Goal: Communication & Community: Answer question/provide support

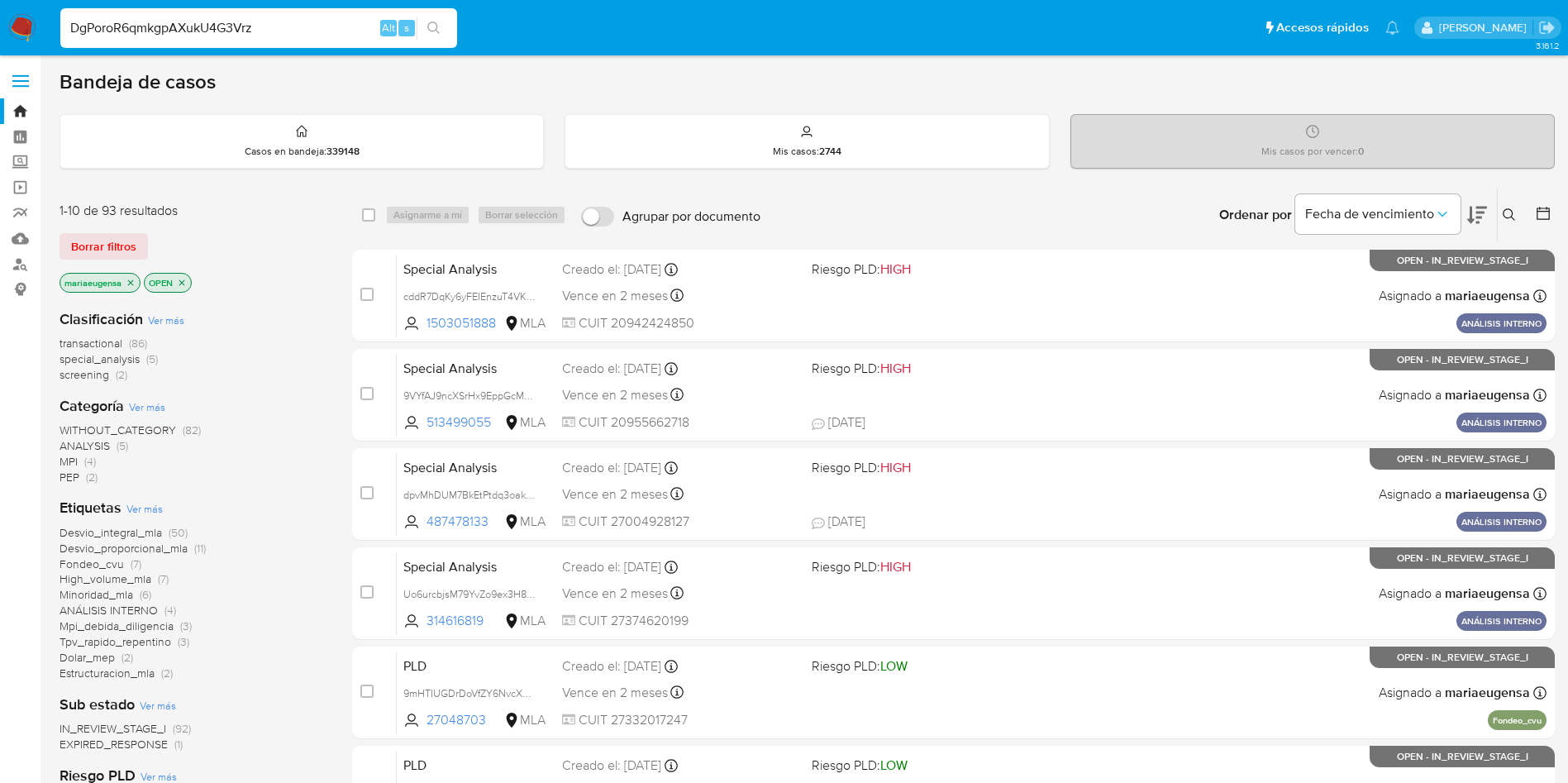
type input "DgPoroR6qmkgpAXukU4G3Vrz"
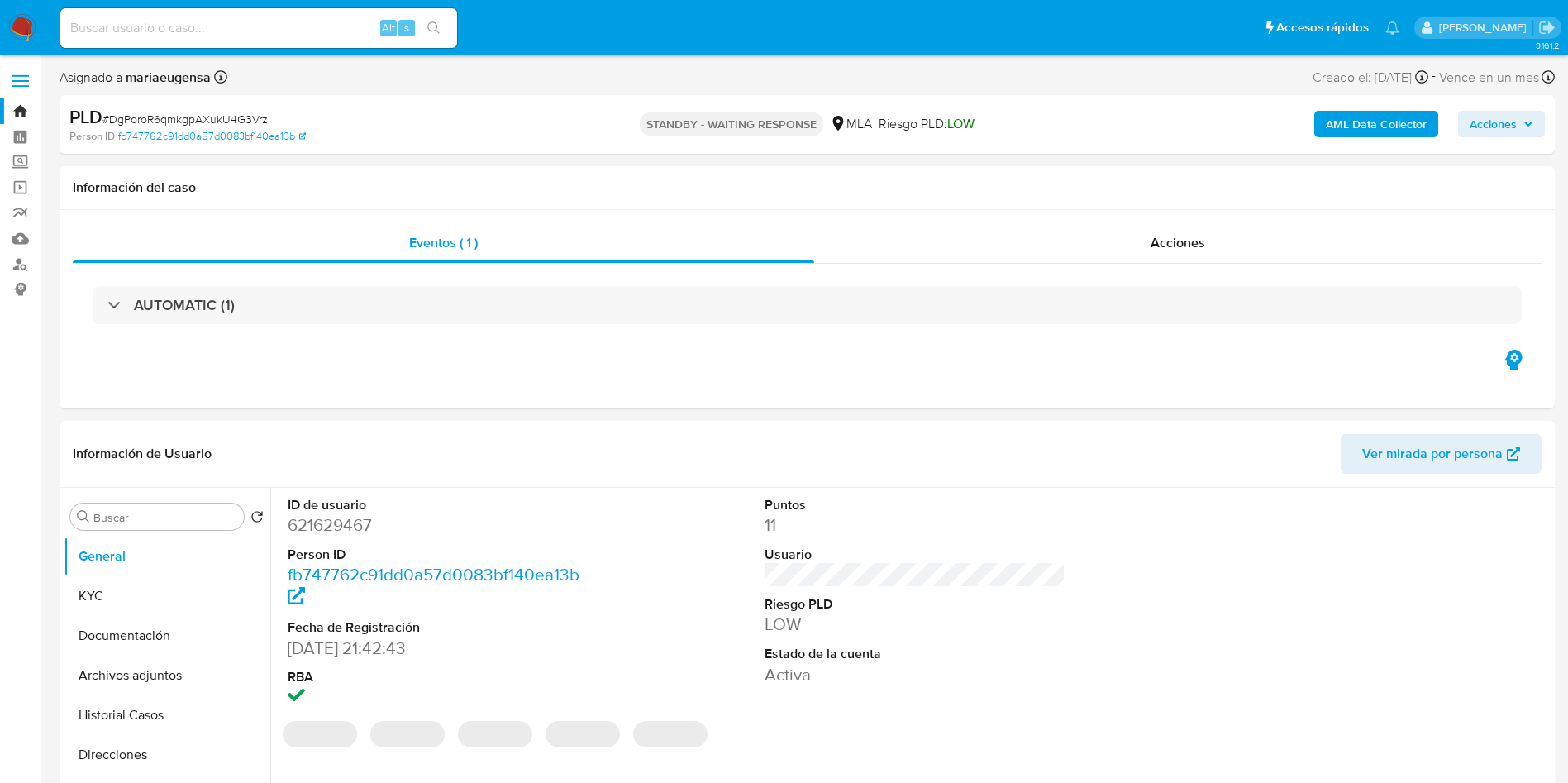
select select "10"
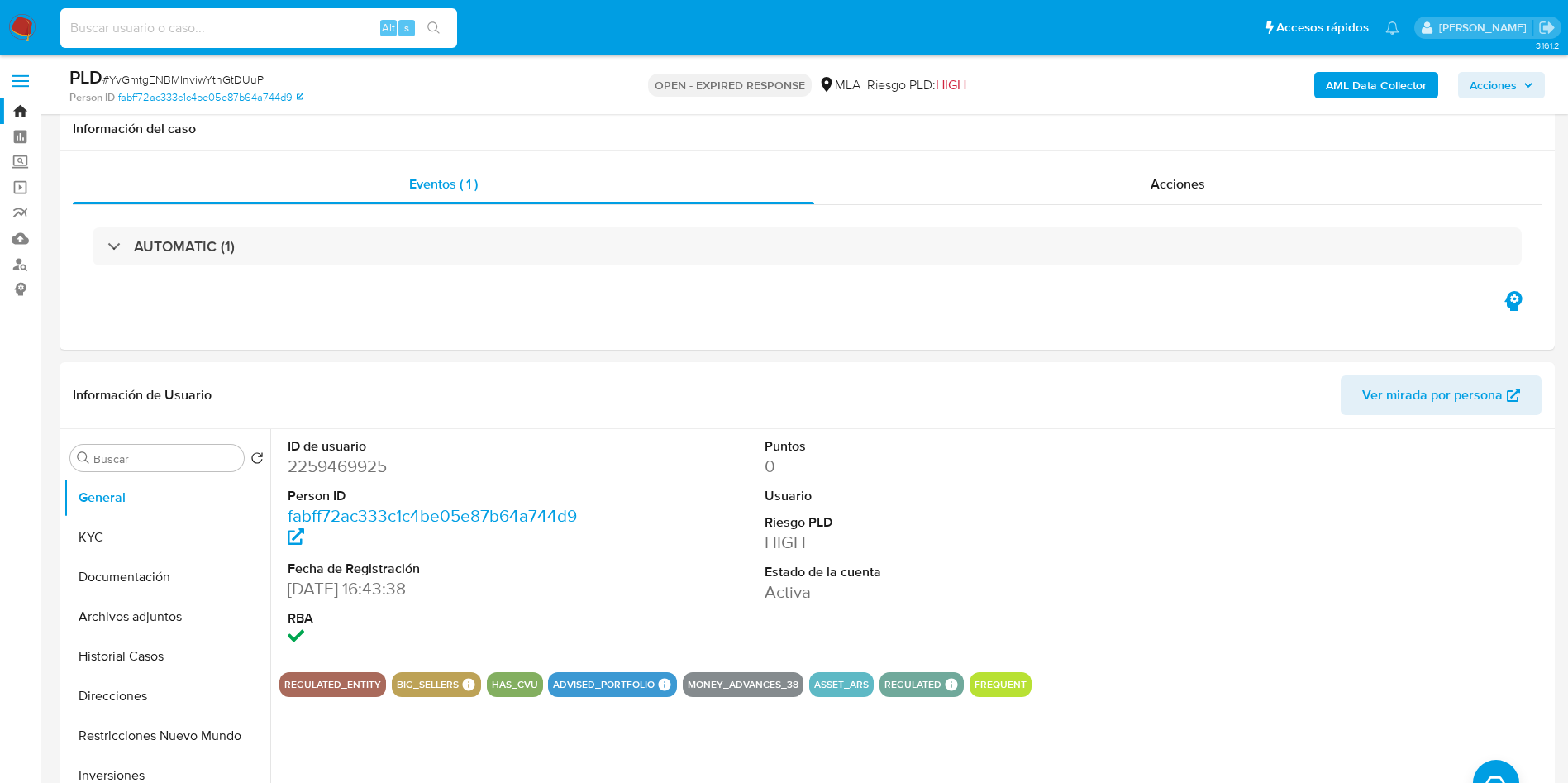
select select "10"
click at [229, 33] on input at bounding box center [258, 29] width 397 height 22
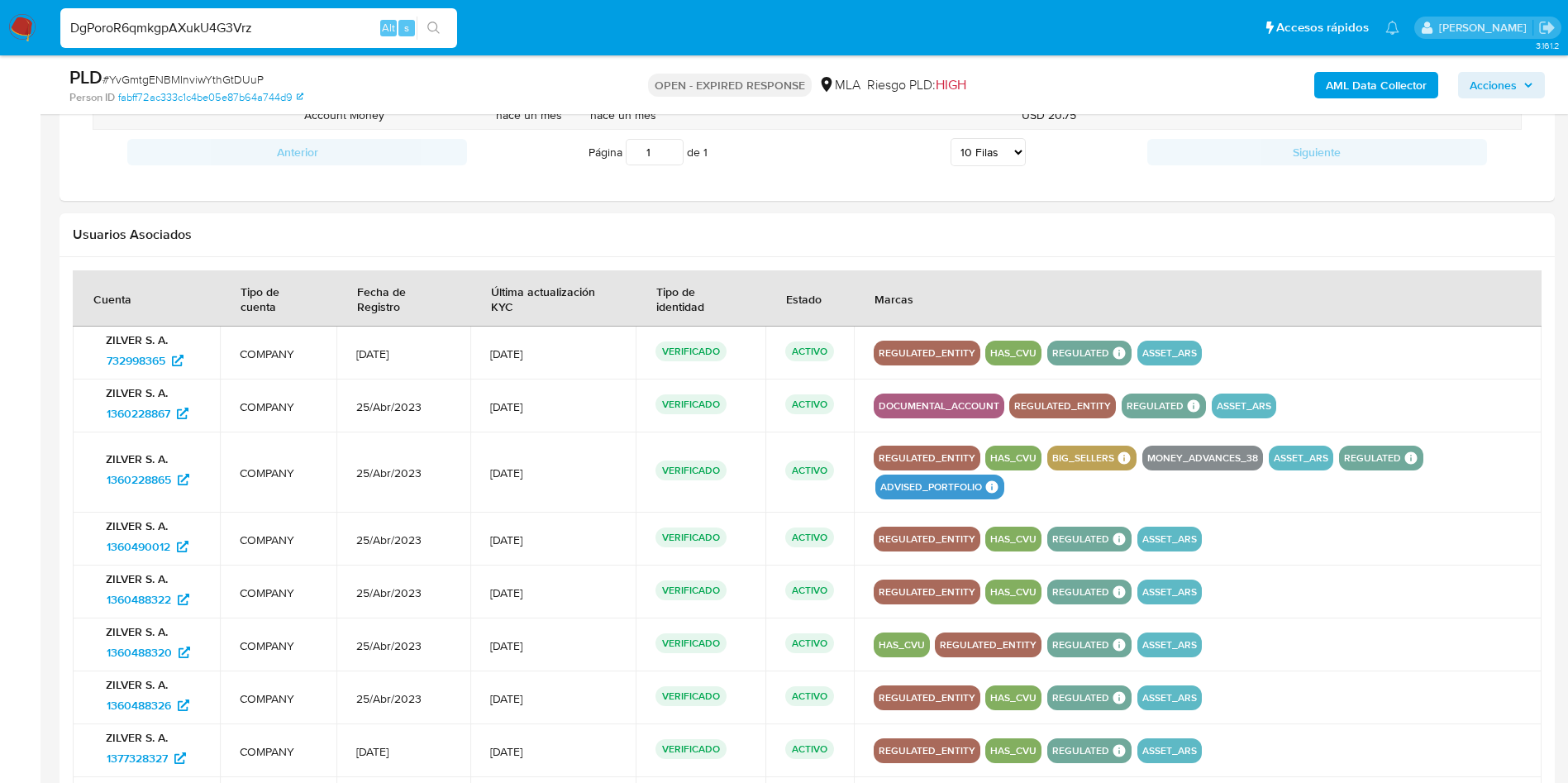
scroll to position [1542, 0]
type input "DgPoroR6qmkgpAXukU4G3Vrz"
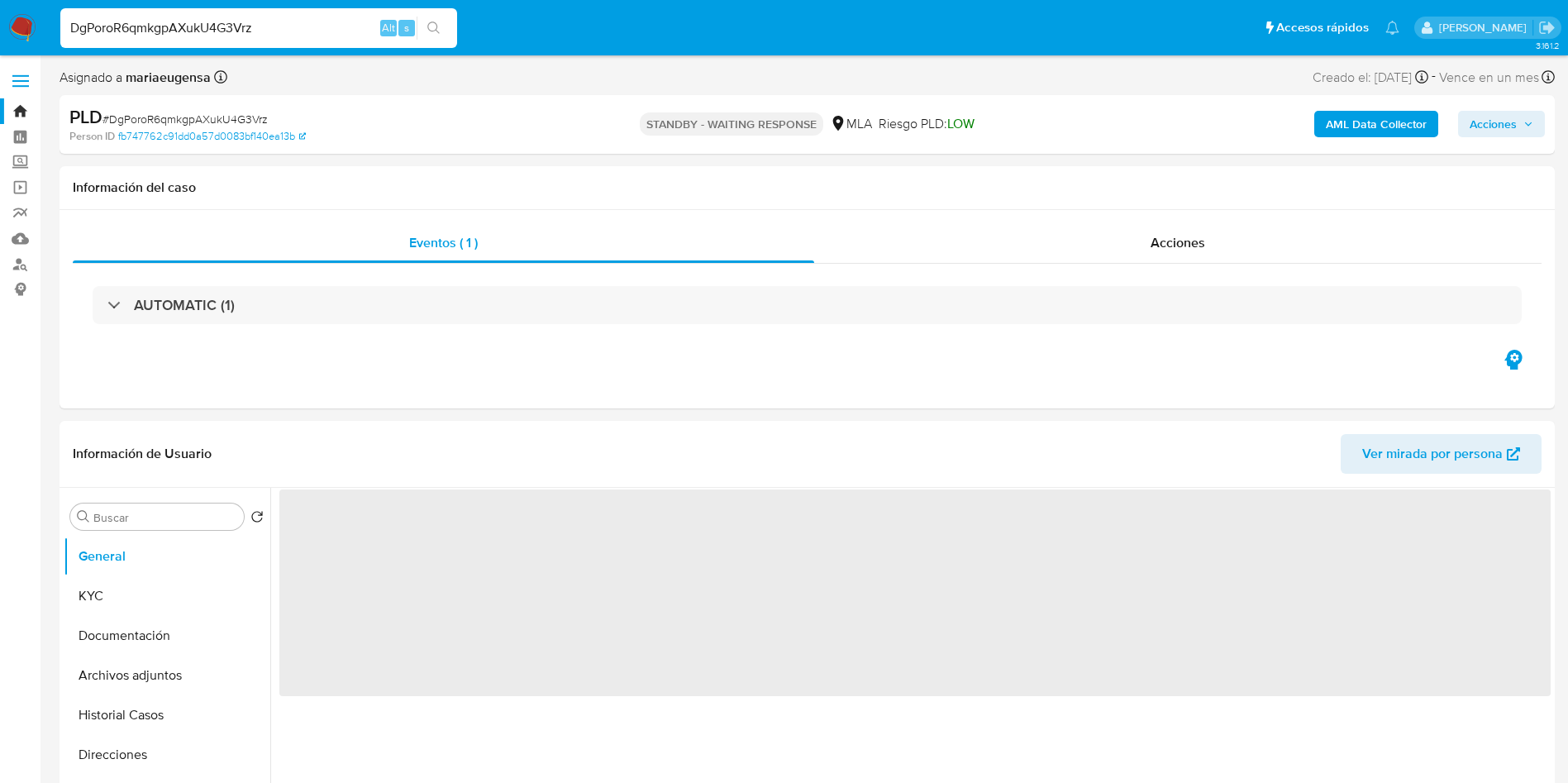
select select "10"
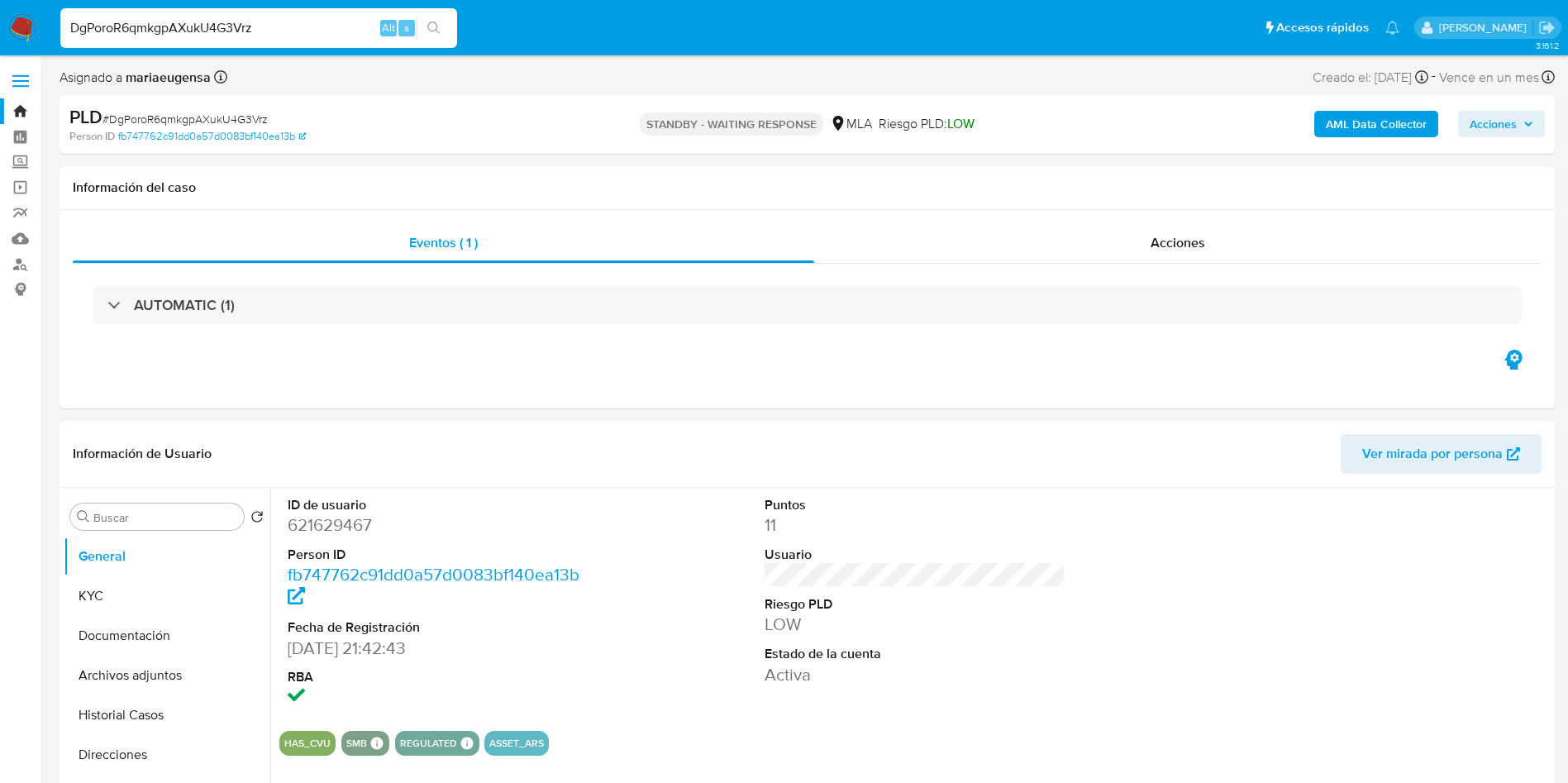
click at [285, 19] on input "DgPoroR6qmkgpAXukU4G3Vrz" at bounding box center [258, 29] width 397 height 22
click at [30, 26] on img at bounding box center [22, 28] width 29 height 29
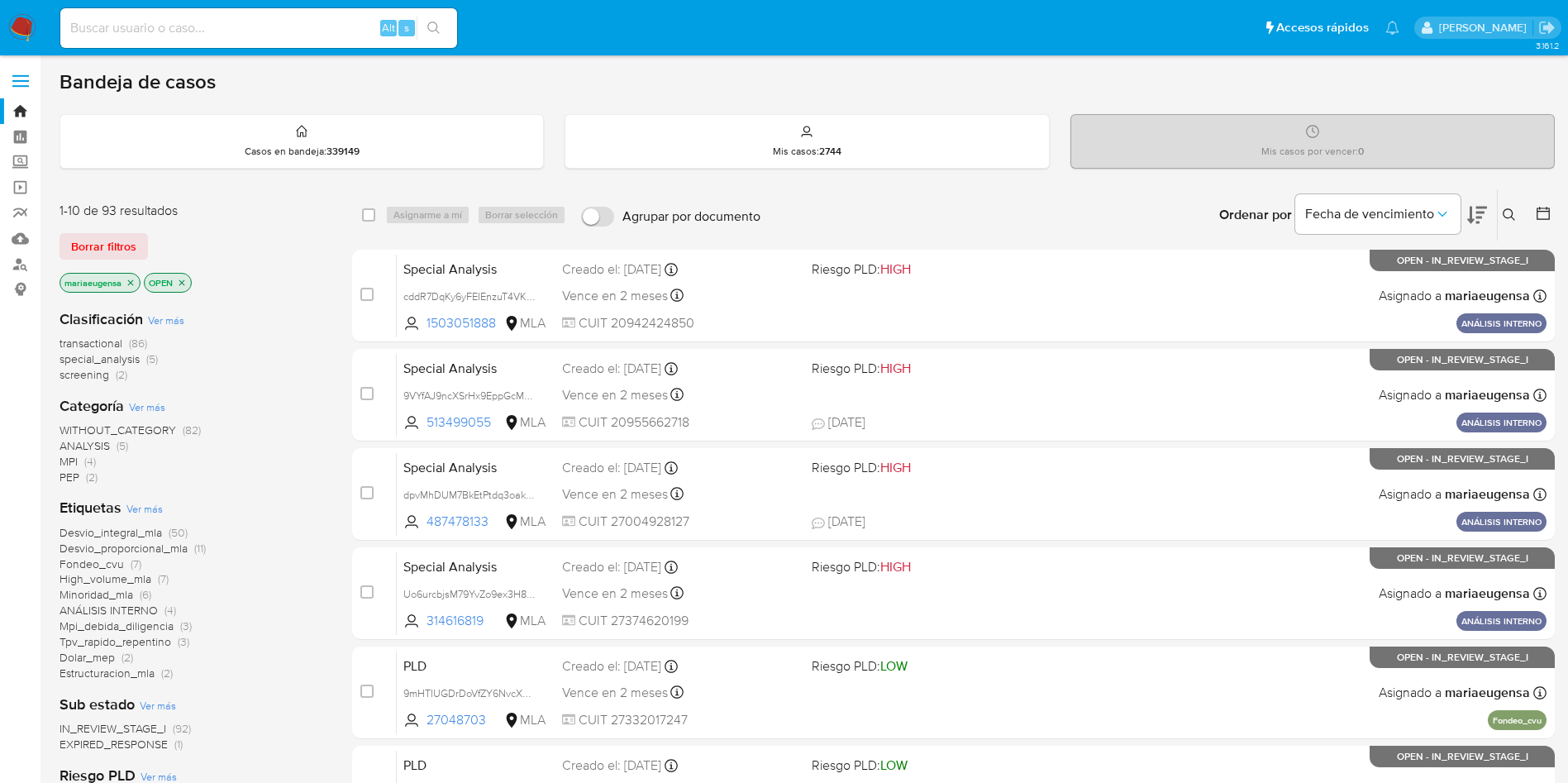
click at [321, 24] on input at bounding box center [258, 29] width 397 height 22
paste input "cb6lgMg3FQHyywNcyAGfvMyT"
type input "cb6lgMg3FQHyywNcyAGfvMyT"
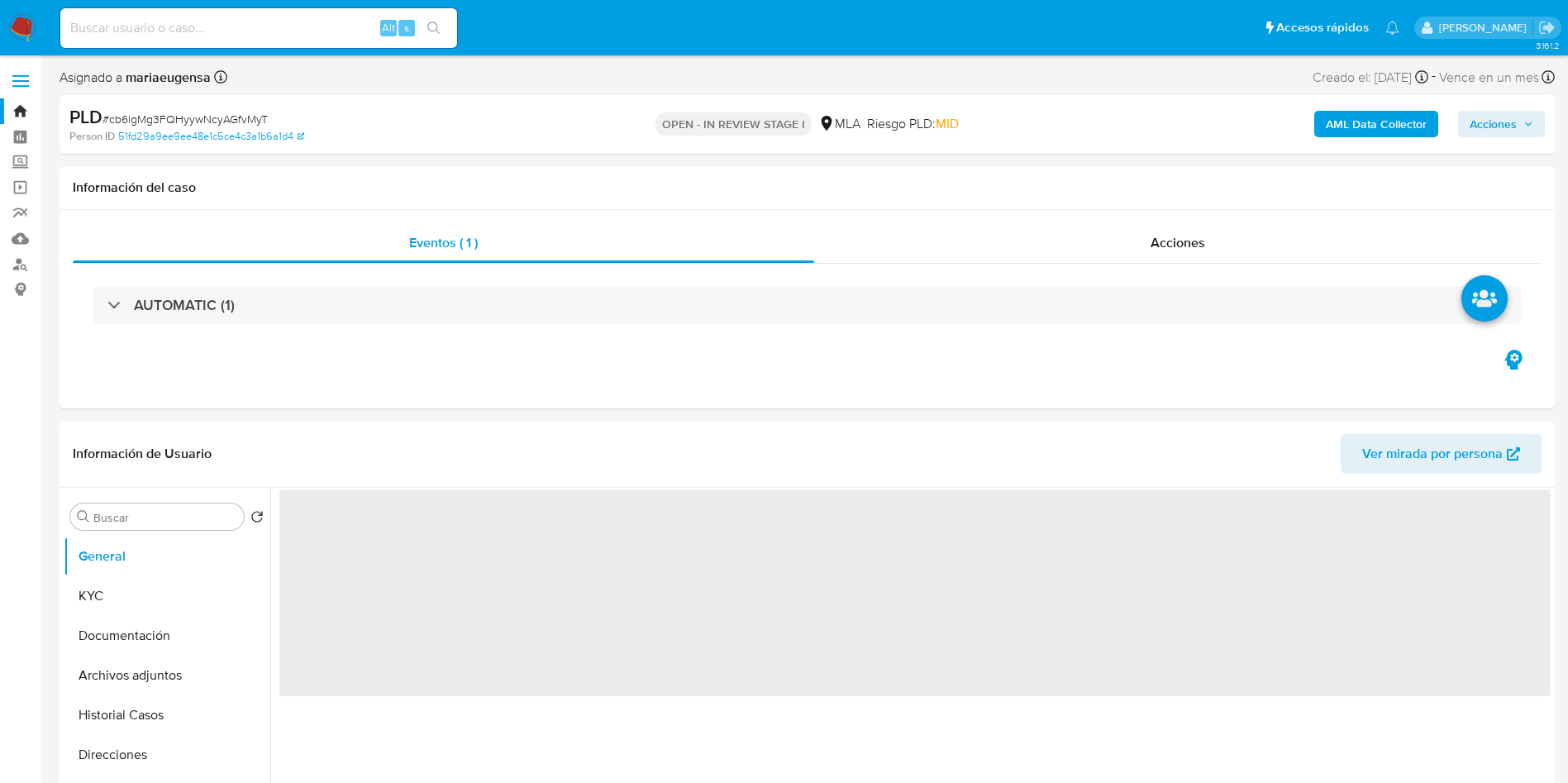
select select "10"
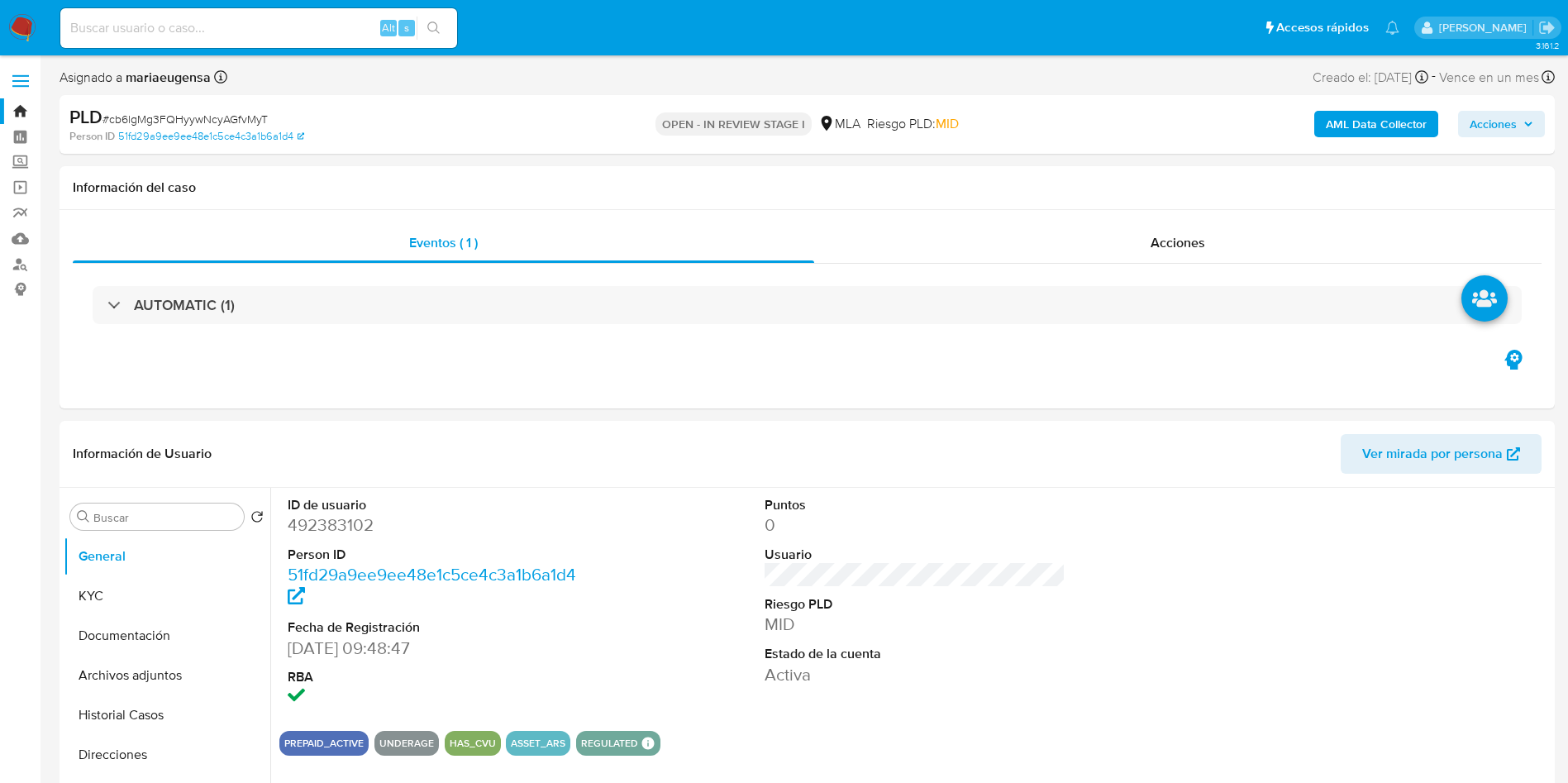
click at [219, 34] on input at bounding box center [258, 29] width 397 height 22
paste input "fawhpCMXixRW1ykc6x2SGMlA"
type input "fawhpCMXixRW1ykc6x2SGMlA"
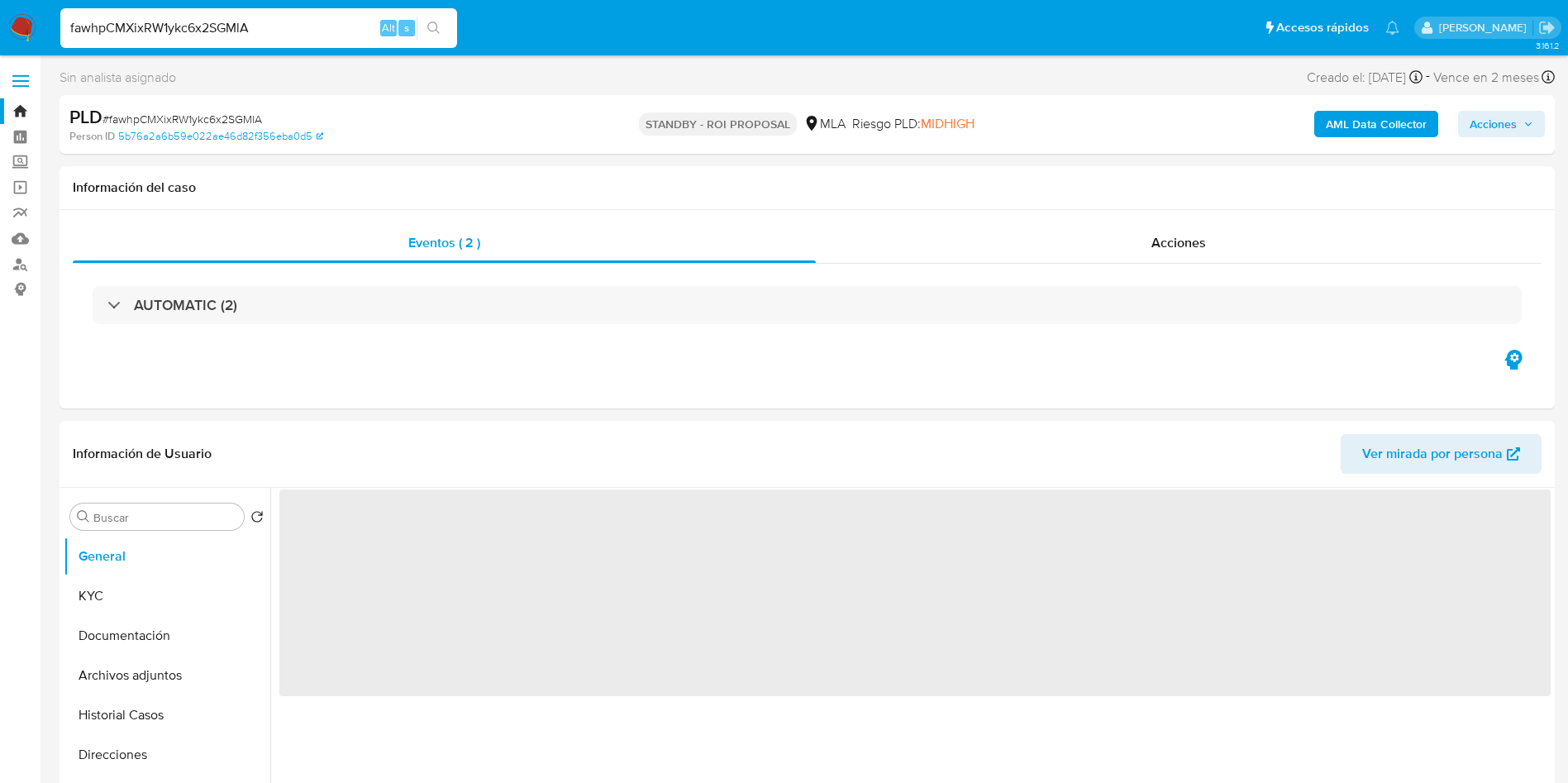
select select "10"
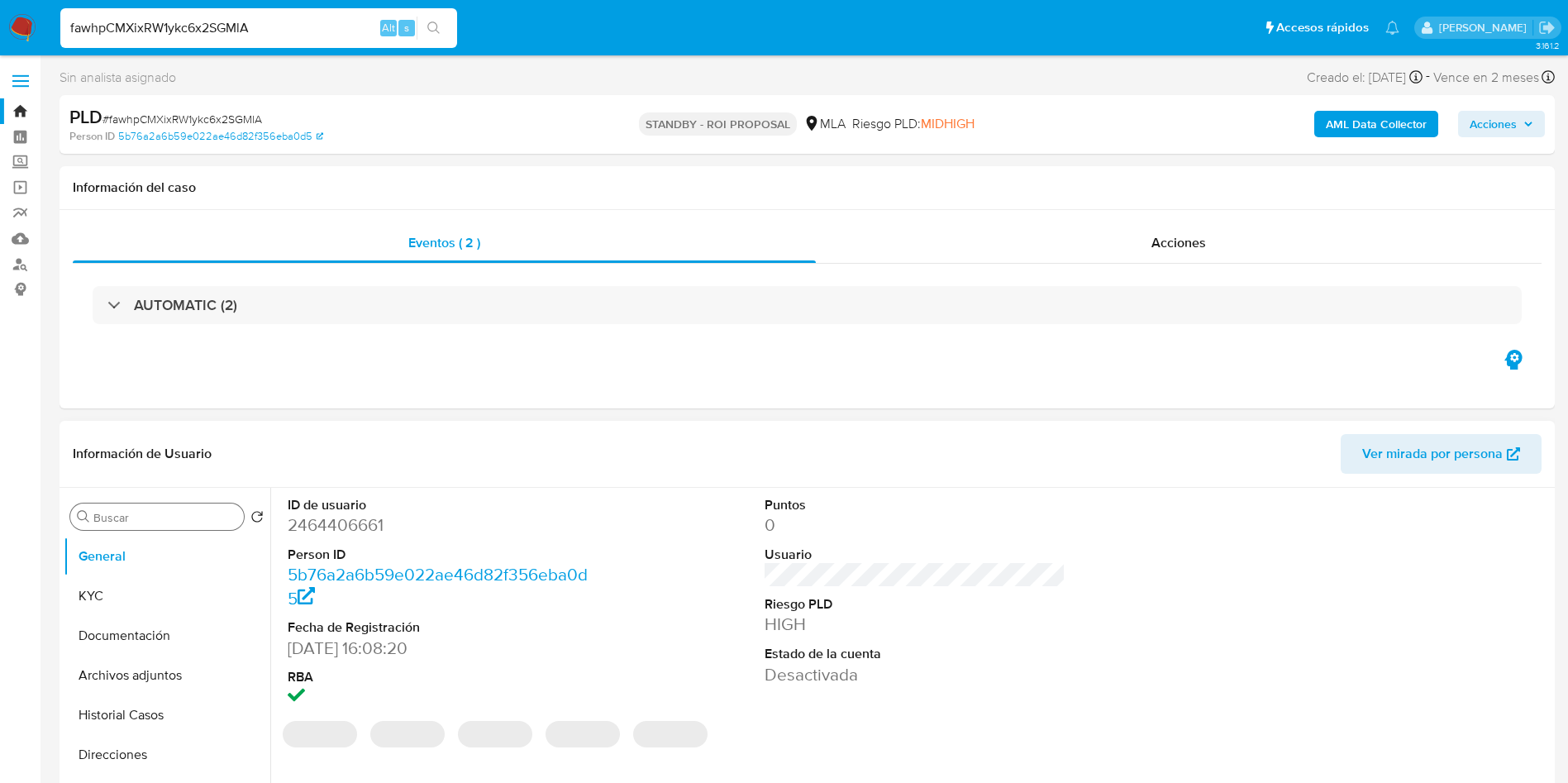
click at [200, 522] on input "Buscar" at bounding box center [165, 517] width 144 height 15
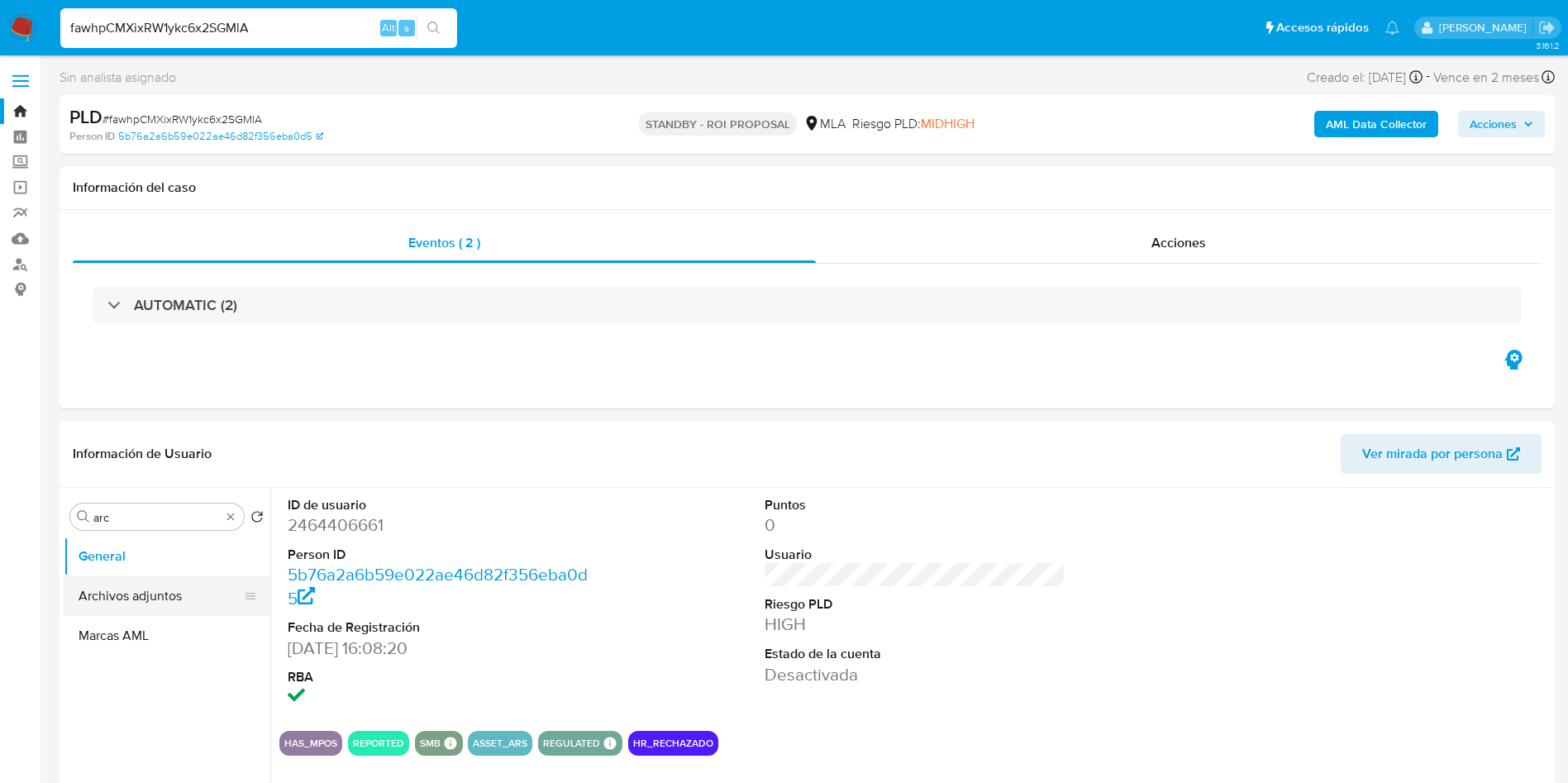
click at [194, 578] on button "Archivos adjuntos" at bounding box center [161, 596] width 193 height 39
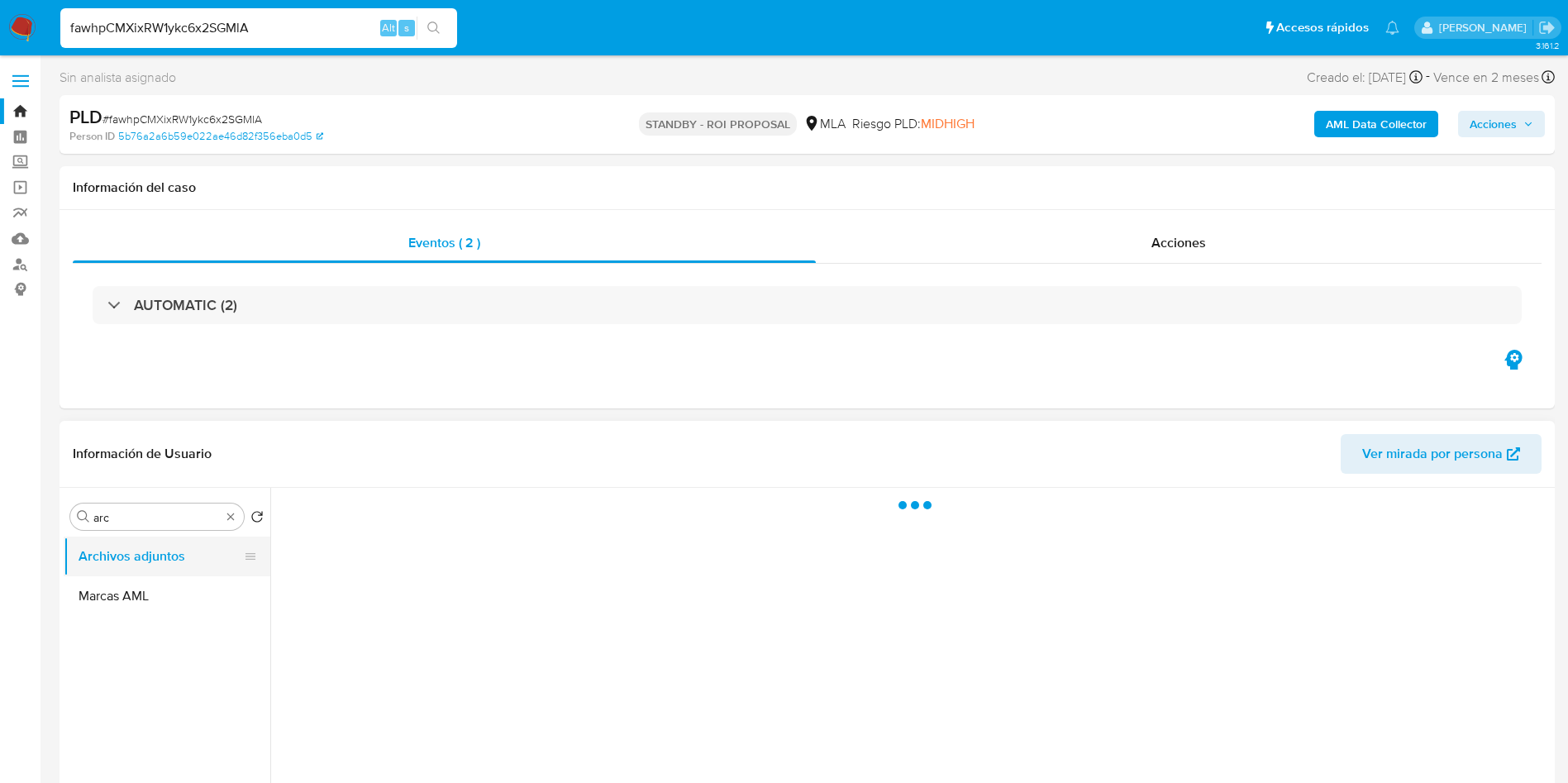
click at [196, 549] on button "Archivos adjuntos" at bounding box center [161, 556] width 193 height 39
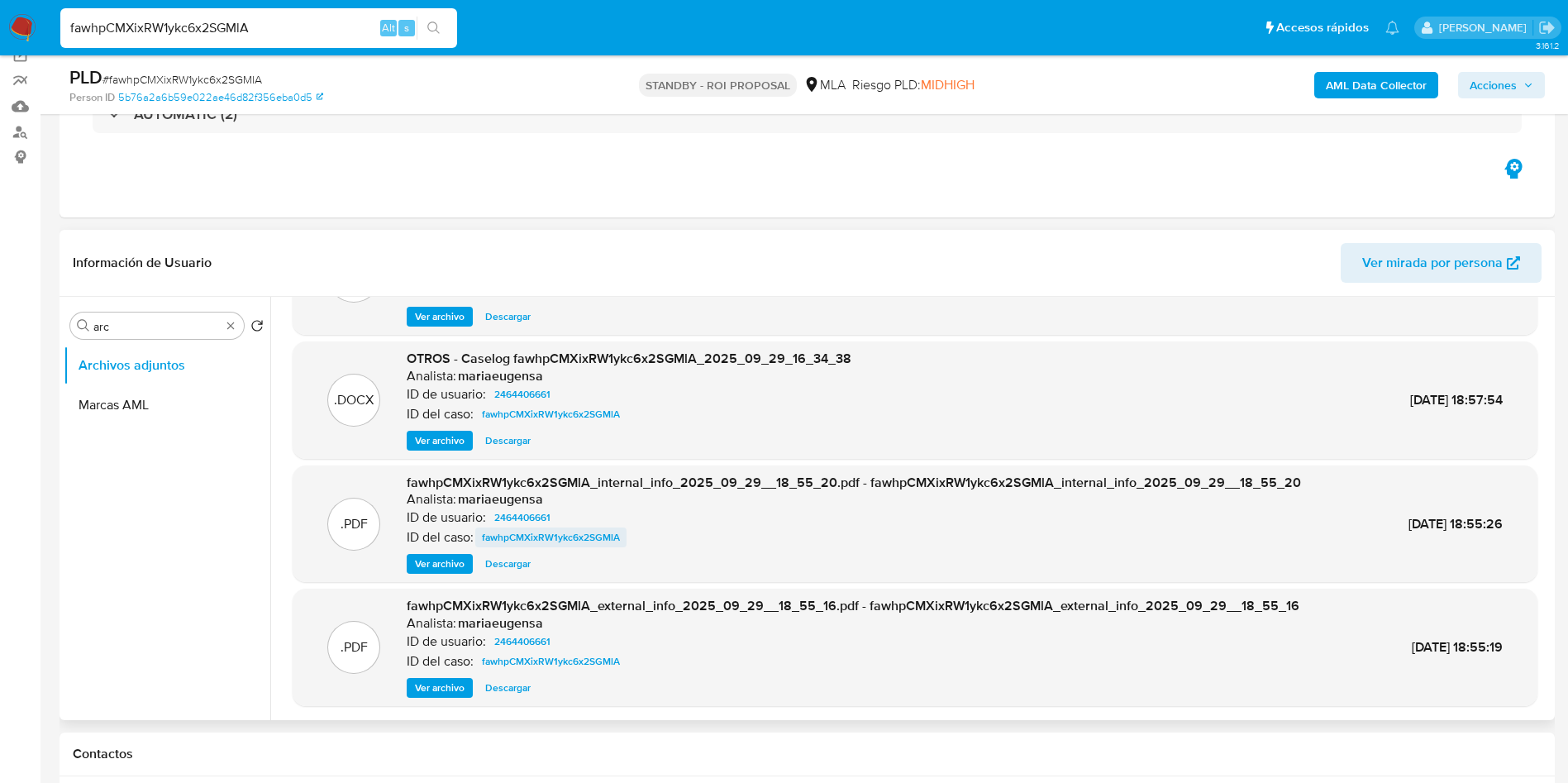
scroll to position [124, 0]
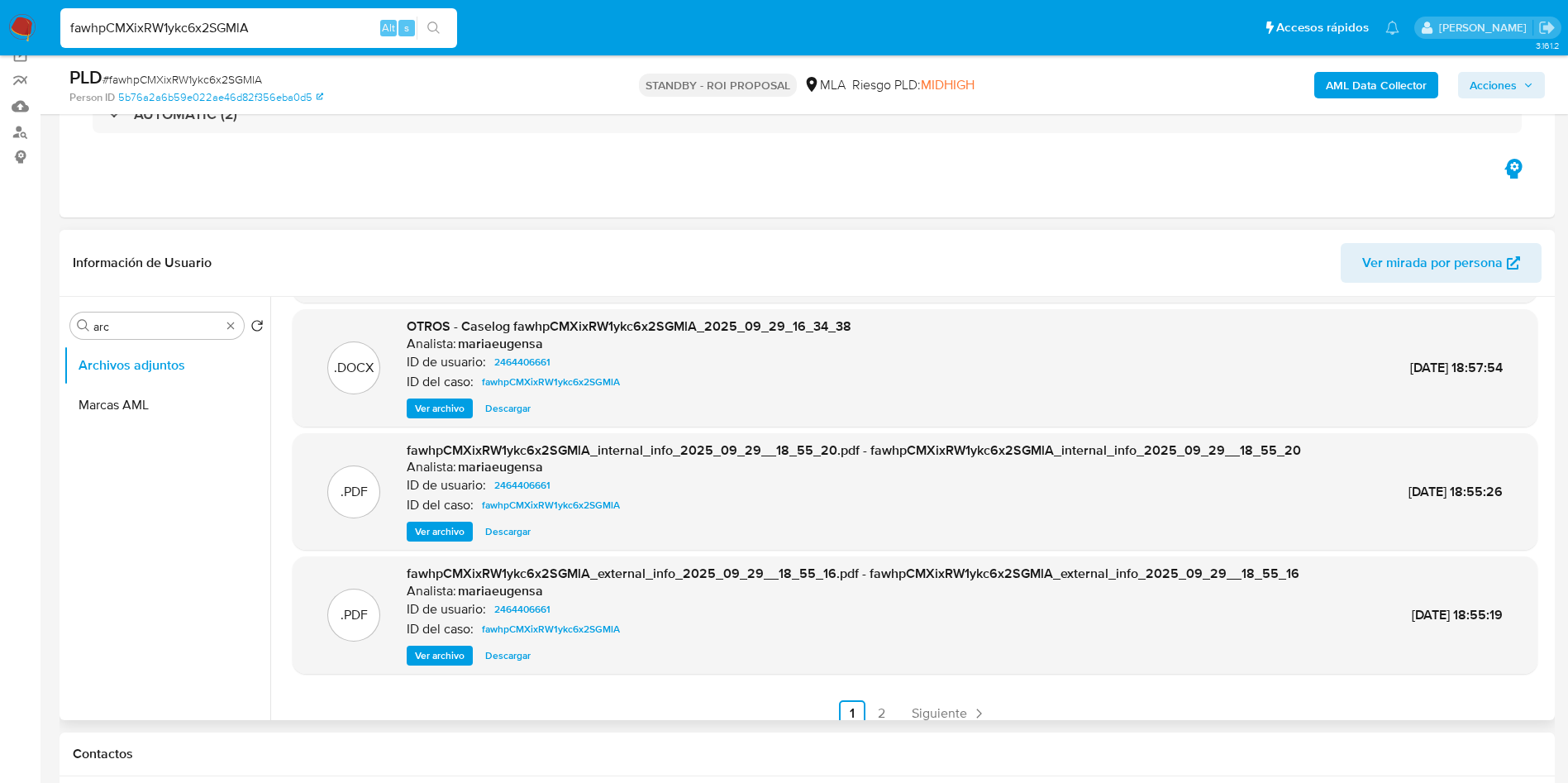
click at [492, 421] on div ".DOCX OTROS - Caselog fawhpCMXixRW1ykc6x2SGMlA_2025_09_29_16_34_38 Analista: ma…" at bounding box center [915, 367] width 1245 height 117
click at [501, 410] on span "Descargar" at bounding box center [508, 408] width 45 height 17
click at [136, 327] on input "arc" at bounding box center [157, 326] width 127 height 15
click at [136, 326] on input "arc" at bounding box center [157, 326] width 127 height 15
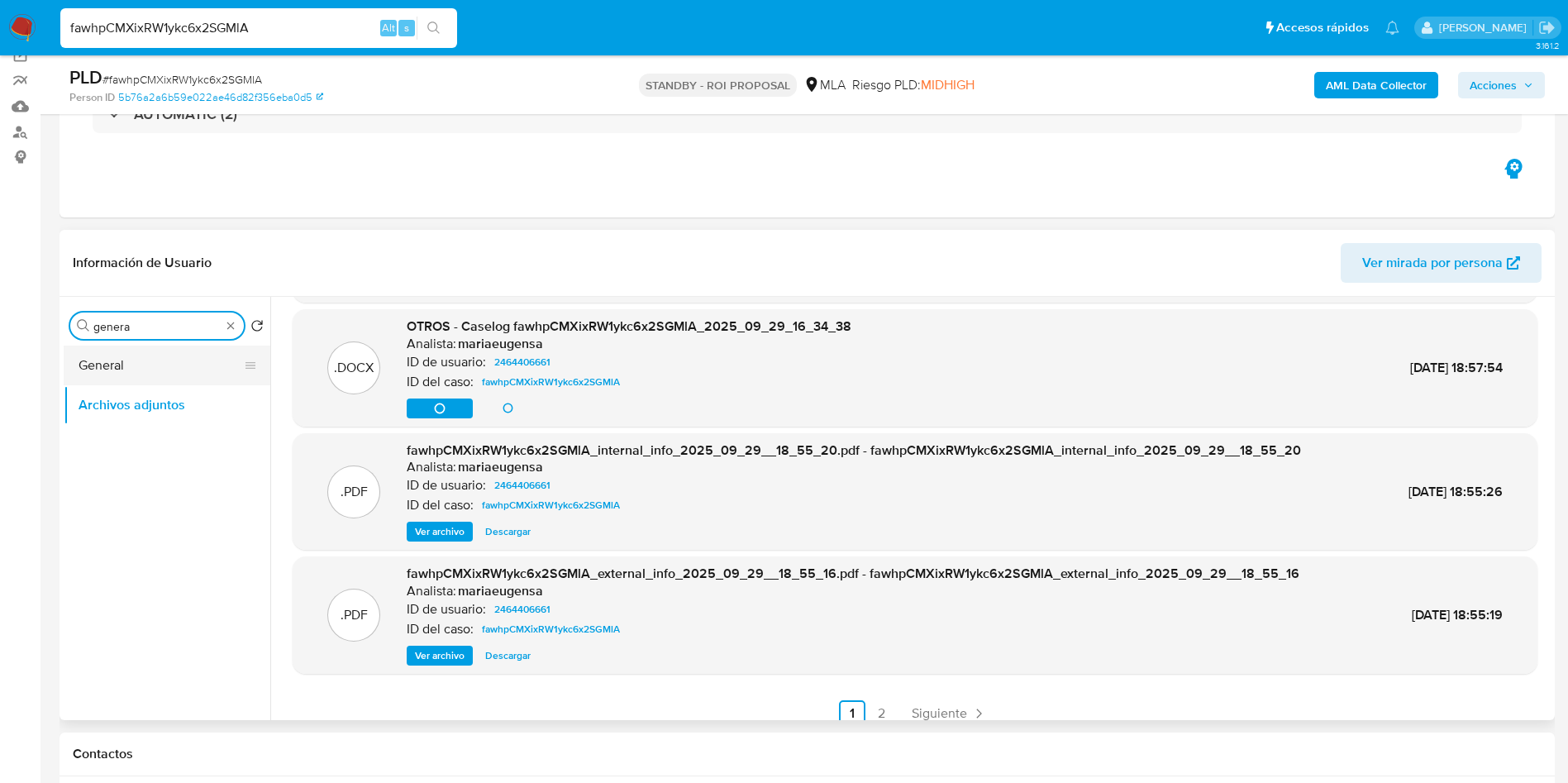
type input "genera"
drag, startPoint x: 154, startPoint y: 354, endPoint x: 181, endPoint y: 375, distance: 34.2
click at [155, 356] on button "General" at bounding box center [161, 365] width 193 height 39
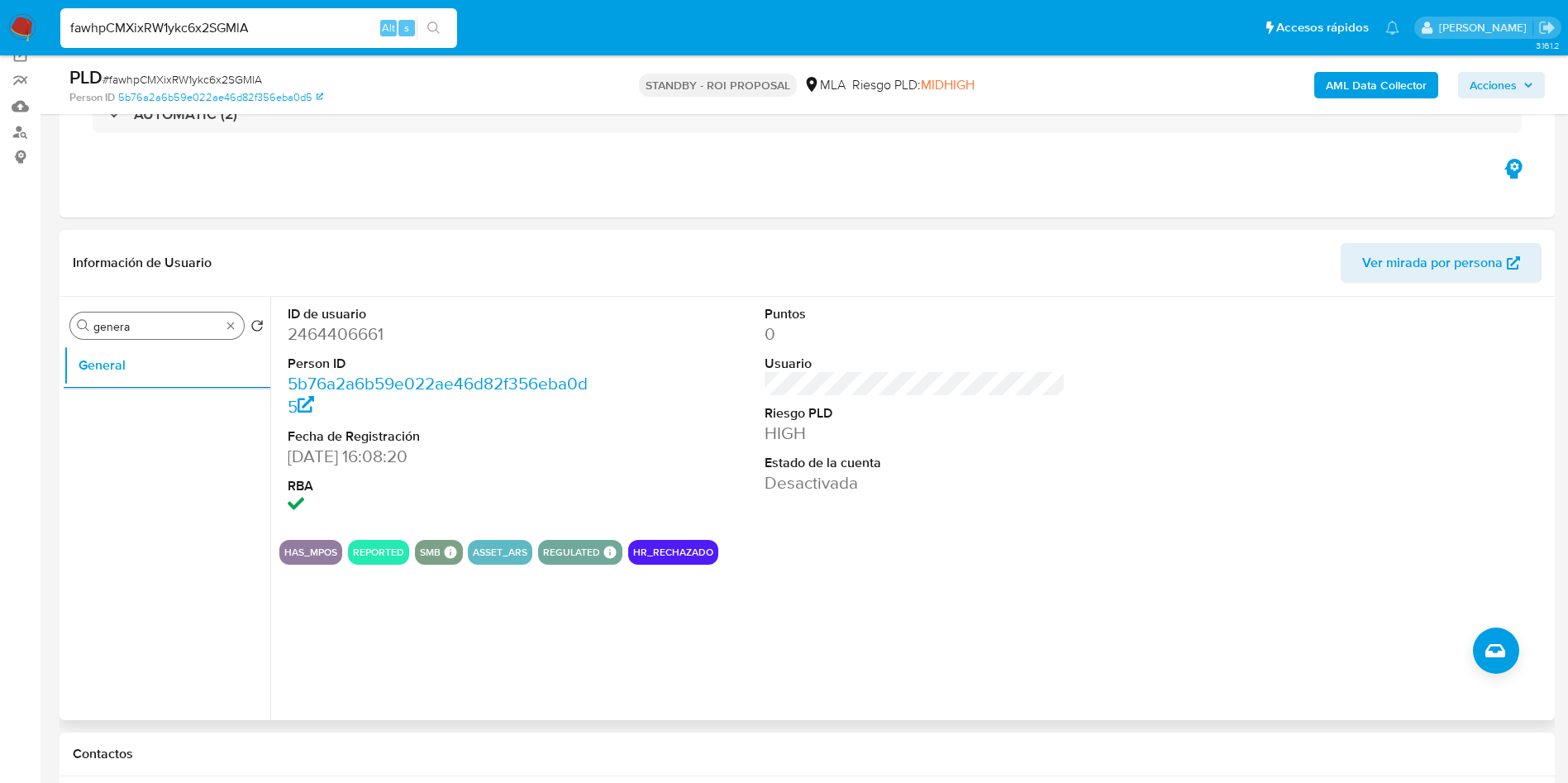
click at [191, 324] on input "genera" at bounding box center [157, 326] width 127 height 15
drag, startPoint x: 191, startPoint y: 324, endPoint x: 190, endPoint y: 338, distance: 14.0
click at [190, 338] on div "Buscar genera" at bounding box center [157, 325] width 173 height 27
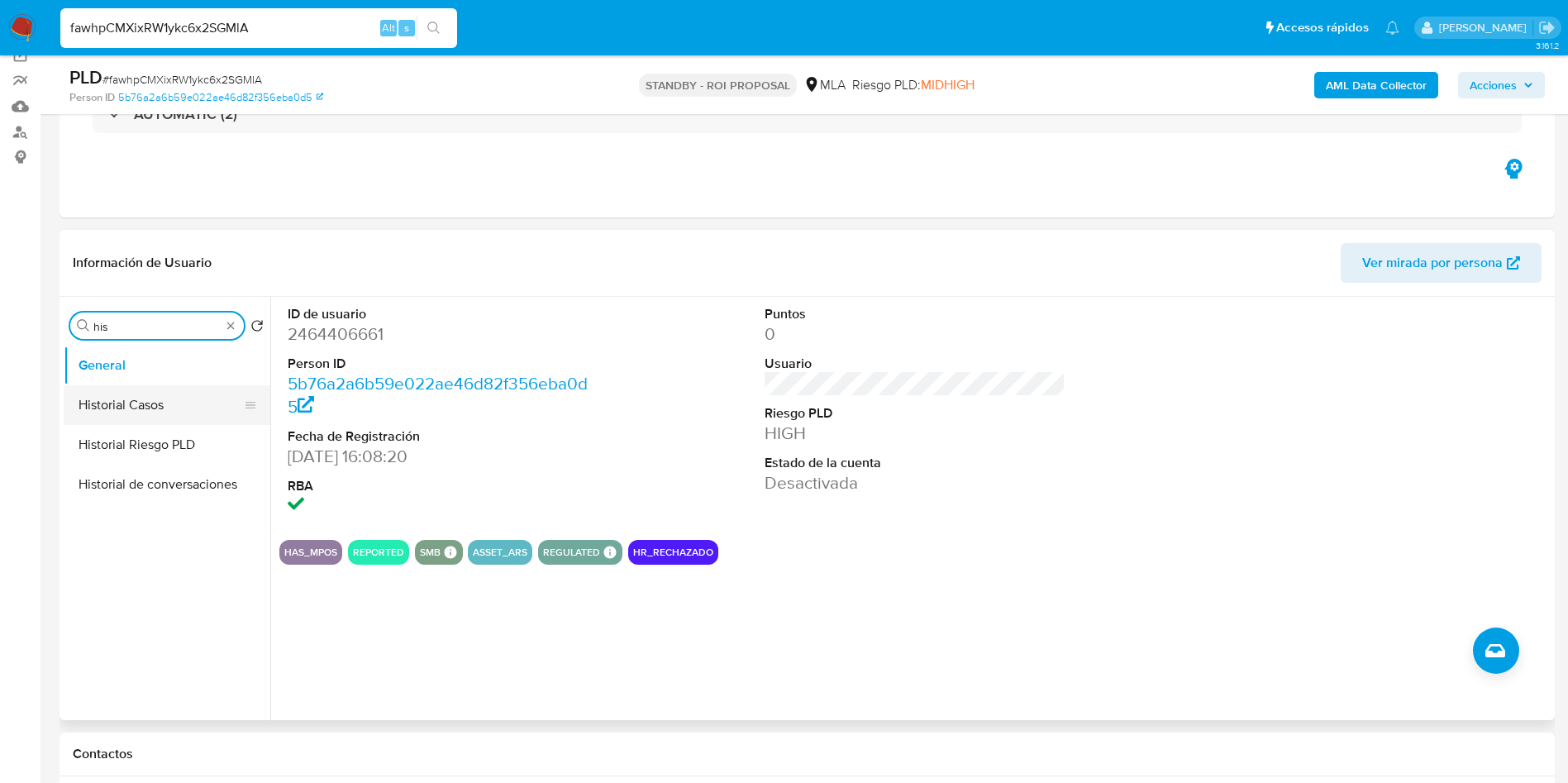
type input "his"
click at [179, 404] on button "Historial Casos" at bounding box center [161, 405] width 193 height 39
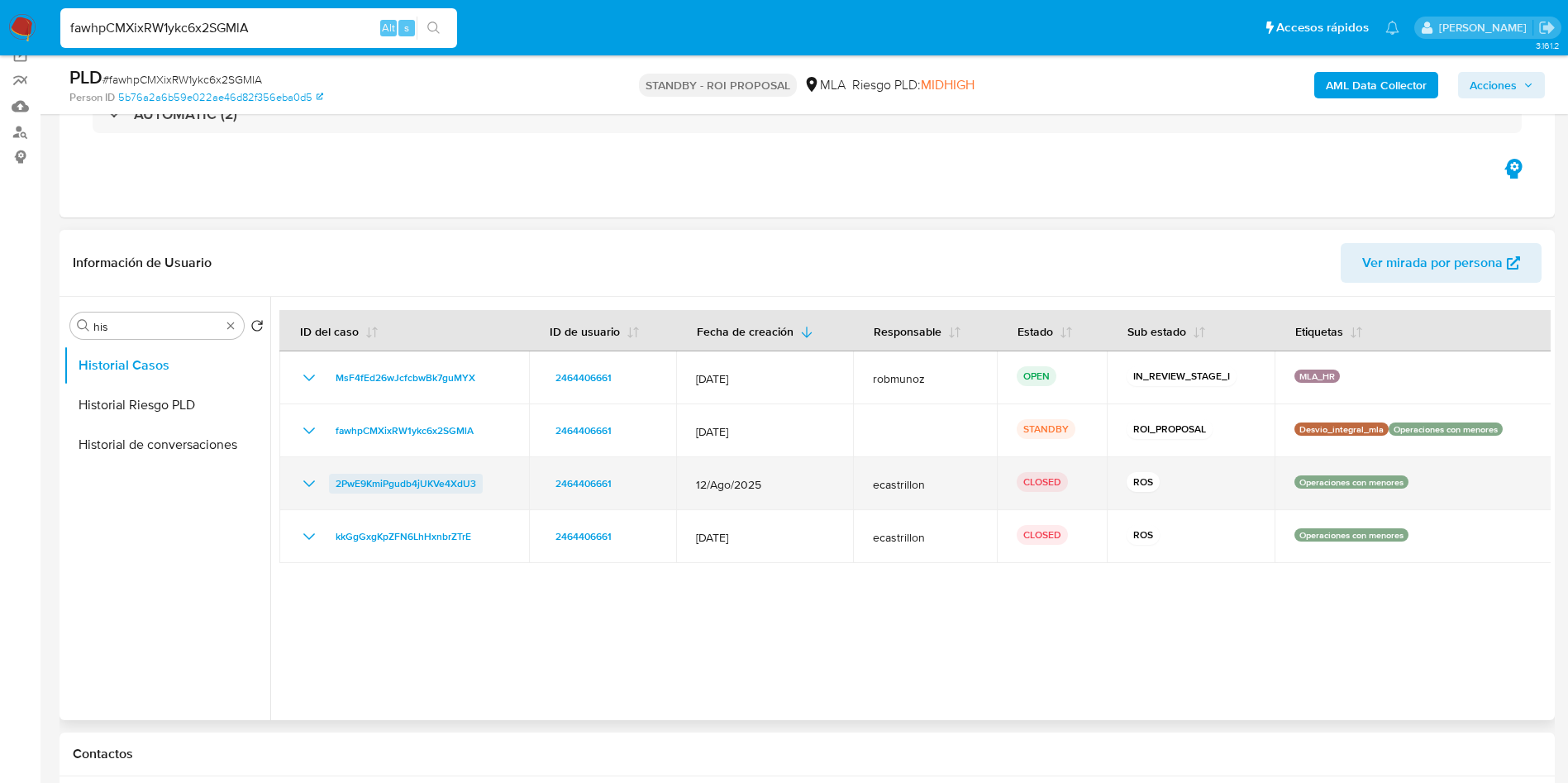
click at [389, 483] on span "2PwE9KmiPgudb4jUKVe4XdU3" at bounding box center [406, 484] width 141 height 20
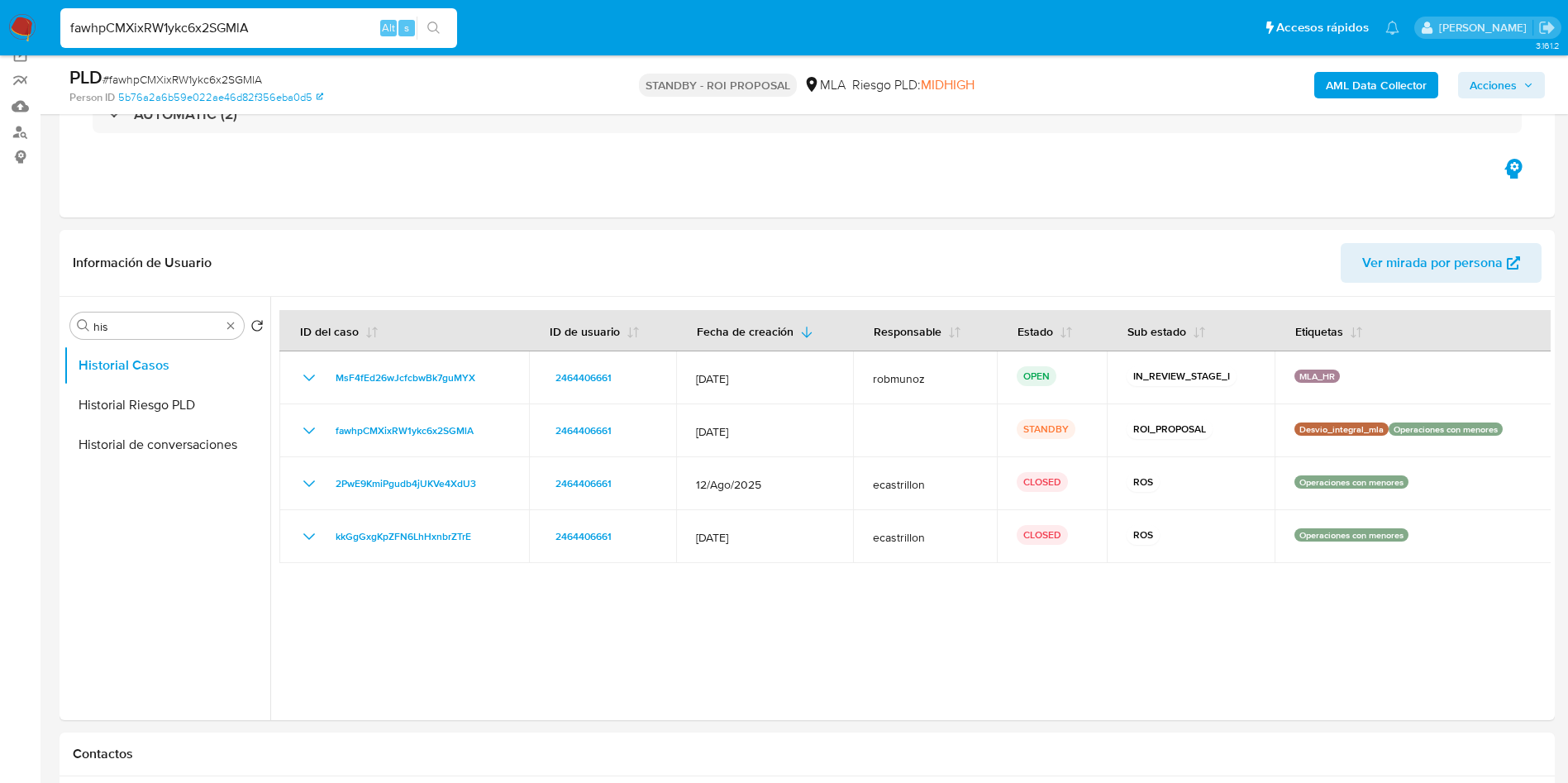
click at [248, 25] on input "fawhpCMXixRW1ykc6x2SGMlA" at bounding box center [258, 29] width 397 height 22
click at [246, 24] on input "fawhpCMXixRW1ykc6x2SGMlA" at bounding box center [258, 29] width 397 height 22
paste input "TtUPg94Vh2nUkwNx1a1bR0K9"
type input "TtUPg94Vh2nUkwNx1a1bR0K9"
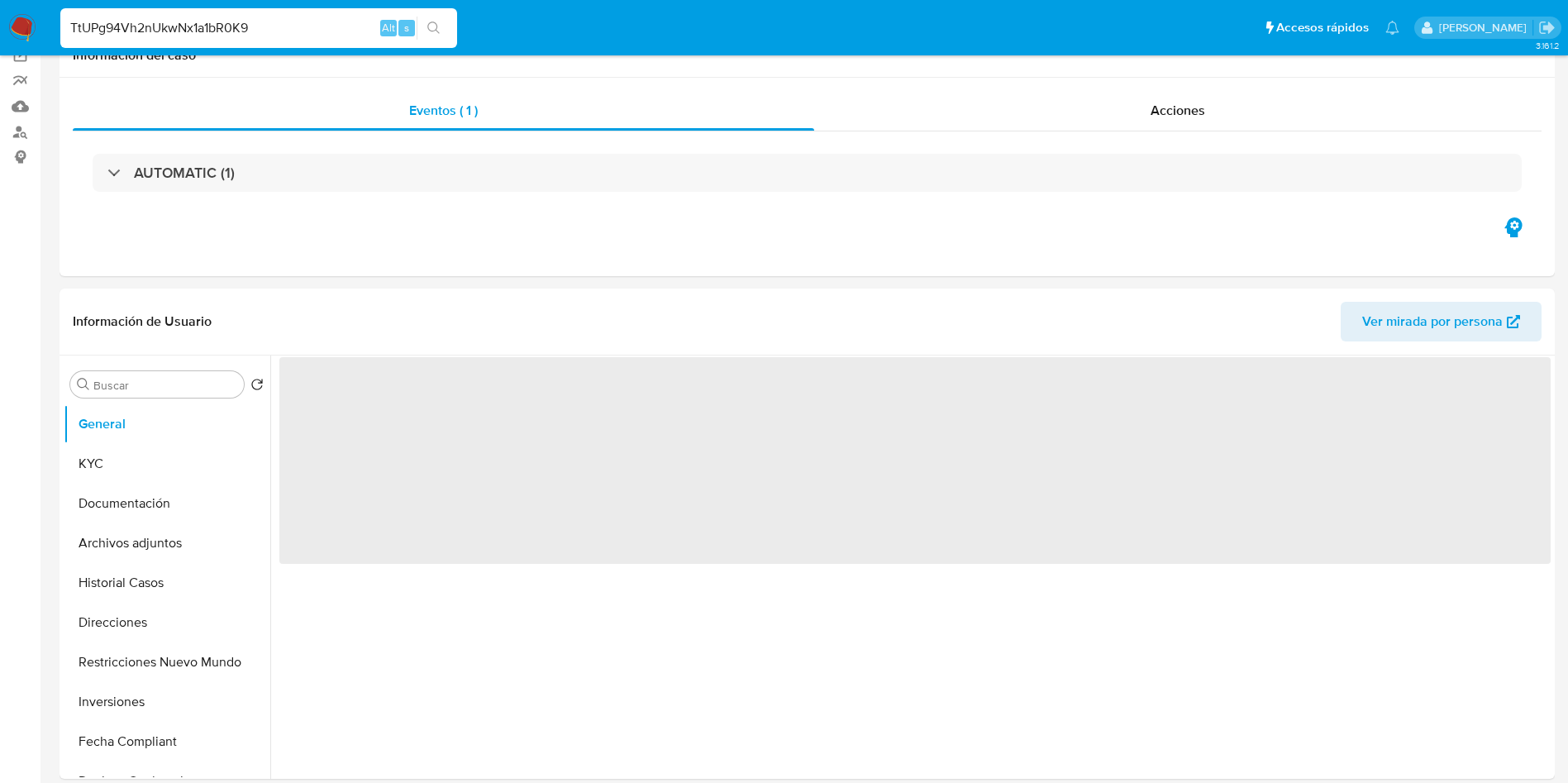
select select "10"
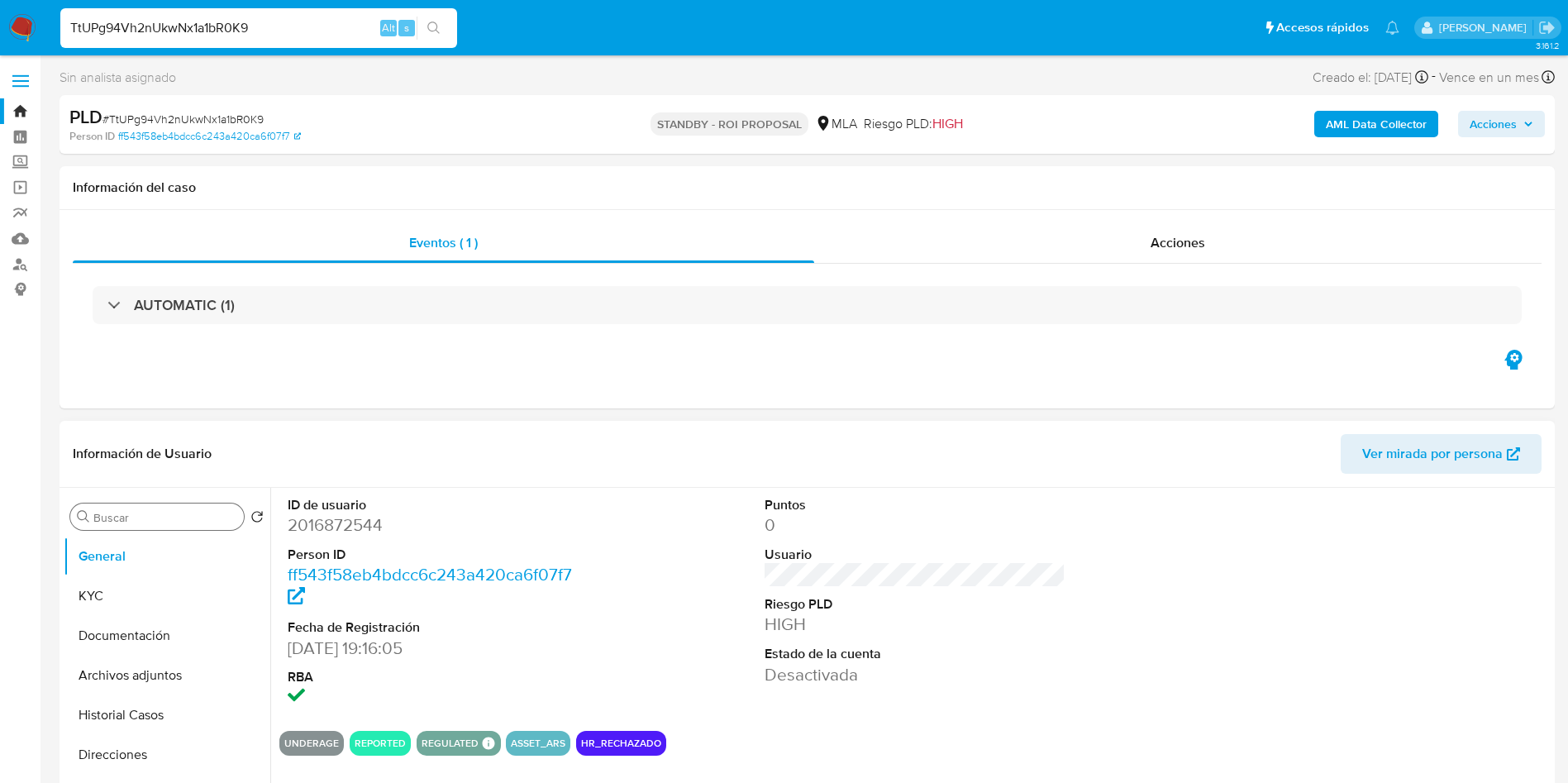
click at [125, 523] on input "Buscar" at bounding box center [165, 517] width 144 height 15
click at [121, 590] on button "Archivos adjuntos" at bounding box center [161, 596] width 193 height 39
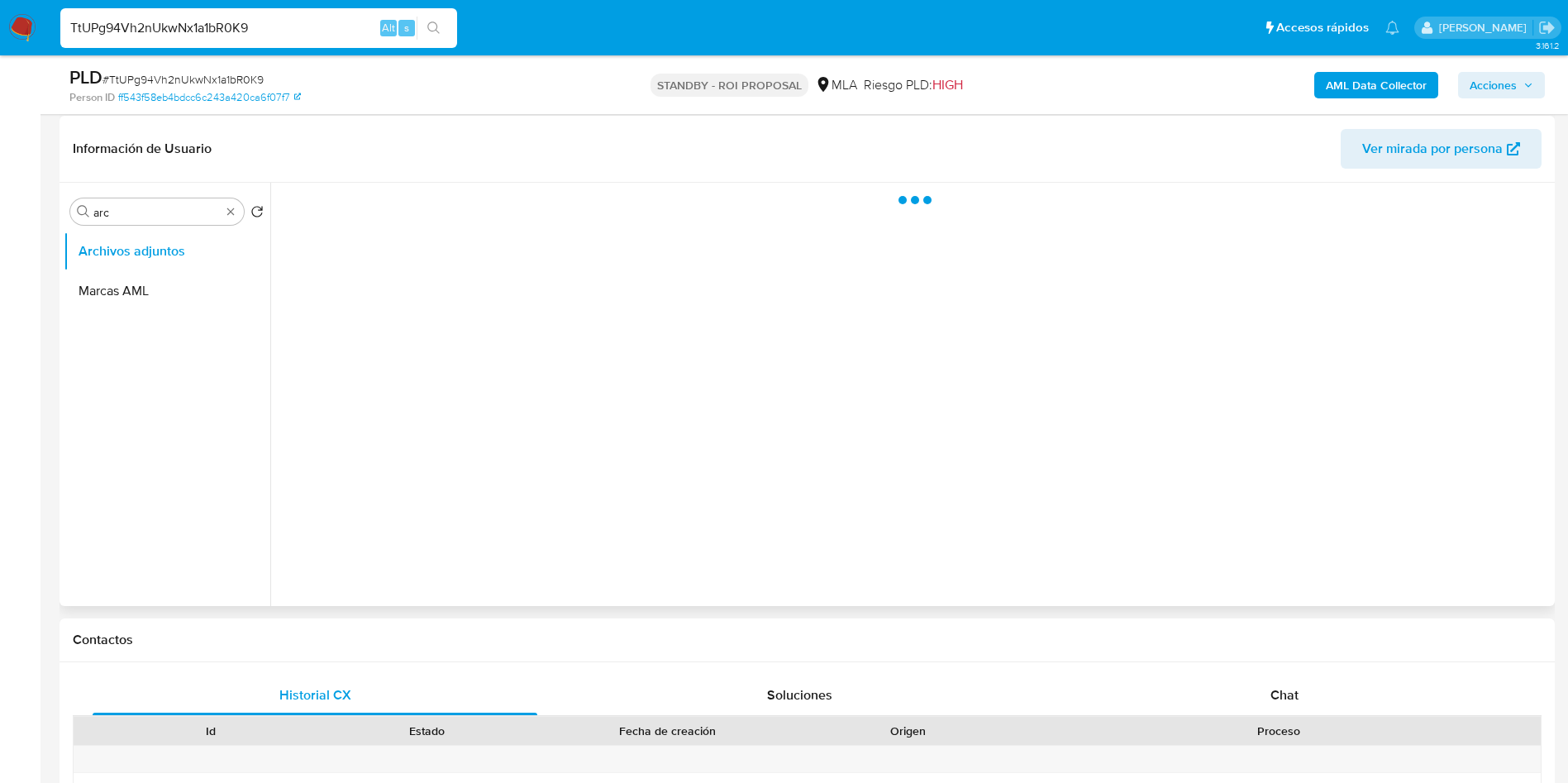
scroll to position [248, 0]
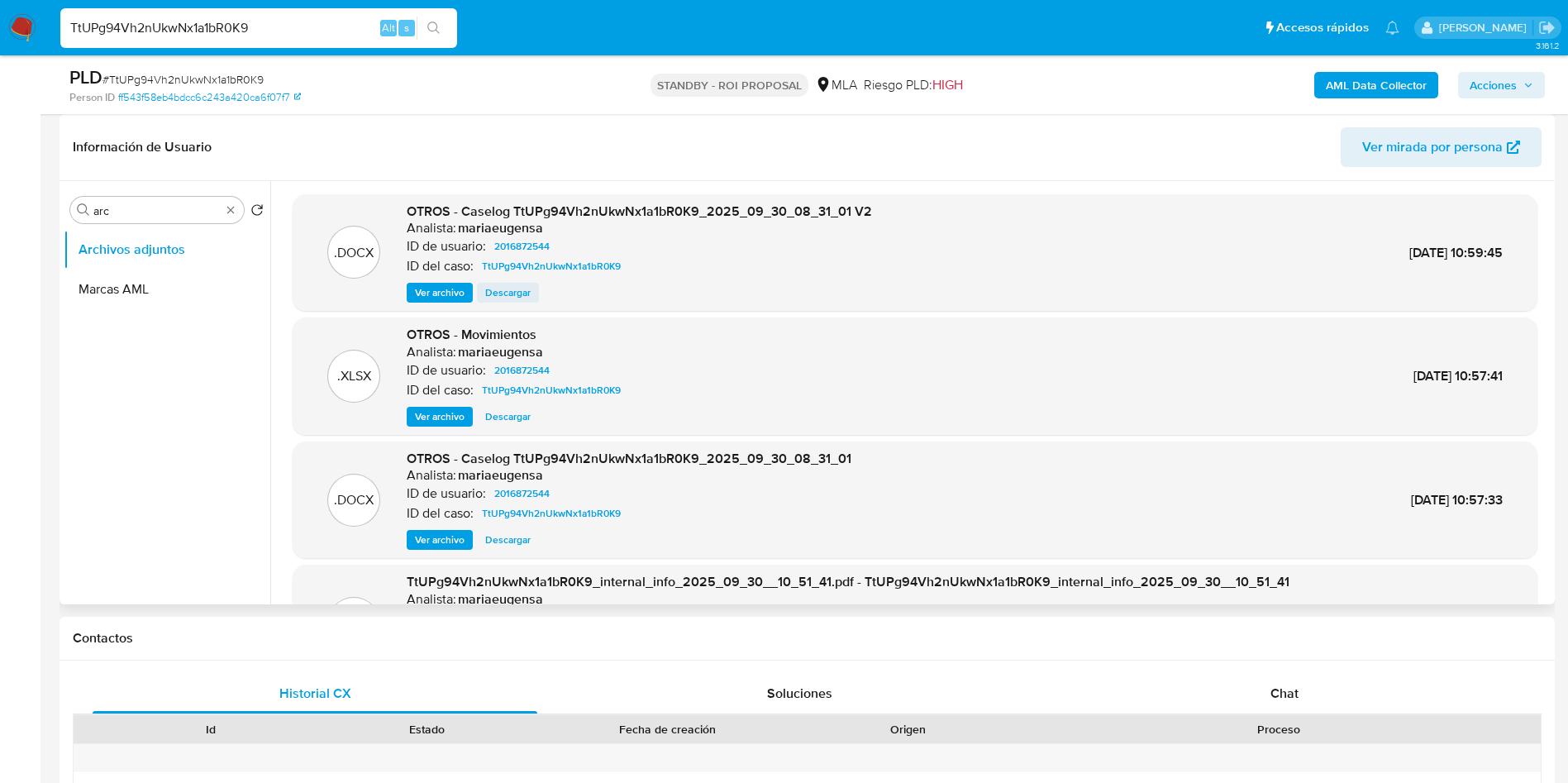
drag, startPoint x: 420, startPoint y: 291, endPoint x: 503, endPoint y: 290, distance: 83.0
click at [503, 290] on div "Ver archivo Descargar" at bounding box center [639, 293] width 466 height 20
click at [506, 291] on span "Descargar" at bounding box center [508, 293] width 45 height 17
click at [181, 204] on input "arc" at bounding box center [157, 211] width 127 height 15
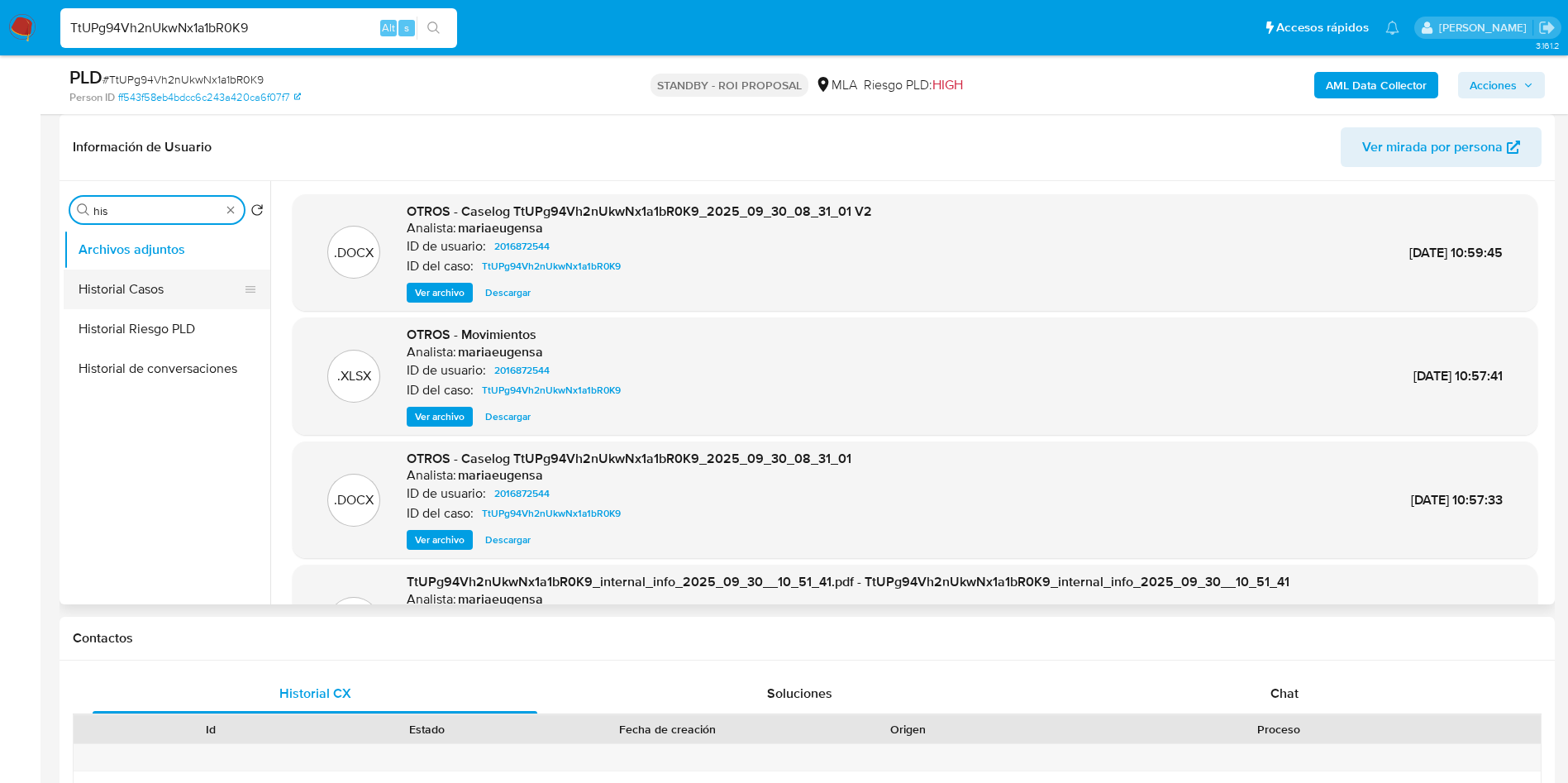
type input "his"
click at [181, 275] on button "Historial Casos" at bounding box center [161, 290] width 193 height 39
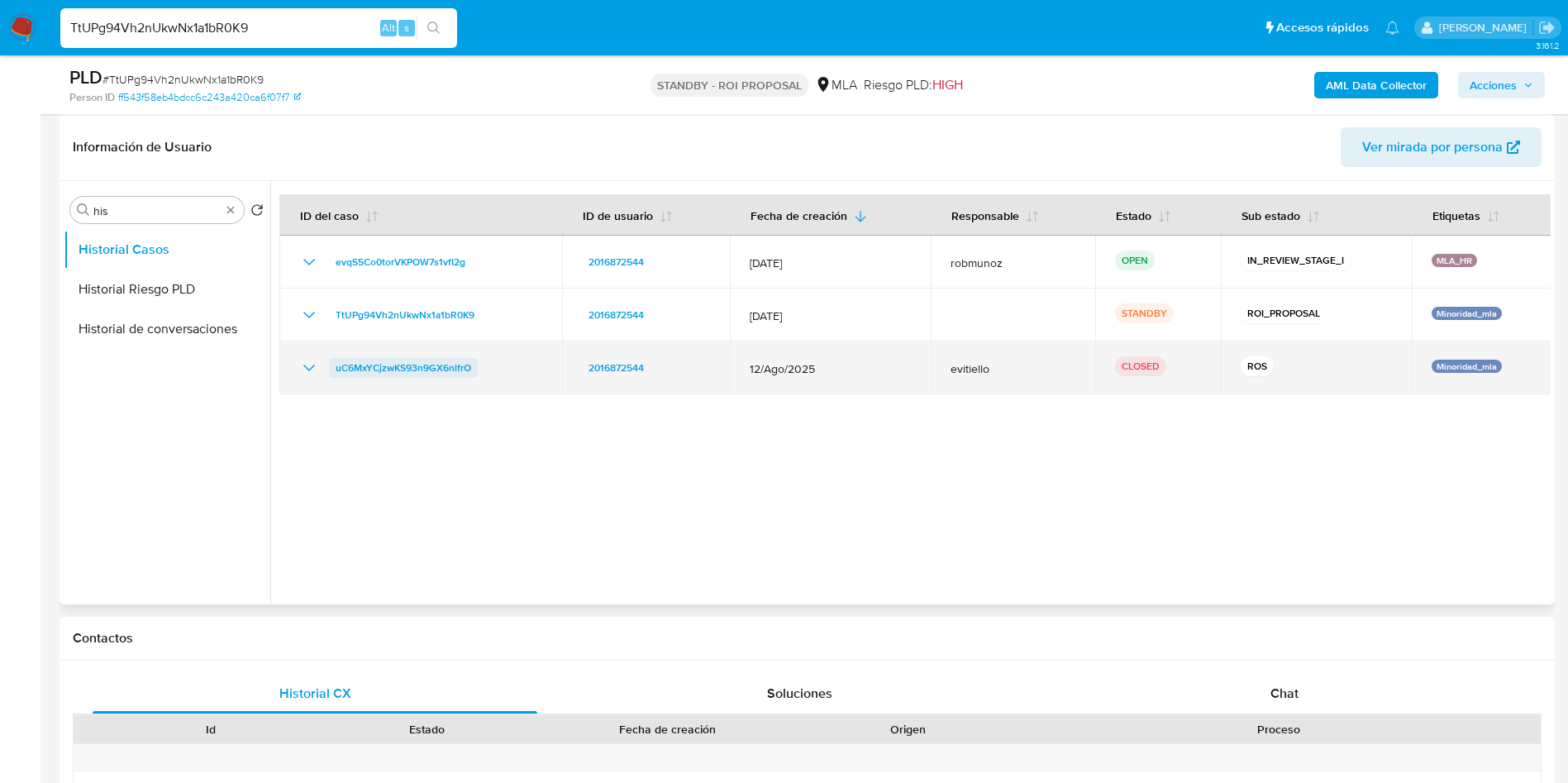
click at [420, 363] on span "uC6MxYCjzwKS93n9GX6nlfrO" at bounding box center [404, 367] width 136 height 20
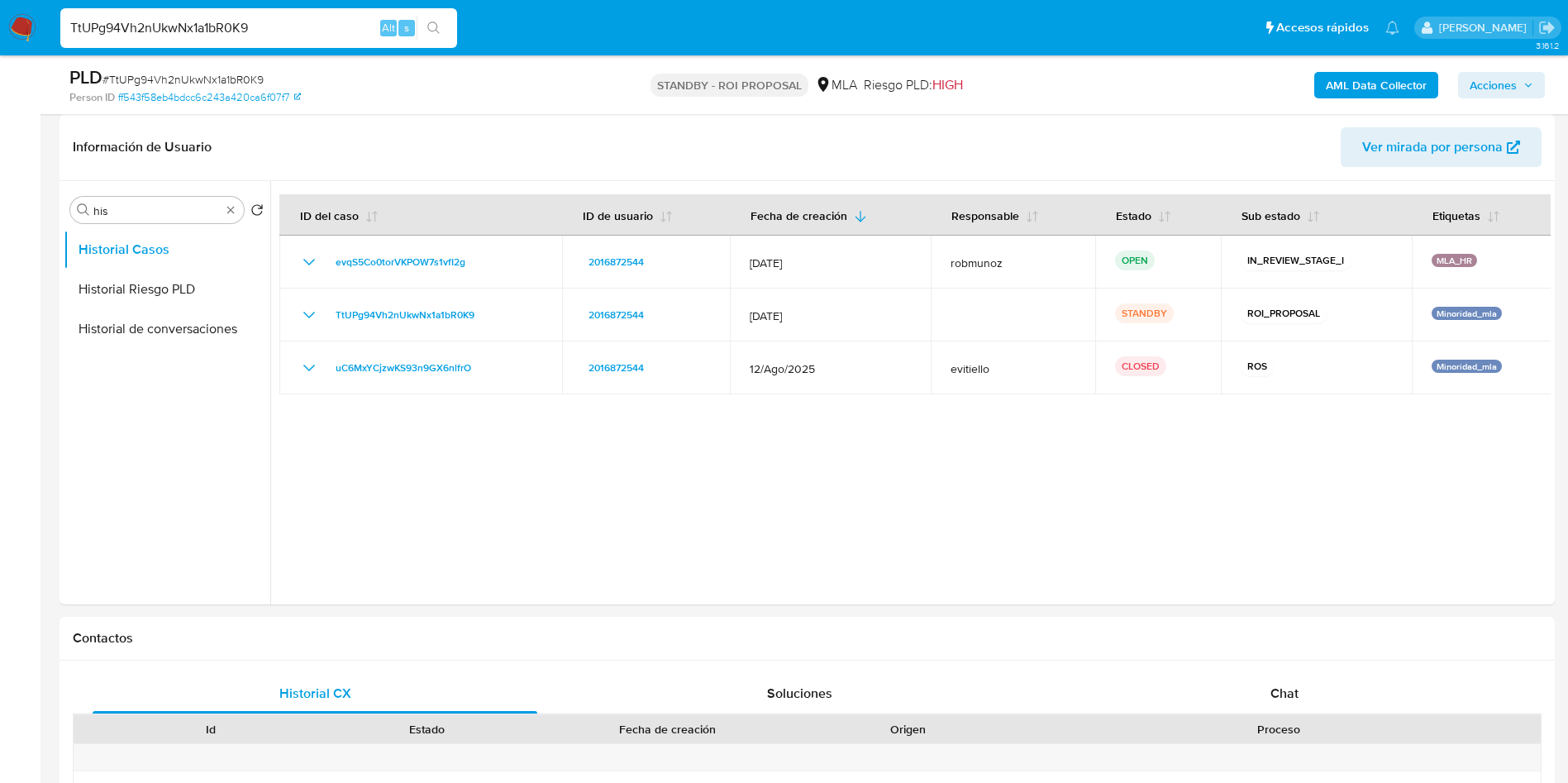
click at [315, 20] on input "TtUPg94Vh2nUkwNx1a1bR0K9" at bounding box center [258, 29] width 397 height 22
paste input "cb6lgMg3FQHyywNcyAGfvMyT"
type input "cb6lgMg3FQHyywNcyAGfvMyT"
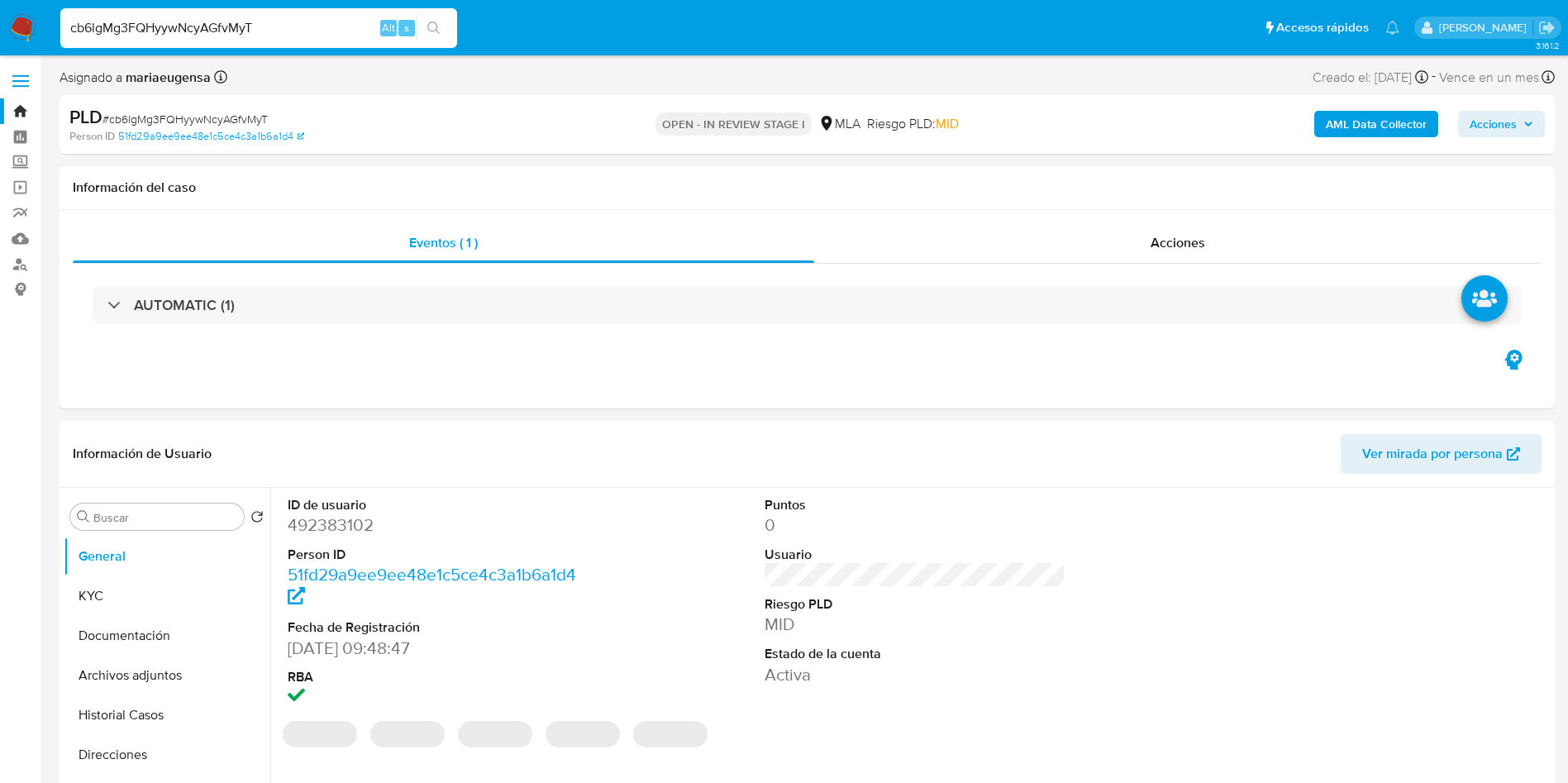
select select "10"
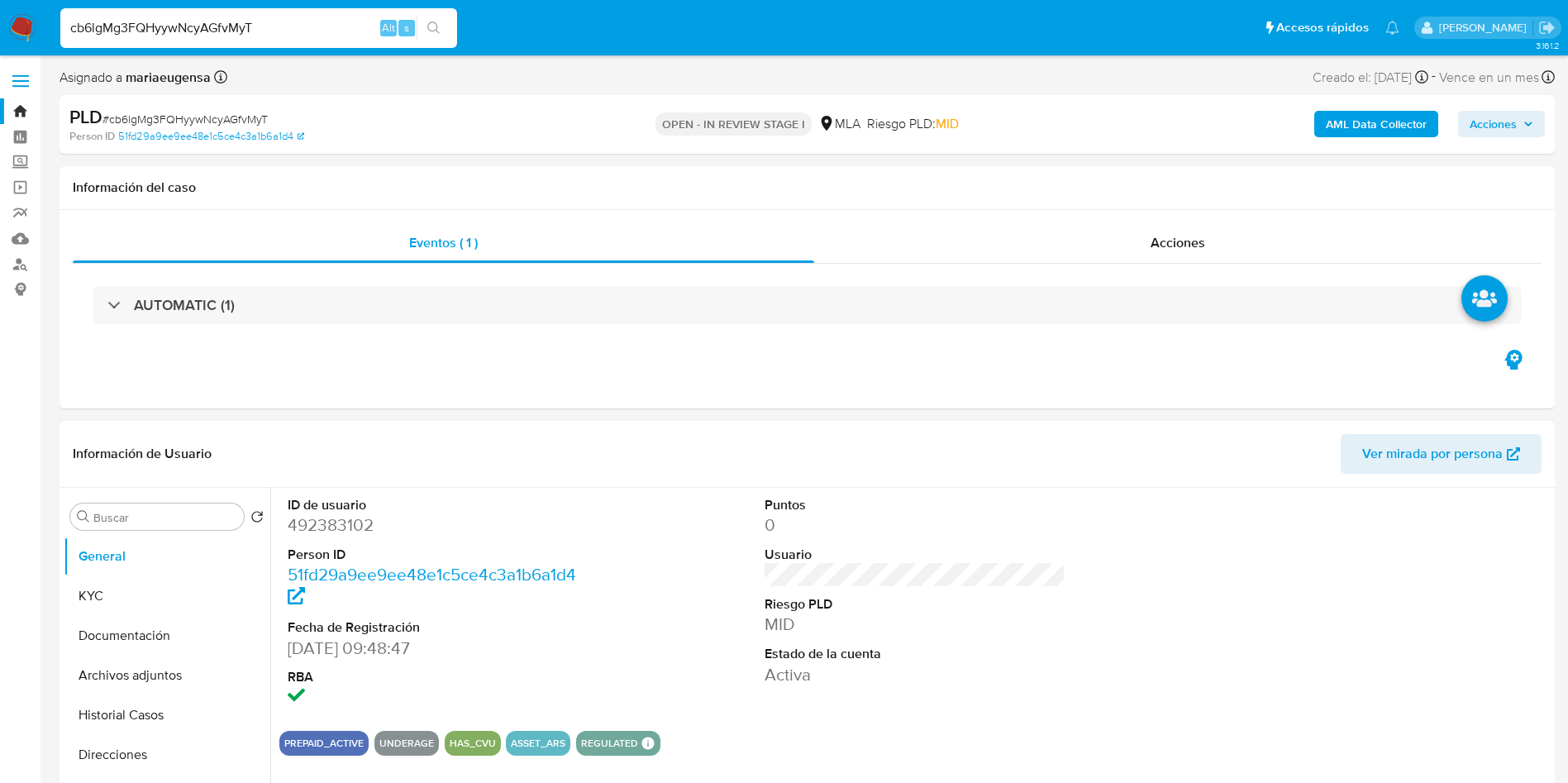
click at [328, 511] on dt "ID de usuario" at bounding box center [438, 505] width 301 height 18
click at [325, 526] on dd "492383102" at bounding box center [438, 525] width 301 height 24
copy dd "492383102"
click at [268, 30] on input "cb6lgMg3FQHyywNcyAGfvMyT" at bounding box center [258, 29] width 397 height 22
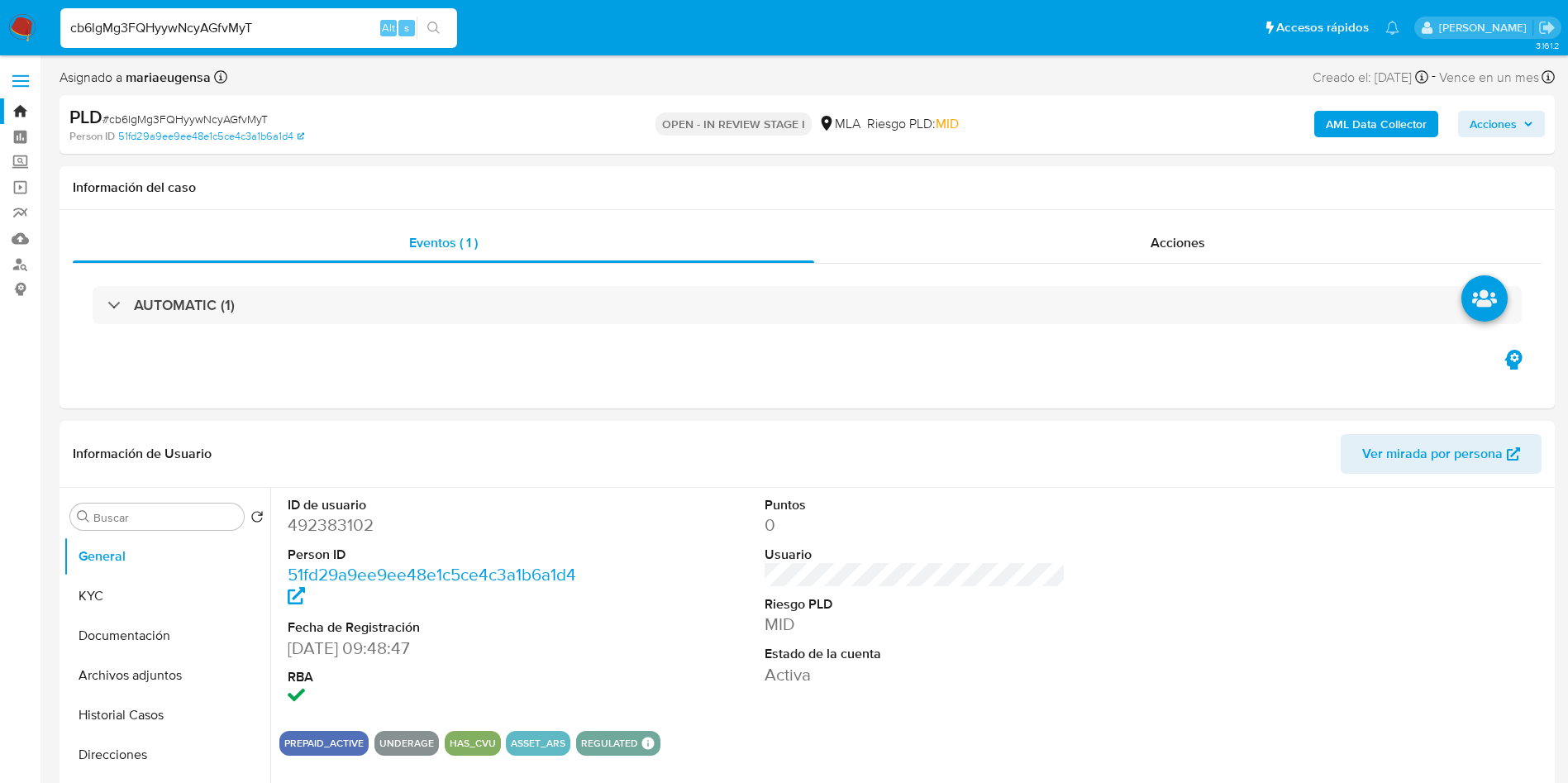
click at [268, 30] on input "cb6lgMg3FQHyywNcyAGfvMyT" at bounding box center [258, 29] width 397 height 22
paste input "xdIoXli1v7894nsiKRAX0ZjR"
type input "xdIoXli1v7894nsiKRAX0ZjR"
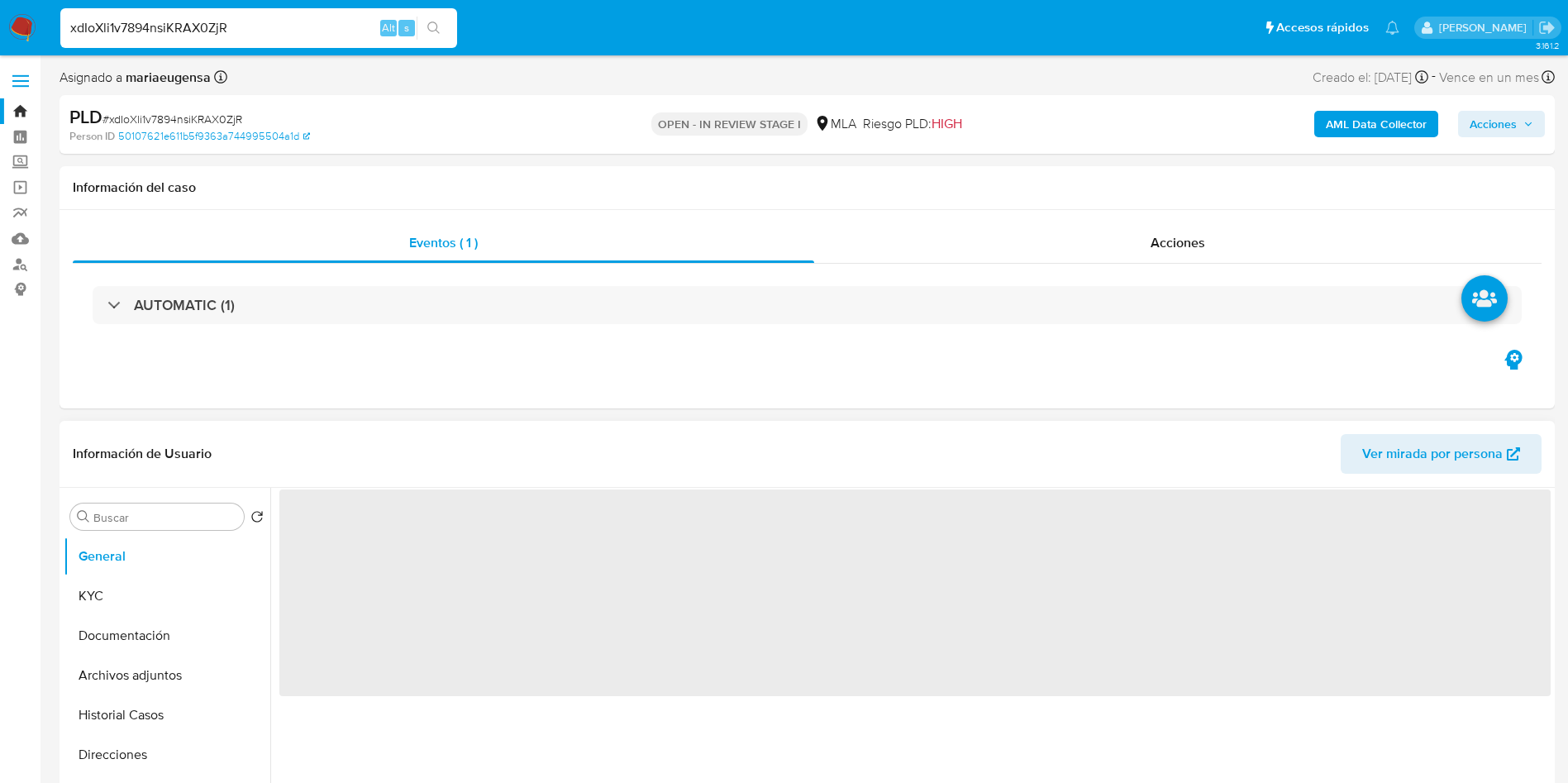
select select "10"
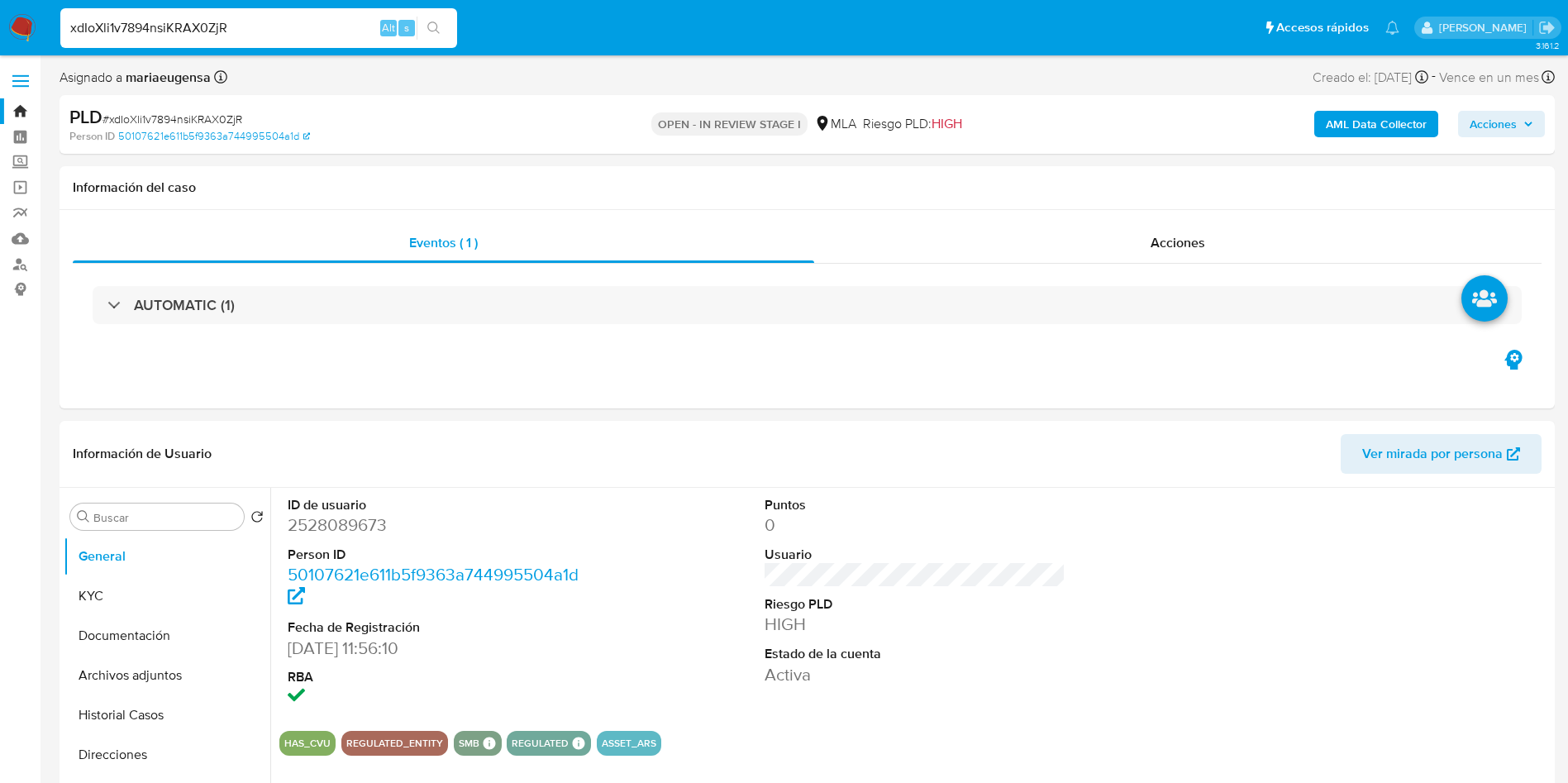
click at [243, 31] on input "xdIoXli1v7894nsiKRAX0ZjR" at bounding box center [258, 29] width 397 height 22
click at [243, 30] on input "xdIoXli1v7894nsiKRAX0ZjR" at bounding box center [258, 29] width 397 height 22
paste input "cb6lgMg3FQHyywNcyAGfvMyT"
type input "cb6lgMg3FQHyywNcyAGfvMyT"
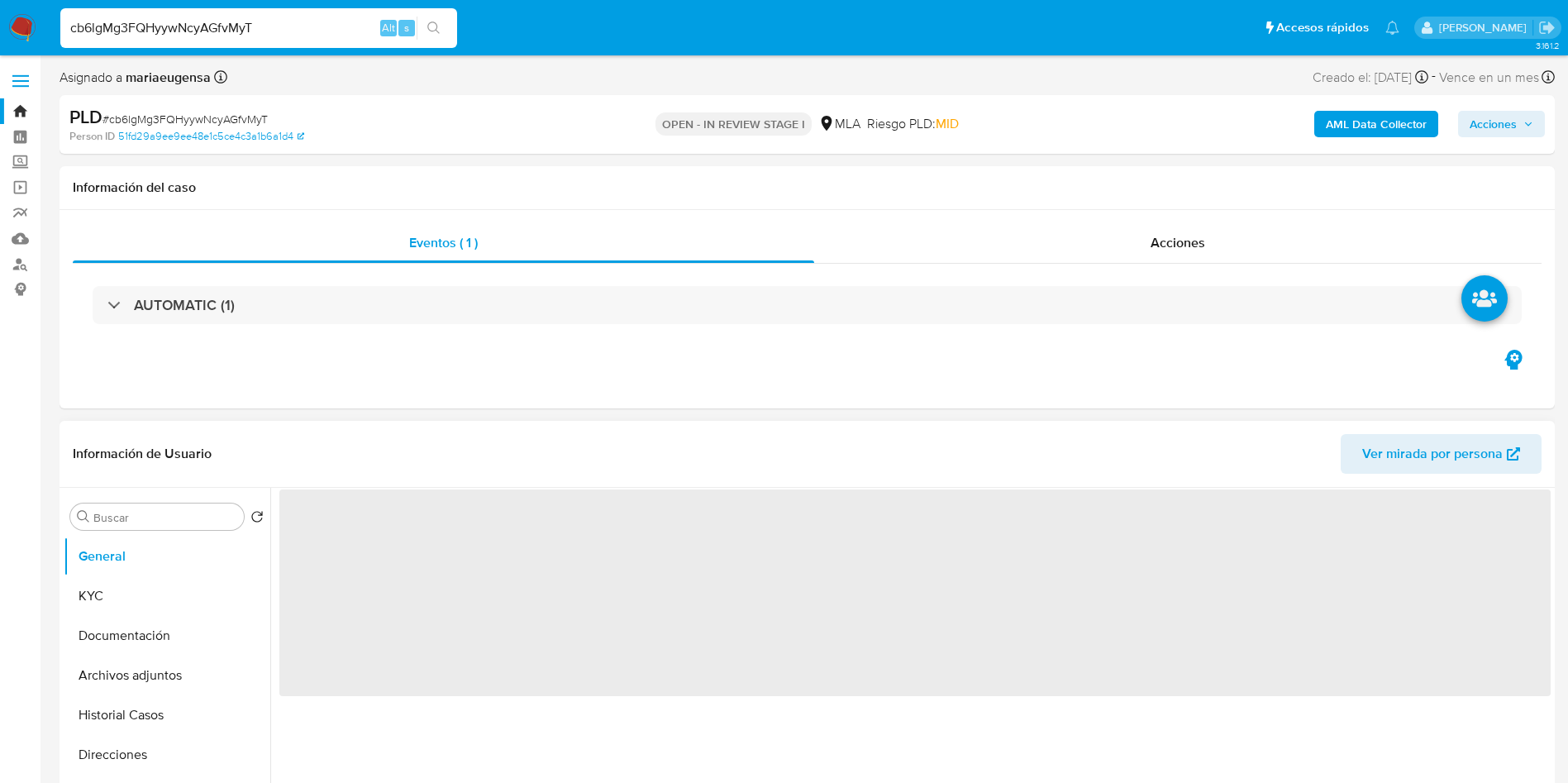
select select "10"
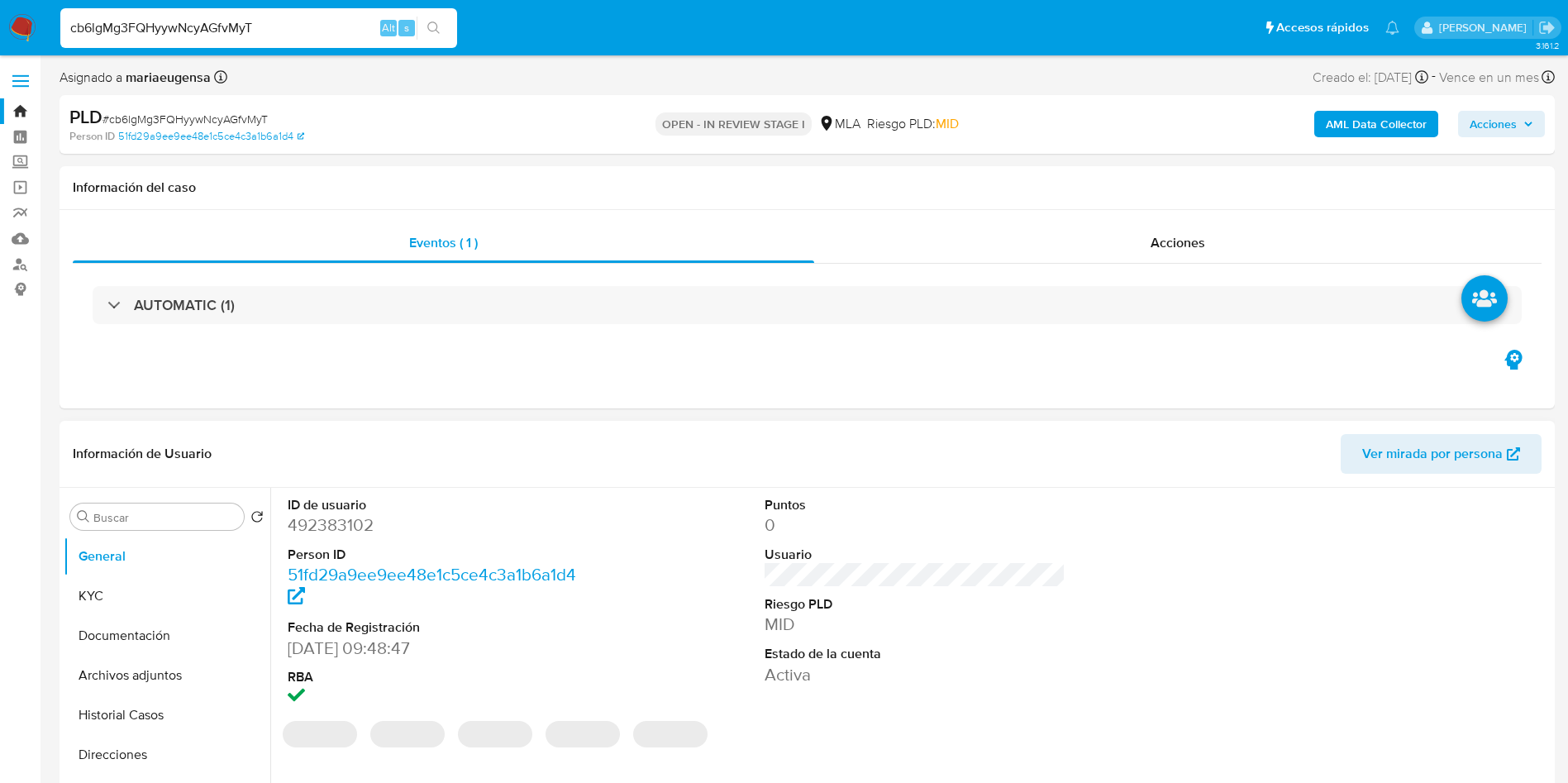
click at [308, 521] on dd "492383102" at bounding box center [438, 525] width 301 height 24
copy dd "492383102"
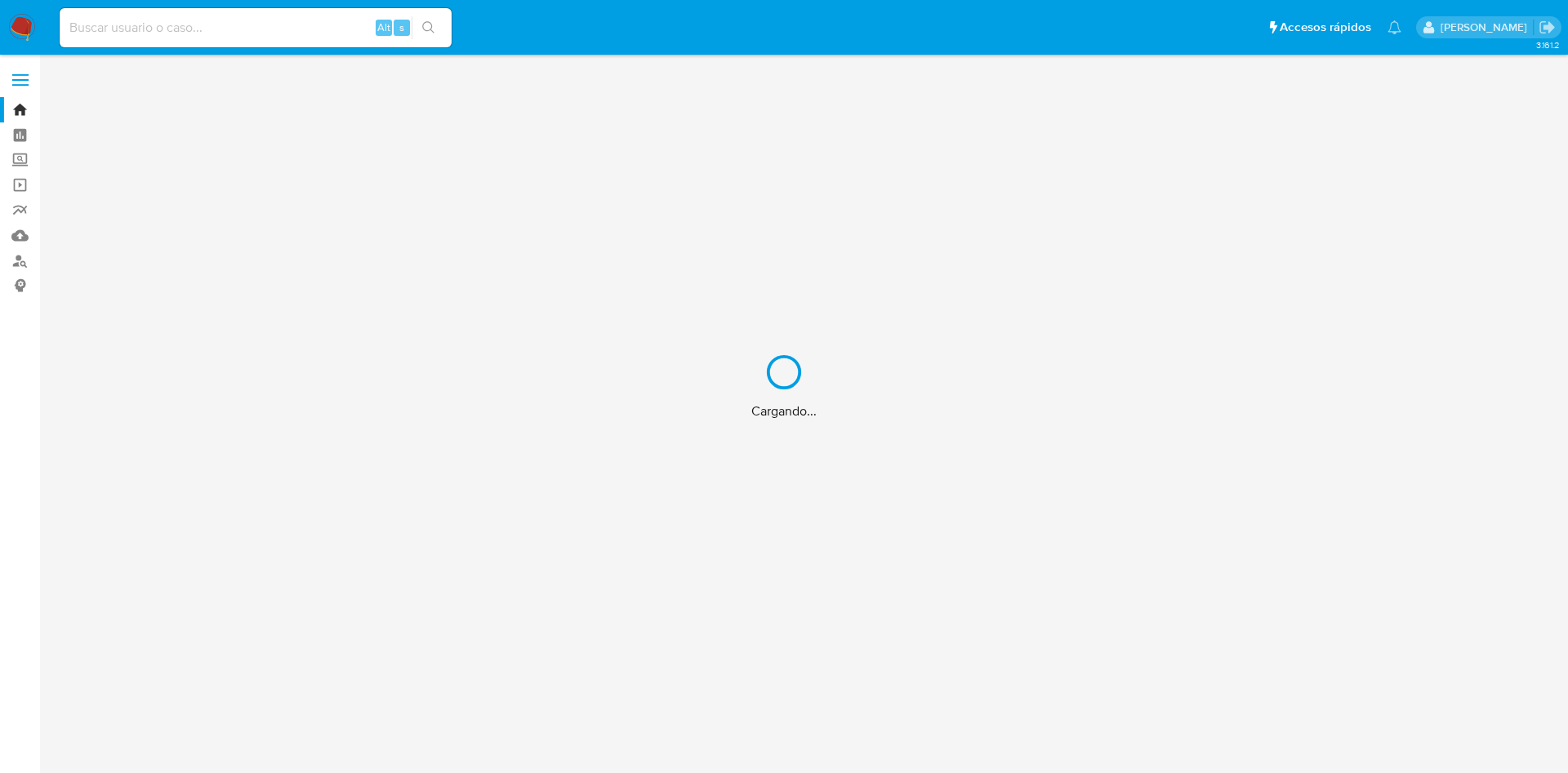
click at [191, 29] on div "Cargando..." at bounding box center [784, 386] width 1568 height 773
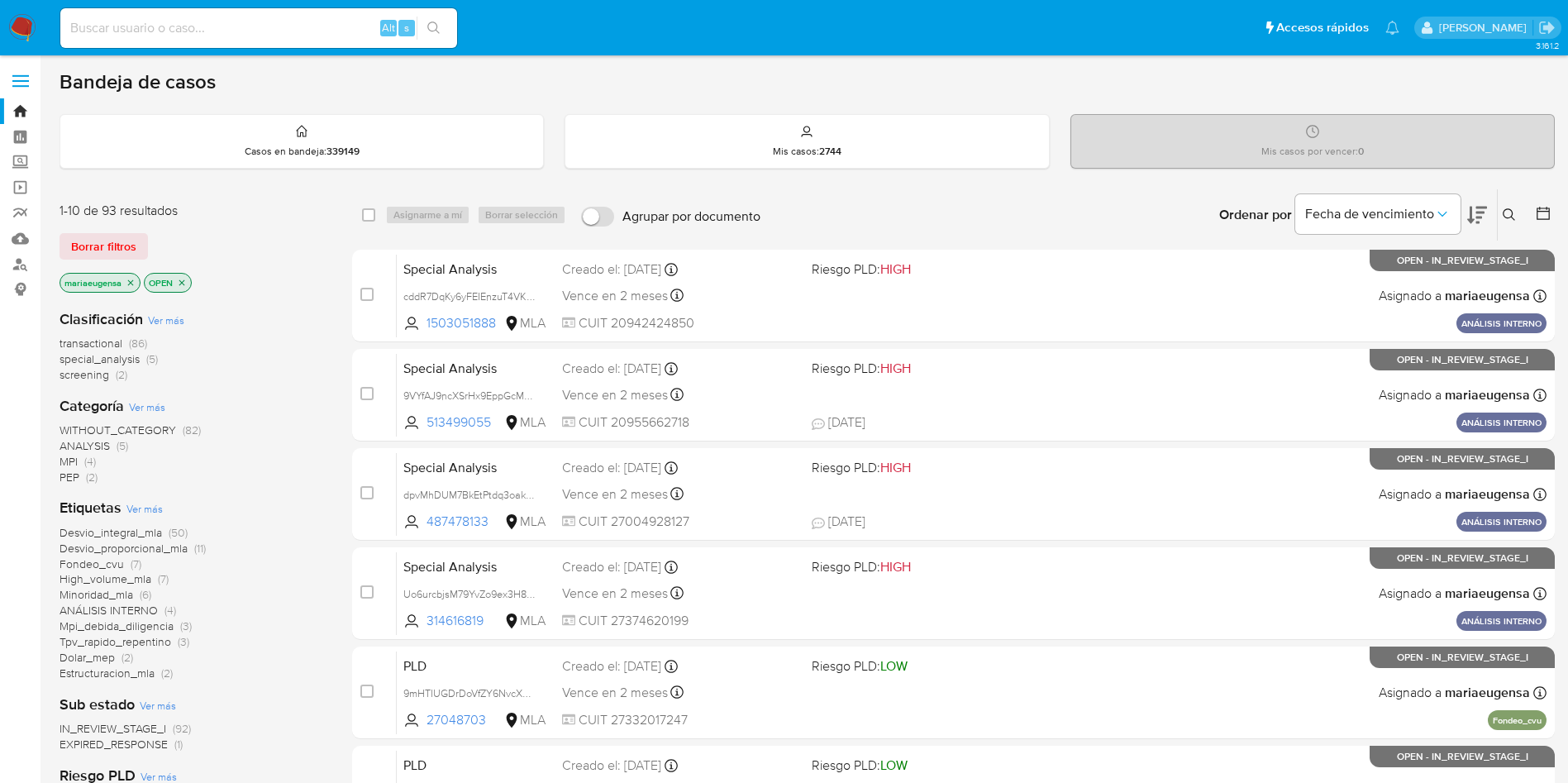
click at [193, 29] on input at bounding box center [258, 29] width 397 height 22
paste input "xdIoXli1v7894nsiKRAX0ZjR"
type input "xdIoXli1v7894nsiKRAX0ZjR"
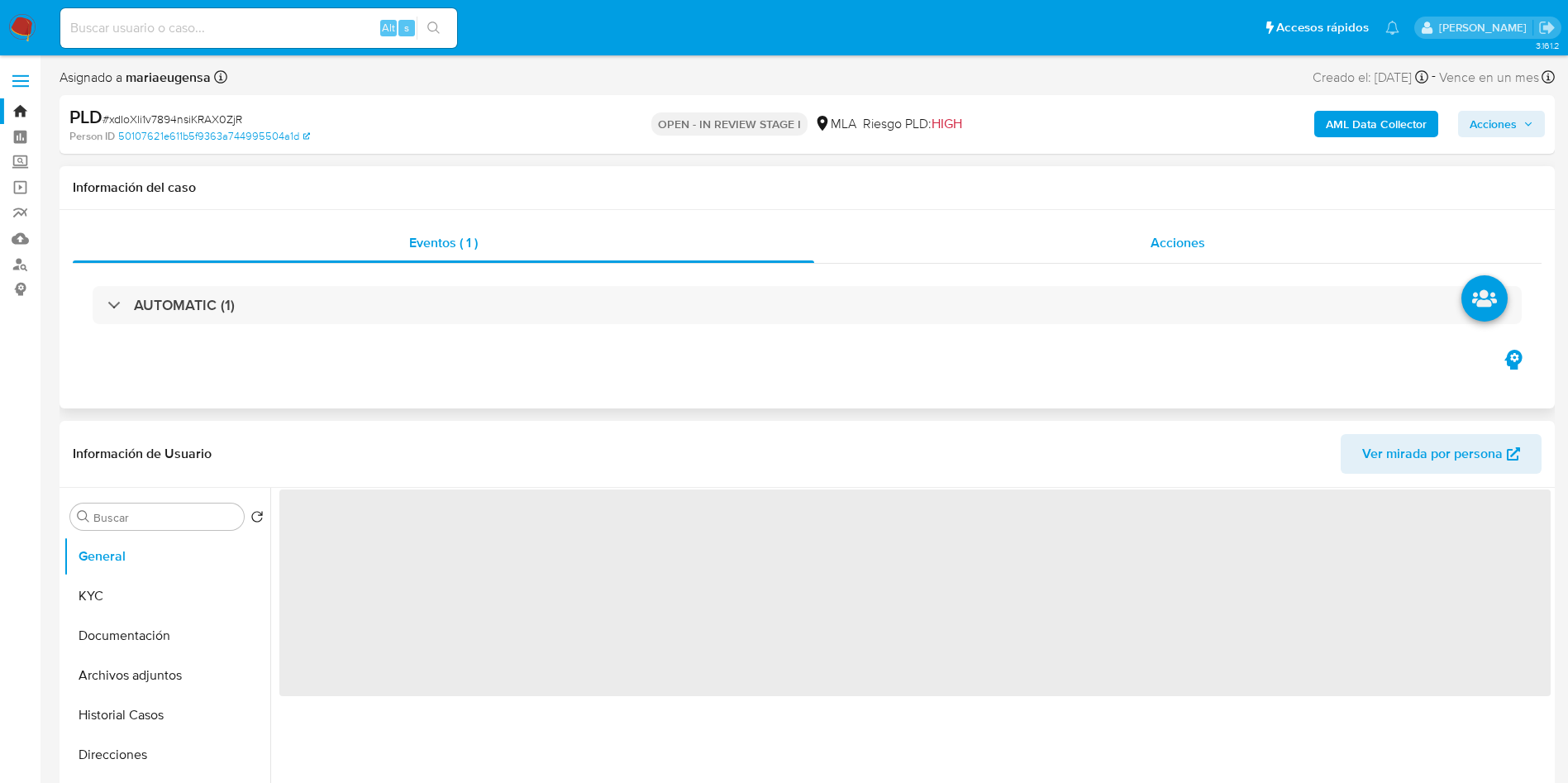
select select "10"
click at [1074, 240] on div "Acciones" at bounding box center [1178, 243] width 728 height 39
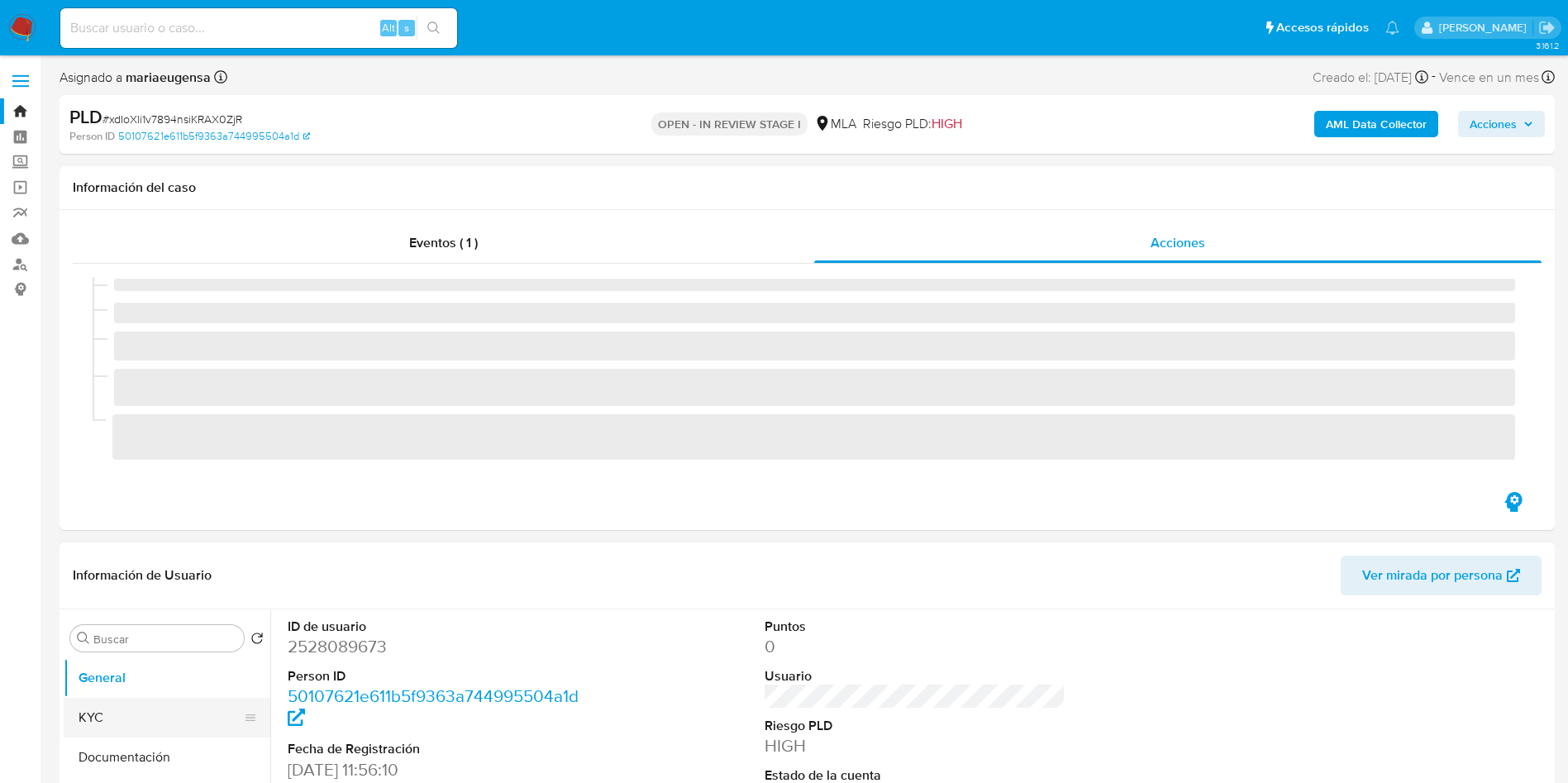
click at [122, 594] on div "Información de Usuario Ver mirada por persona Buscar Volver al orden por defect…" at bounding box center [807, 788] width 1496 height 490
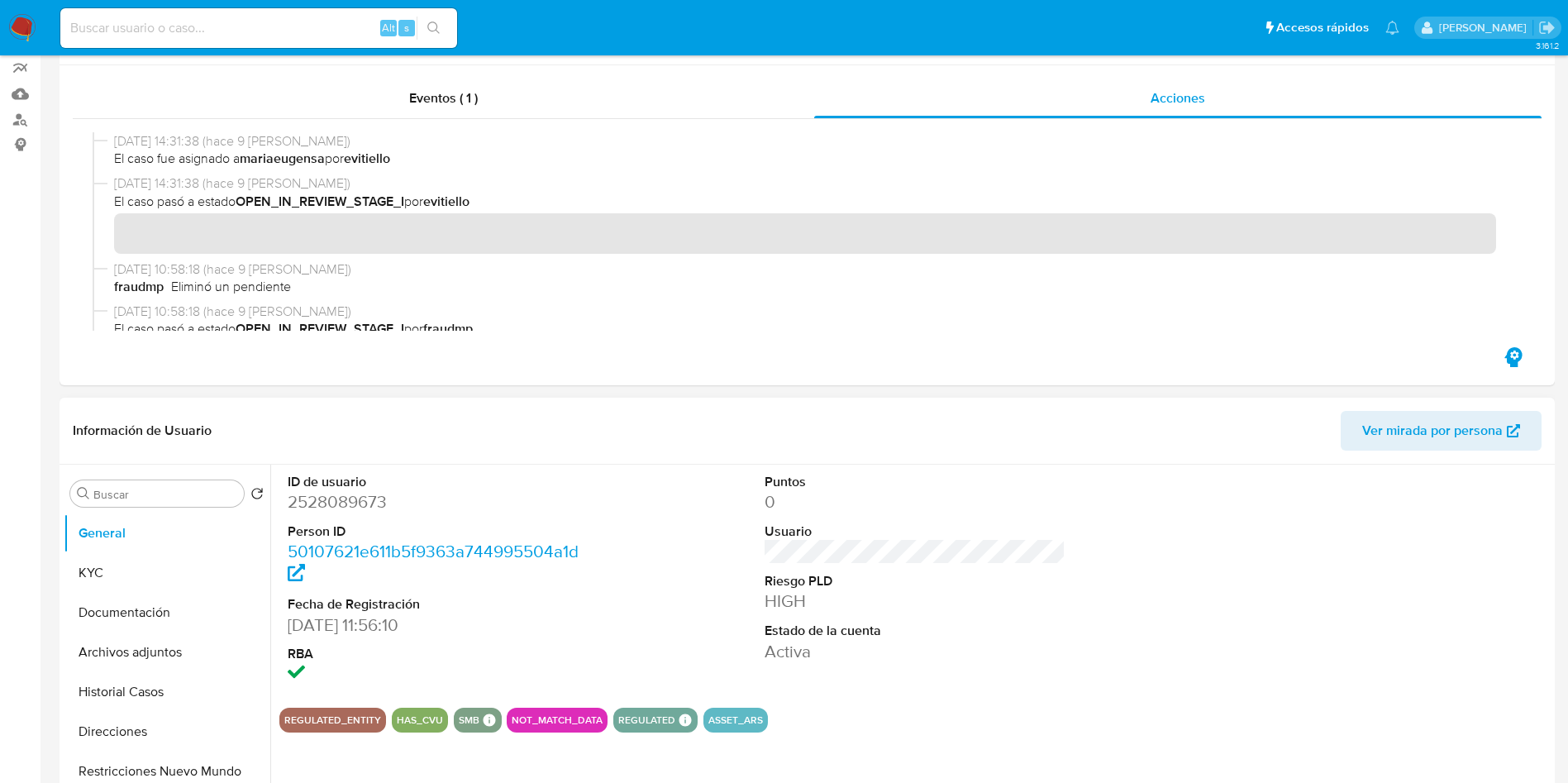
scroll to position [248, 0]
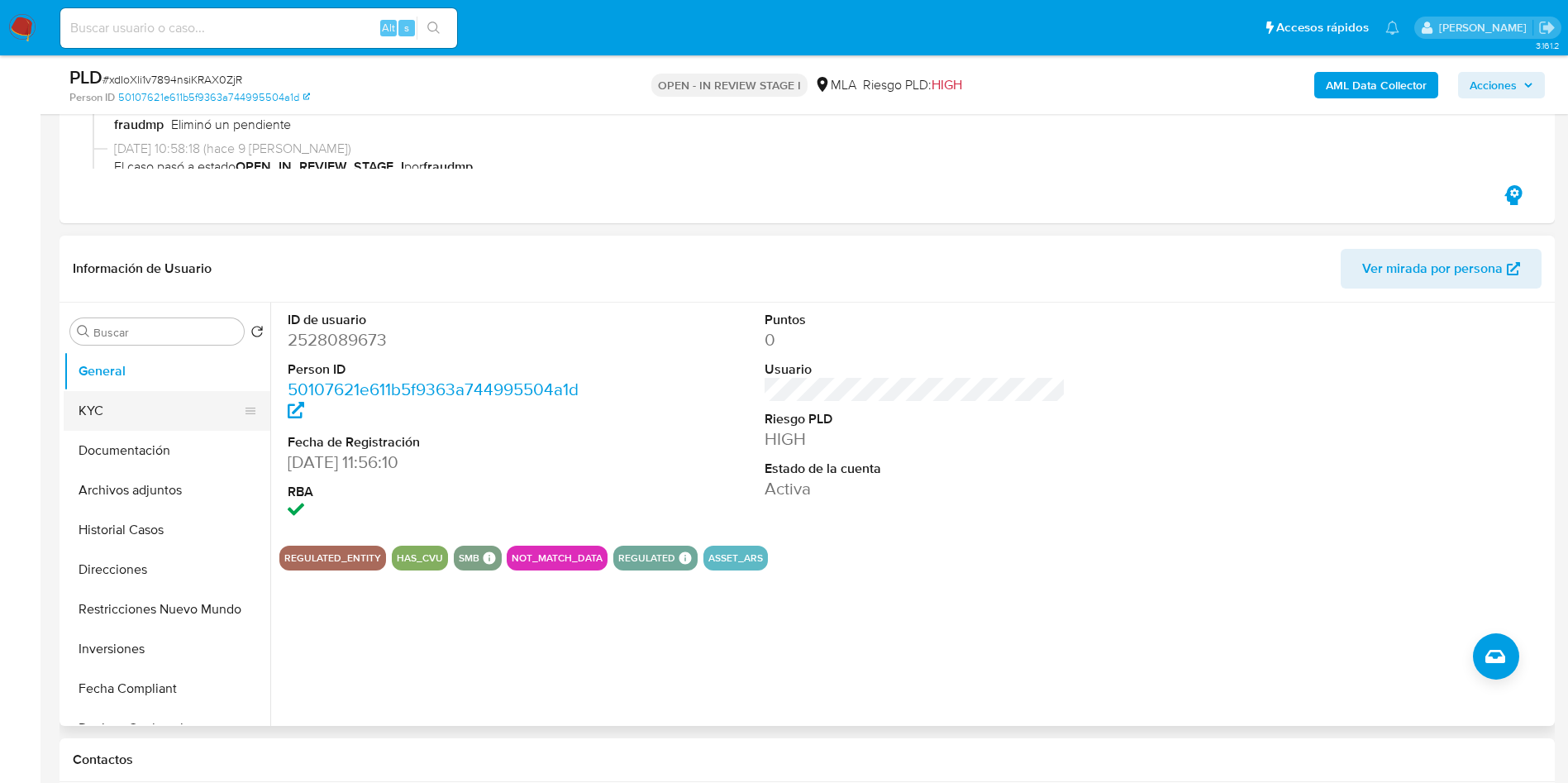
drag, startPoint x: 149, startPoint y: 410, endPoint x: 154, endPoint y: 425, distance: 15.8
click at [148, 411] on button "KYC" at bounding box center [161, 411] width 193 height 39
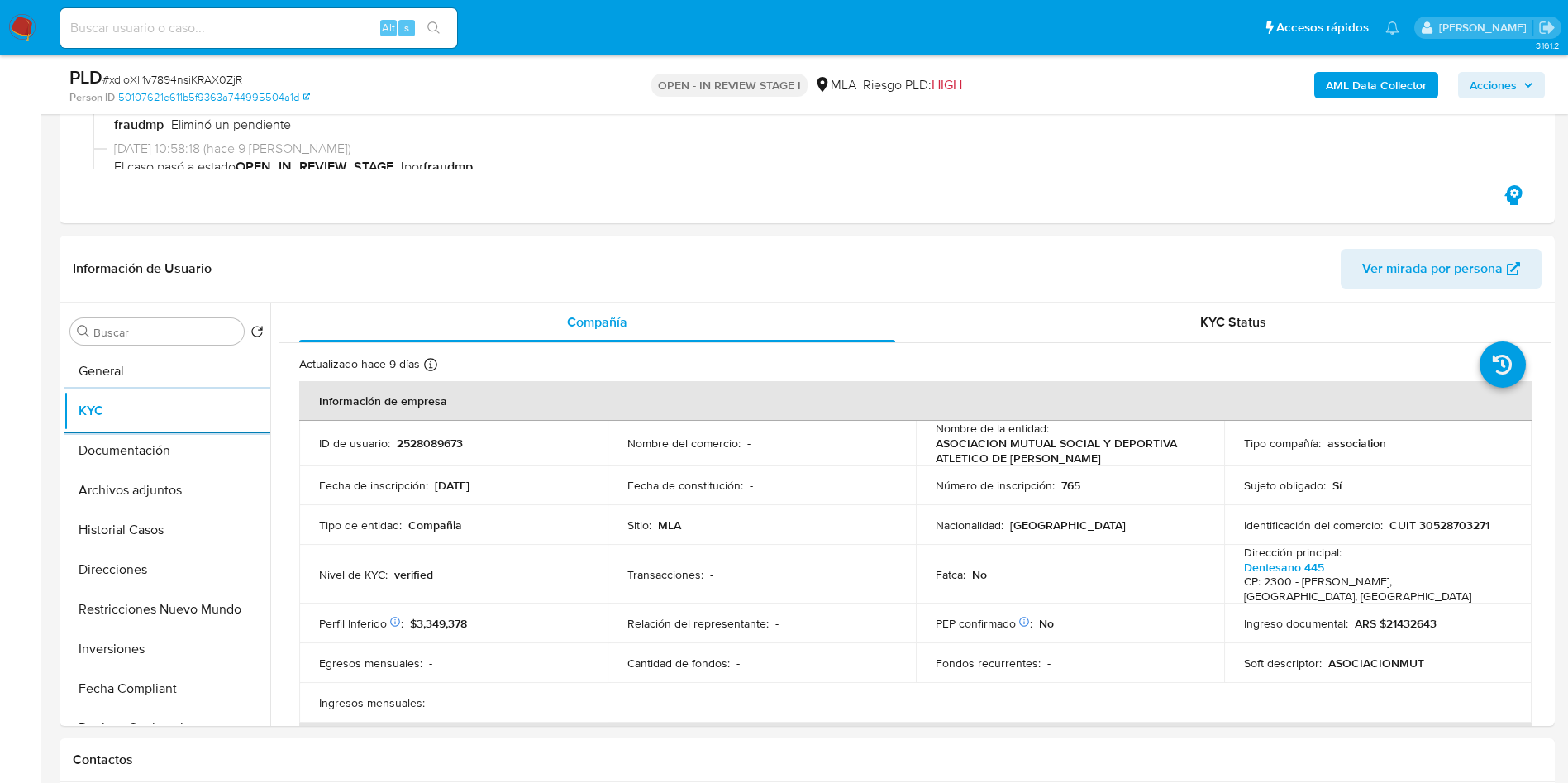
click at [231, 22] on input at bounding box center [258, 29] width 397 height 22
paste input "t8dcZDrAnbxuRiptsy0MubSd"
type input "t8dcZDrAnbxuRiptsy0MubSd"
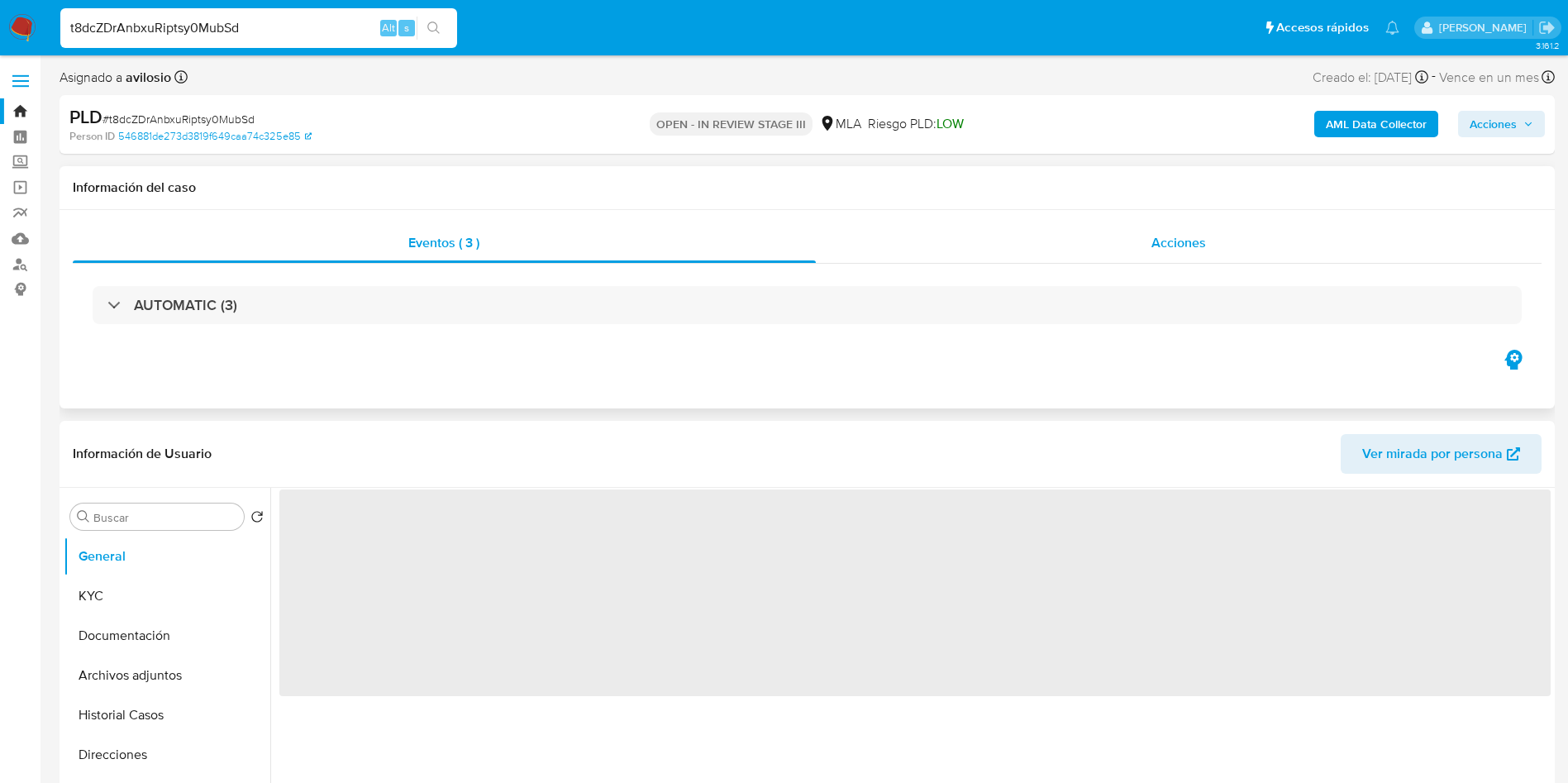
click at [970, 239] on div "Acciones" at bounding box center [1180, 243] width 727 height 39
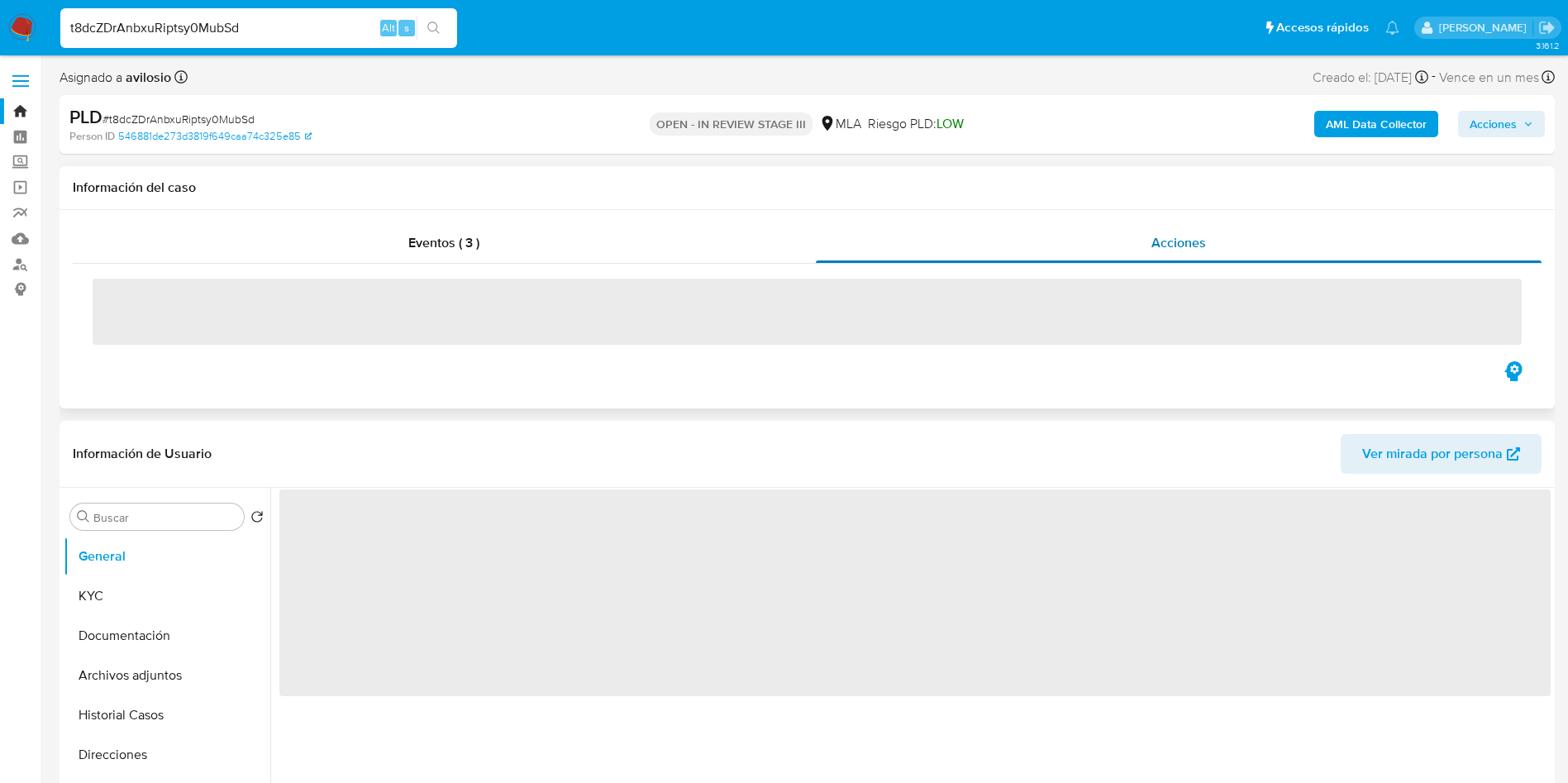
select select "10"
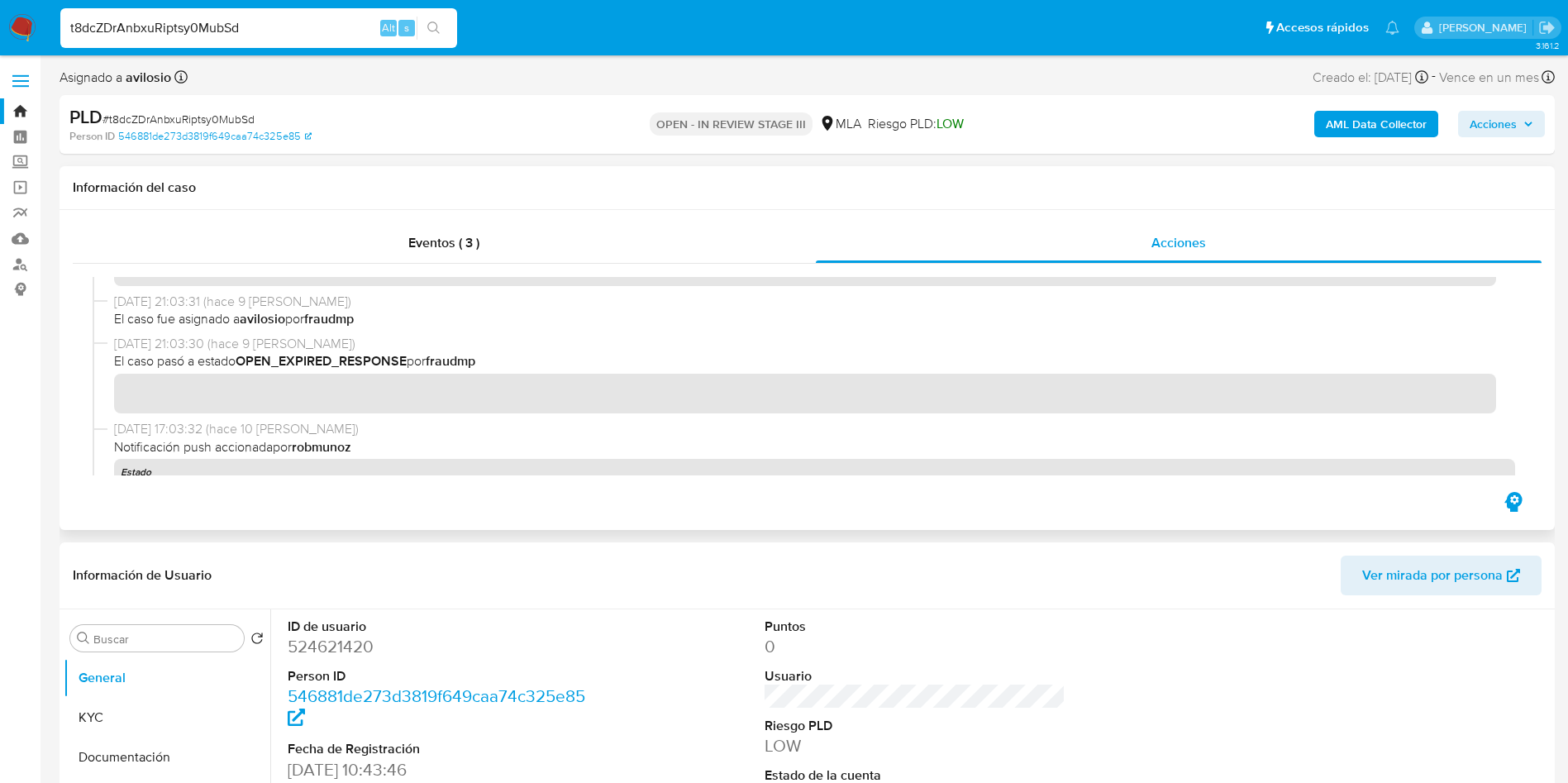
scroll to position [248, 0]
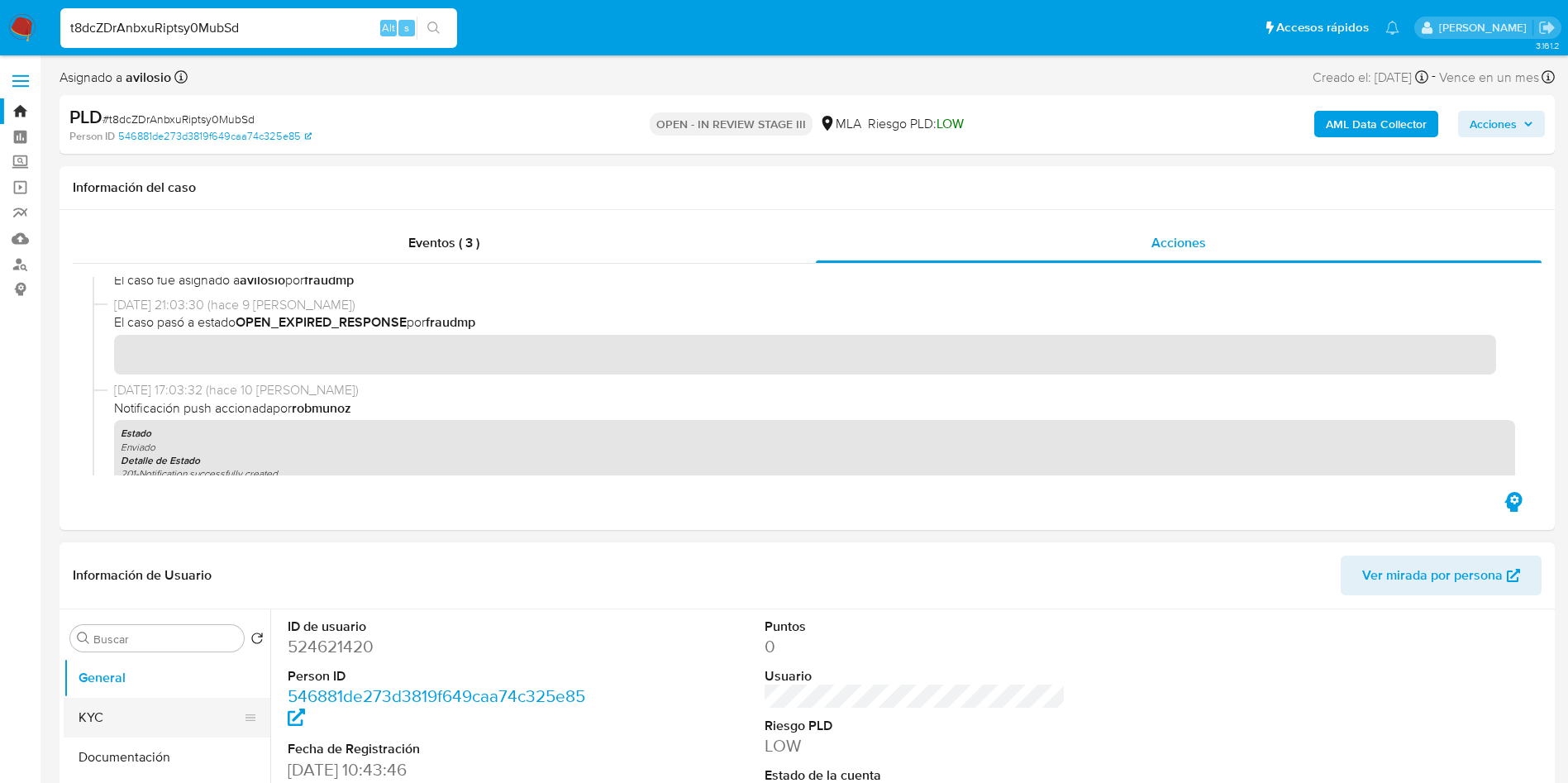
click at [155, 703] on button "KYC" at bounding box center [161, 718] width 193 height 39
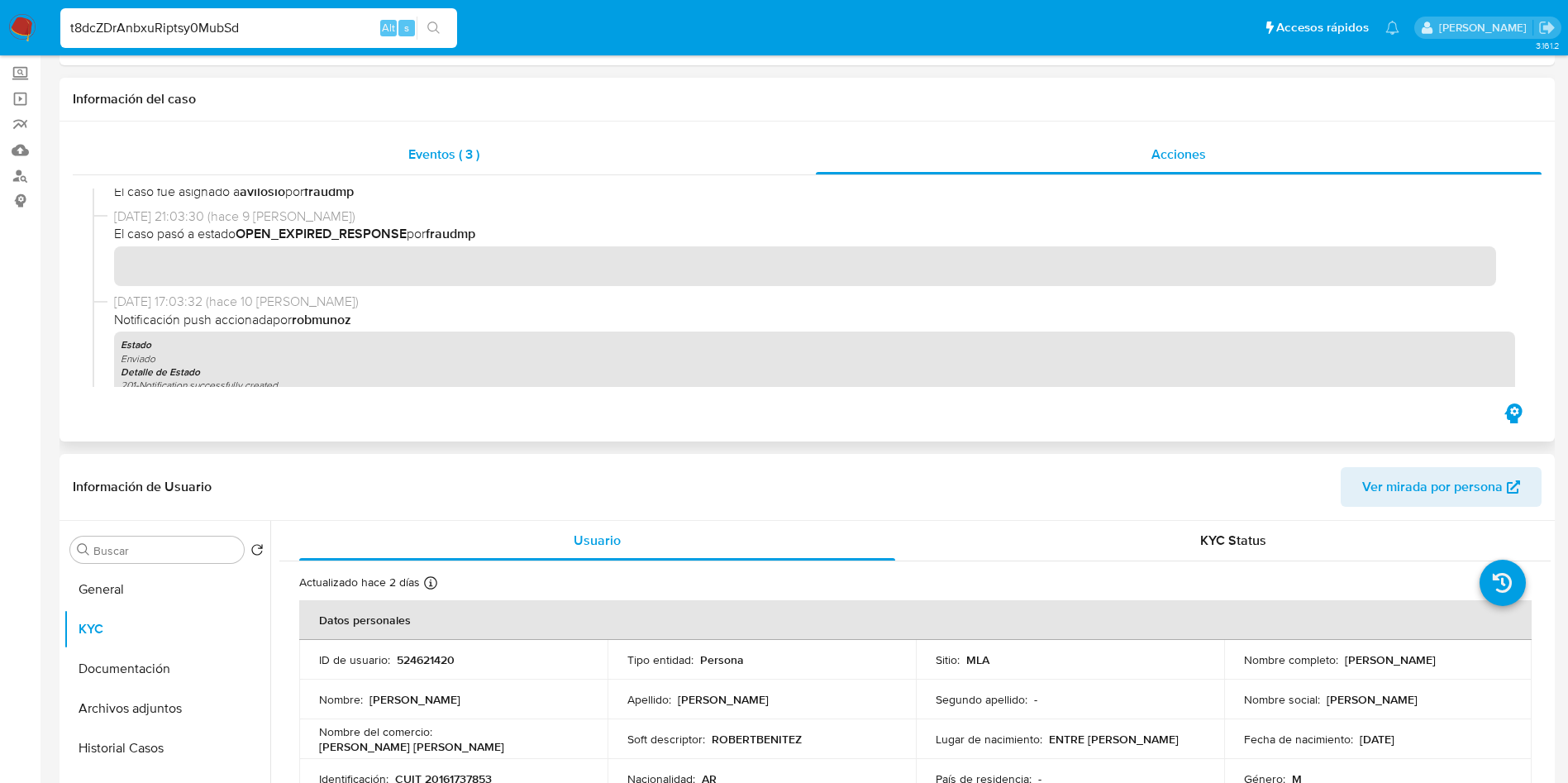
scroll to position [0, 0]
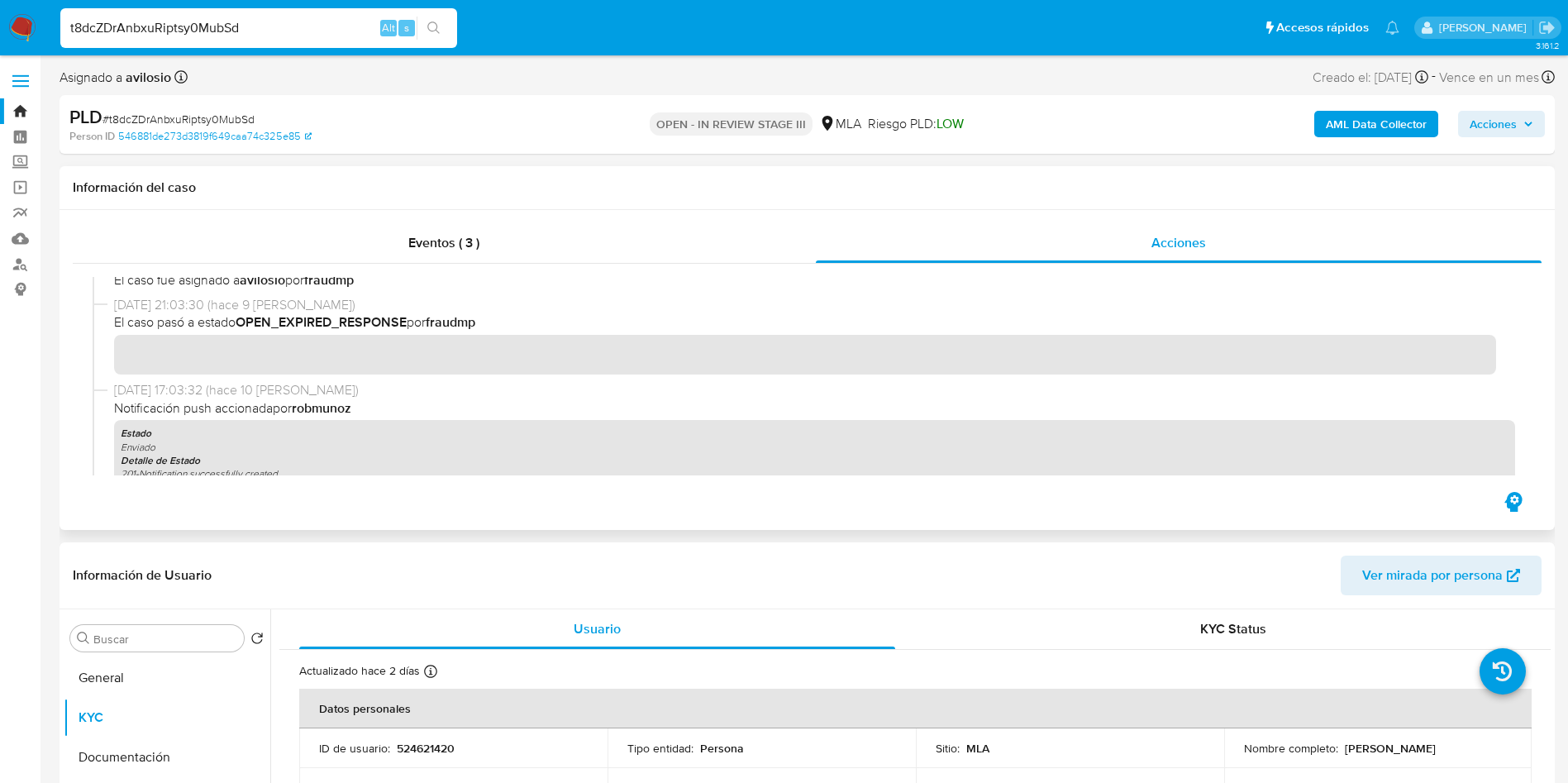
click at [323, 219] on div "Eventos ( 3 ) Acciones" at bounding box center [807, 369] width 1496 height 320
click at [328, 239] on div "Eventos ( 3 )" at bounding box center [444, 243] width 744 height 39
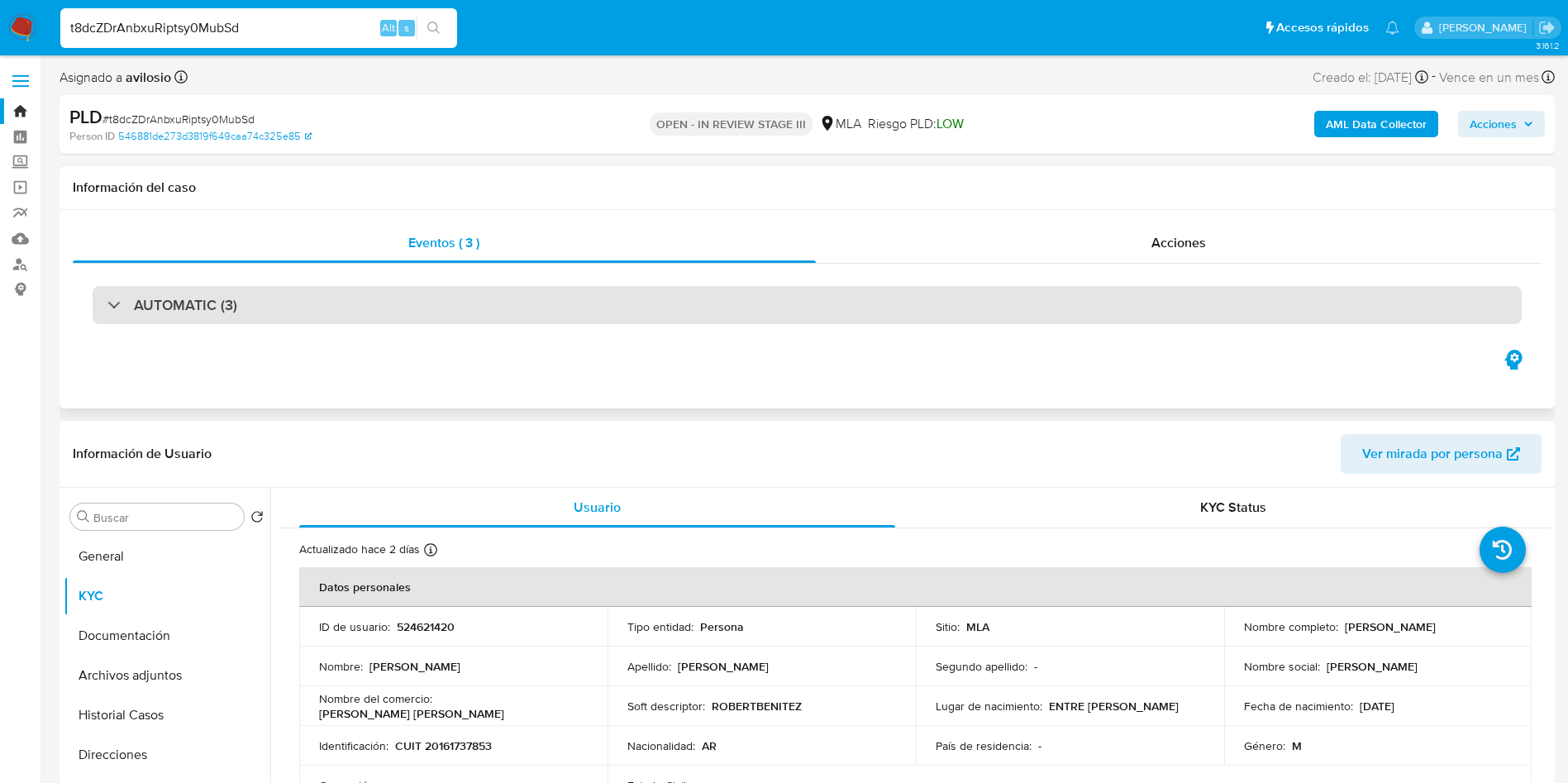
click at [527, 299] on div "AUTOMATIC (3)" at bounding box center [807, 304] width 1429 height 38
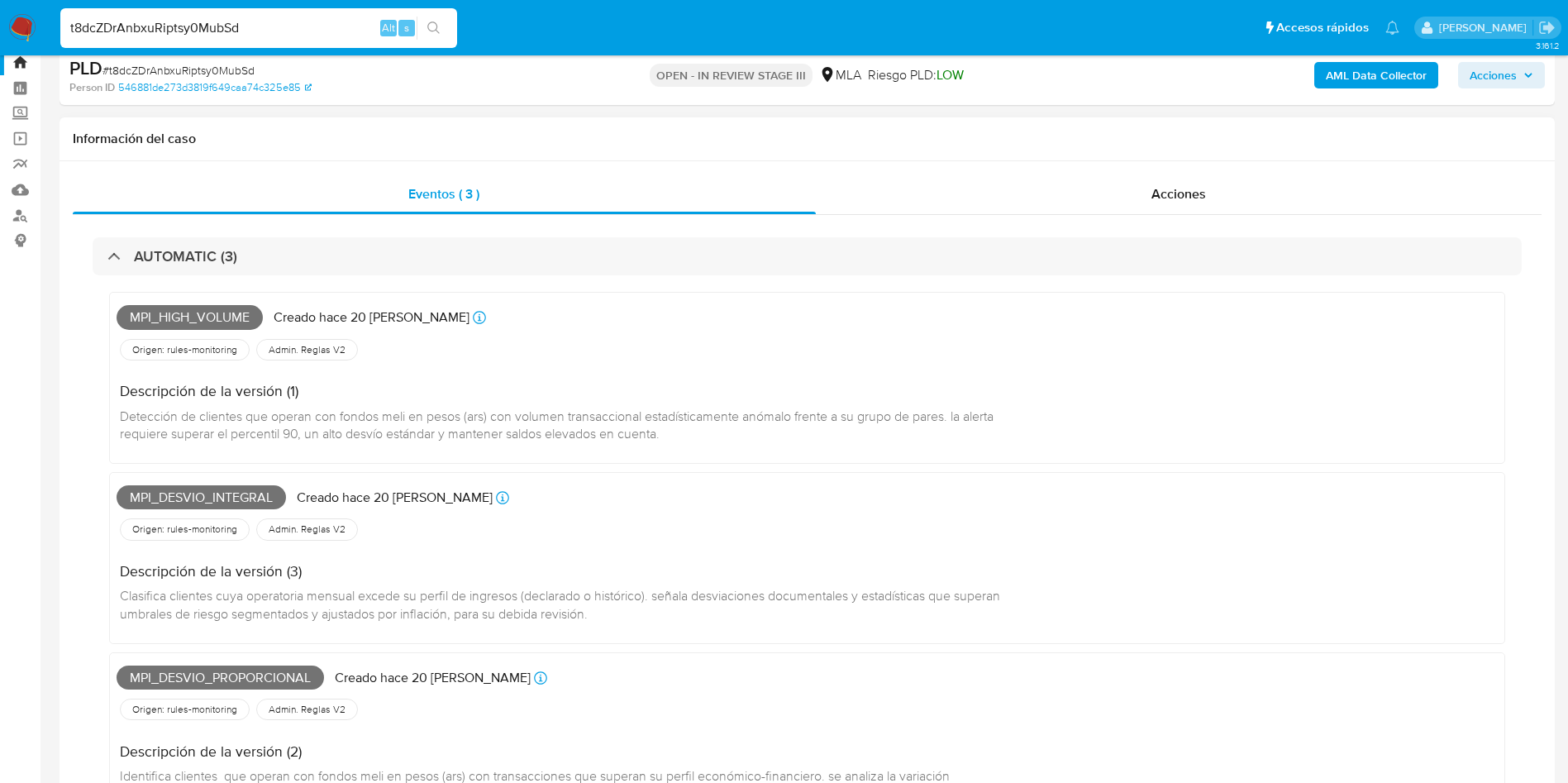
scroll to position [124, 0]
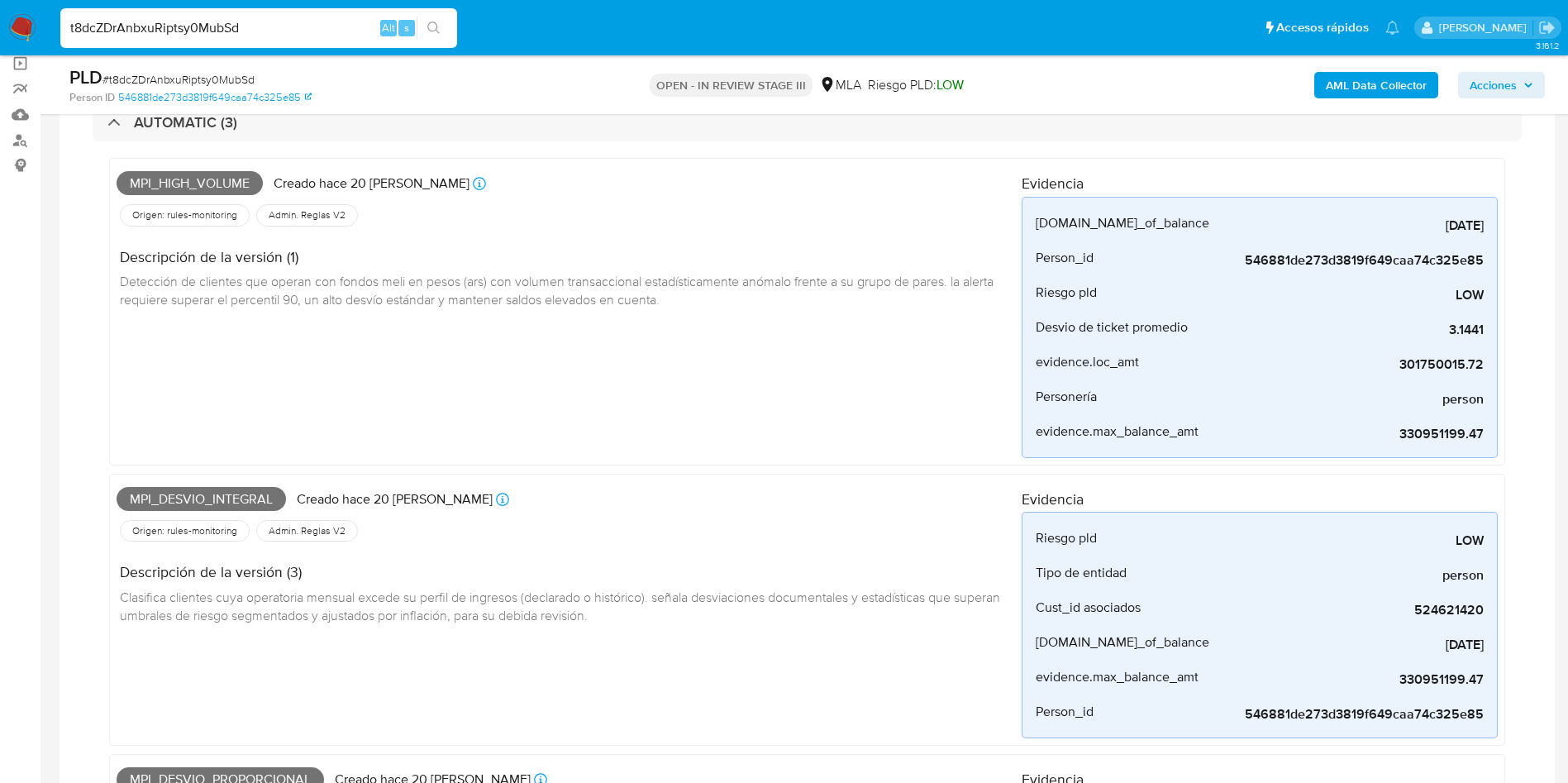
click at [305, 26] on input "t8dcZDrAnbxuRiptsy0MubSd" at bounding box center [258, 29] width 397 height 22
click at [305, 25] on input "t8dcZDrAnbxuRiptsy0MubSd" at bounding box center [258, 29] width 397 height 22
paste input "hwXbOBS2u7s7J0T6QkIJ5HJa"
type input "hwXbOBS2u7s7J0T6QkIJ5HJa"
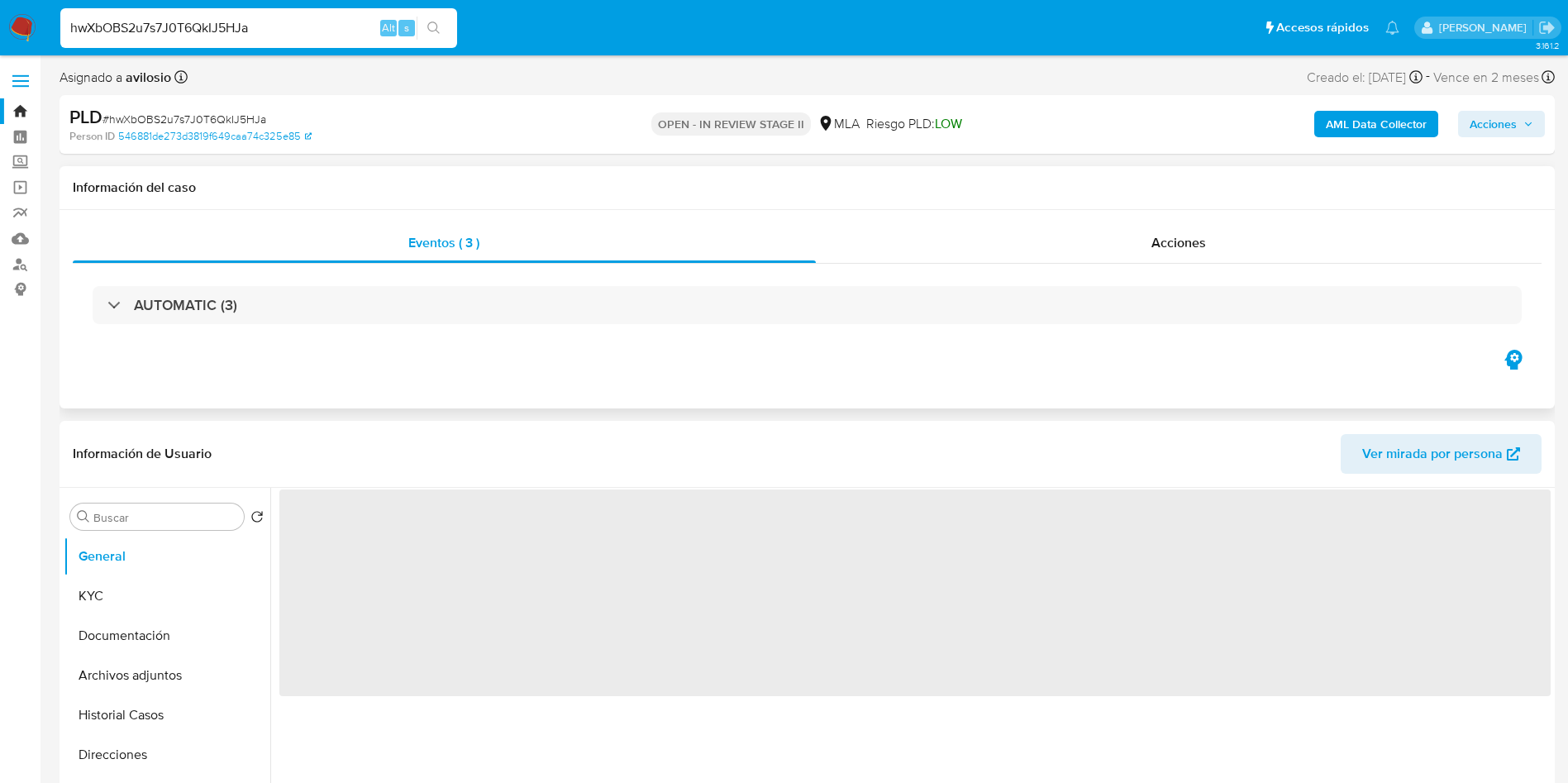
select select "10"
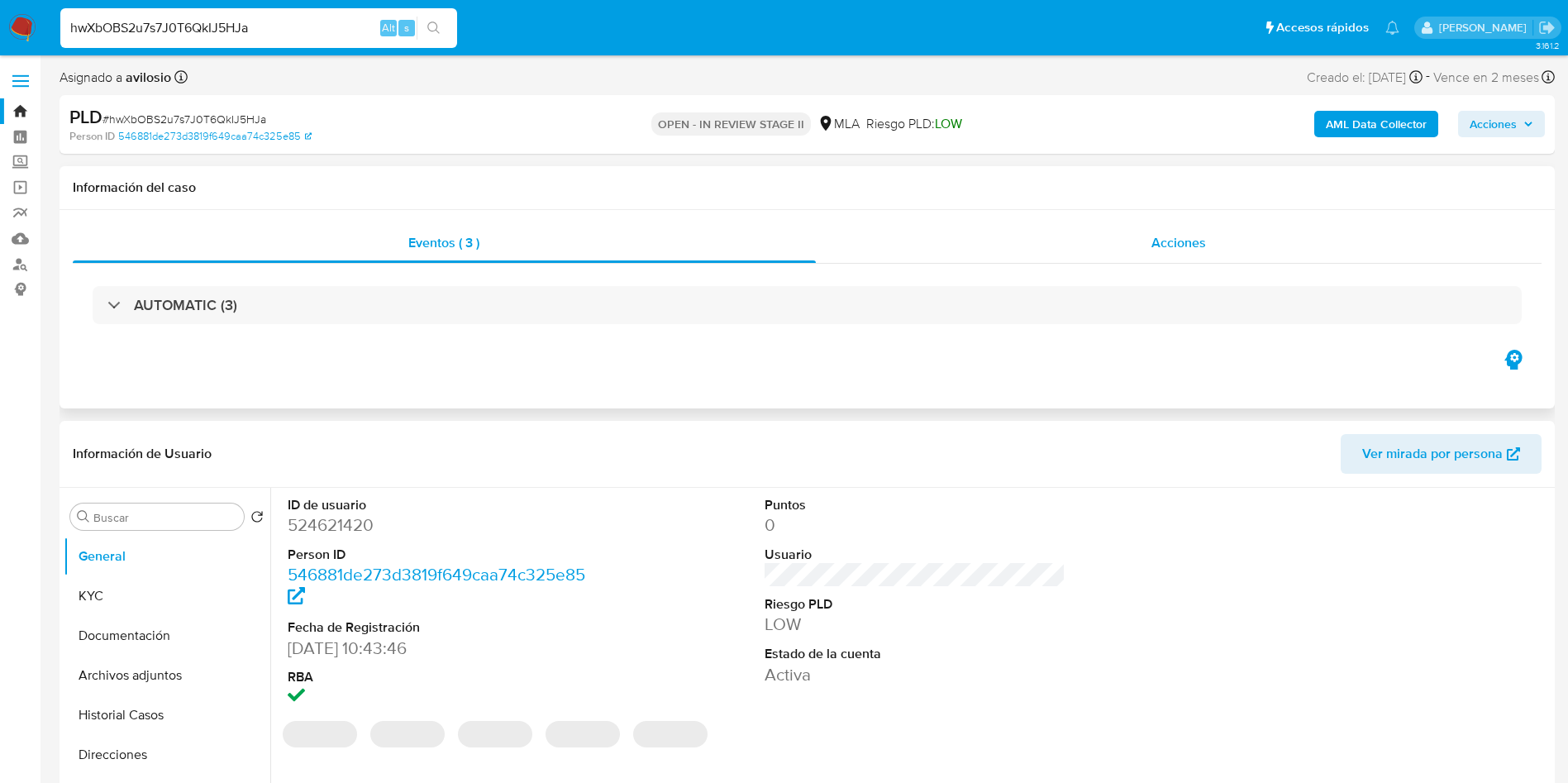
click at [1138, 238] on div "Acciones" at bounding box center [1180, 243] width 727 height 39
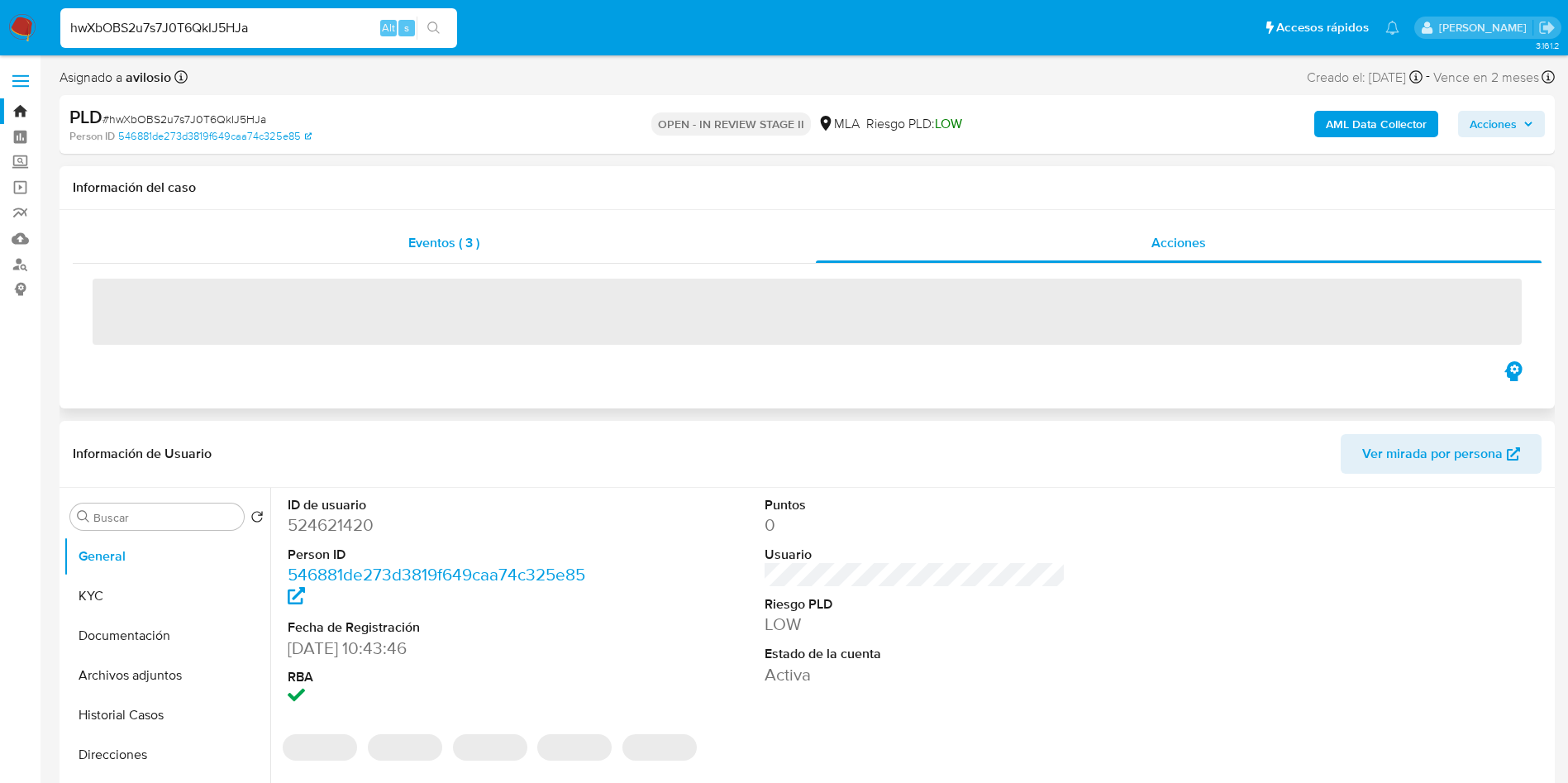
click at [478, 242] on span "Eventos ( 3 )" at bounding box center [444, 242] width 71 height 19
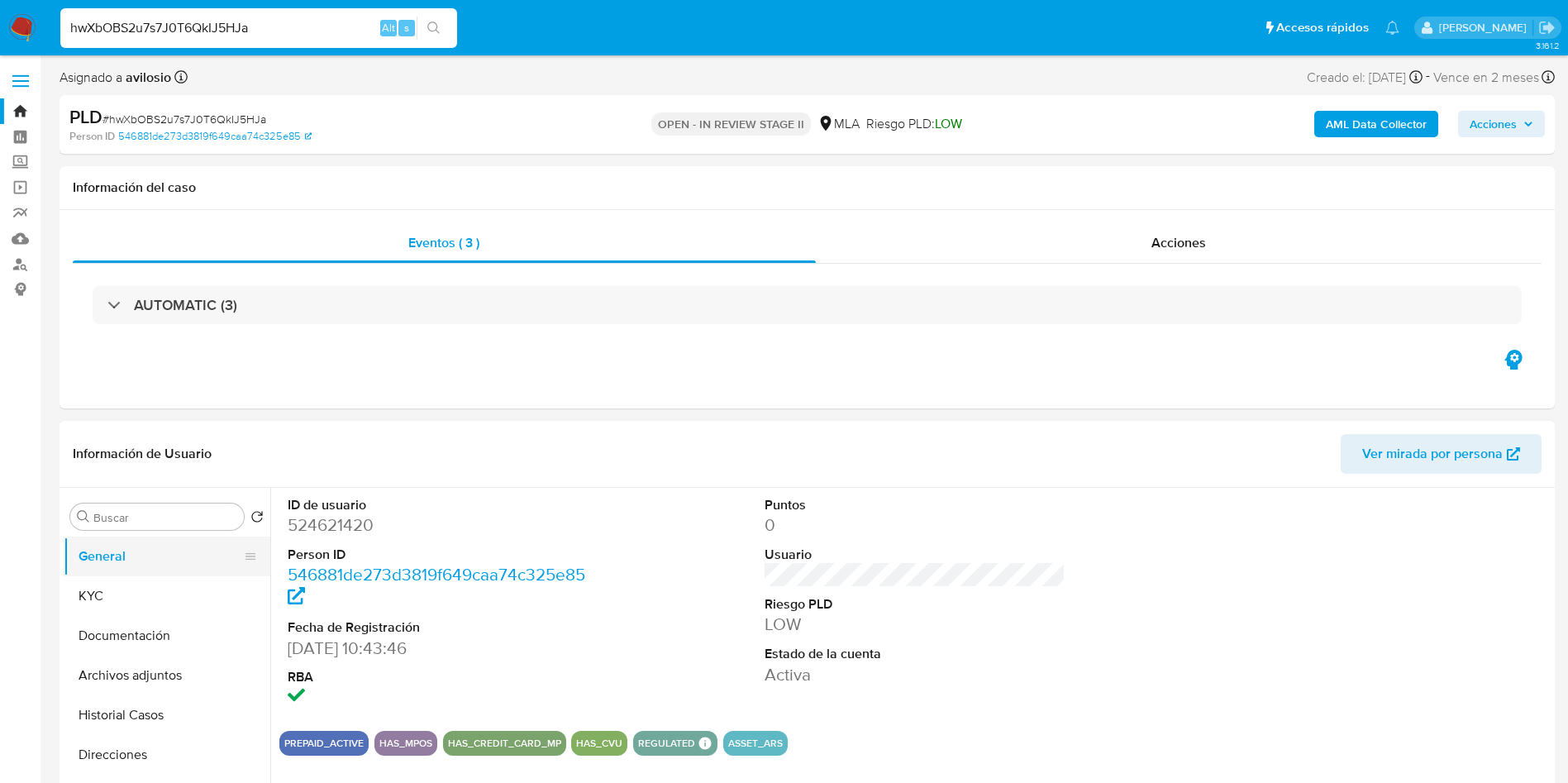
click at [126, 554] on button "General" at bounding box center [161, 556] width 193 height 39
click at [126, 590] on button "KYC" at bounding box center [161, 596] width 193 height 39
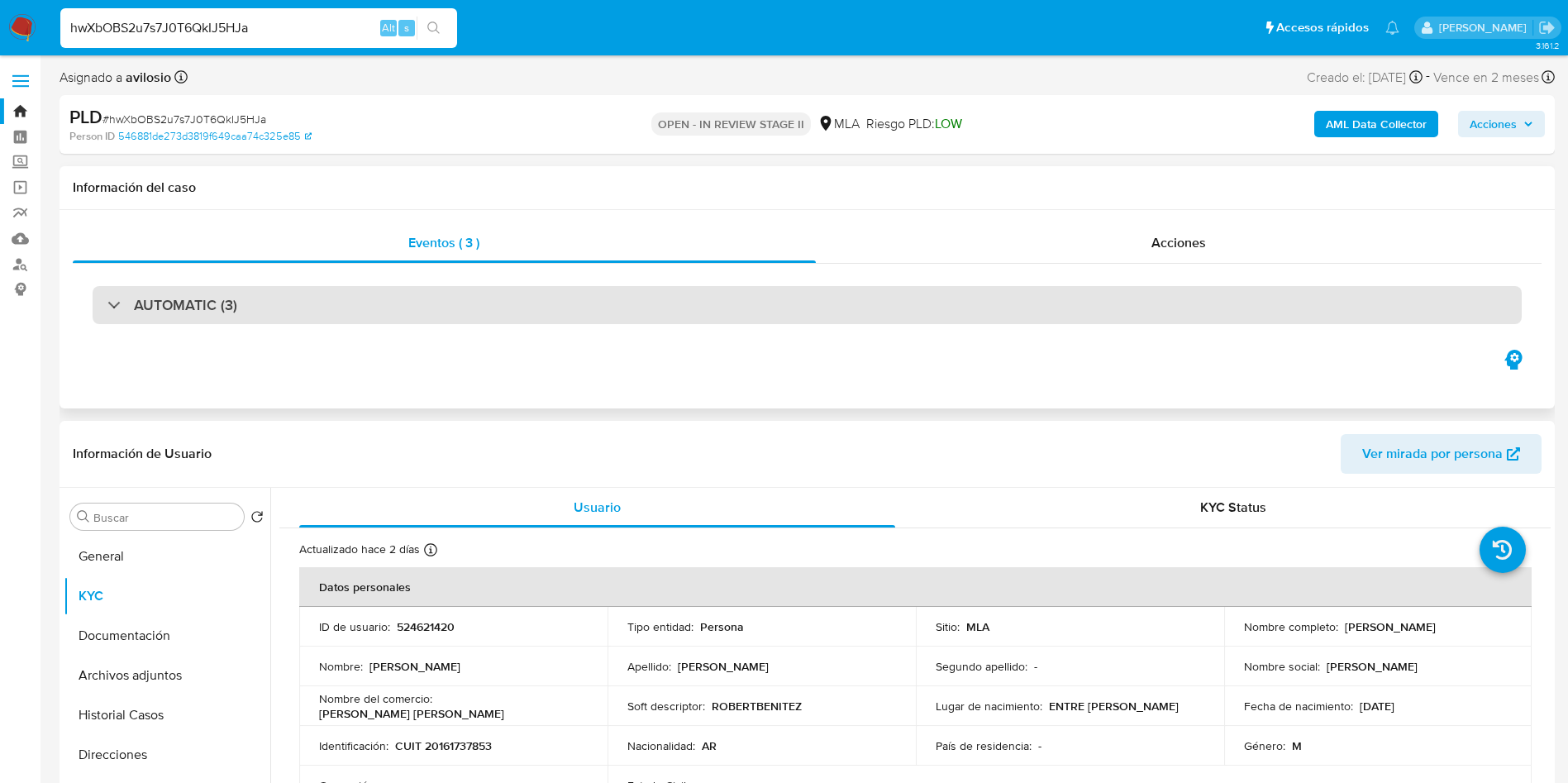
click at [348, 306] on div "AUTOMATIC (3)" at bounding box center [807, 304] width 1429 height 38
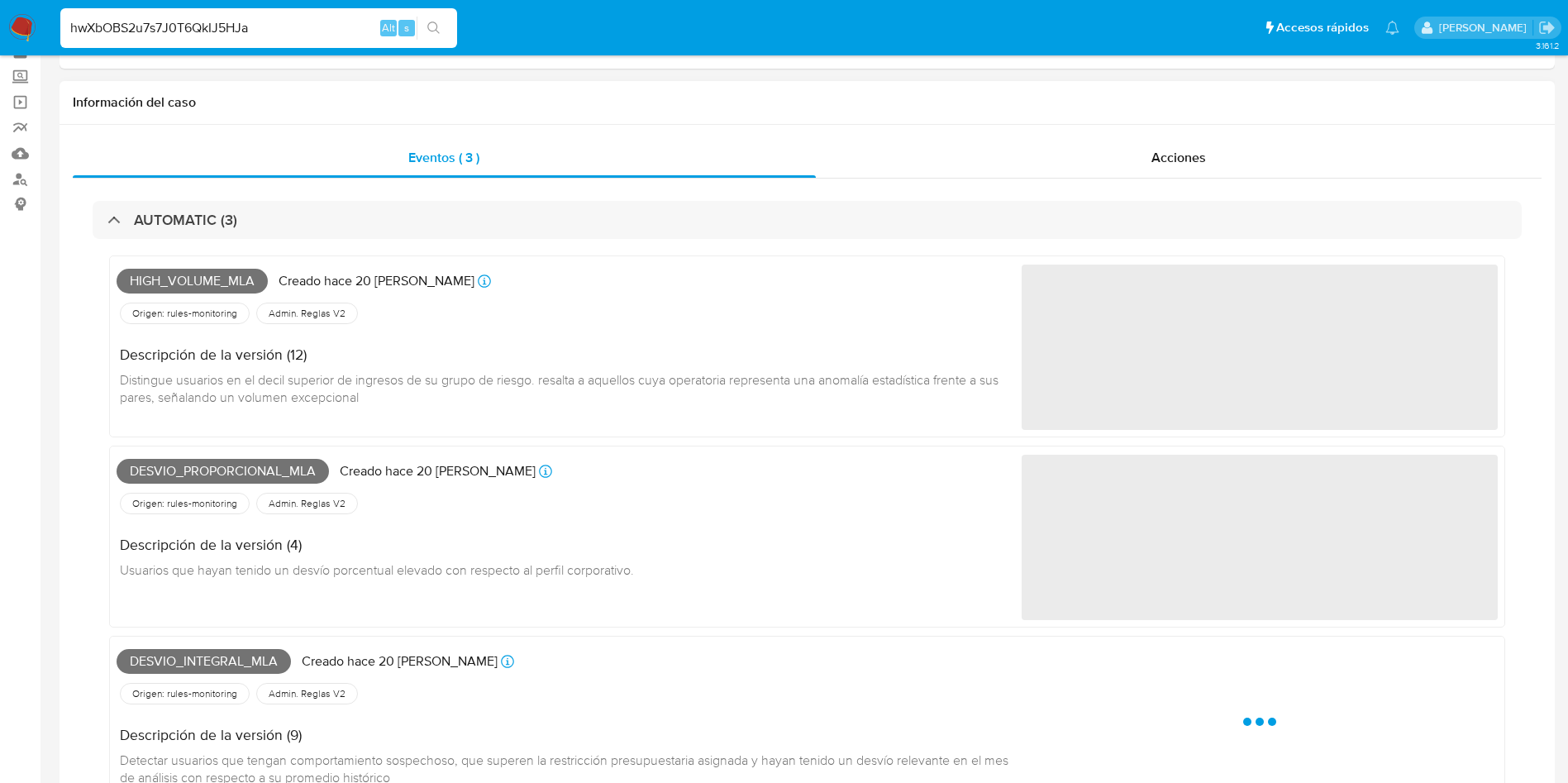
scroll to position [124, 0]
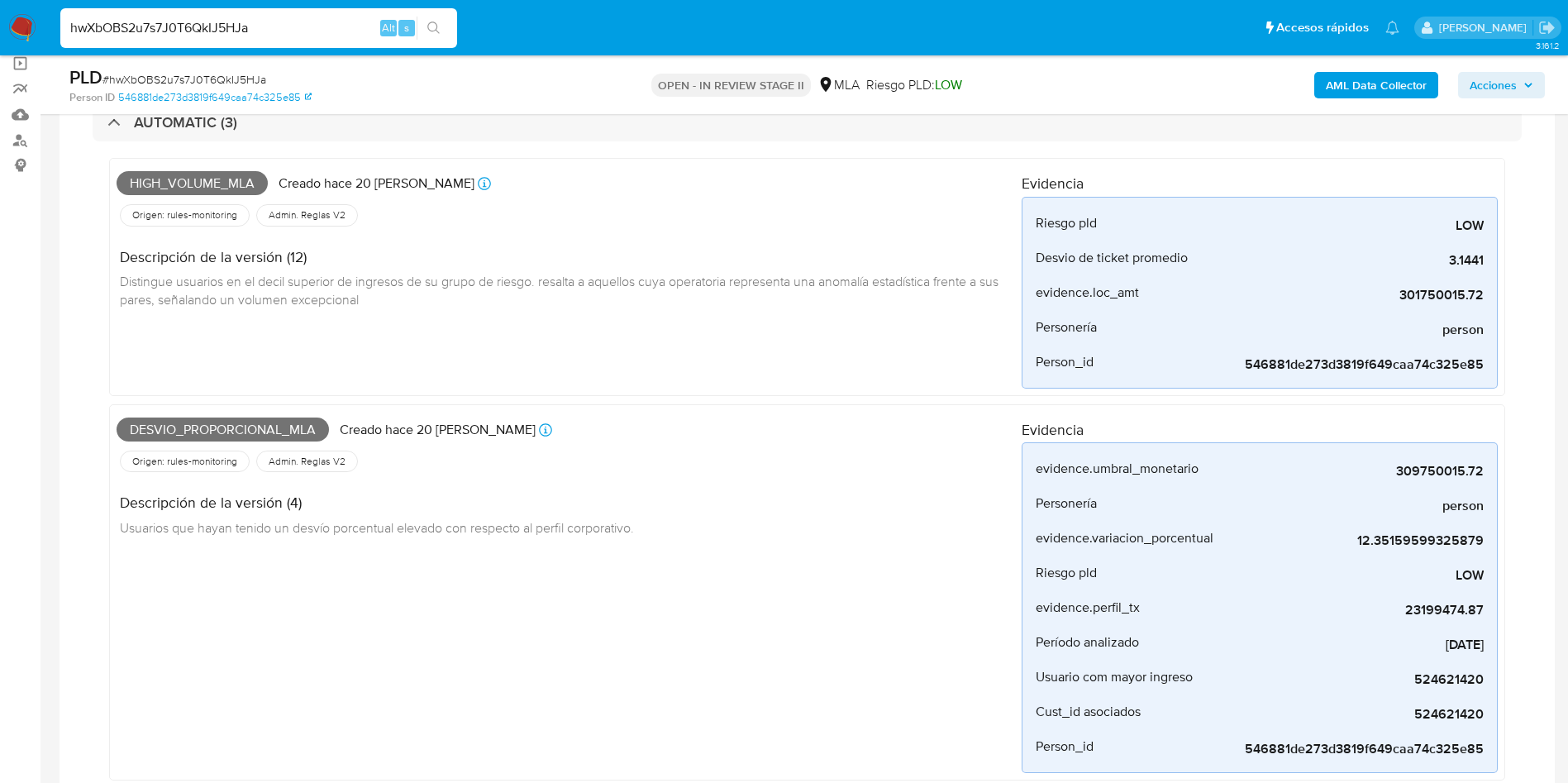
click at [307, 35] on input "hwXbOBS2u7s7J0T6QkIJ5HJa" at bounding box center [258, 29] width 397 height 22
paste input "xdIoXli1v7894nsiKRAX0ZjR"
type input "xdIoXli1v7894nsiKRAX0ZjR"
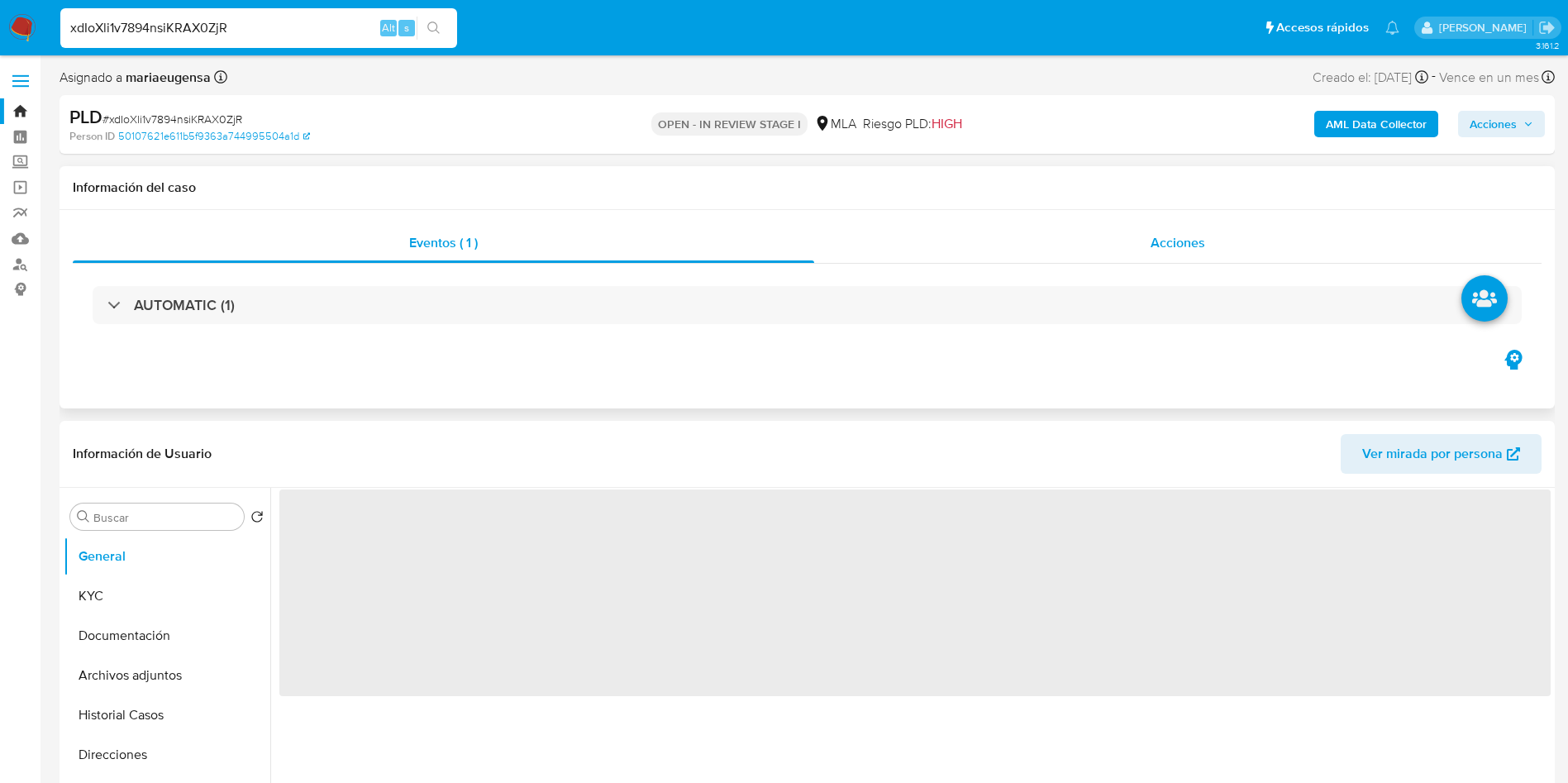
select select "10"
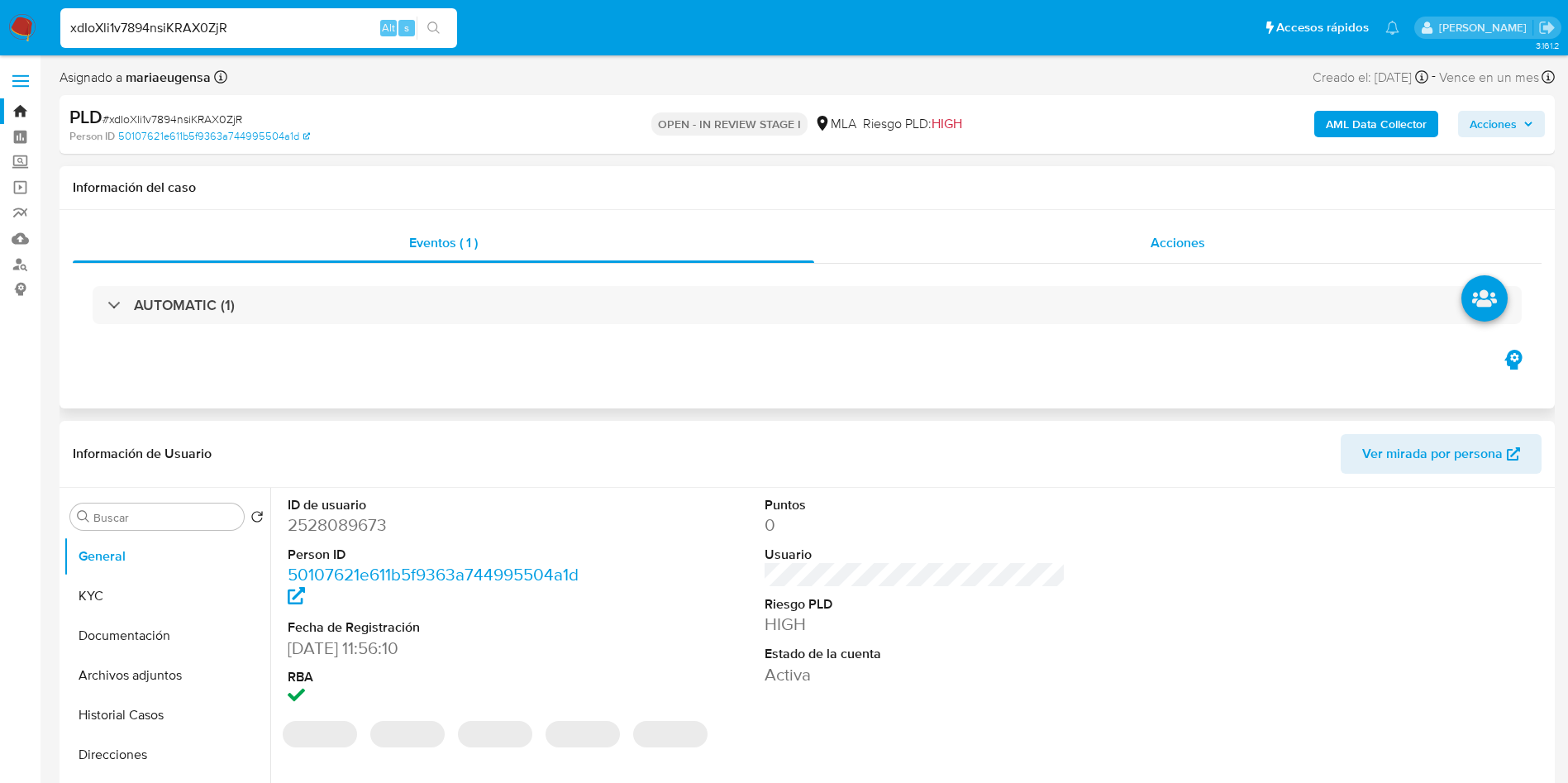
click at [1036, 244] on div "Acciones" at bounding box center [1178, 243] width 728 height 39
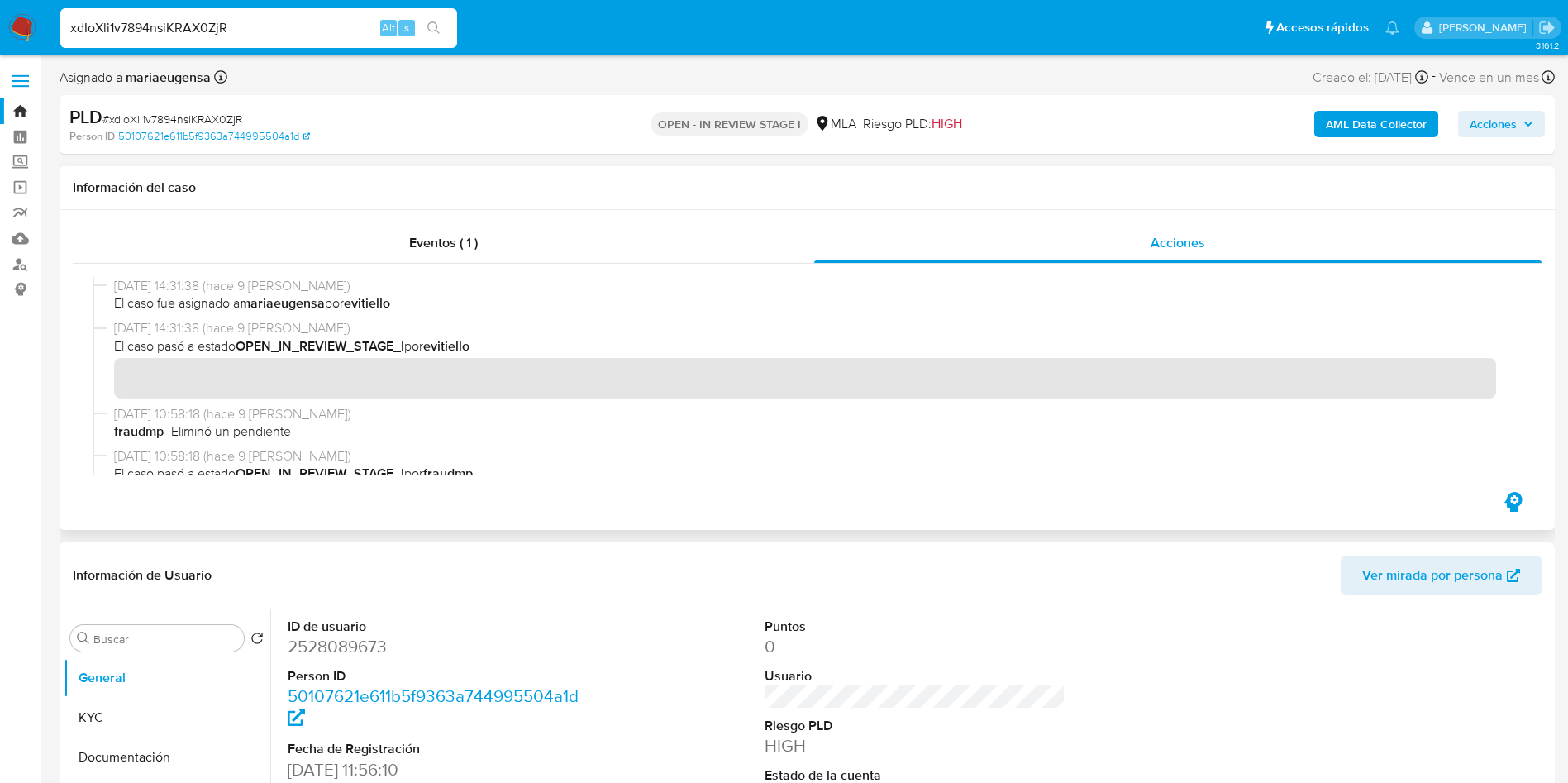
click at [430, 216] on div "Eventos ( 1 ) Acciones" at bounding box center [807, 369] width 1496 height 320
click at [413, 239] on span "Eventos ( 1 )" at bounding box center [444, 242] width 69 height 19
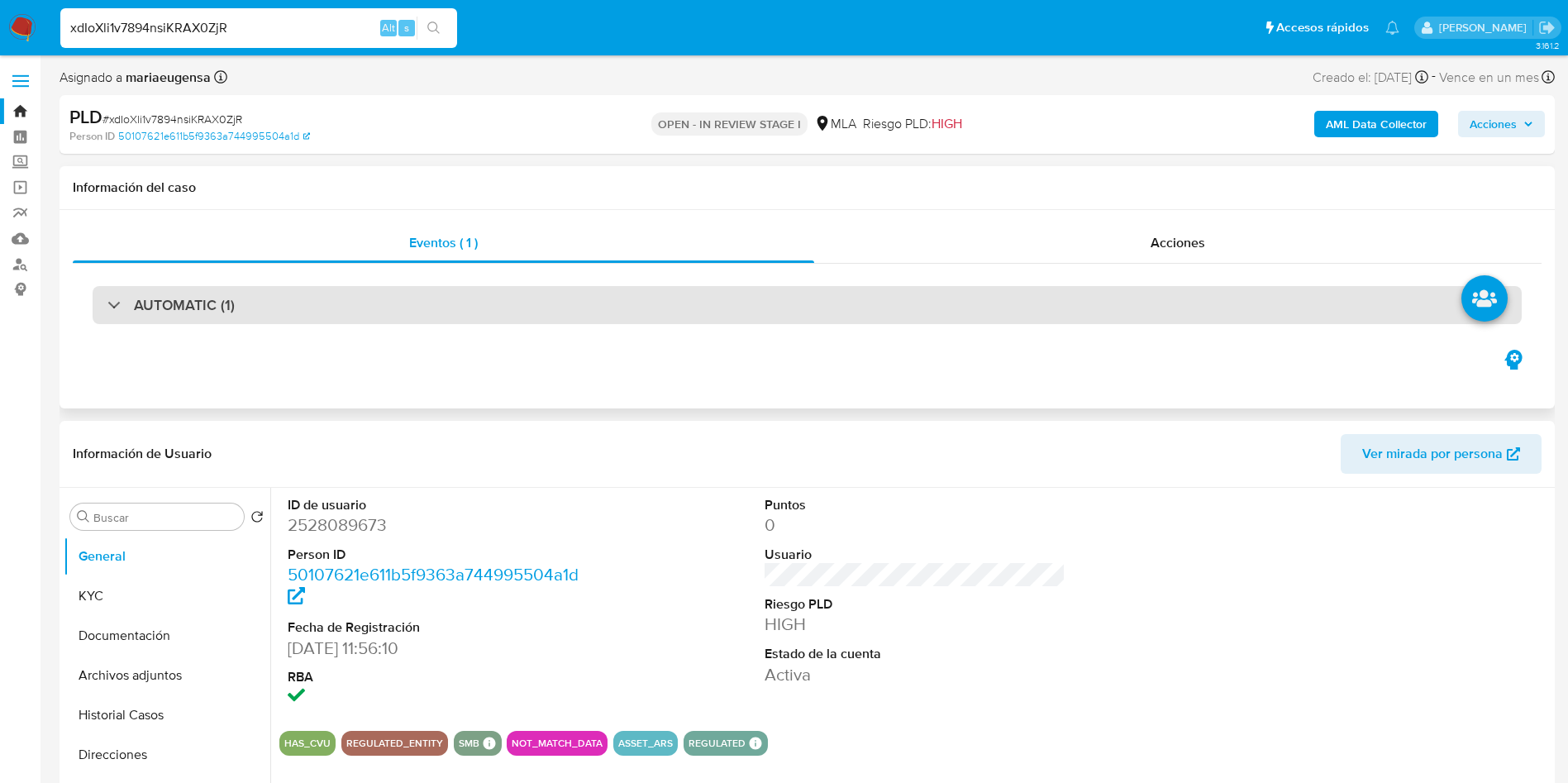
click at [477, 298] on div "AUTOMATIC (1)" at bounding box center [807, 304] width 1429 height 38
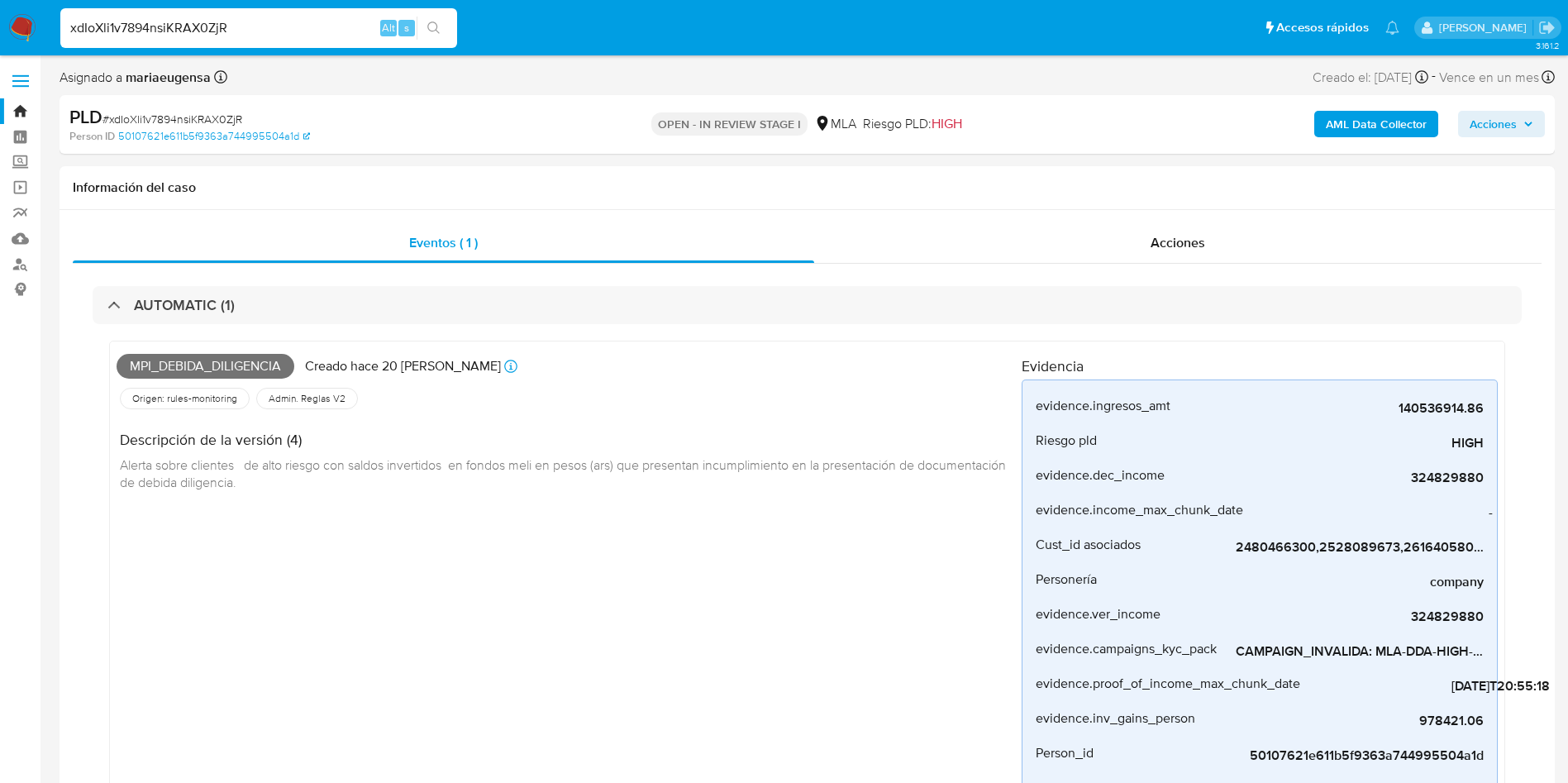
select select "10"
click at [211, 115] on span "# xdIoXli1v7894nsiKRAX0ZjR" at bounding box center [172, 118] width 140 height 17
copy span "xdIoXli1v7894nsiKRAX0ZjR"
click at [1048, 247] on div "Acciones" at bounding box center [1178, 243] width 728 height 39
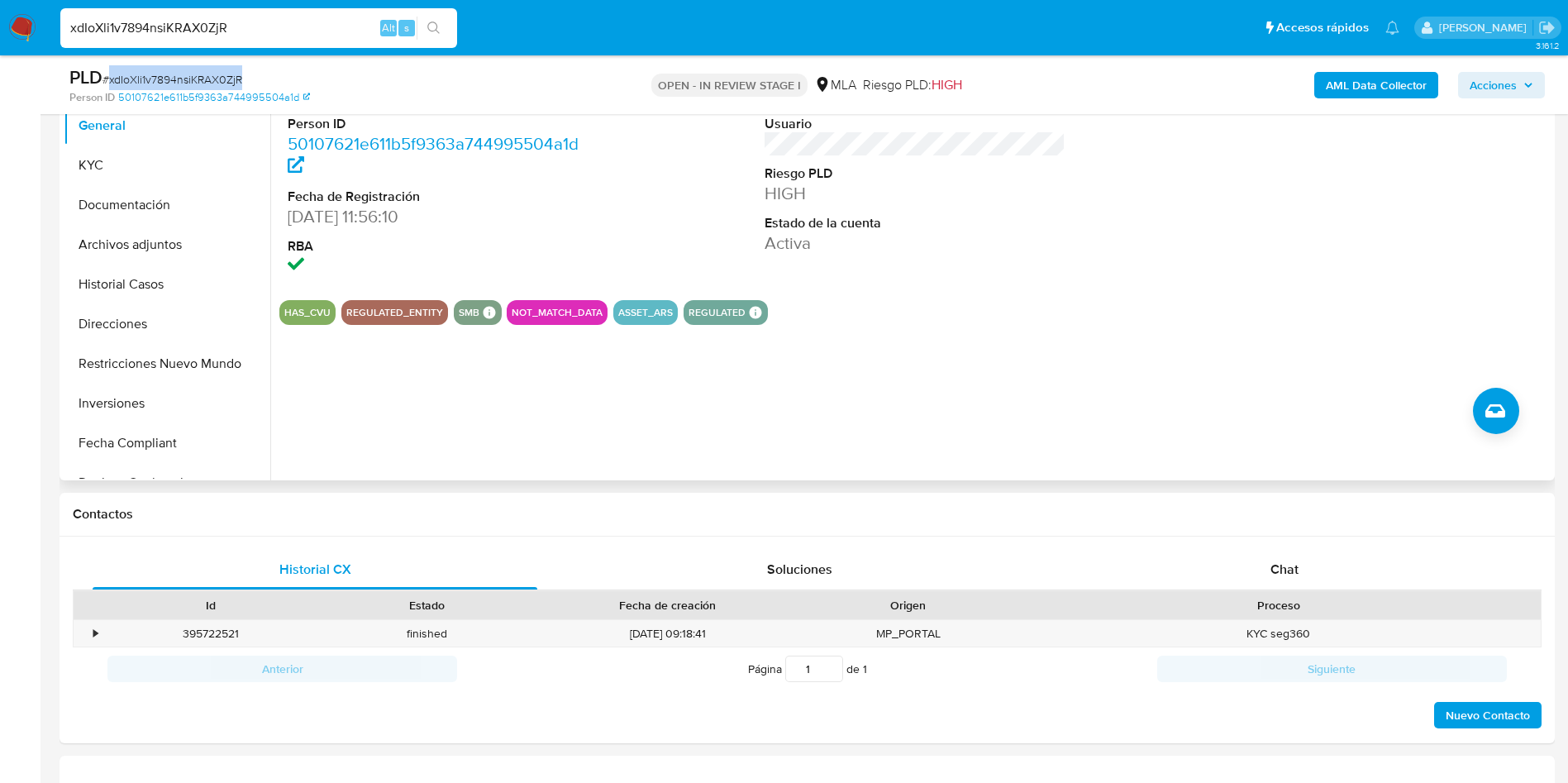
scroll to position [248, 0]
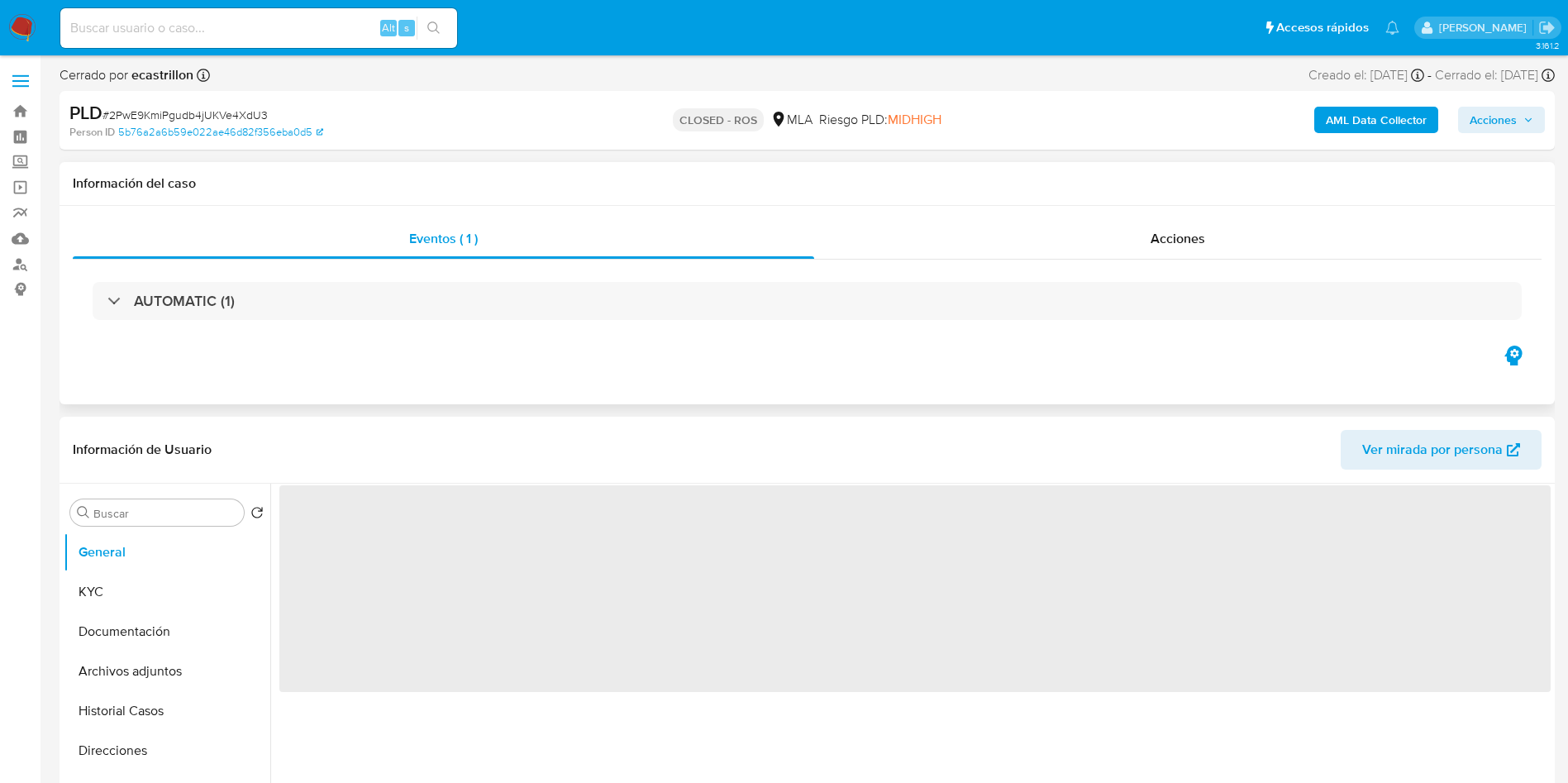
select select "10"
click at [1058, 229] on div "Acciones" at bounding box center [1178, 238] width 728 height 39
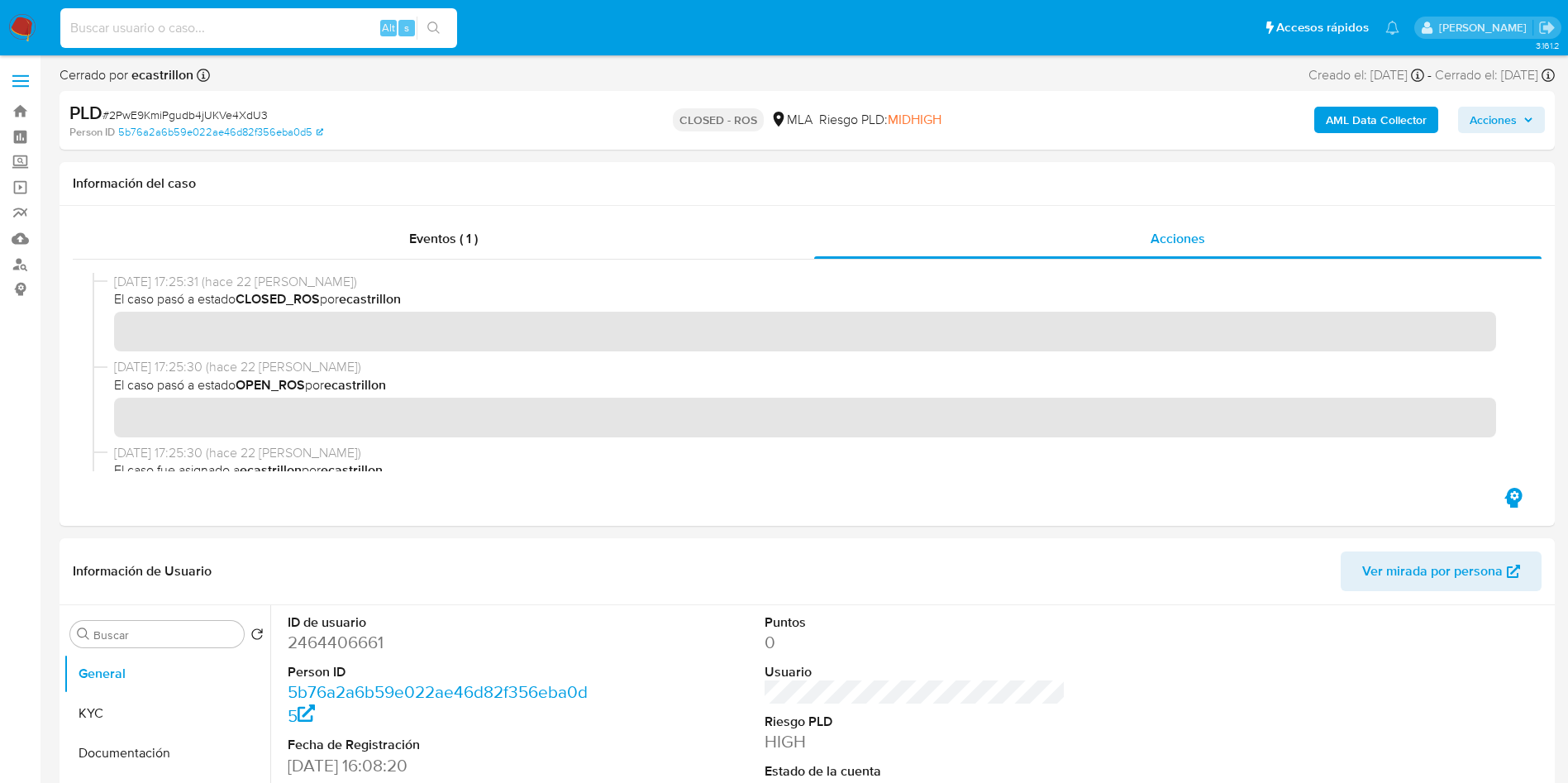
click at [325, 25] on input at bounding box center [258, 29] width 397 height 22
paste input "TtUPg94Vh2nUkwNx1a1bR0K9"
type input "TtUPg94Vh2nUkwNx1a1bR0K9"
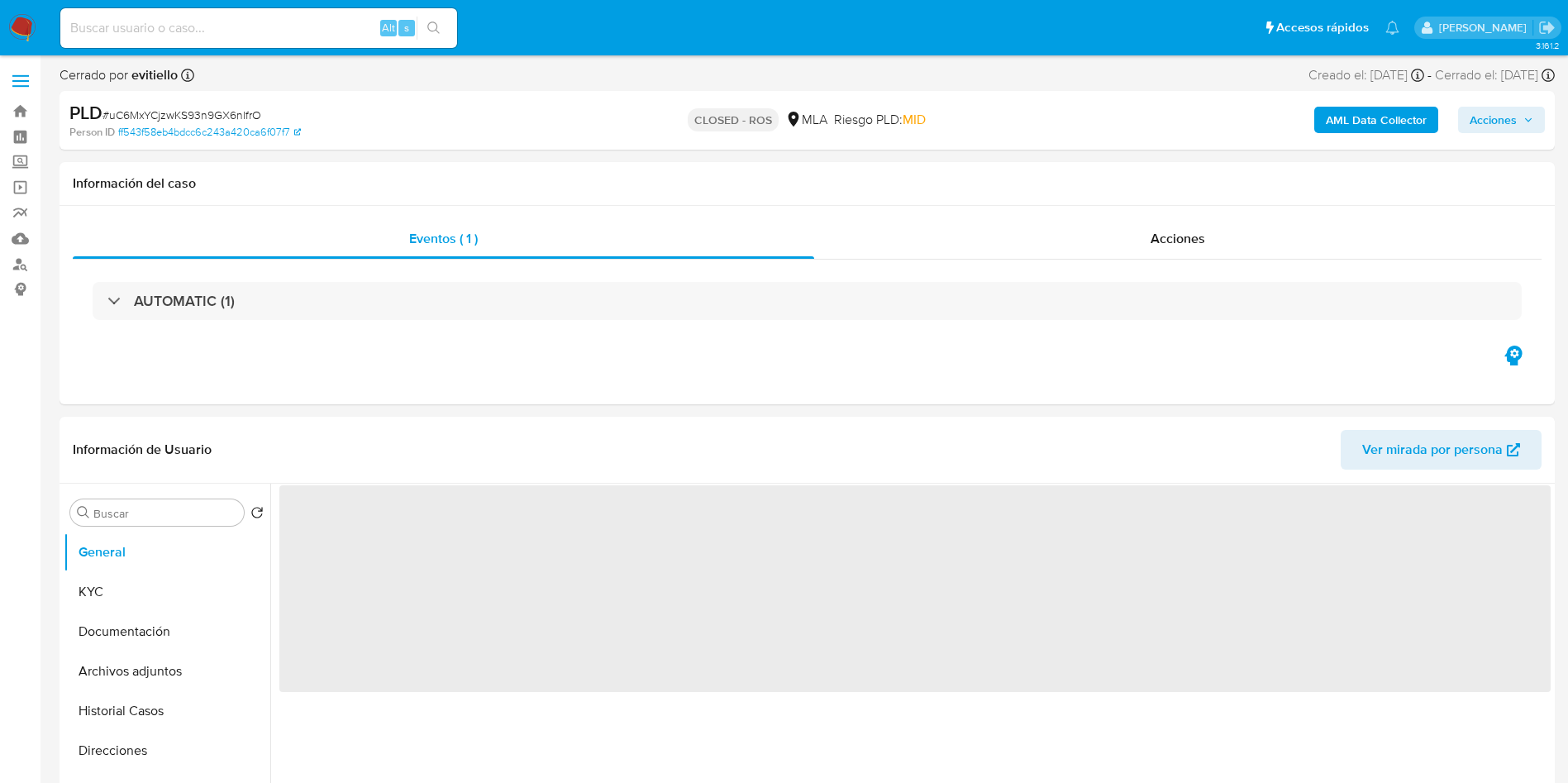
select select "10"
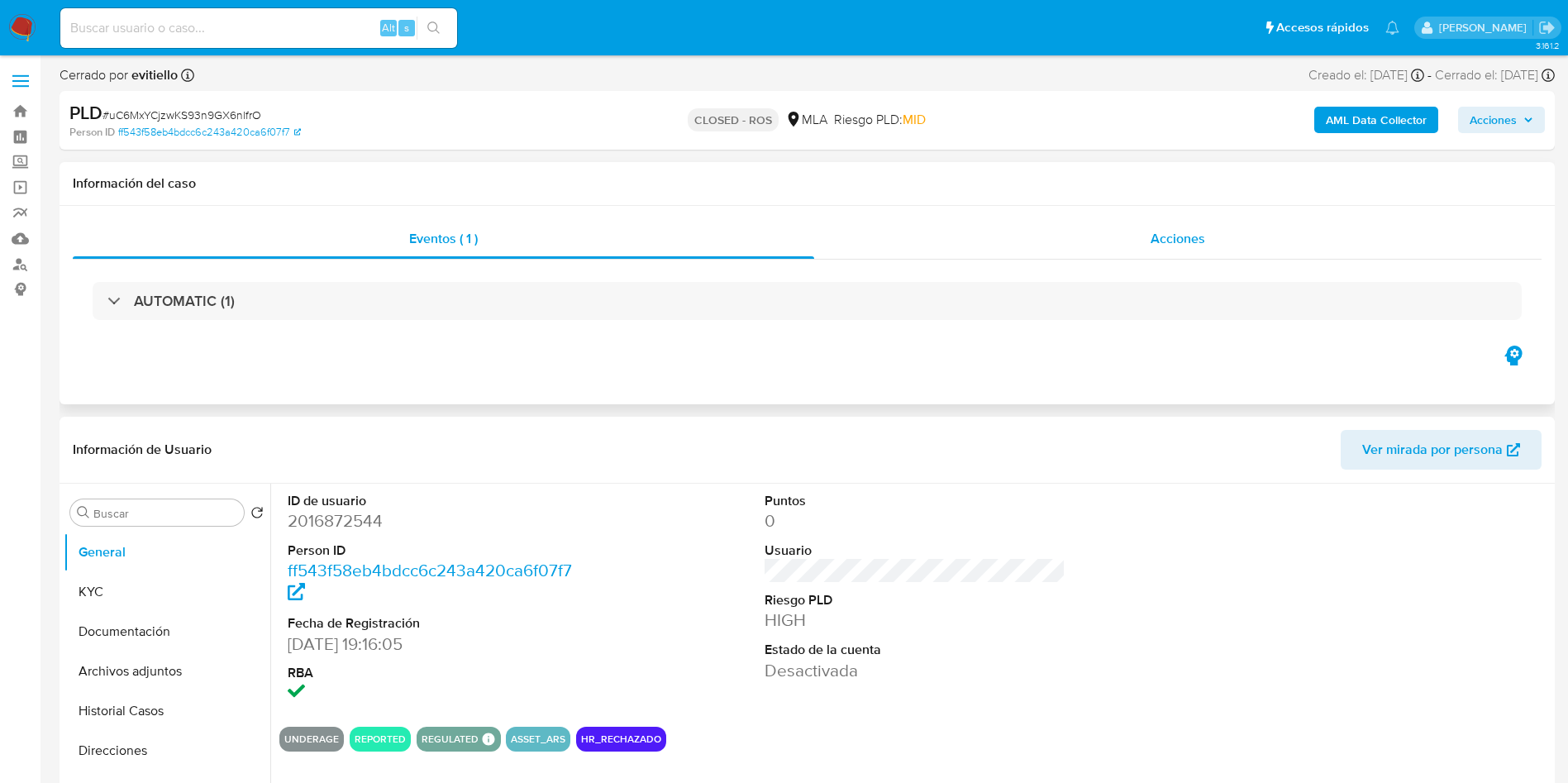
click at [1012, 232] on div "Acciones" at bounding box center [1178, 238] width 728 height 39
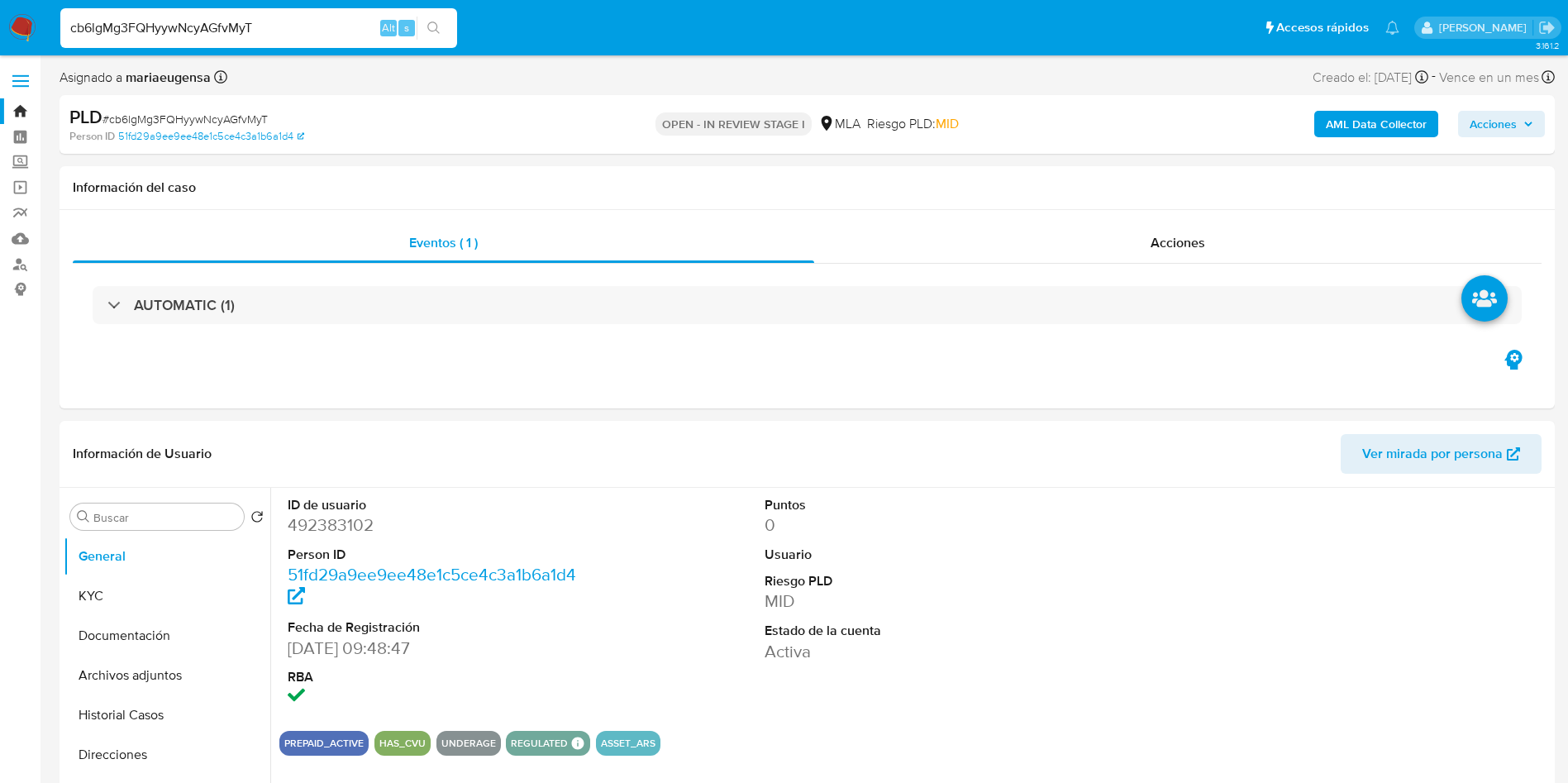
select select "10"
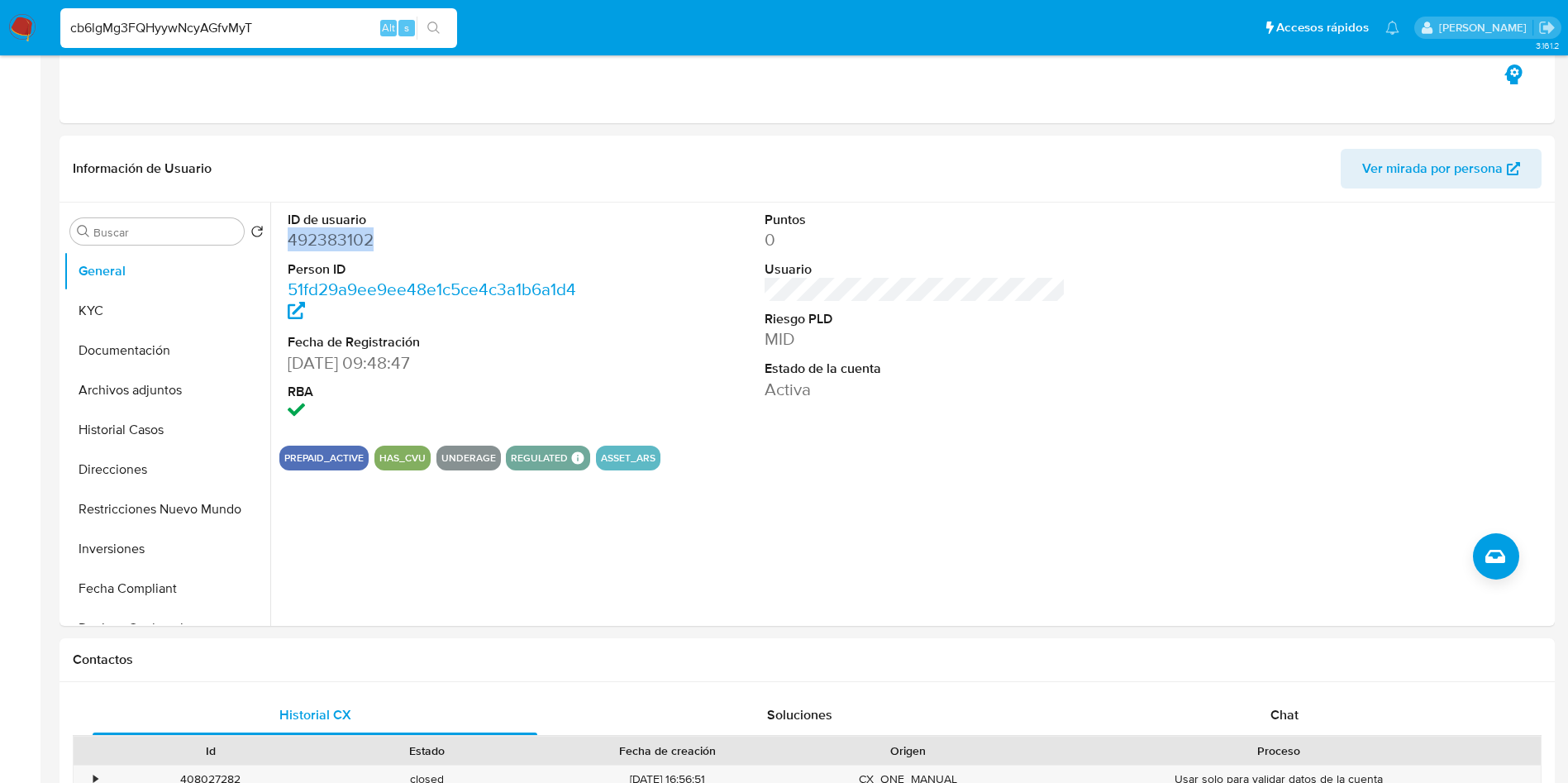
scroll to position [620, 0]
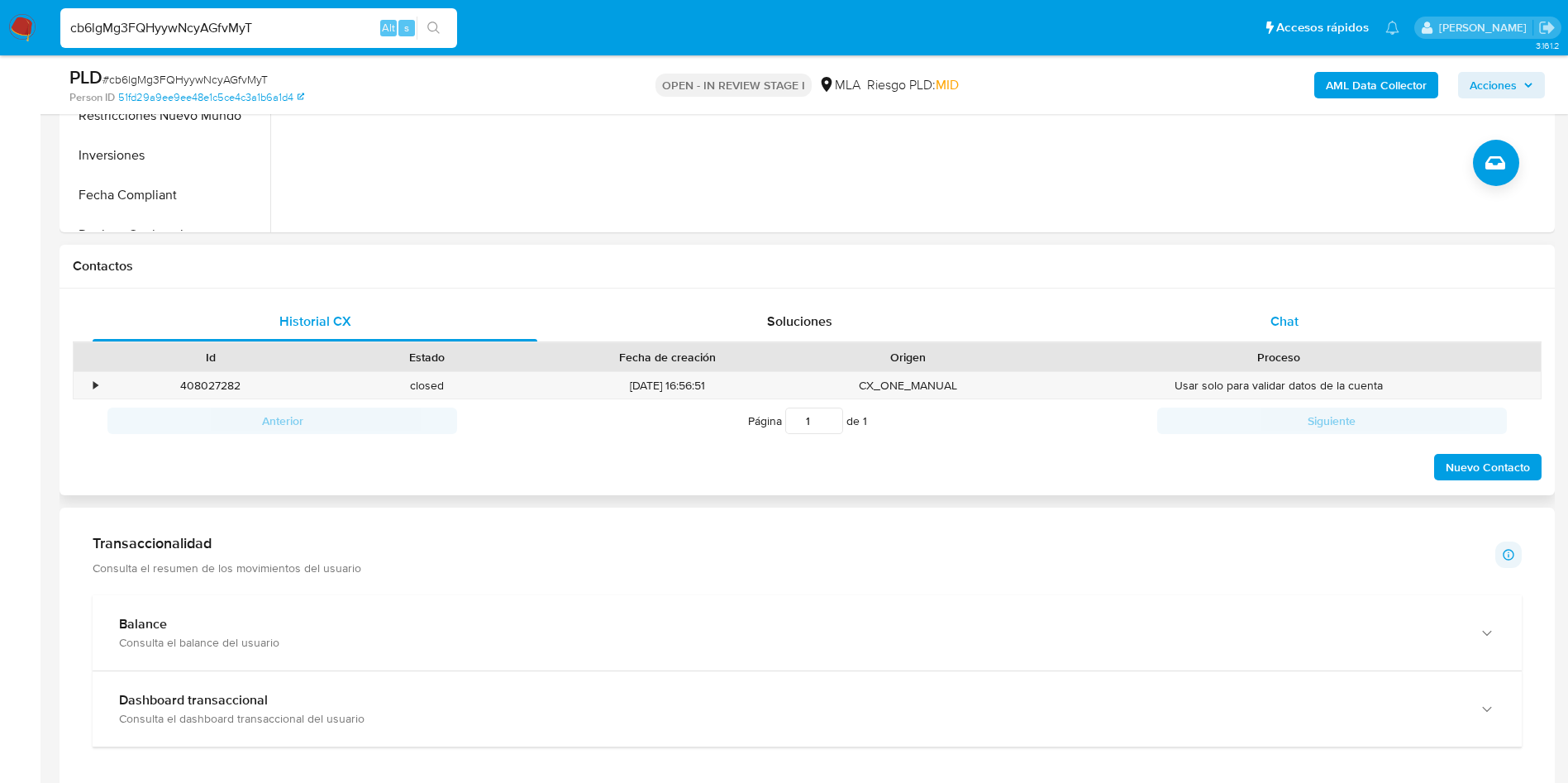
click at [1286, 319] on span "Chat" at bounding box center [1284, 320] width 29 height 19
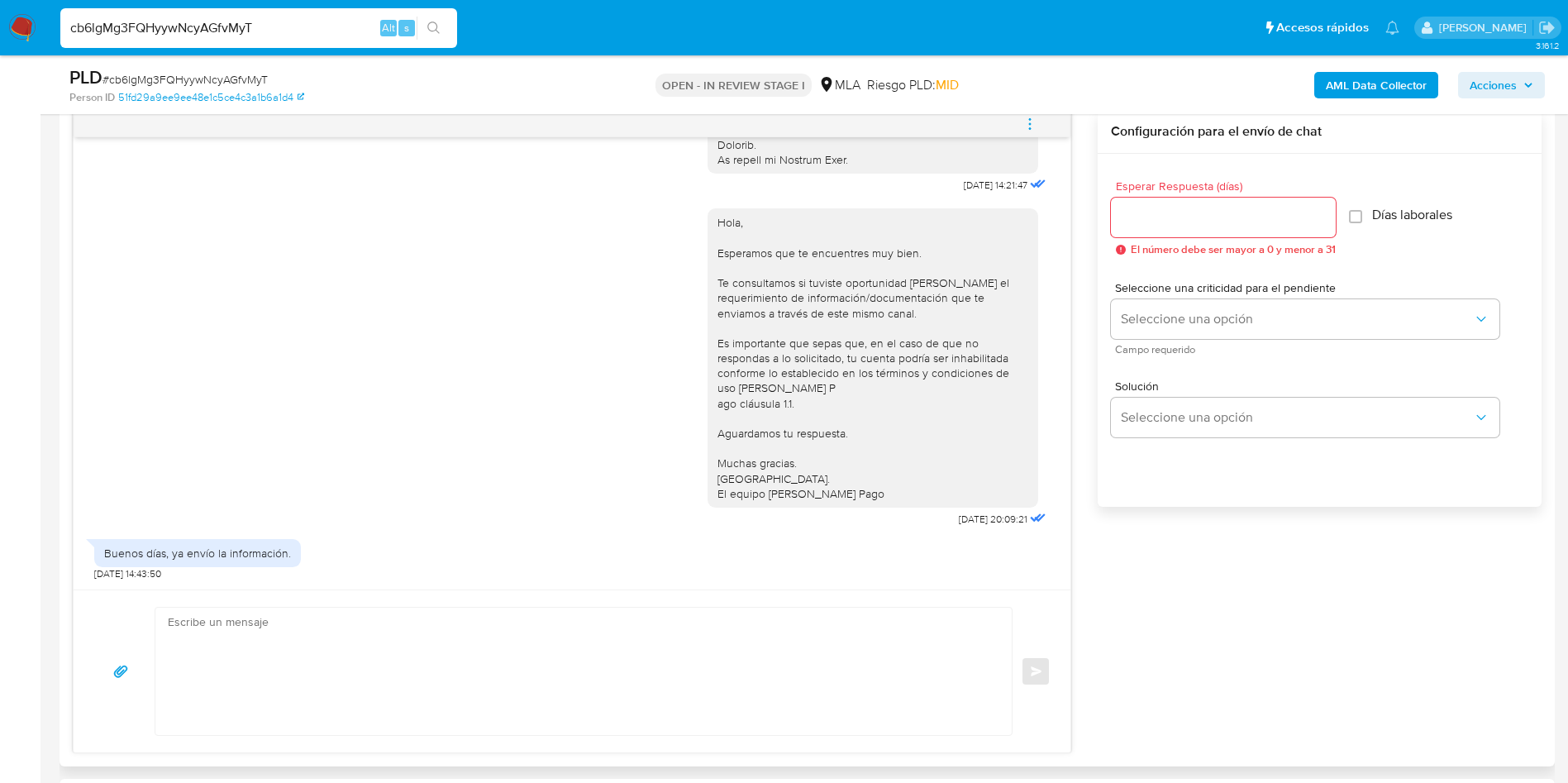
scroll to position [868, 0]
click at [244, 621] on textarea at bounding box center [579, 668] width 823 height 127
click at [488, 406] on div "Hola, Esperamos que te encuentres muy bien. Te consultamos si tuviste oportunid…" at bounding box center [572, 360] width 955 height 334
drag, startPoint x: 211, startPoint y: 642, endPoint x: 167, endPoint y: 640, distance: 44.0
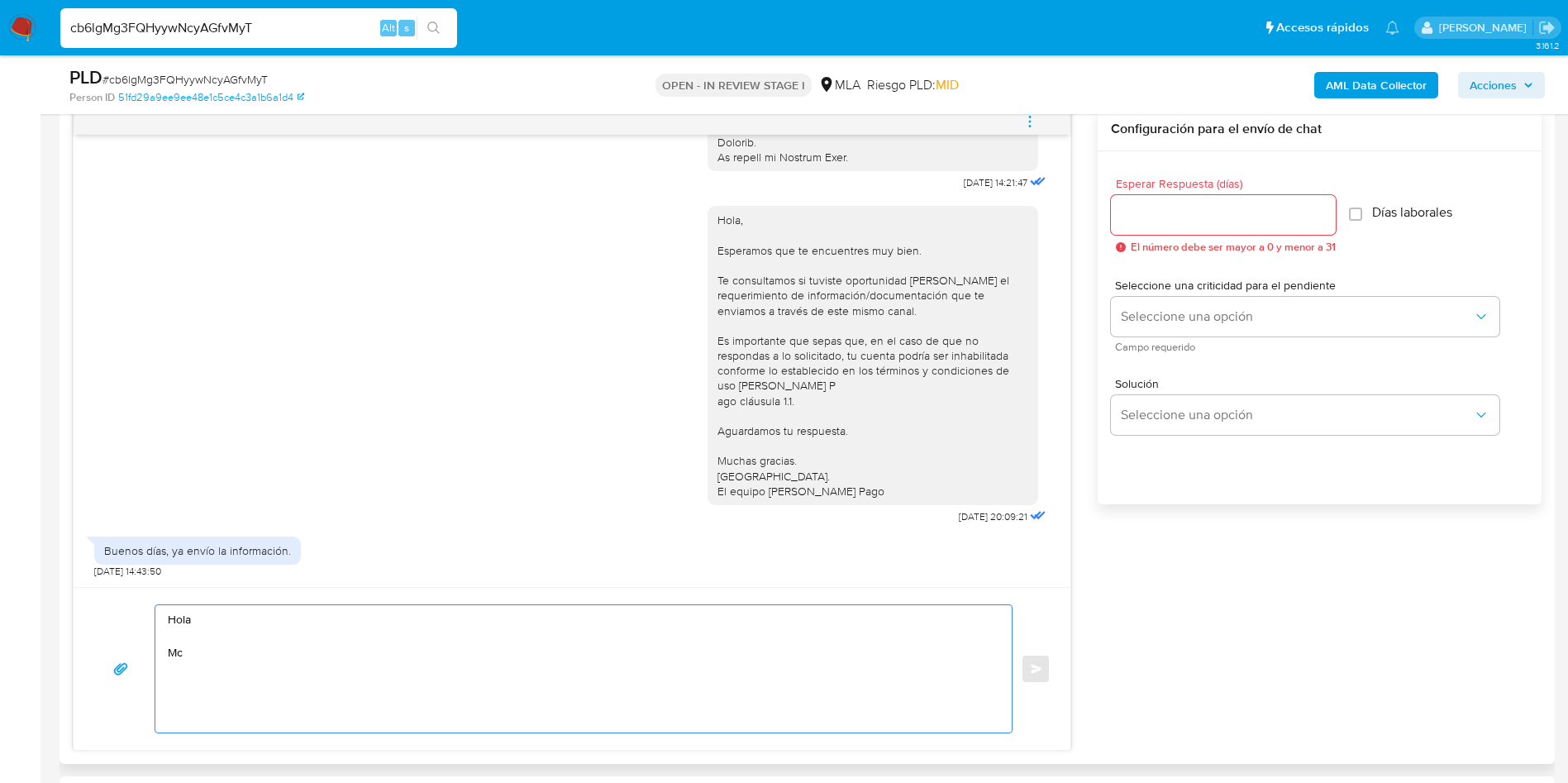
click at [167, 640] on div "Hola Mc" at bounding box center [579, 668] width 848 height 127
click at [267, 664] on textarea "Hola Mc" at bounding box center [579, 668] width 823 height 127
drag, startPoint x: 223, startPoint y: 659, endPoint x: 198, endPoint y: 653, distance: 25.7
click at [198, 653] on textarea "Hola Mc" at bounding box center [579, 668] width 823 height 127
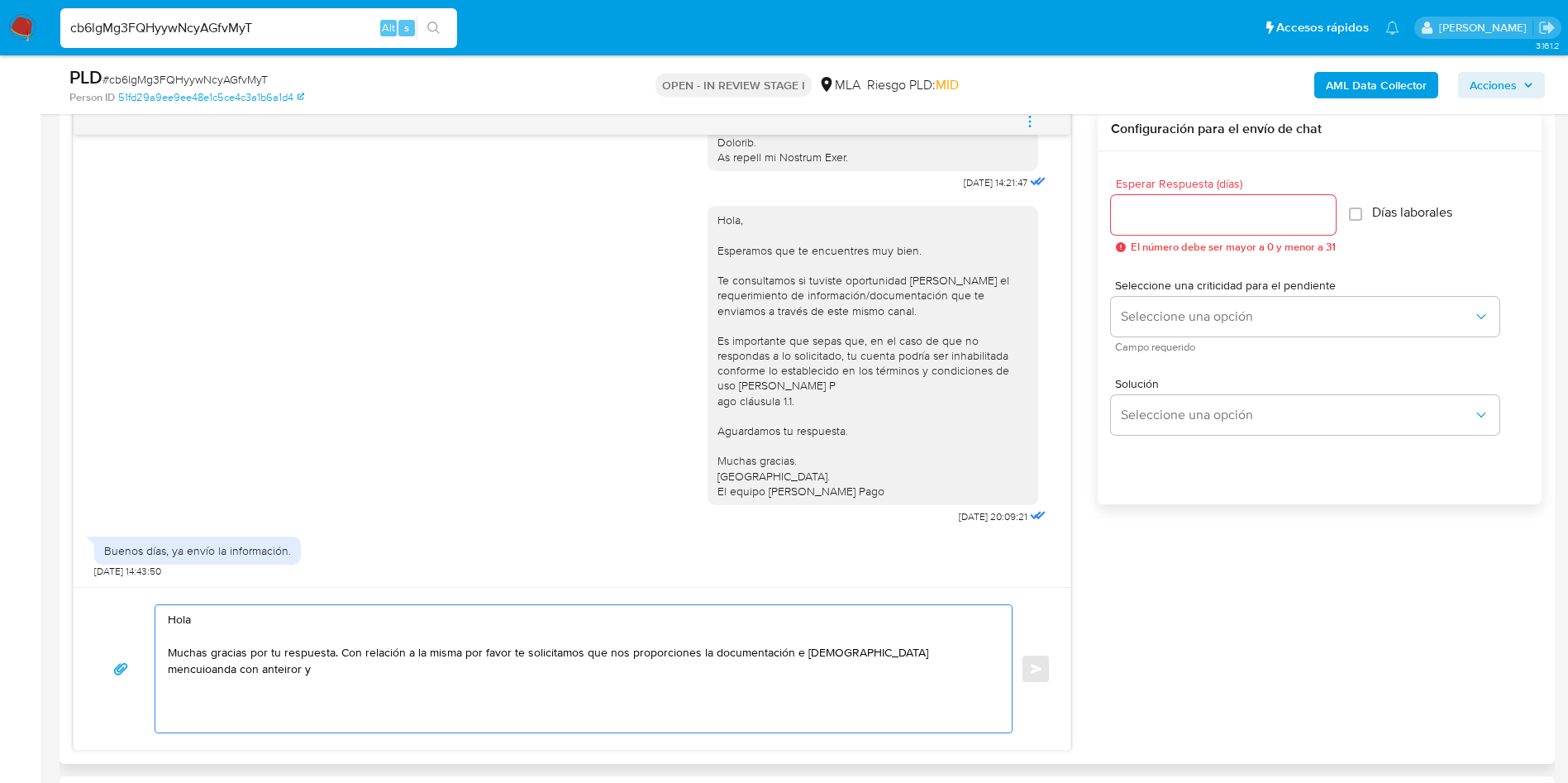
click at [818, 661] on textarea "Hola Muchas gracias por tu respuesta. Con relación a la misma por favor te soli…" at bounding box center [579, 668] width 823 height 127
click at [826, 650] on textarea "Hola Muchas gracias por tu respuesta. Con relación a la misma por favor te soli…" at bounding box center [579, 668] width 823 height 127
click at [826, 649] on textarea "Hola Muchas gracias por tu respuesta. Con relación a la misma por favor te soli…" at bounding box center [579, 668] width 823 height 127
click at [892, 658] on textarea "Hola Muchas gracias por tu respuesta. Con relación a la misma por favor te soli…" at bounding box center [579, 668] width 823 height 127
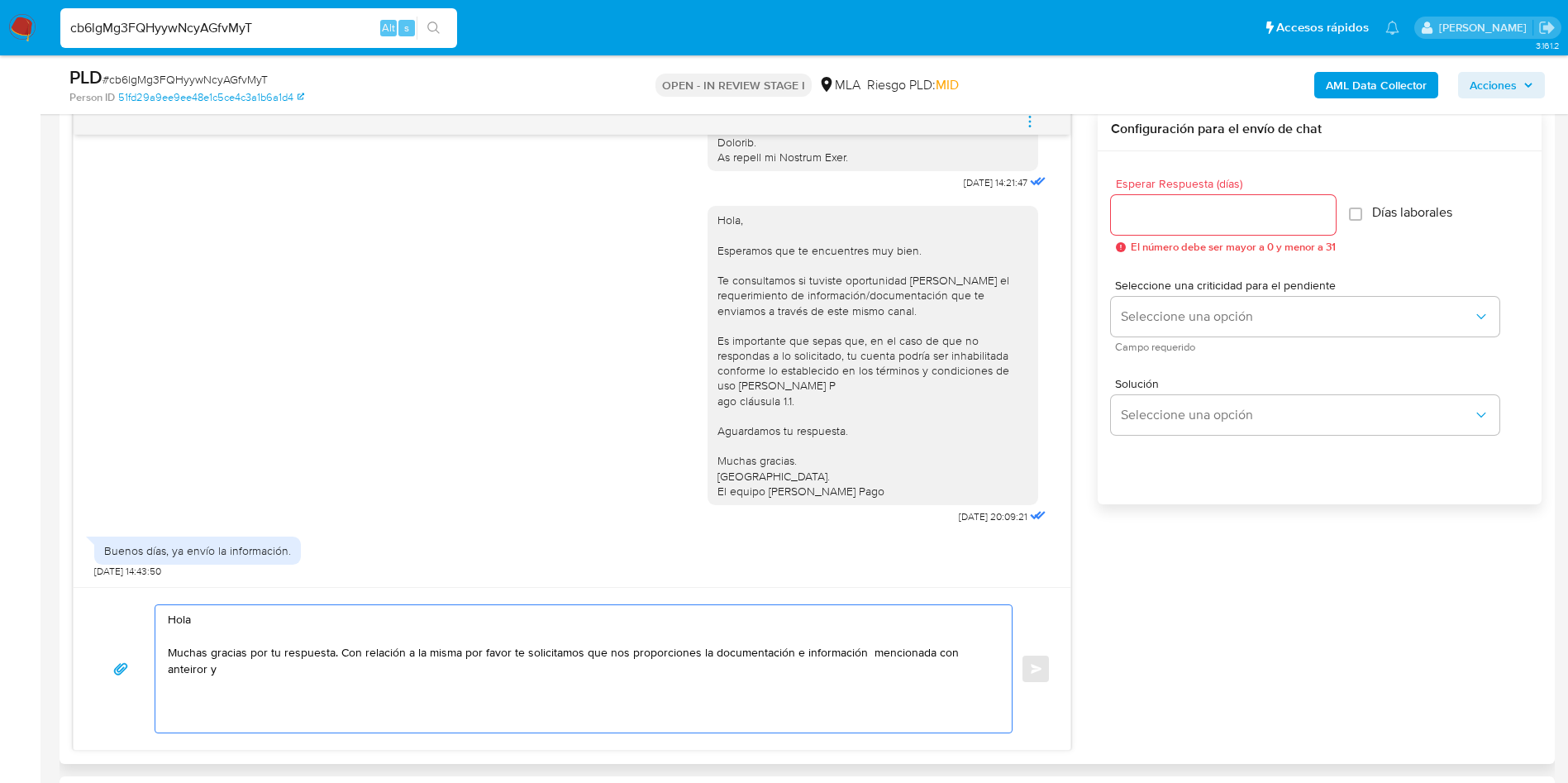
click at [892, 657] on textarea "Hola Muchas gracias por tu respuesta. Con relación a la misma por favor te soli…" at bounding box center [579, 668] width 823 height 127
drag, startPoint x: 279, startPoint y: 672, endPoint x: 399, endPoint y: 677, distance: 120.1
click at [399, 677] on textarea "Hola Muchas gracias por tu respuesta. Con relación a la misma por favor te soli…" at bounding box center [579, 668] width 823 height 127
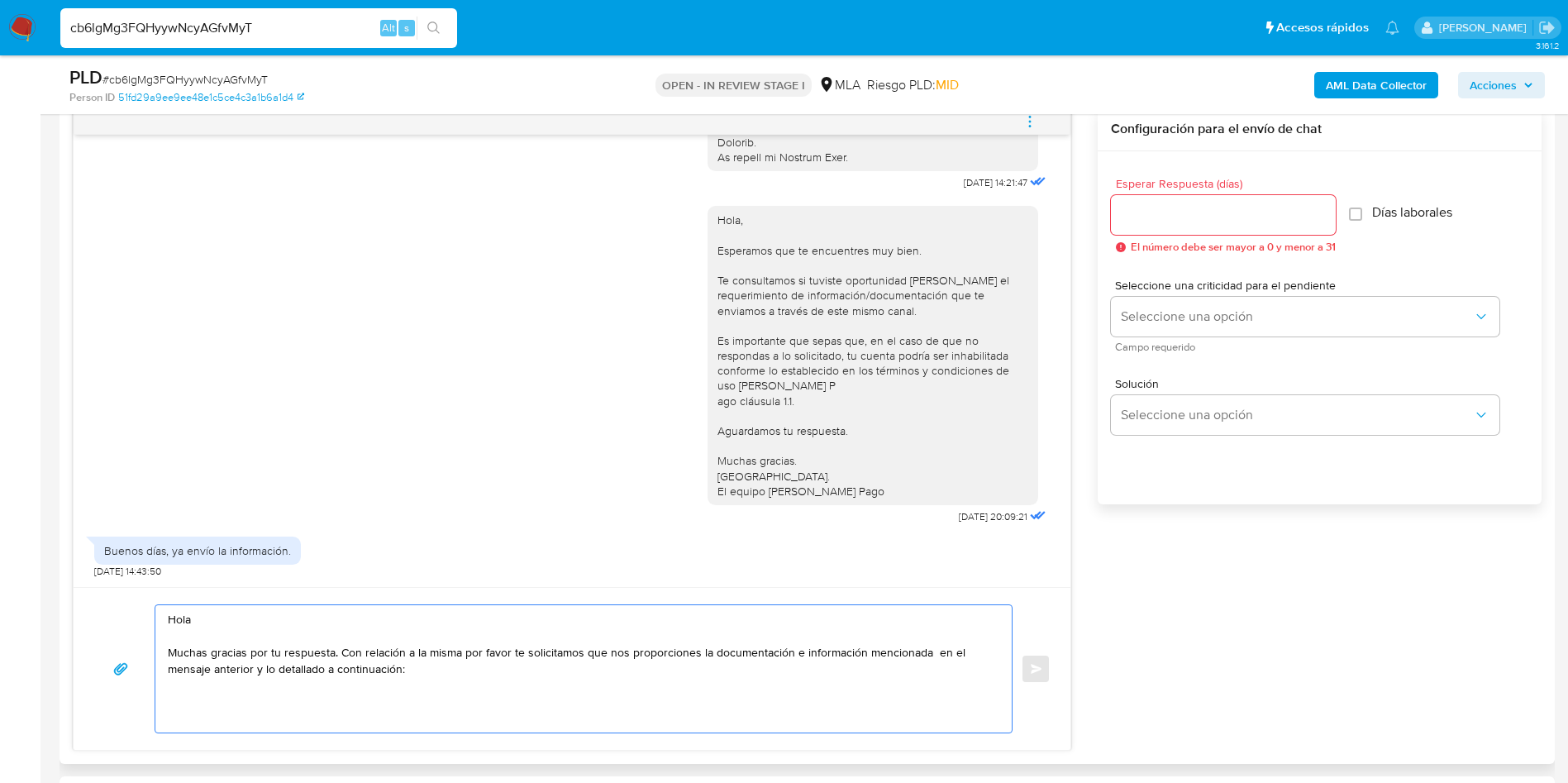
type textarea "Hola Muchas gracias por tu respuesta. Con relación a la misma por favor te soli…"
click at [0, 399] on aside "Bandeja Tablero Screening Búsqueda en Listas Watchlist Herramientas Operaciones…" at bounding box center [20, 789] width 40 height 3313
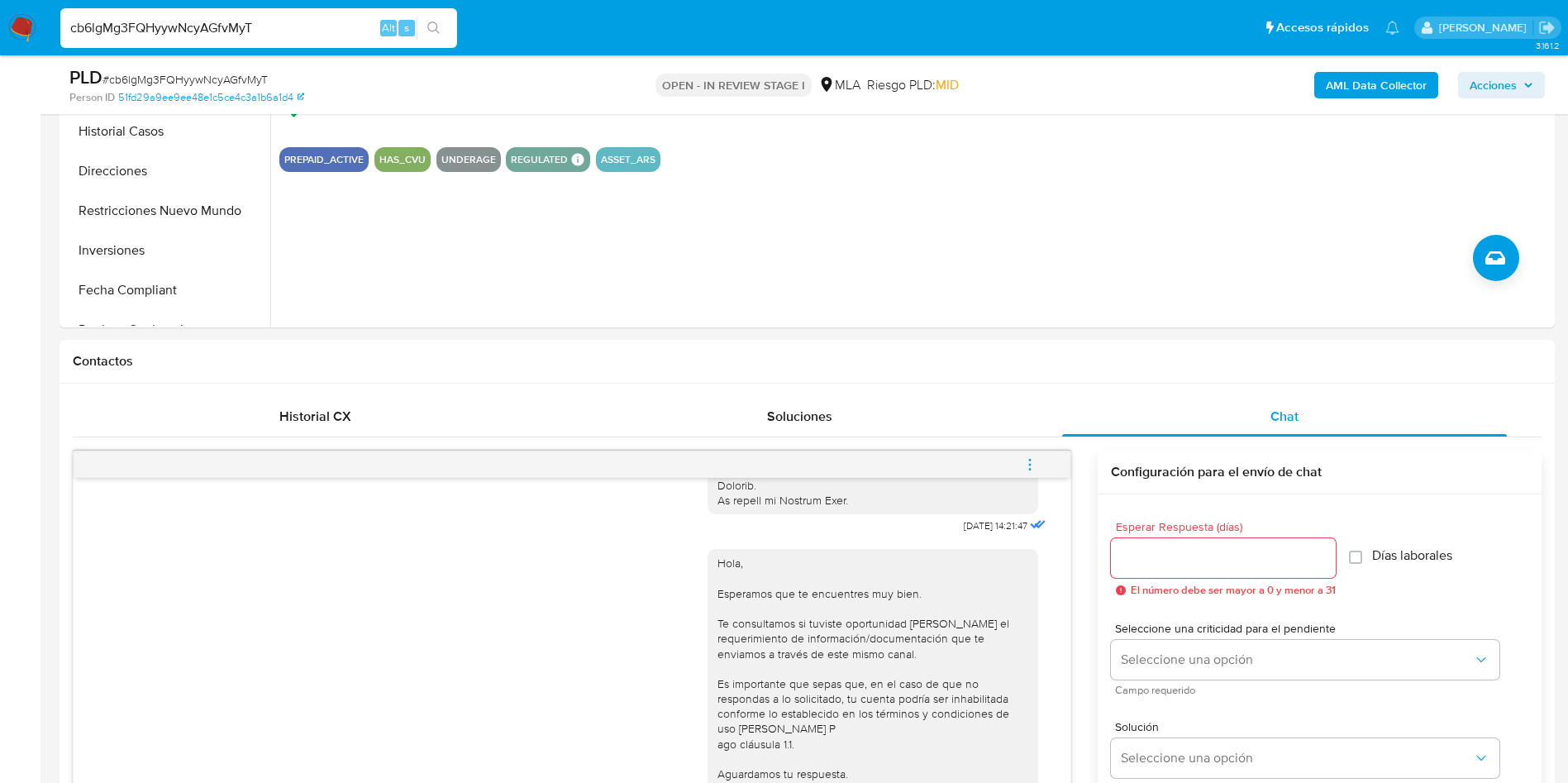
scroll to position [248, 0]
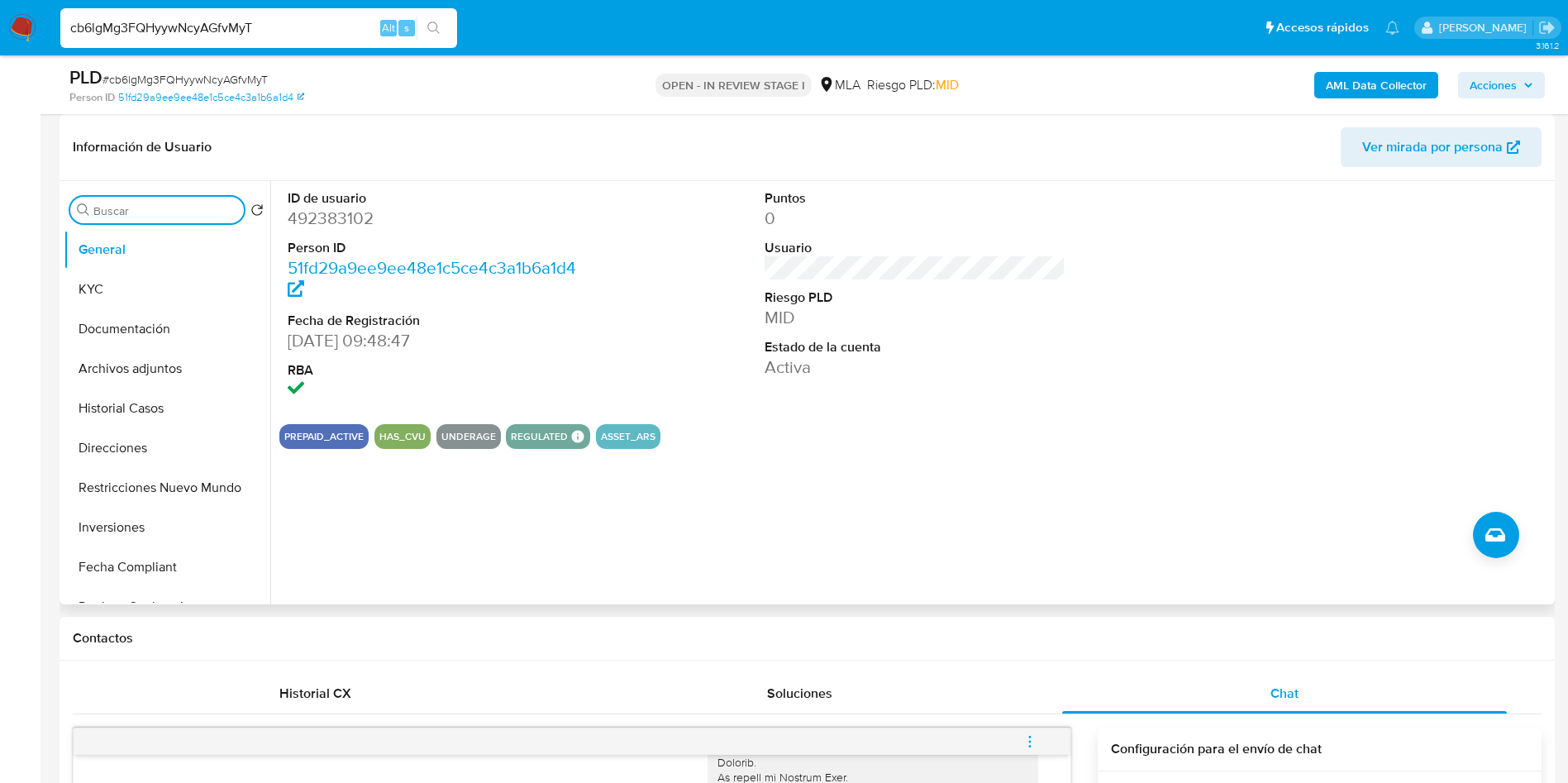
click at [173, 207] on input "Buscar" at bounding box center [165, 211] width 144 height 15
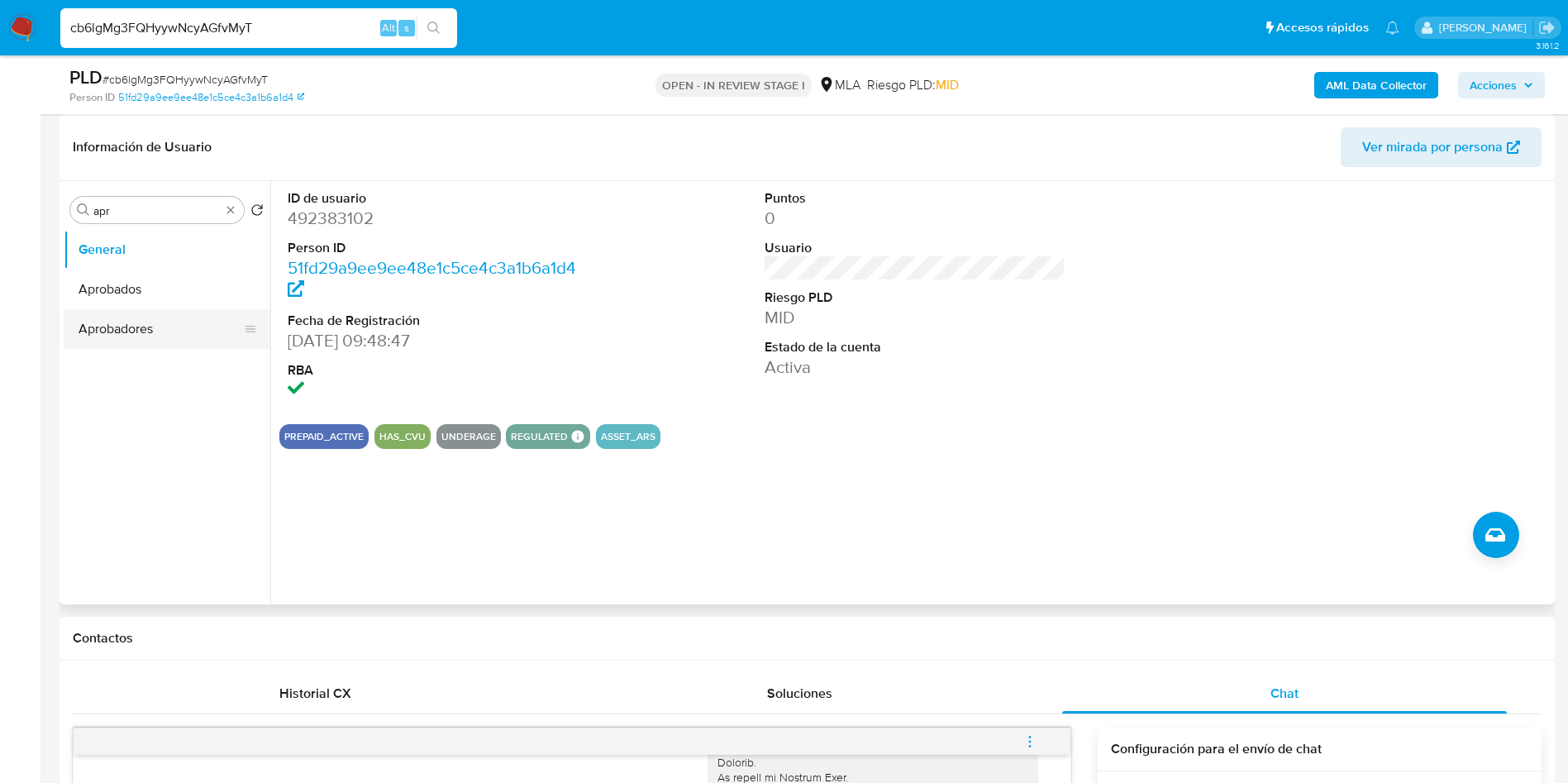
click at [201, 342] on button "Aprobadores" at bounding box center [161, 329] width 193 height 39
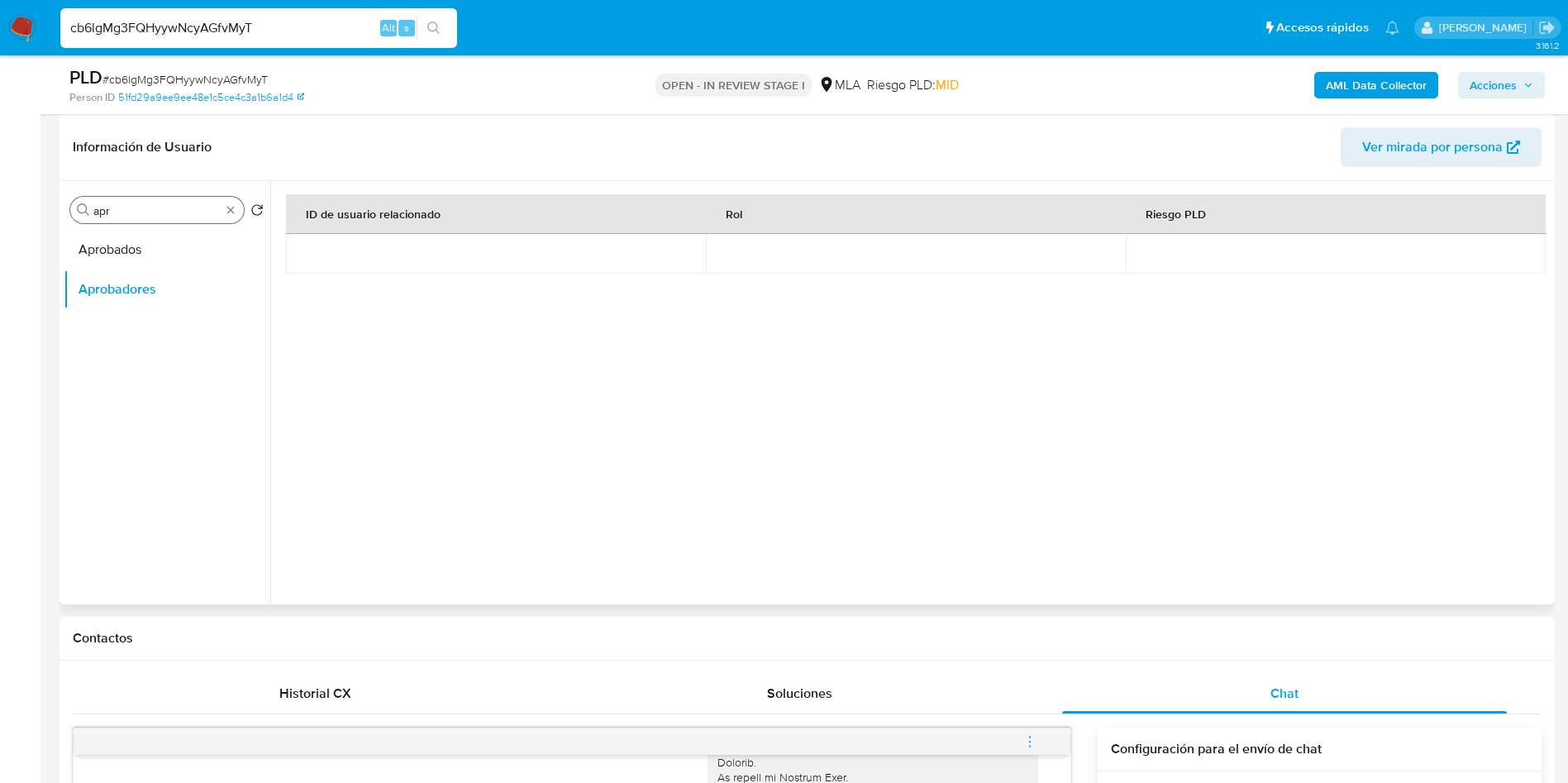
drag, startPoint x: 141, startPoint y: 185, endPoint x: 142, endPoint y: 196, distance: 11.0
click at [142, 194] on div "Buscar apr Volver al orden por defecto Aprobados Aprobadores" at bounding box center [167, 393] width 207 height 421
click at [144, 205] on input "apr" at bounding box center [157, 211] width 127 height 15
type input "kyc"
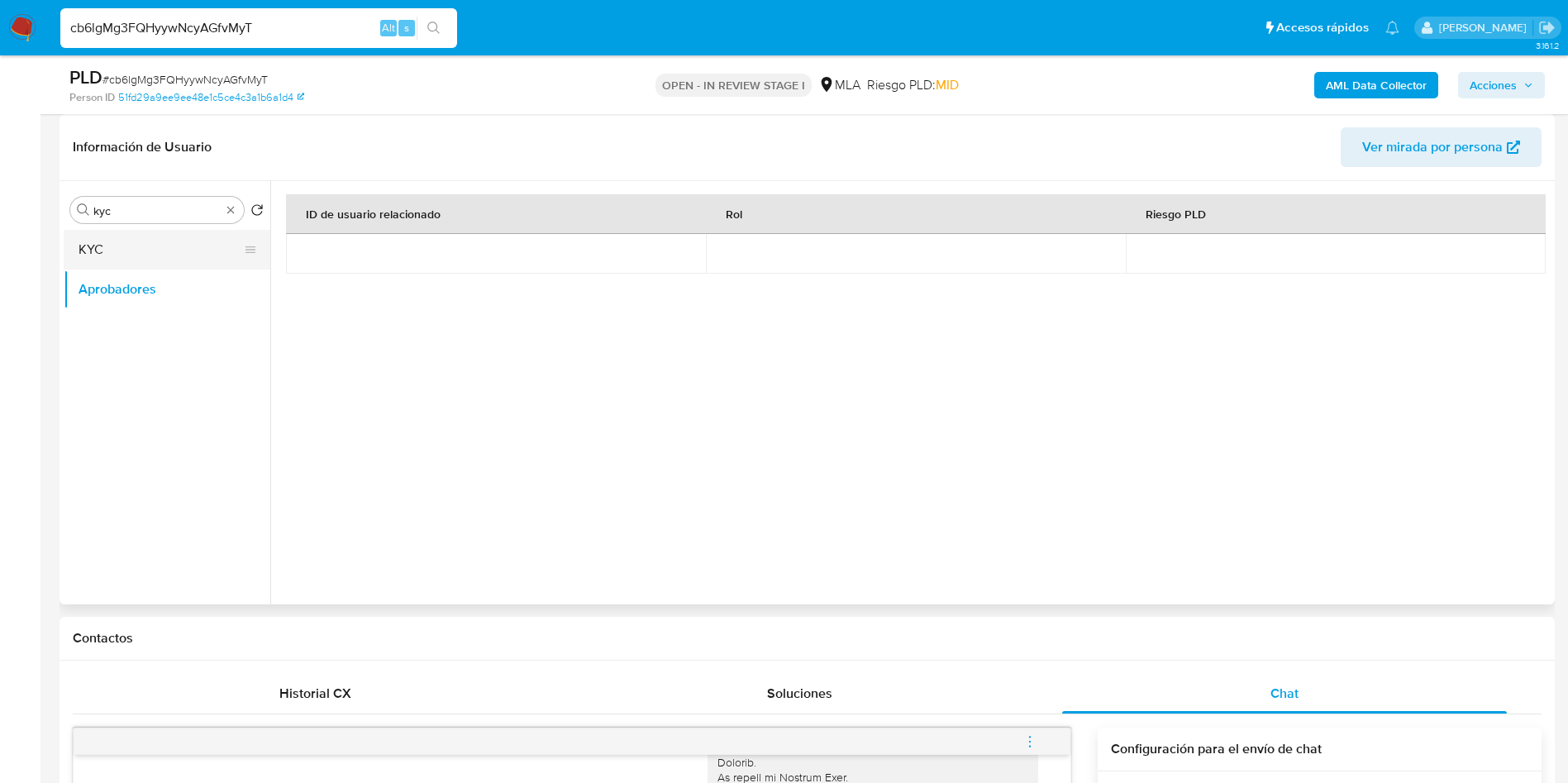
click at [161, 243] on button "KYC" at bounding box center [161, 249] width 193 height 39
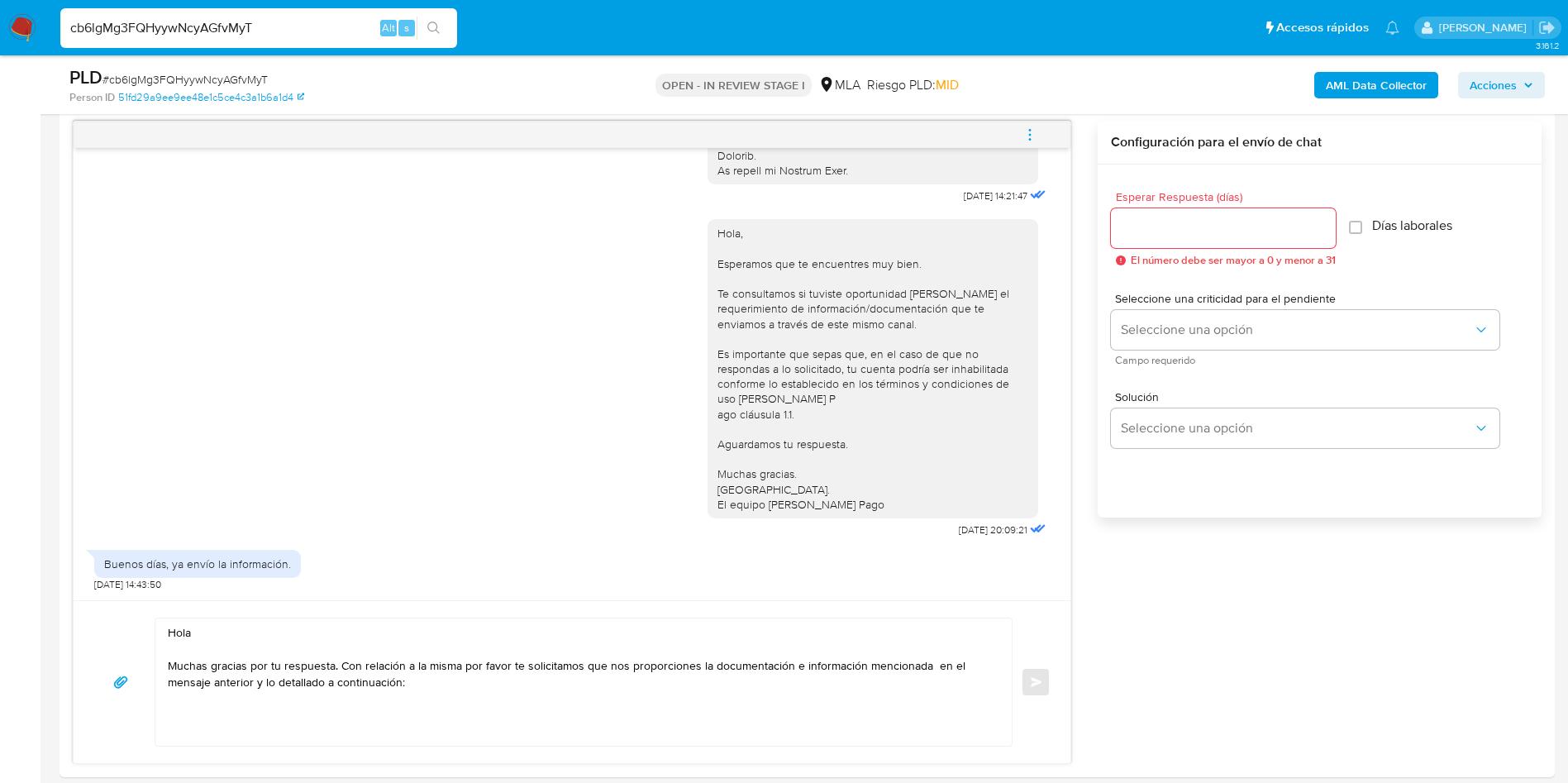
scroll to position [947, 0]
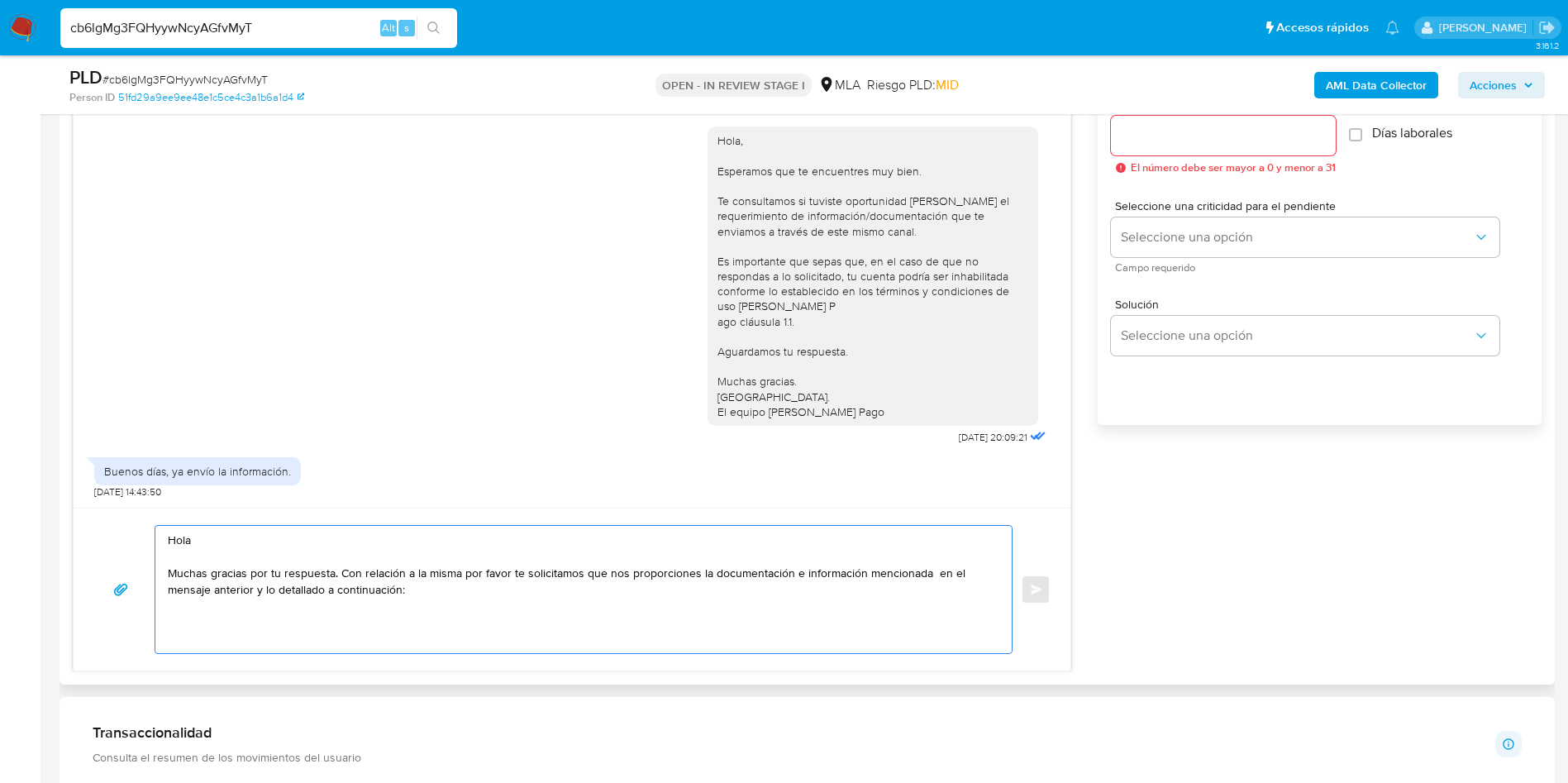
drag, startPoint x: 513, startPoint y: 639, endPoint x: 524, endPoint y: 612, distance: 29.2
click at [522, 619] on textarea "Hola Muchas gracias por tu respuesta. Con relación a la misma por favor te soli…" at bounding box center [579, 589] width 823 height 127
paste textarea "1. Descripción de la actividad: - Detalla la actividad que realizas a través de…"
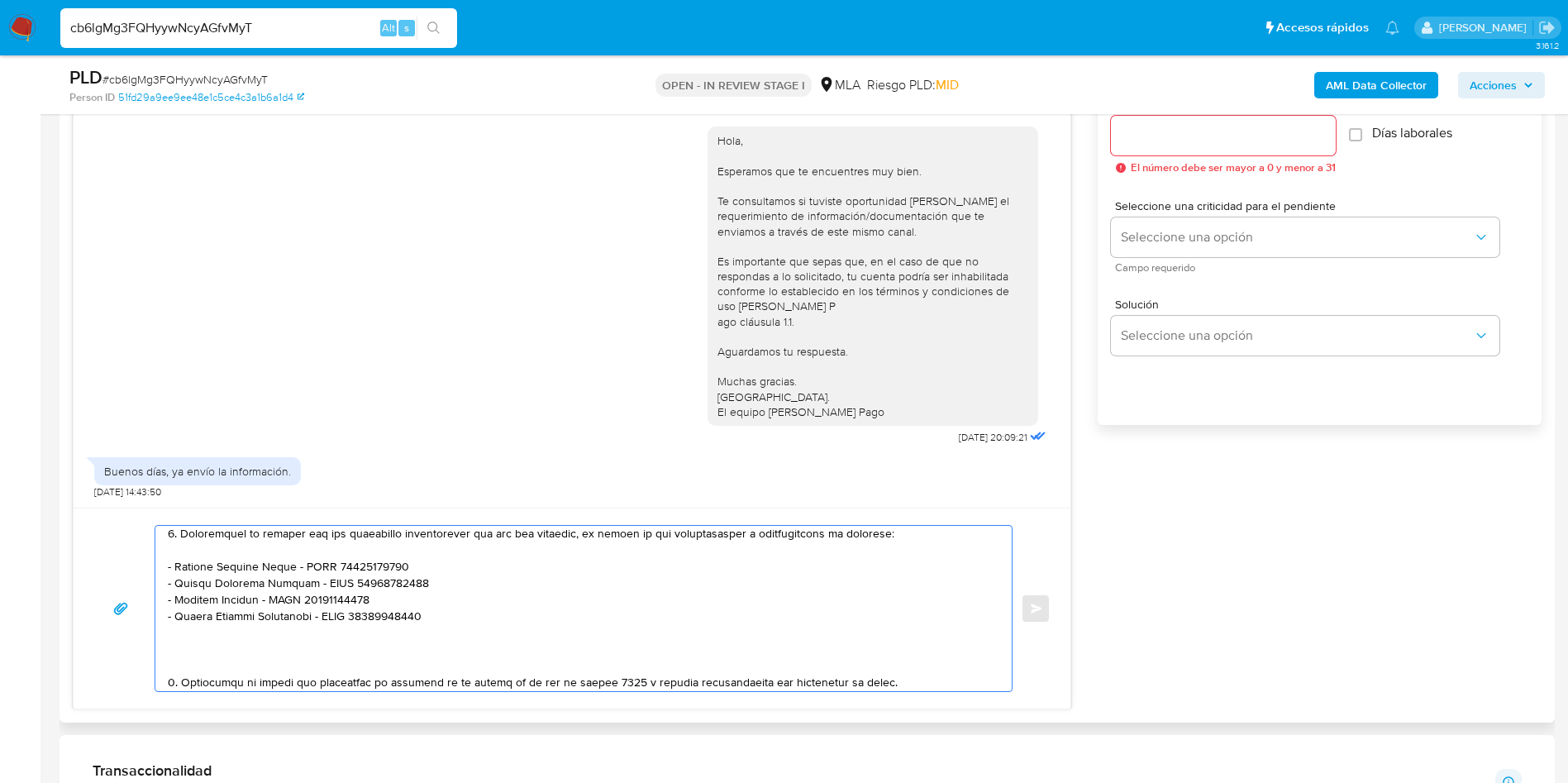
scroll to position [320, 0]
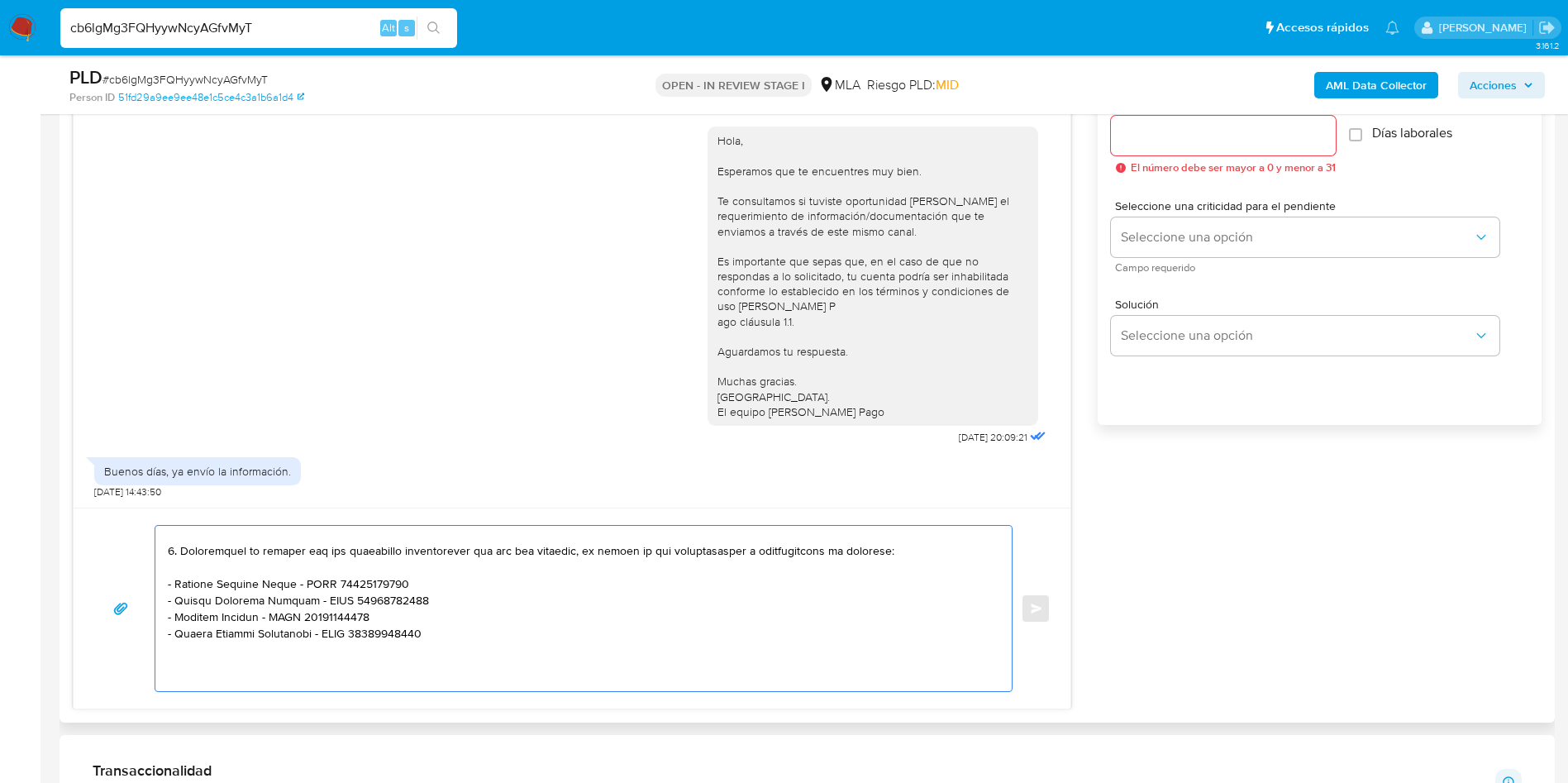
click at [172, 555] on textarea at bounding box center [579, 609] width 823 height 165
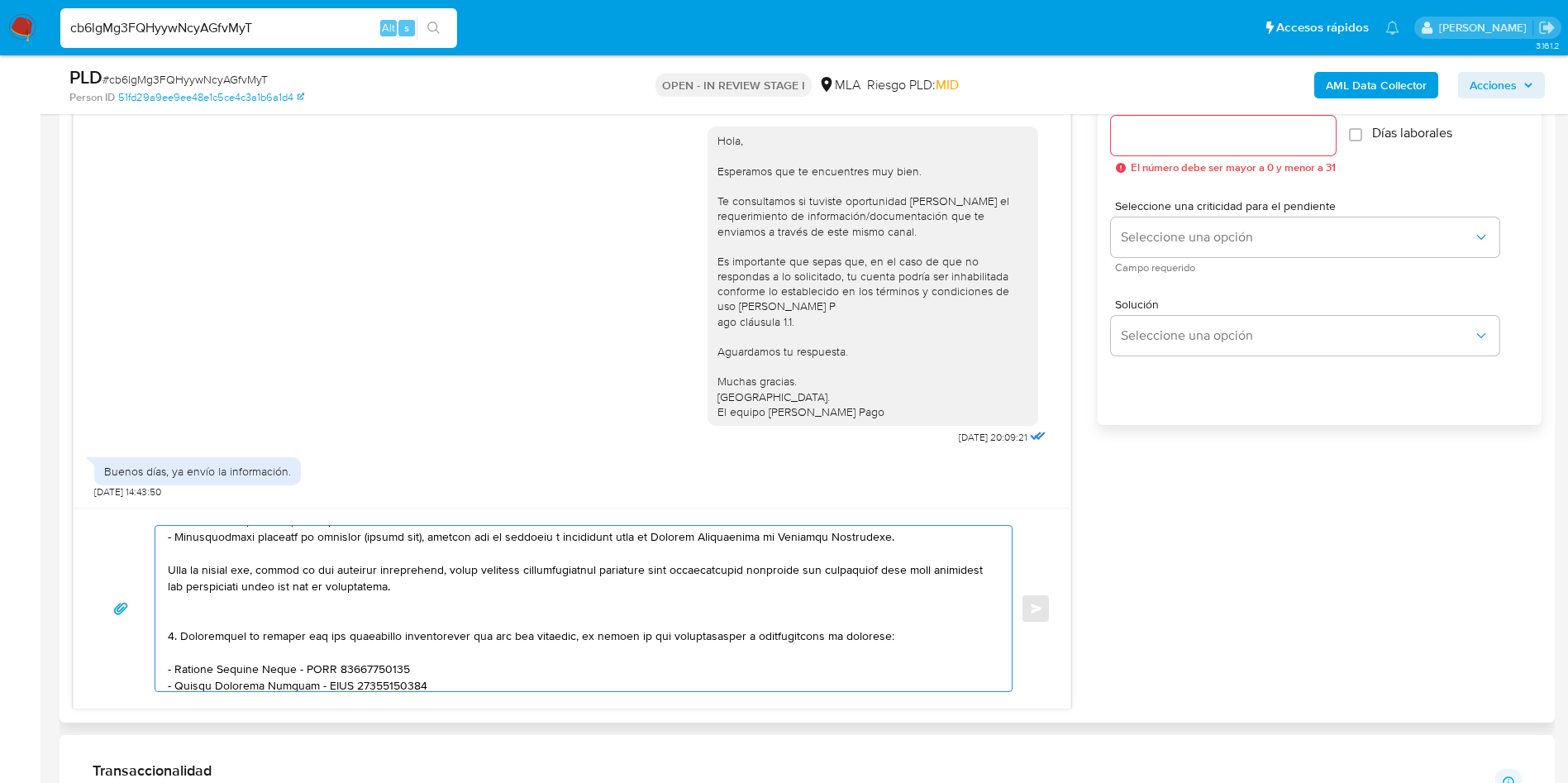
scroll to position [196, 0]
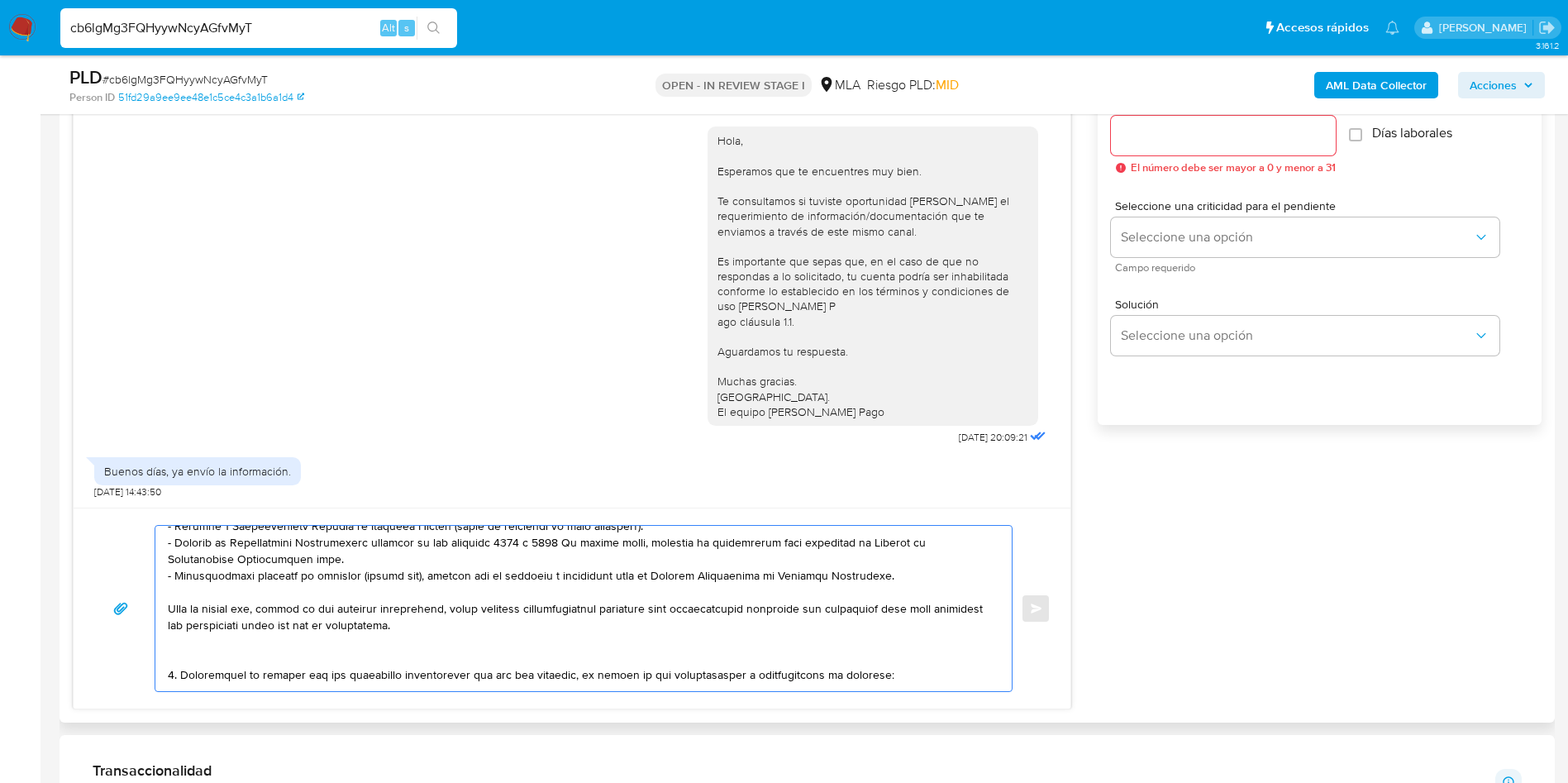
click at [179, 642] on textarea at bounding box center [579, 609] width 823 height 165
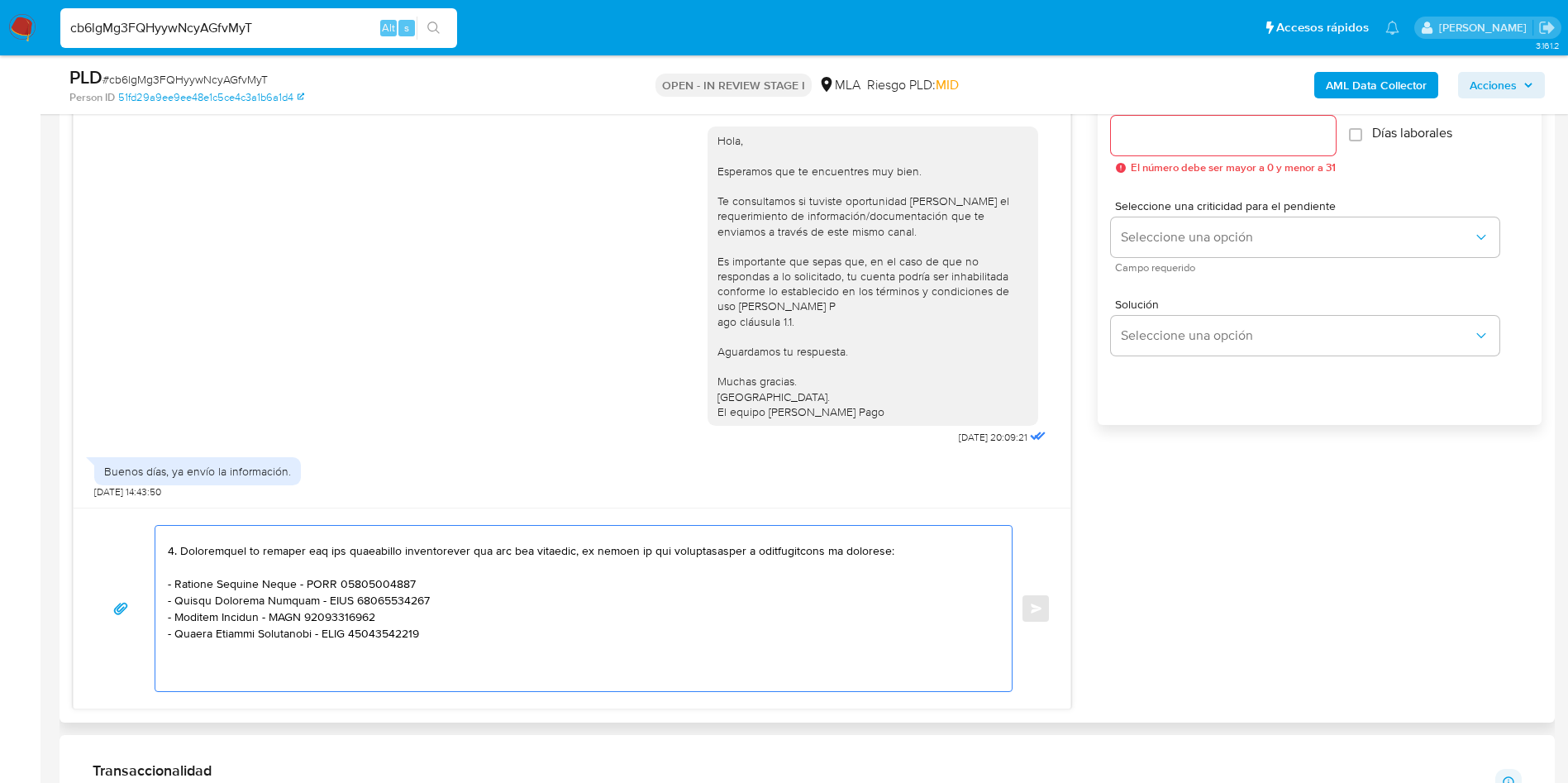
scroll to position [320, 0]
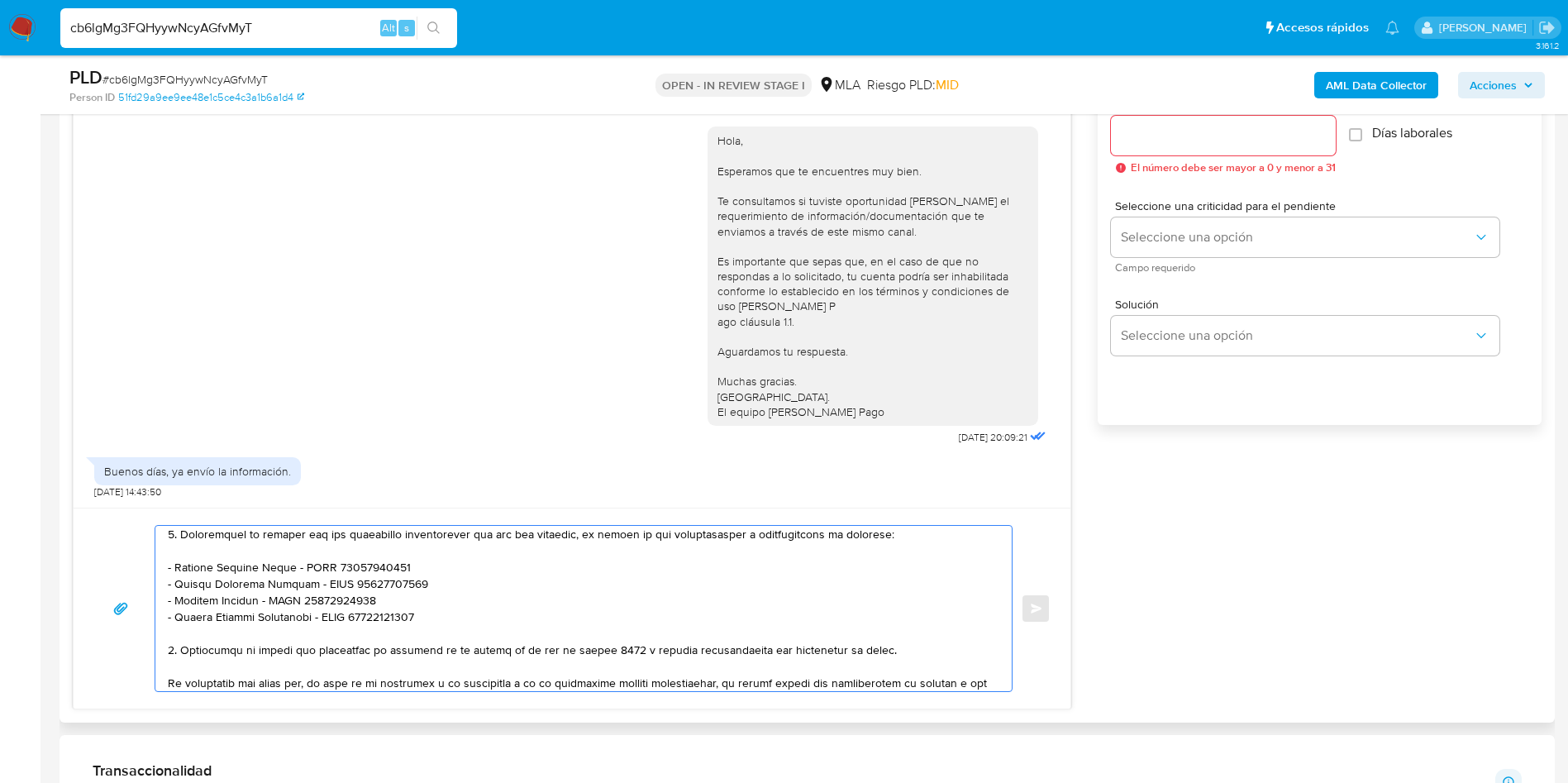
click at [170, 651] on textarea at bounding box center [579, 609] width 823 height 165
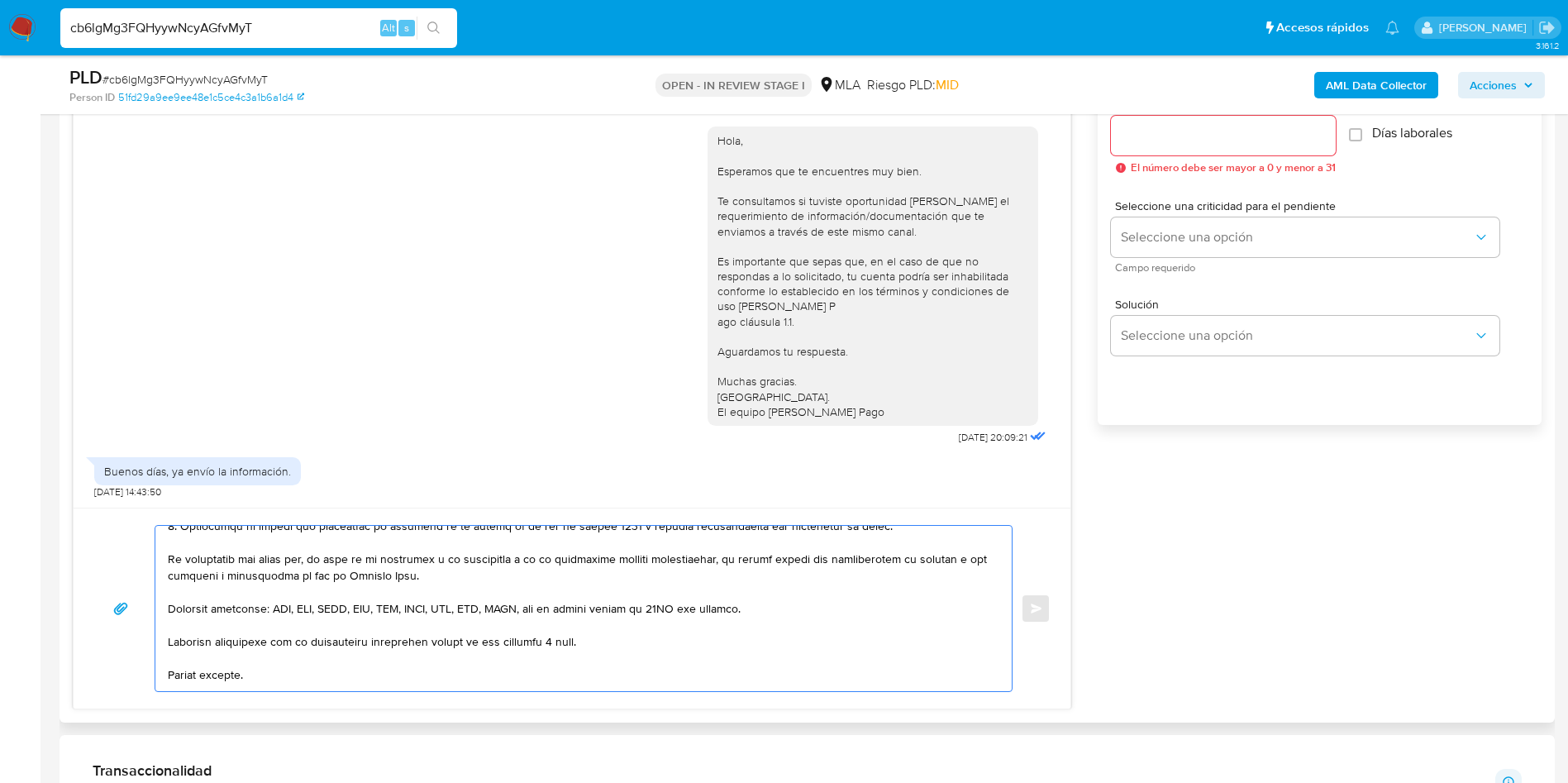
scroll to position [524, 0]
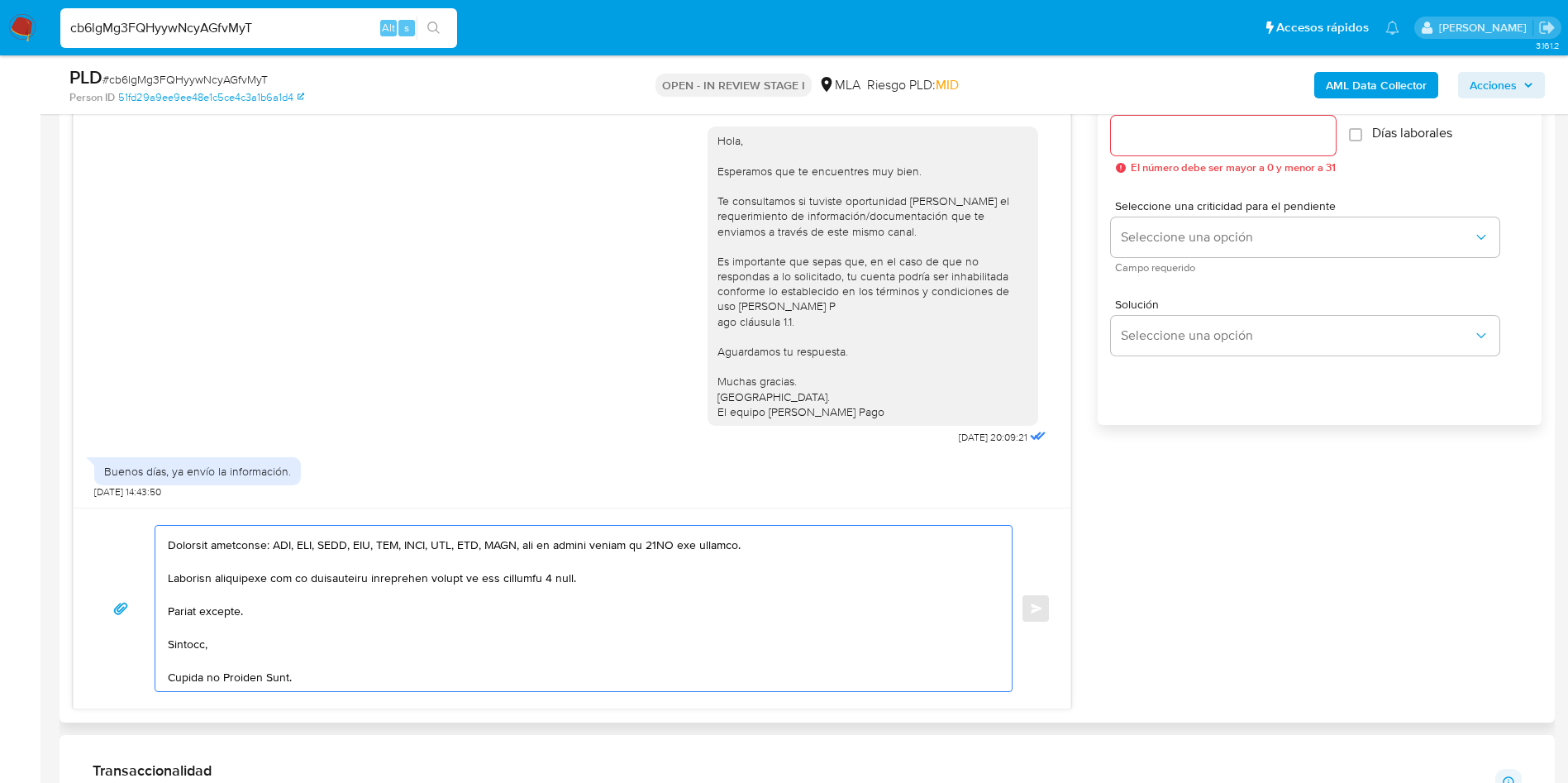
click at [275, 685] on textarea at bounding box center [579, 609] width 823 height 165
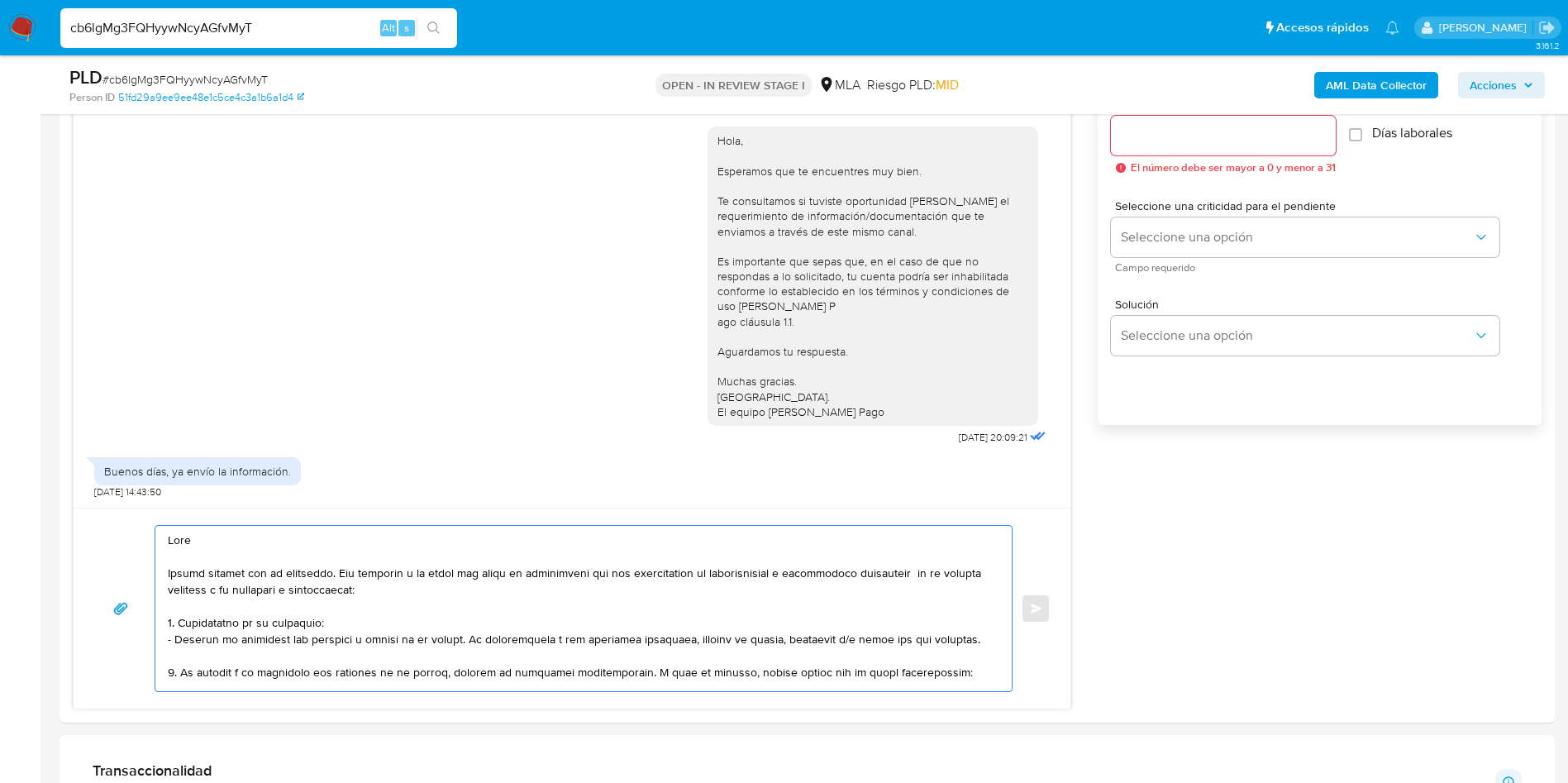
drag, startPoint x: 389, startPoint y: 687, endPoint x: 23, endPoint y: 461, distance: 430.2
click at [23, 461] on section "Bandeja Tablero Screening Búsqueda en Listas Watchlist Herramientas Operaciones…" at bounding box center [784, 728] width 1568 height 3351
type textarea "Hola Muchas gracias por tu respuesta. Con relación a la misma por favor te soli…"
click at [1131, 137] on input "Esperar Respuesta (días)" at bounding box center [1223, 136] width 225 height 22
type input "3"
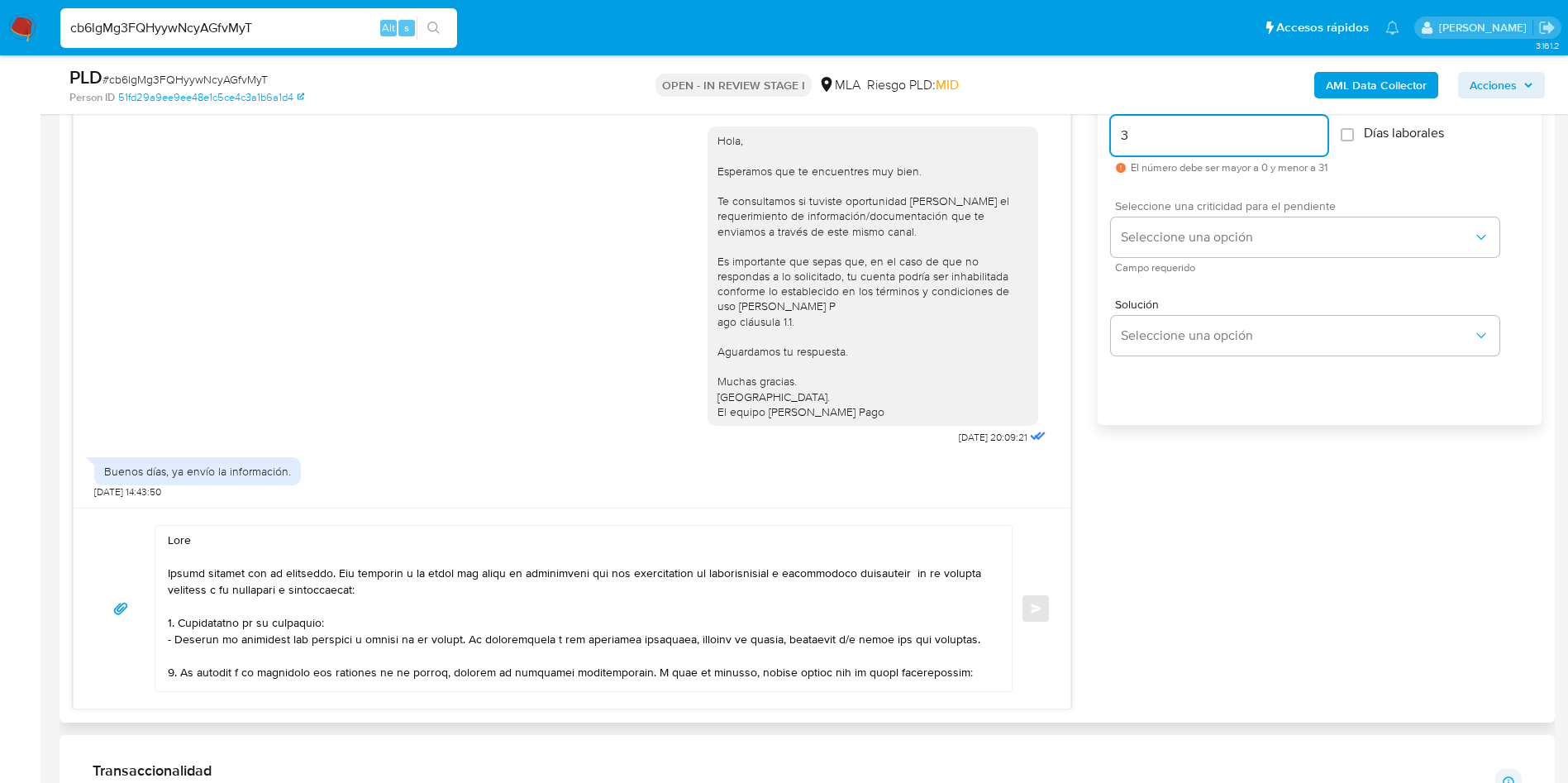
click at [1143, 264] on span "Campo requerido" at bounding box center [1309, 268] width 389 height 8
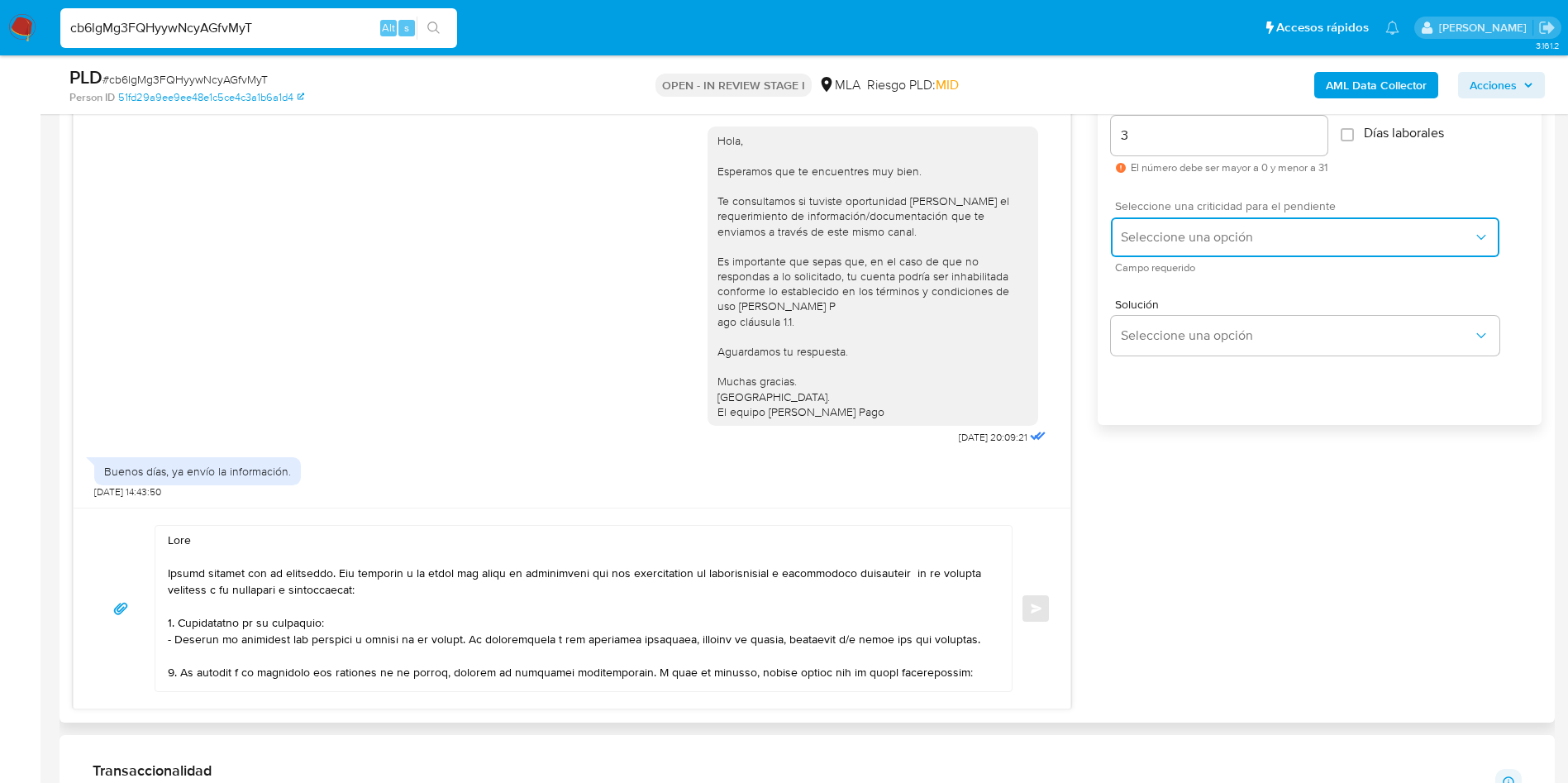
drag, startPoint x: 1143, startPoint y: 239, endPoint x: 1145, endPoint y: 249, distance: 10.2
click at [1143, 244] on span "Seleccione una opción" at bounding box center [1297, 237] width 353 height 17
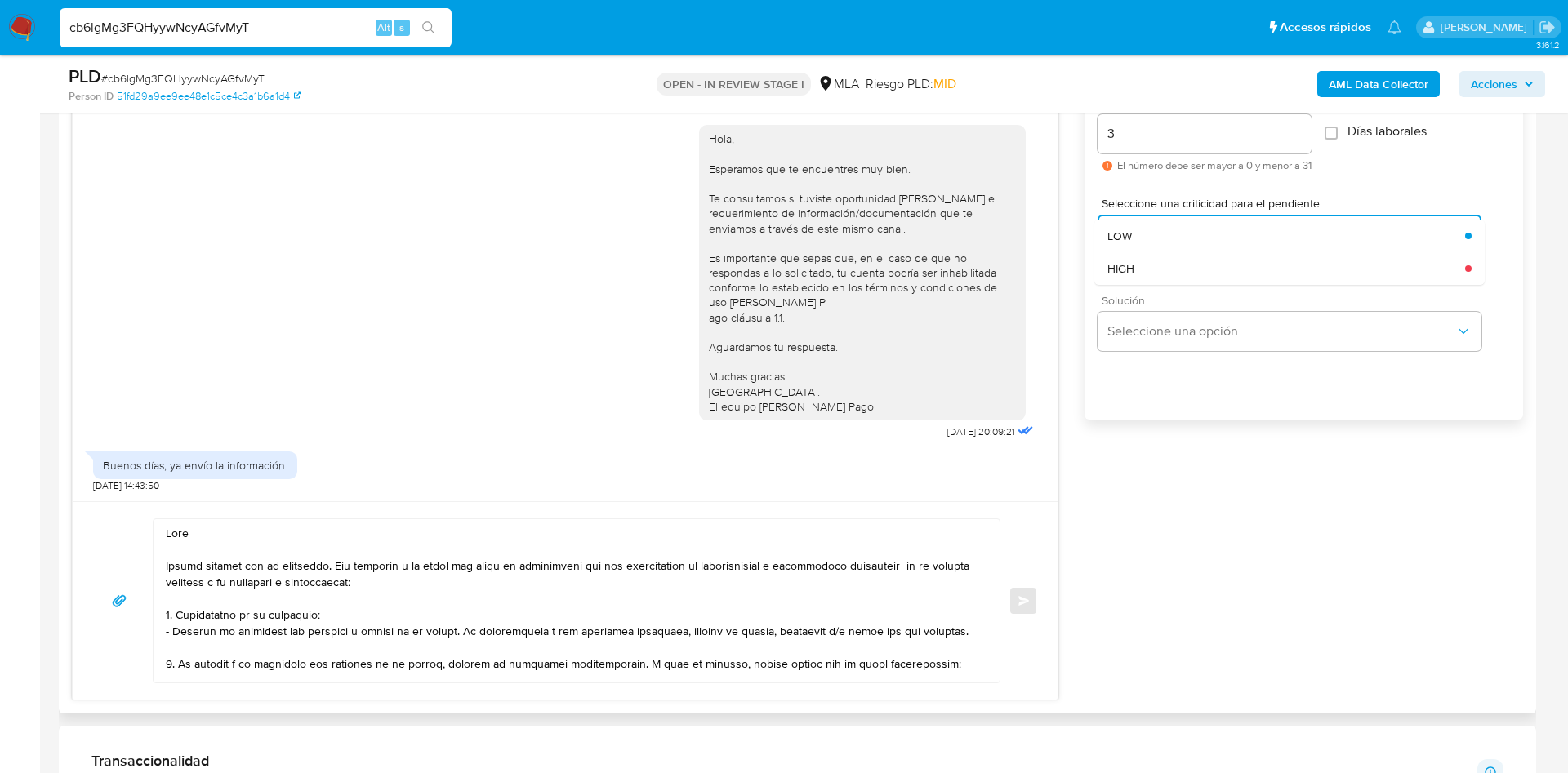
drag, startPoint x: 1128, startPoint y: 229, endPoint x: 1139, endPoint y: 297, distance: 68.9
click at [1128, 230] on span "LOW" at bounding box center [1119, 235] width 24 height 15
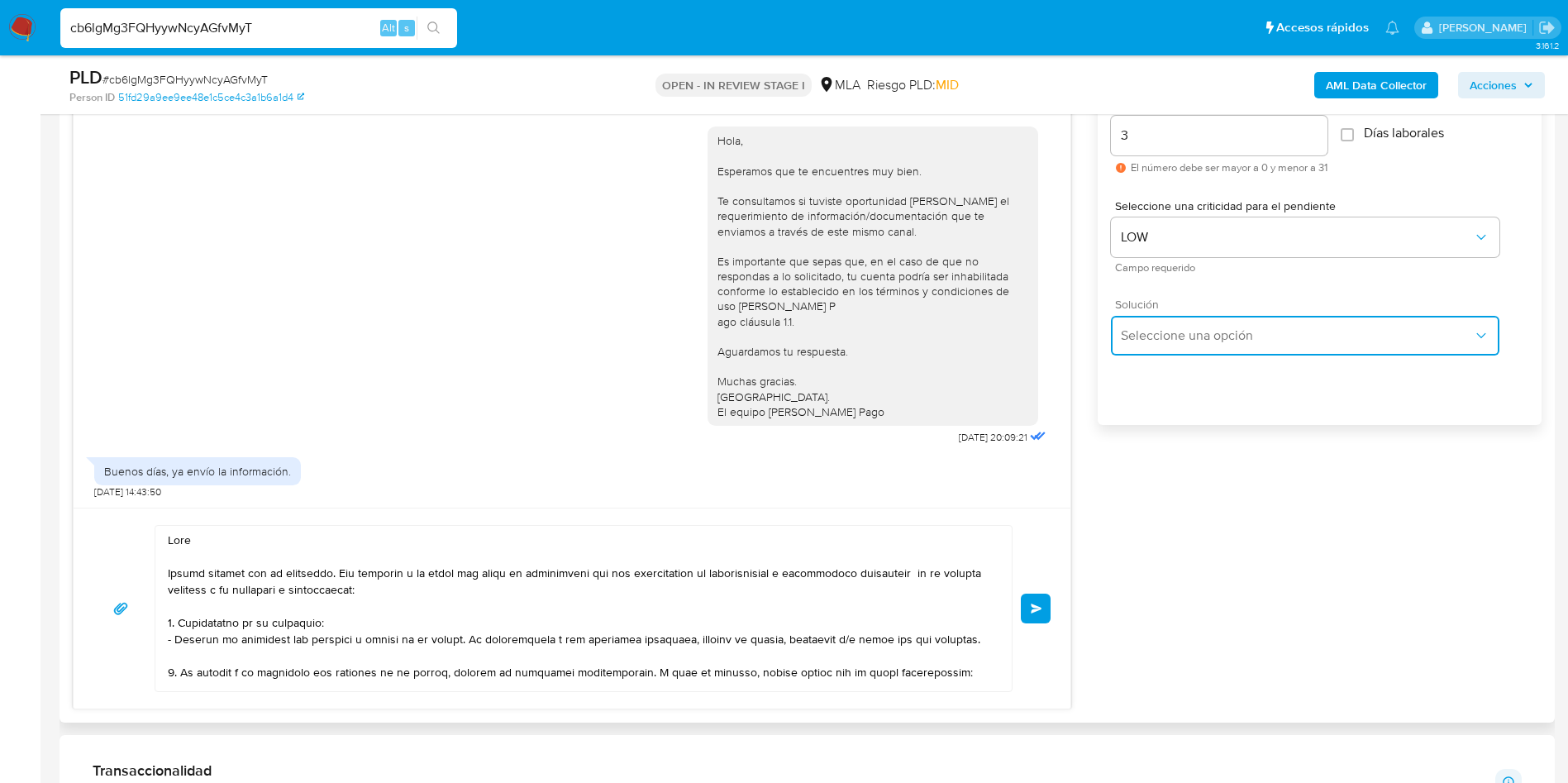
click at [1152, 335] on span "Seleccione una opción" at bounding box center [1297, 335] width 353 height 17
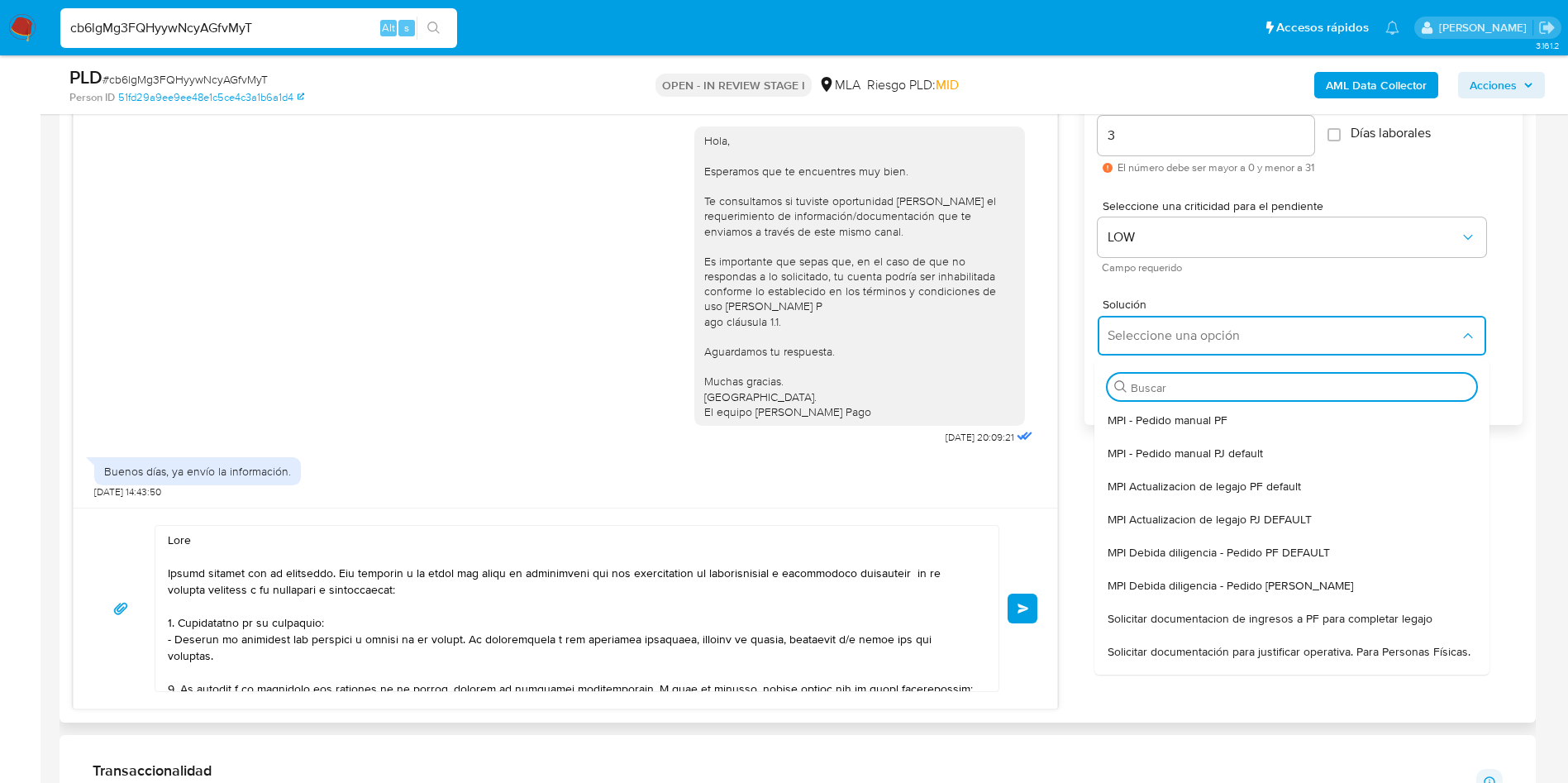
click at [706, 625] on textarea at bounding box center [572, 609] width 811 height 165
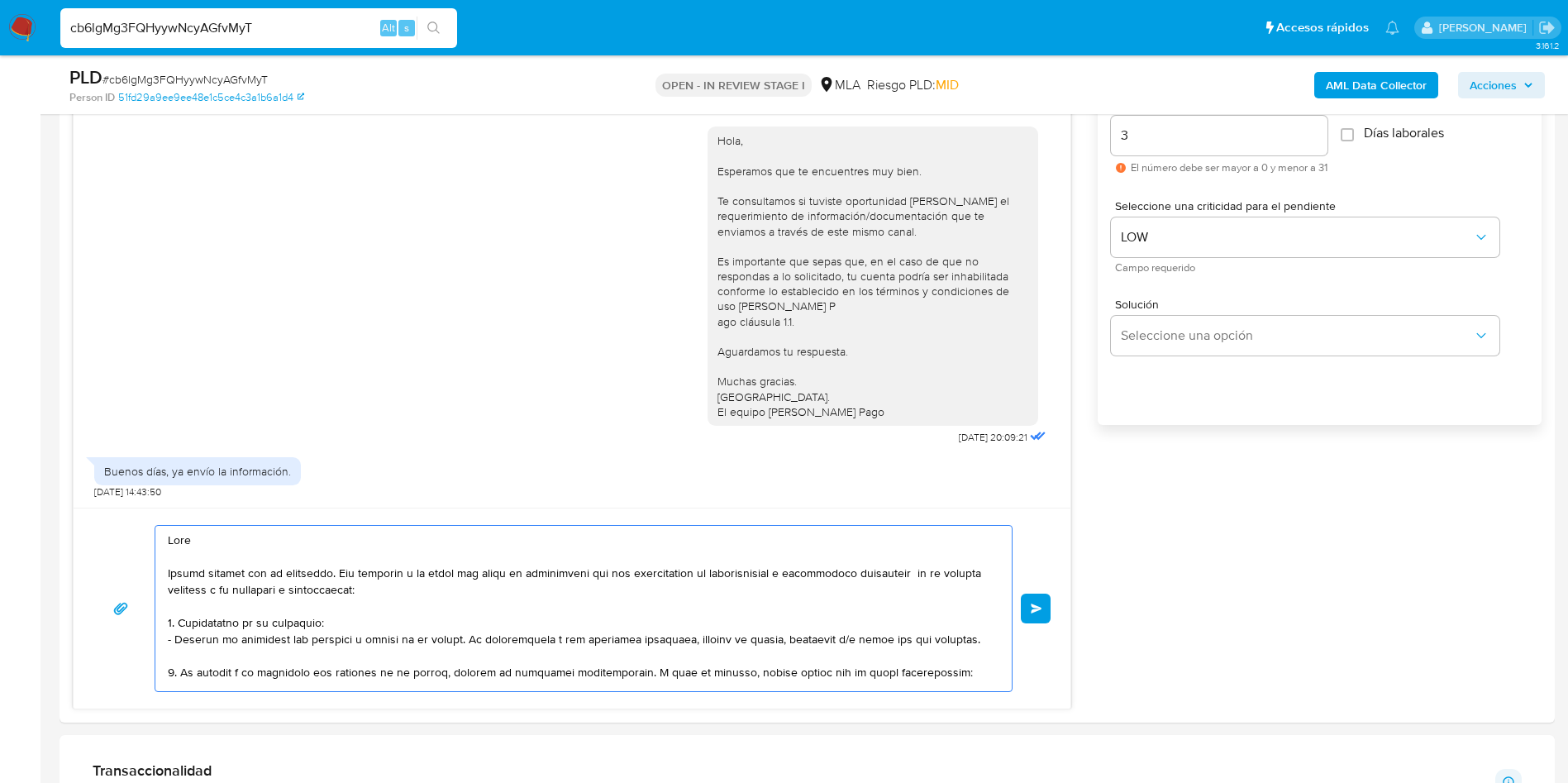
scroll to position [507, 0]
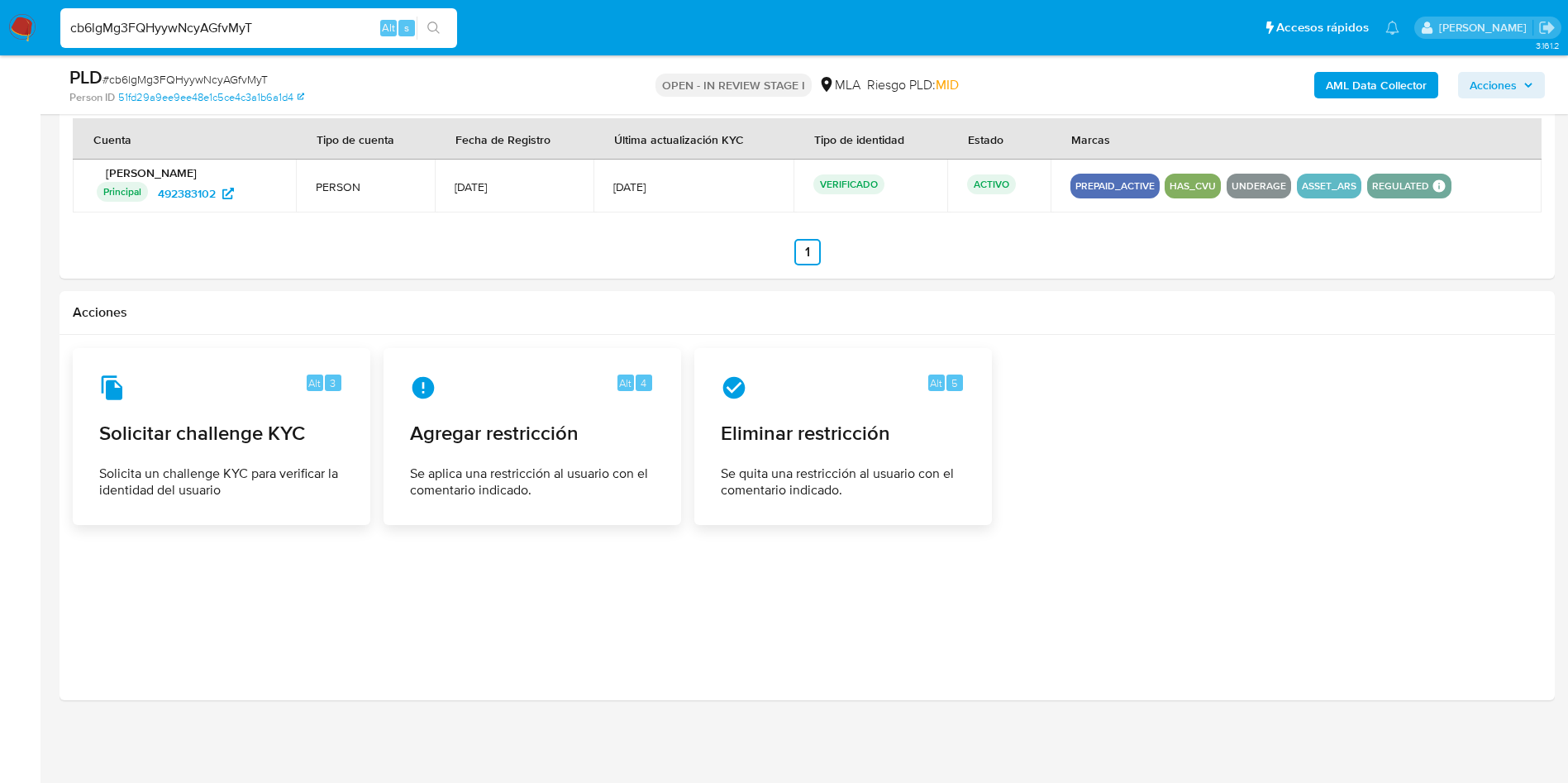
drag, startPoint x: 170, startPoint y: 533, endPoint x: 432, endPoint y: 815, distance: 384.9
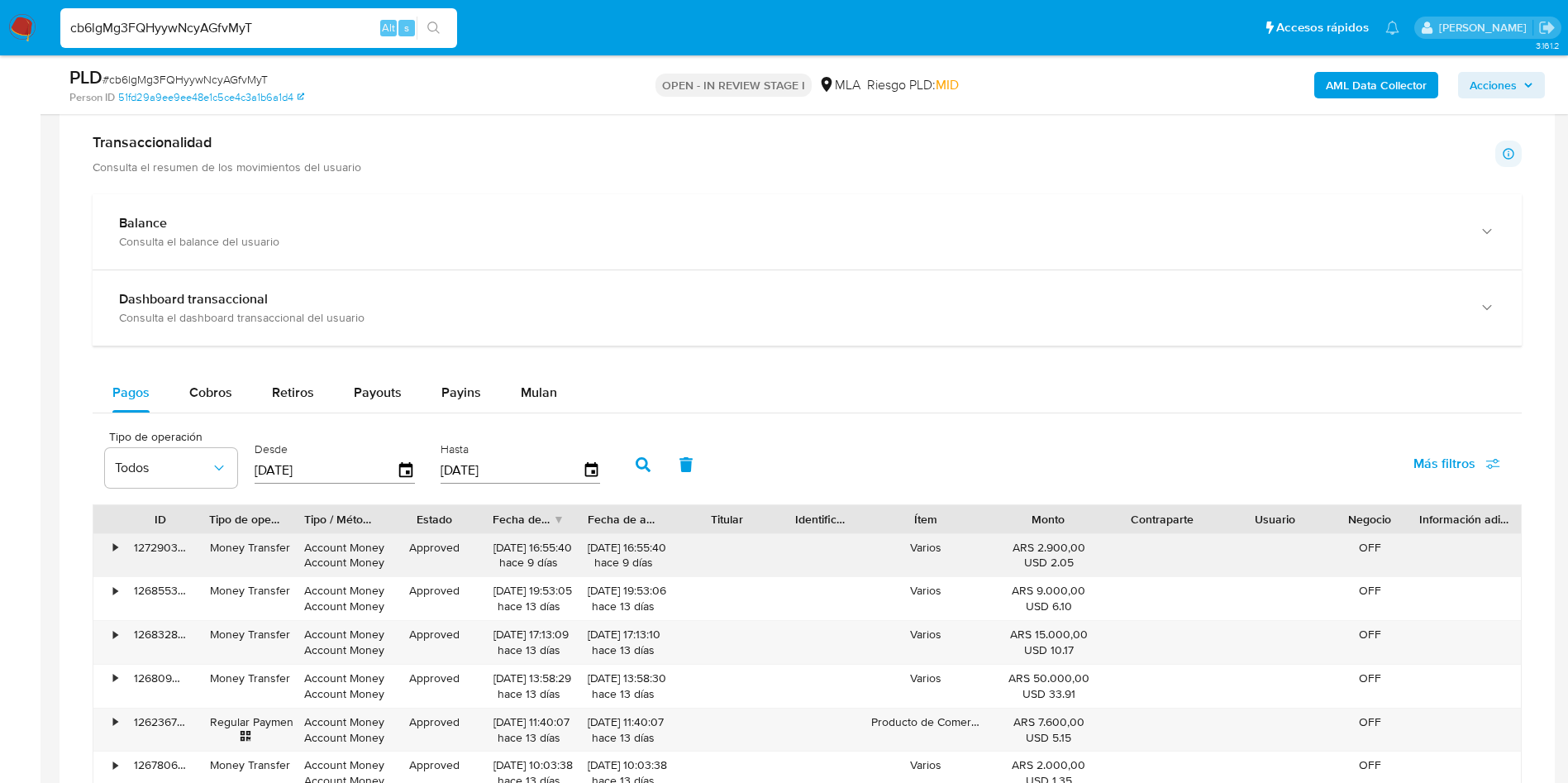
scroll to position [1079, 0]
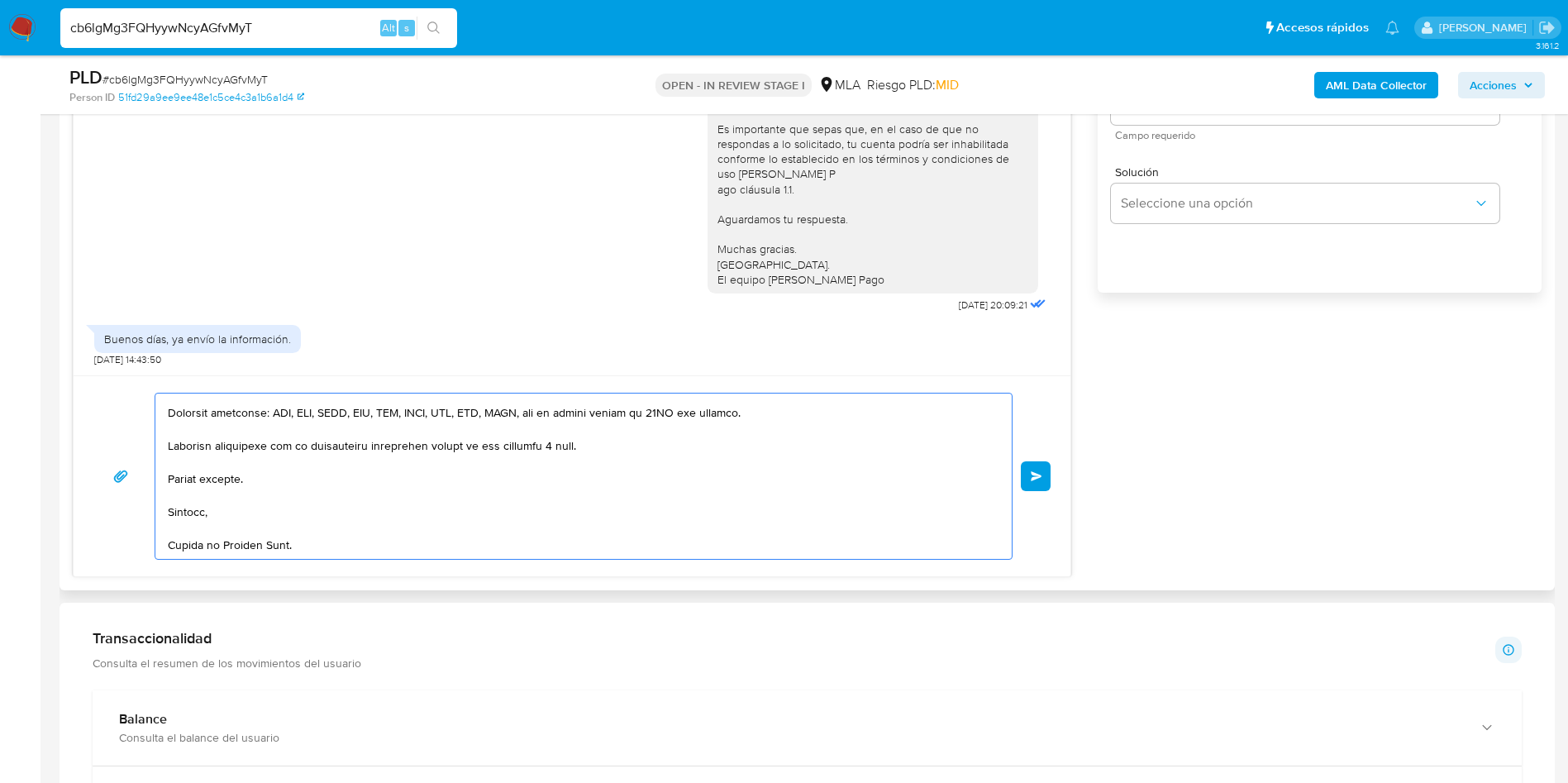
click at [283, 487] on textarea at bounding box center [579, 477] width 823 height 165
drag, startPoint x: 404, startPoint y: 508, endPoint x: 913, endPoint y: 505, distance: 509.0
click at [405, 509] on textarea at bounding box center [579, 477] width 823 height 165
drag, startPoint x: 509, startPoint y: 538, endPoint x: 314, endPoint y: 518, distance: 196.0
click at [508, 538] on textarea at bounding box center [579, 477] width 823 height 165
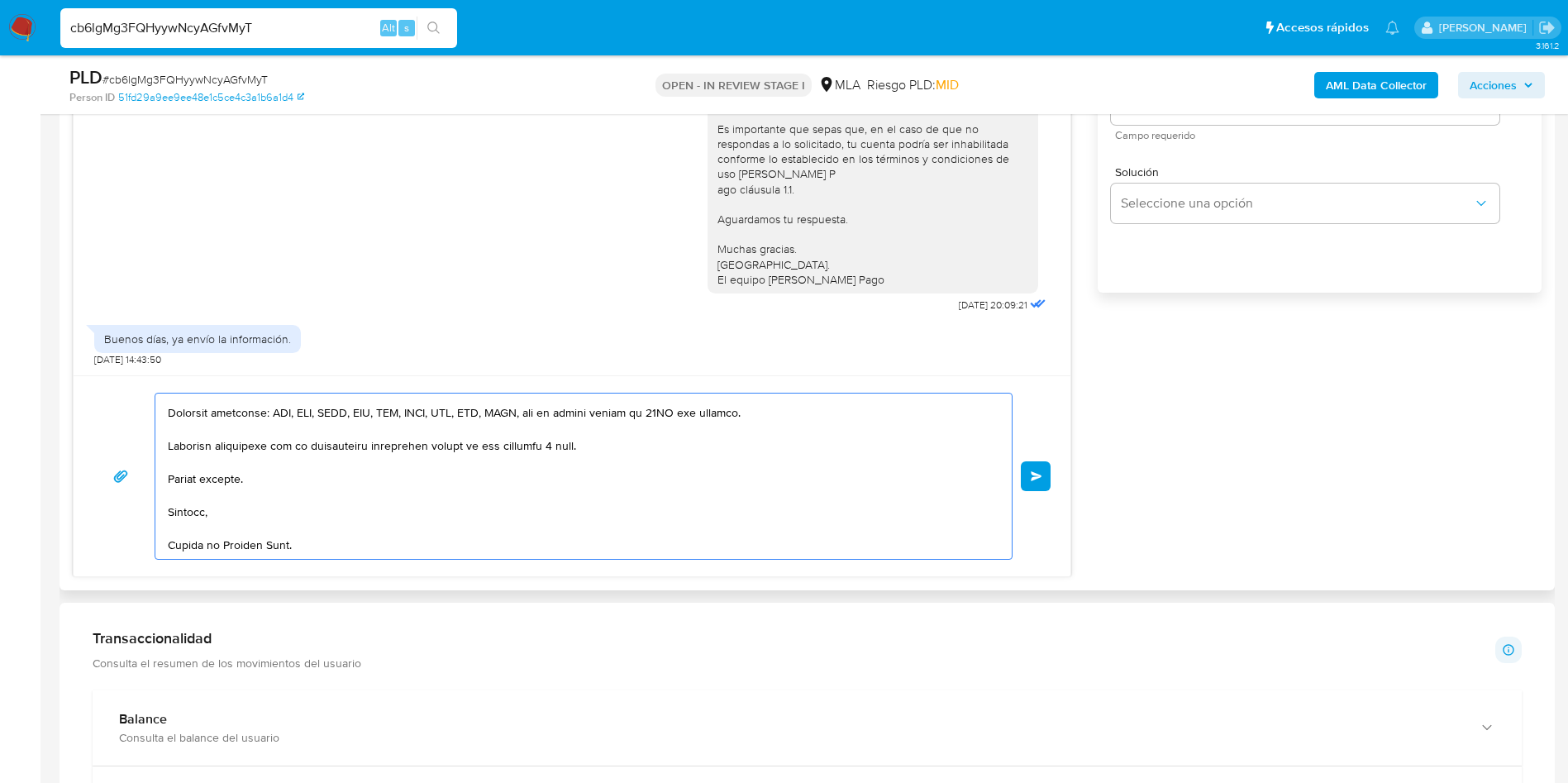
click at [299, 501] on textarea at bounding box center [579, 477] width 823 height 165
drag, startPoint x: 296, startPoint y: 503, endPoint x: 241, endPoint y: 468, distance: 65.2
click at [294, 502] on textarea at bounding box center [579, 477] width 823 height 165
click at [239, 463] on textarea at bounding box center [579, 477] width 823 height 165
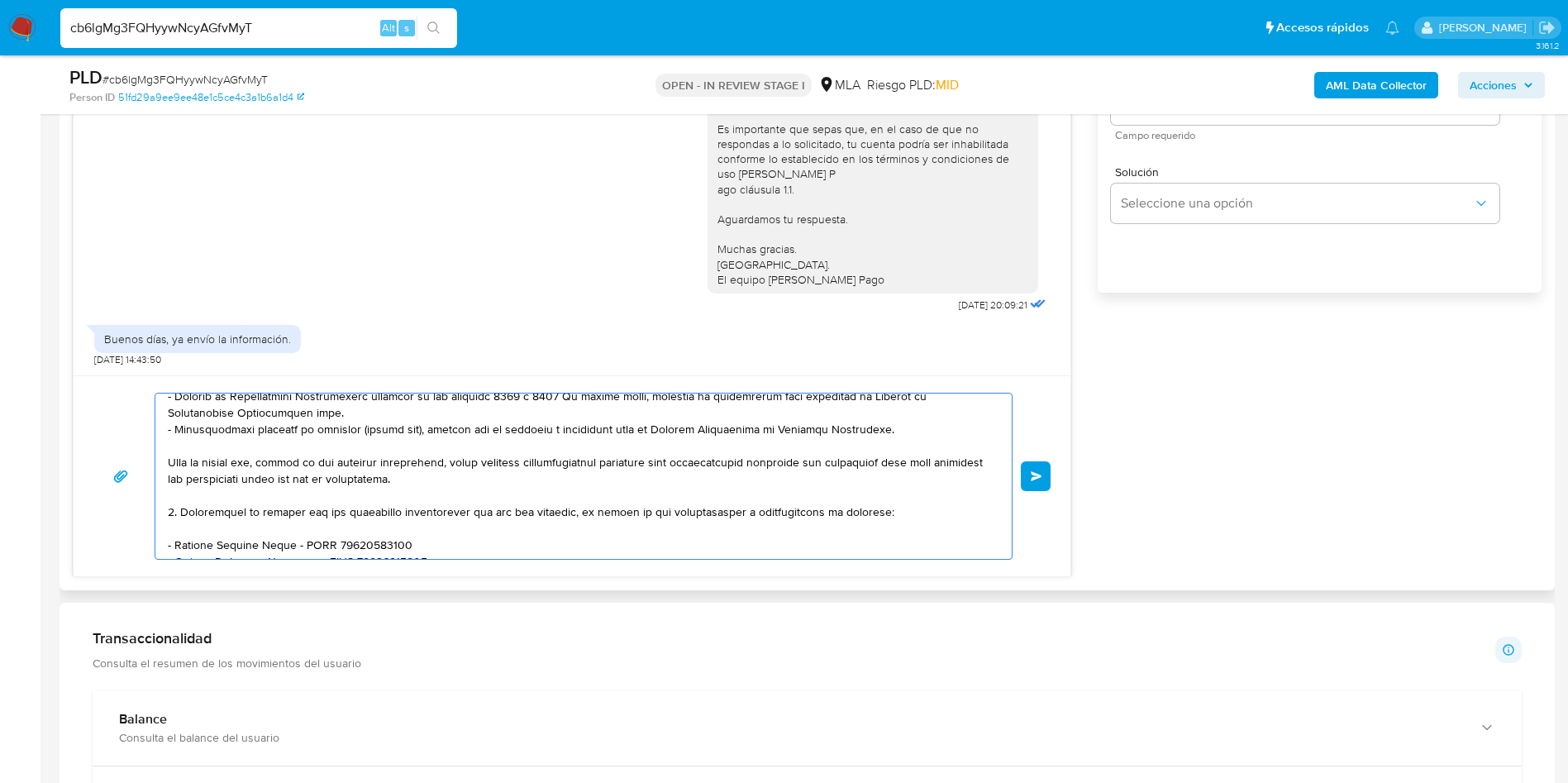
scroll to position [0, 0]
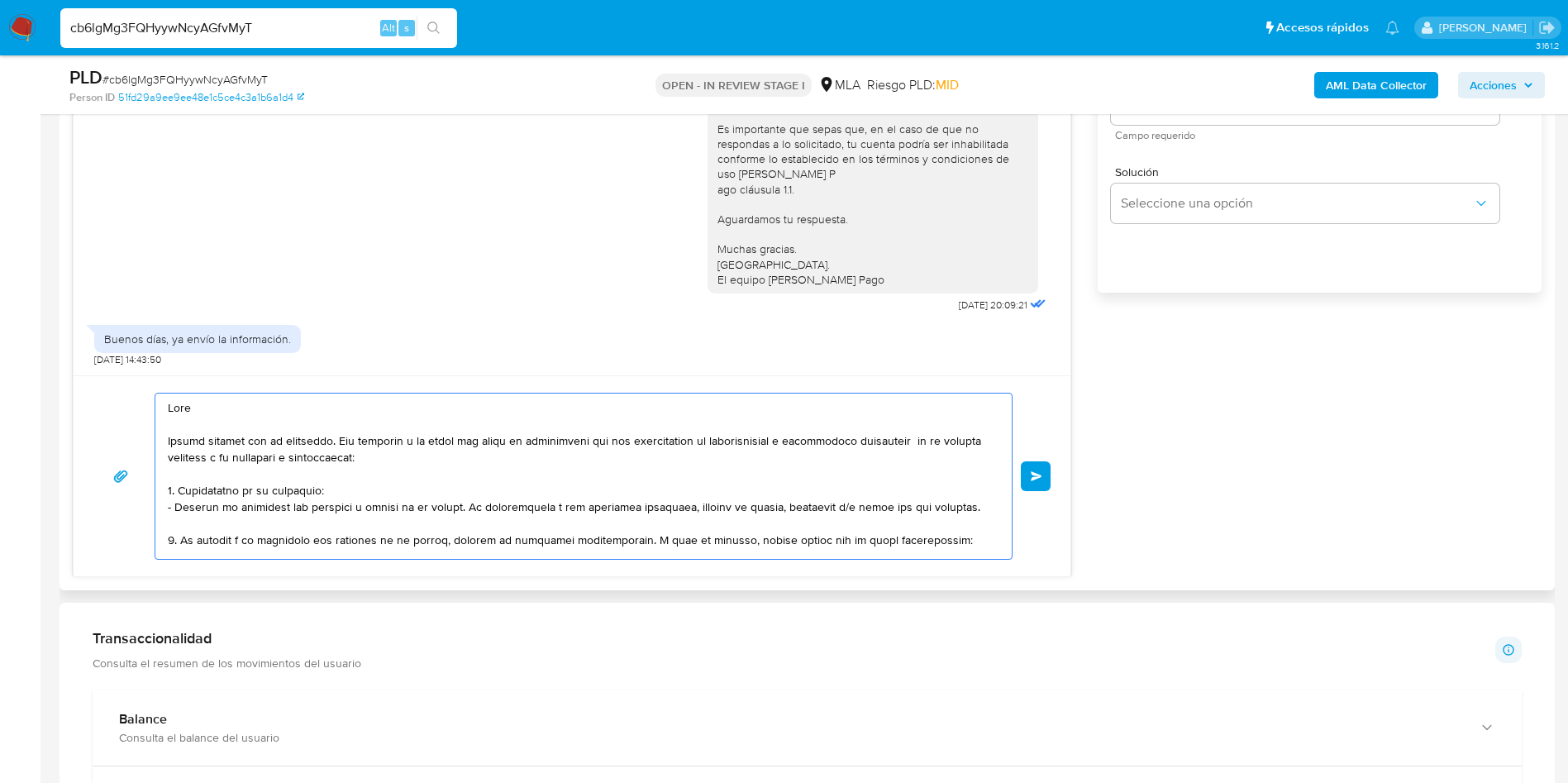
drag, startPoint x: 345, startPoint y: 551, endPoint x: 75, endPoint y: 311, distance: 361.2
click at [75, 311] on div "17/09/2025 14:21:47 Hola, Esperamos que te encuentres muy bien. Te consultamos …" at bounding box center [572, 236] width 999 height 682
click at [647, 495] on textarea at bounding box center [579, 477] width 823 height 165
drag, startPoint x: 418, startPoint y: 540, endPoint x: 88, endPoint y: 348, distance: 381.8
click at [88, 348] on div "17/09/2025 14:21:47 Hola, Esperamos que te encuentres muy bien. Te consultamos …" at bounding box center [572, 236] width 999 height 682
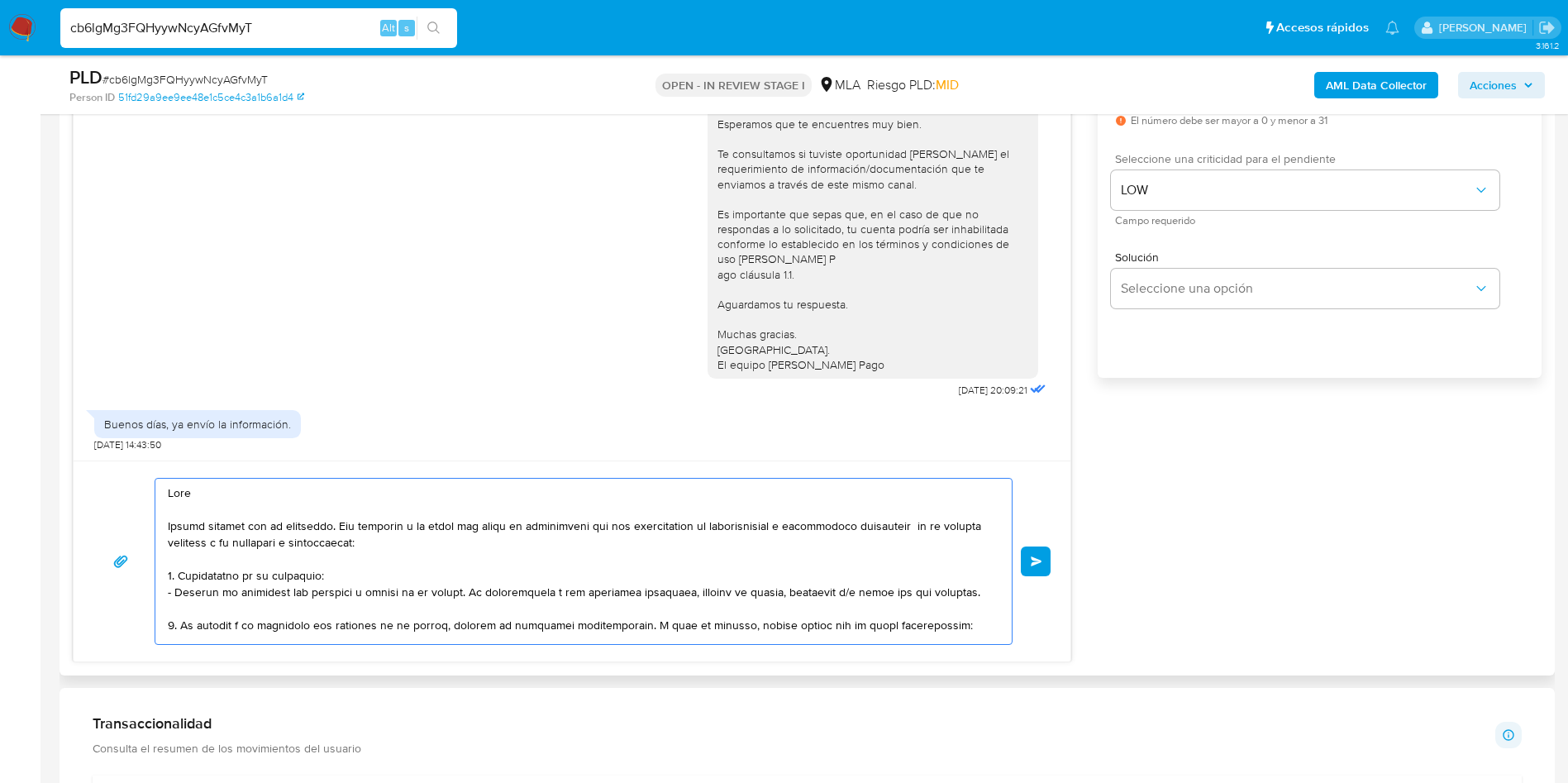
scroll to position [955, 0]
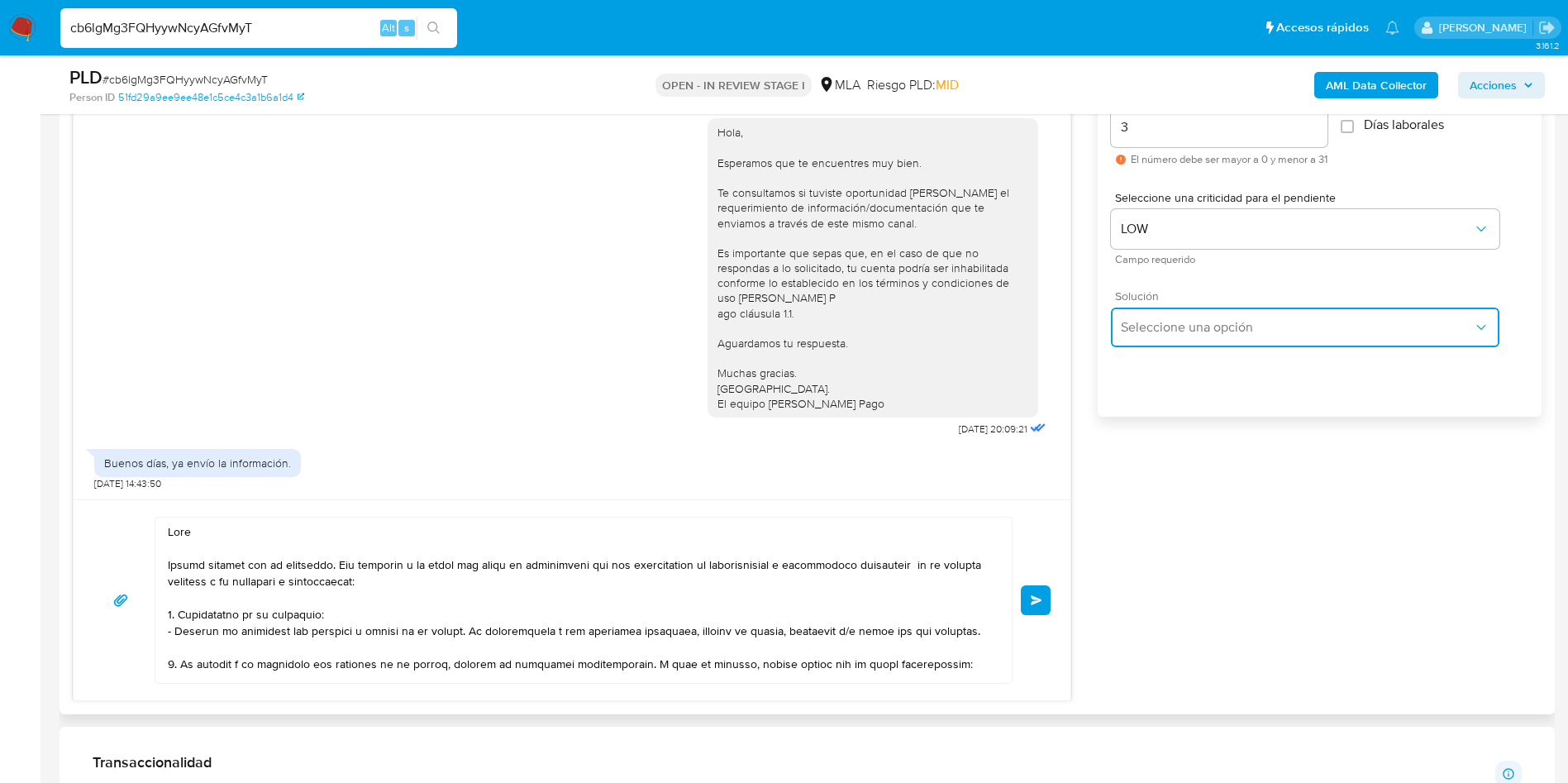
click at [1137, 331] on span "Seleccione una opción" at bounding box center [1297, 327] width 353 height 17
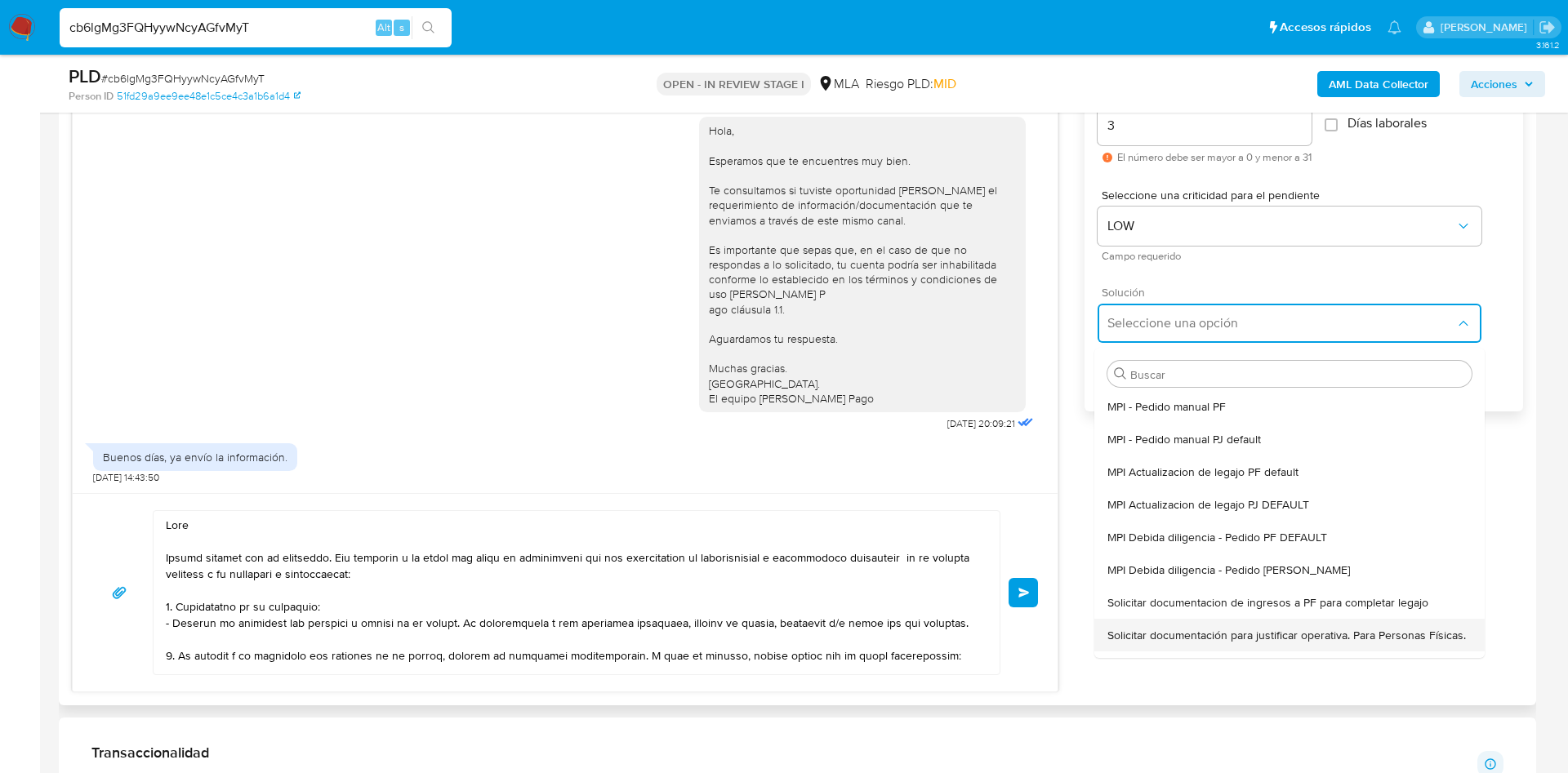
click at [1148, 640] on span "Solicitar documentación para justificar operativa. Para Personas Físicas." at bounding box center [1286, 635] width 359 height 15
type textarea "Hola,En función de las operaciones registradas en tu cuenta de Mercado Pago, ne…"
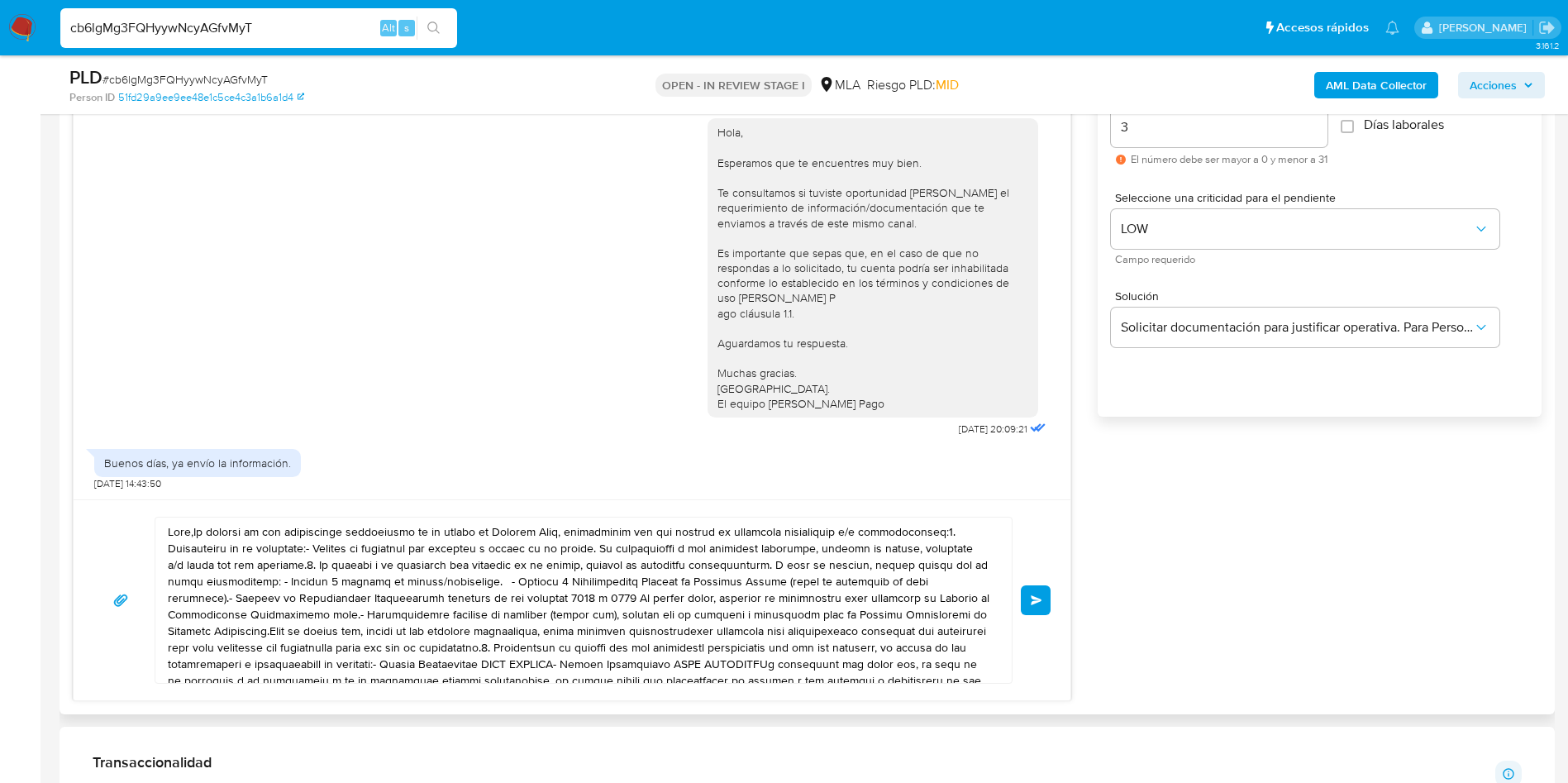
click at [733, 609] on textarea at bounding box center [579, 601] width 823 height 165
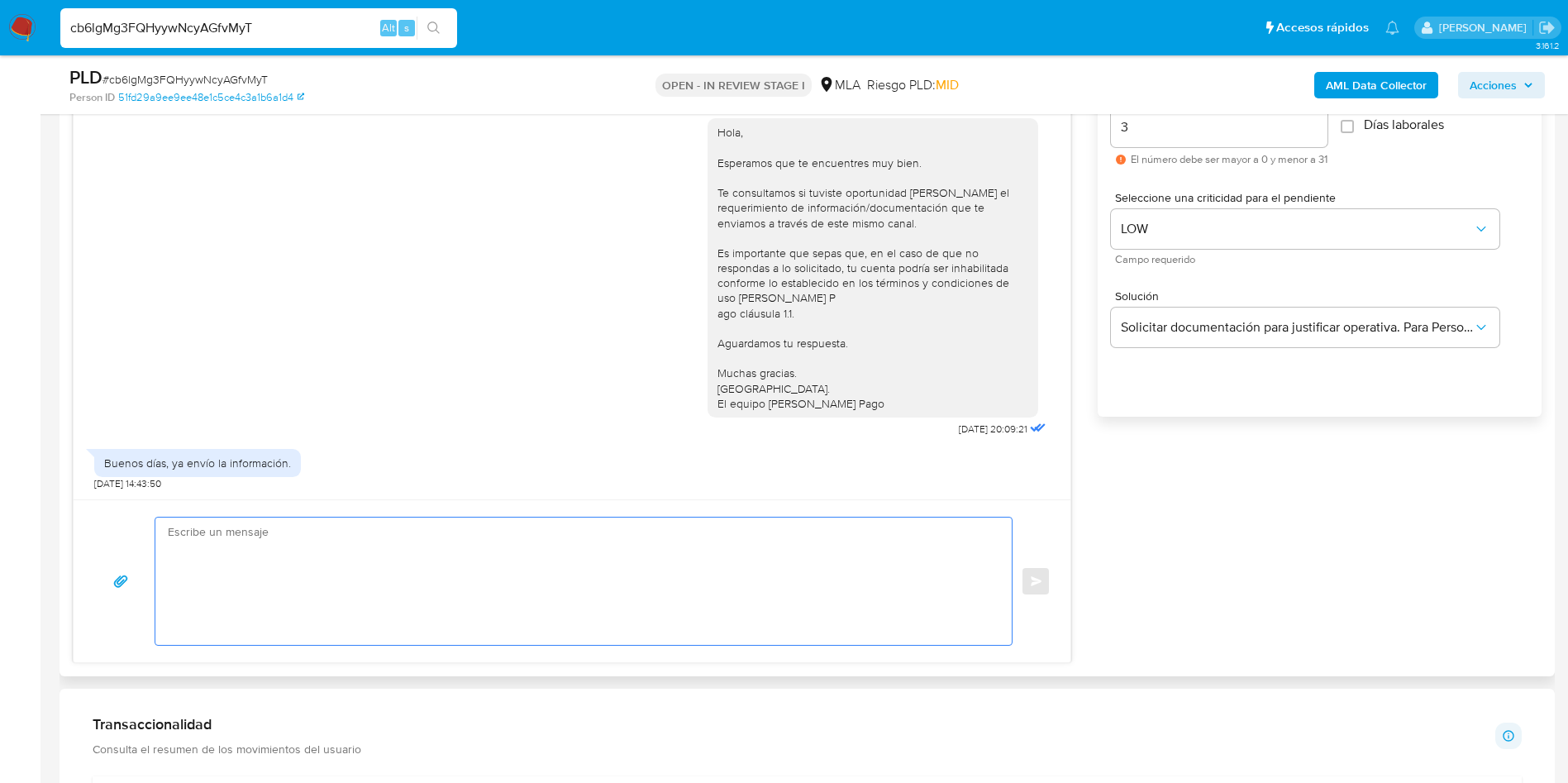
paste textarea "Hola Muchas gracias por tu respuesta. Con relación a la misma por favor te soli…"
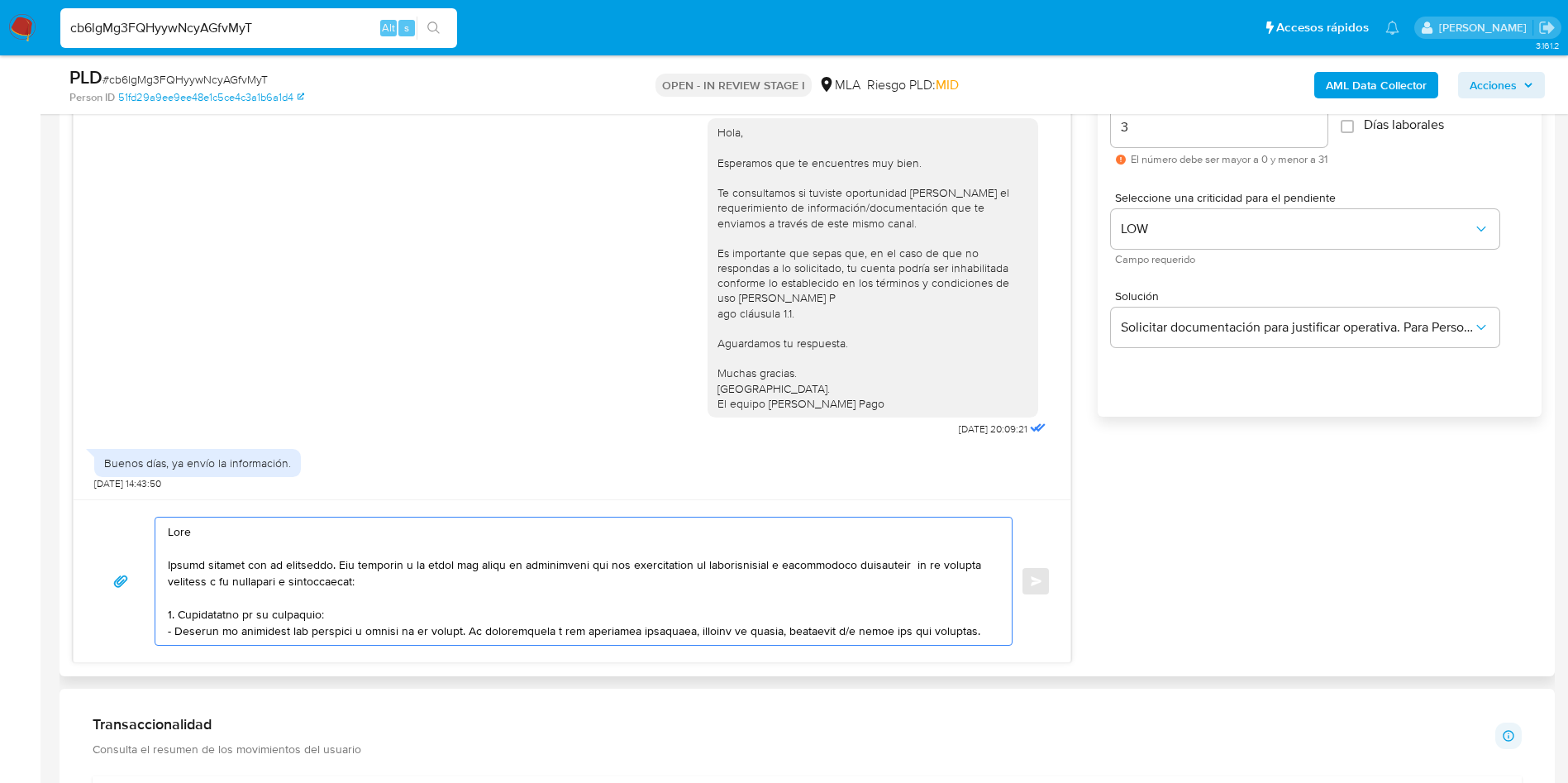
scroll to position [502, 0]
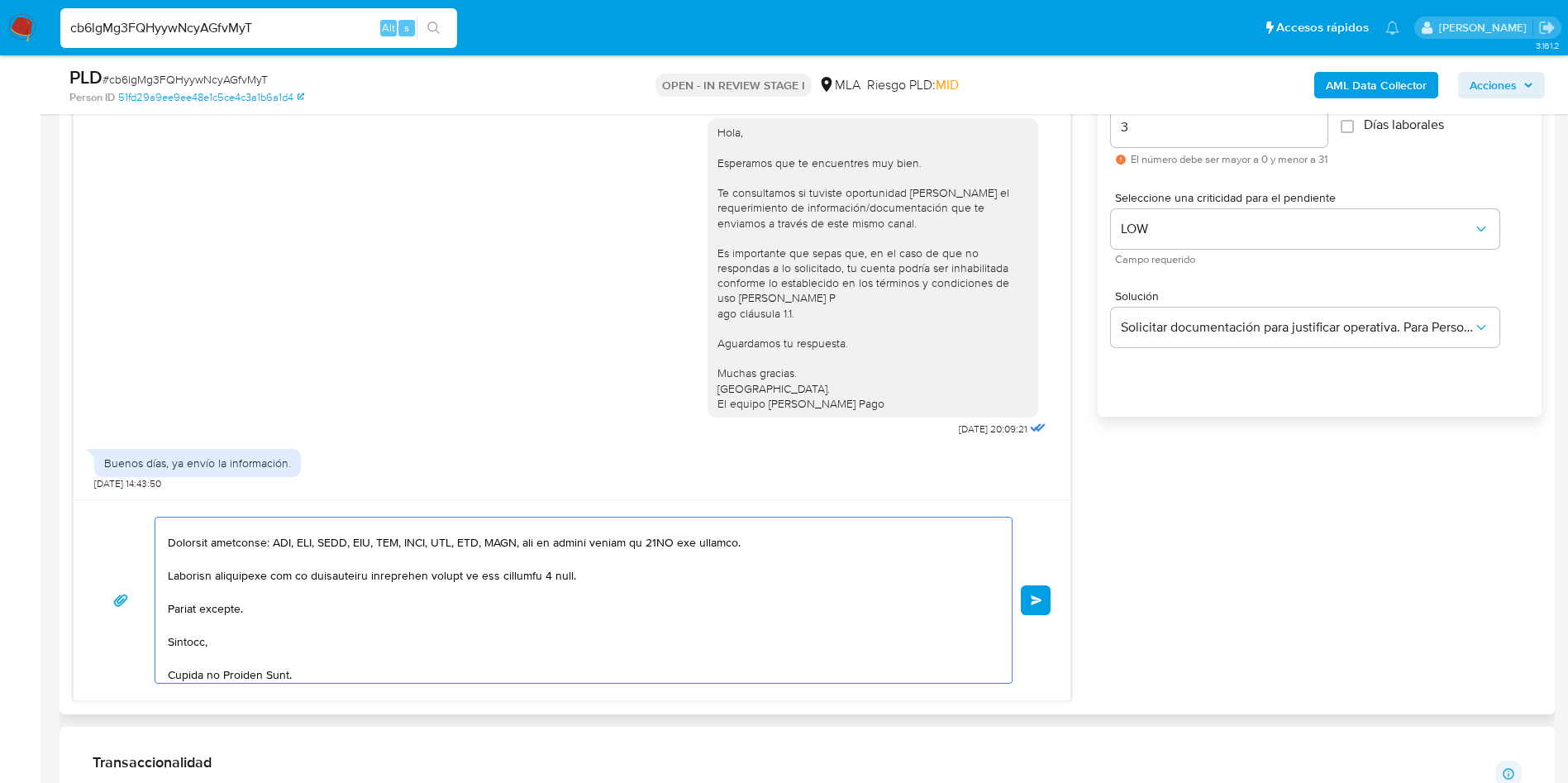
click at [733, 607] on textarea at bounding box center [579, 601] width 823 height 165
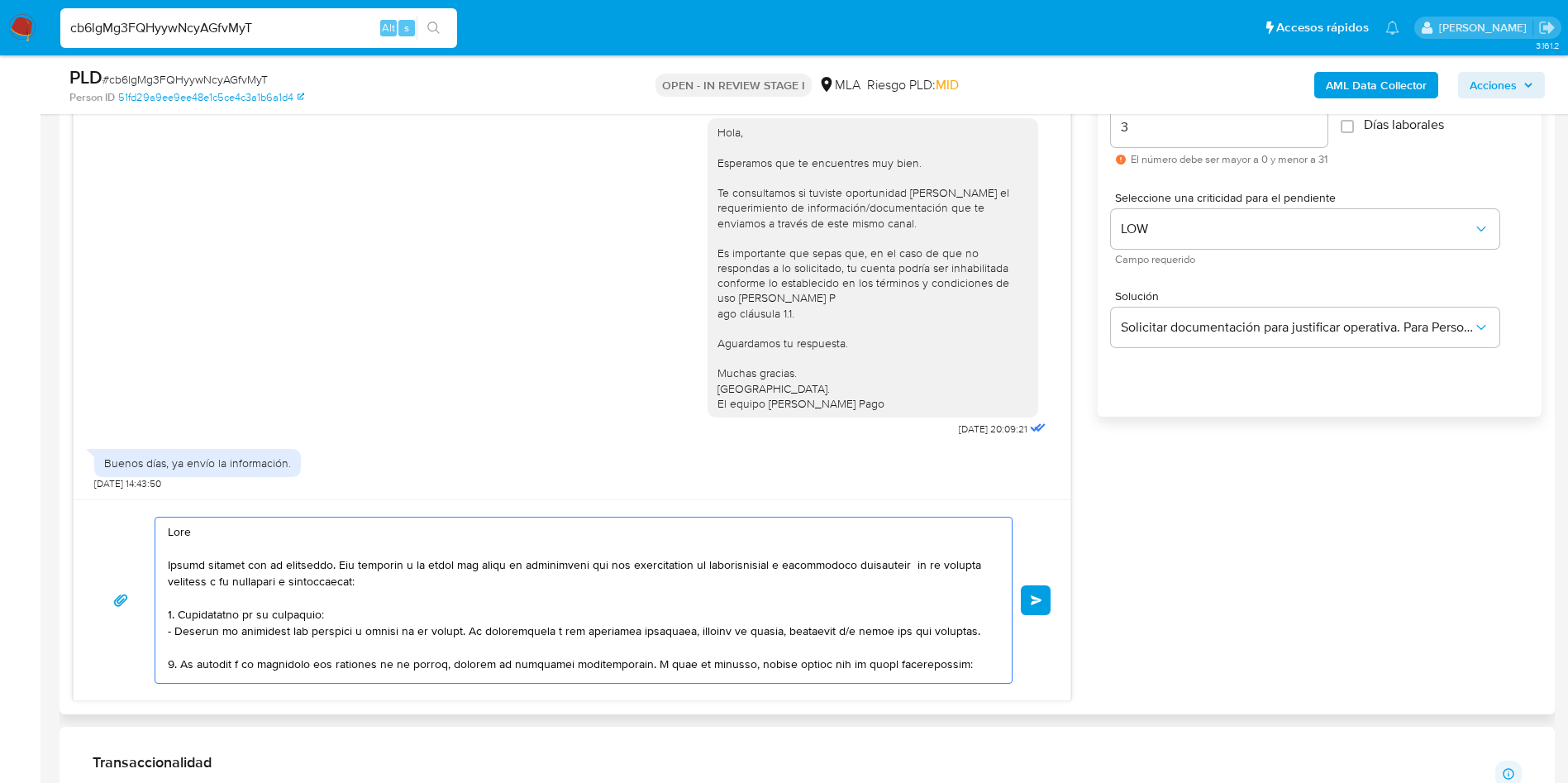
click at [733, 608] on textarea at bounding box center [579, 601] width 823 height 165
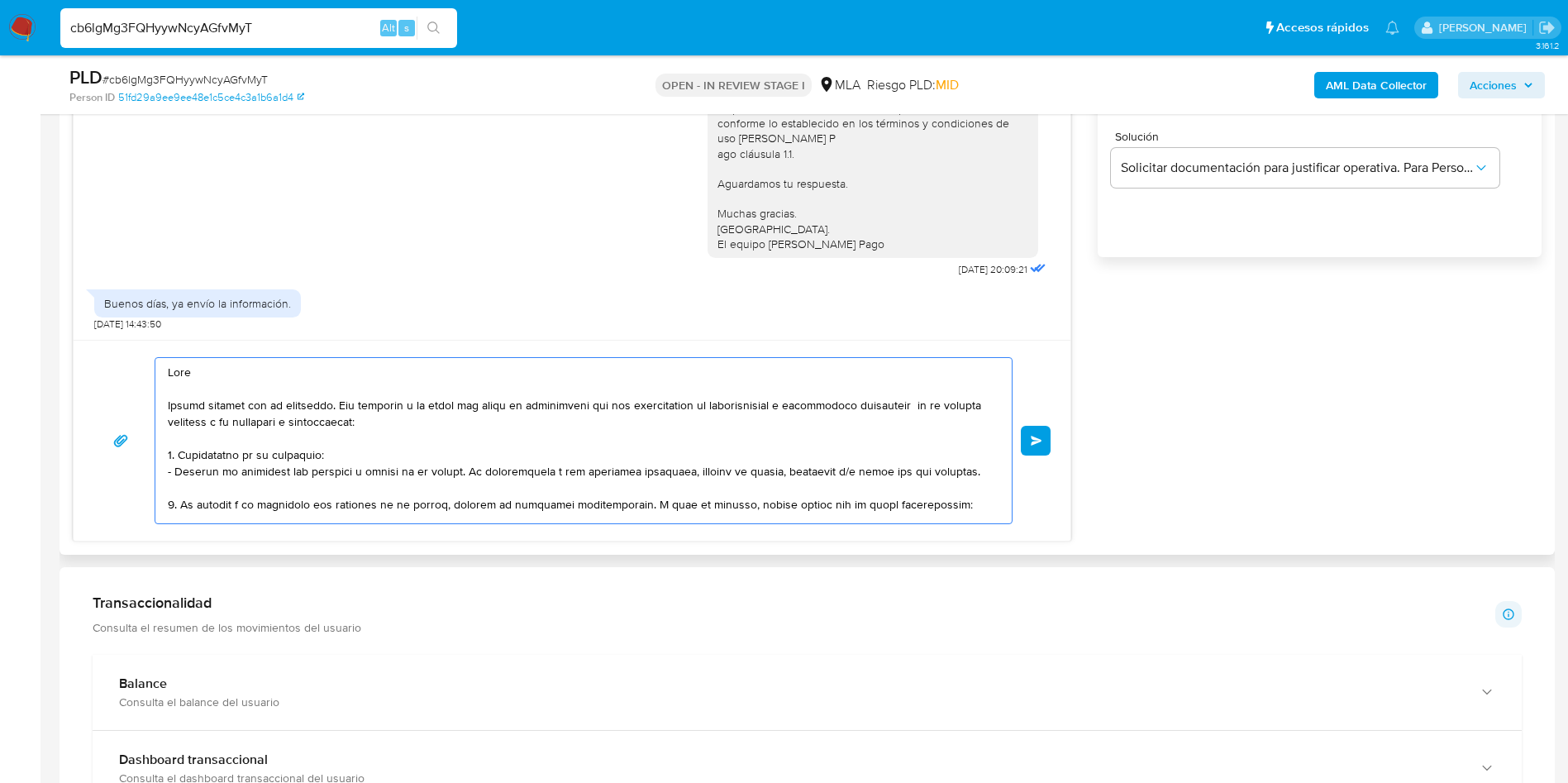
scroll to position [1123, 0]
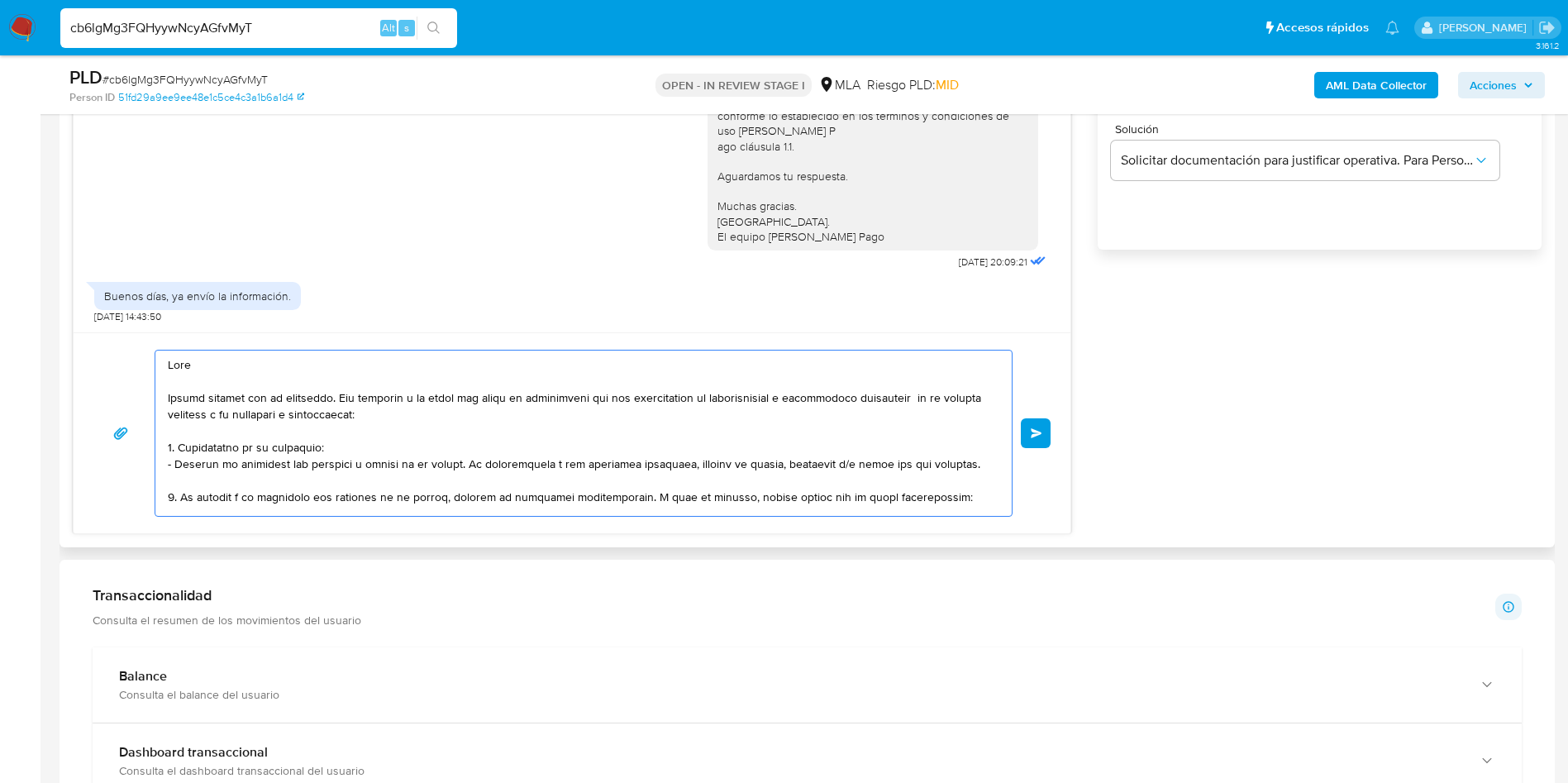
click at [567, 413] on textarea at bounding box center [579, 433] width 823 height 165
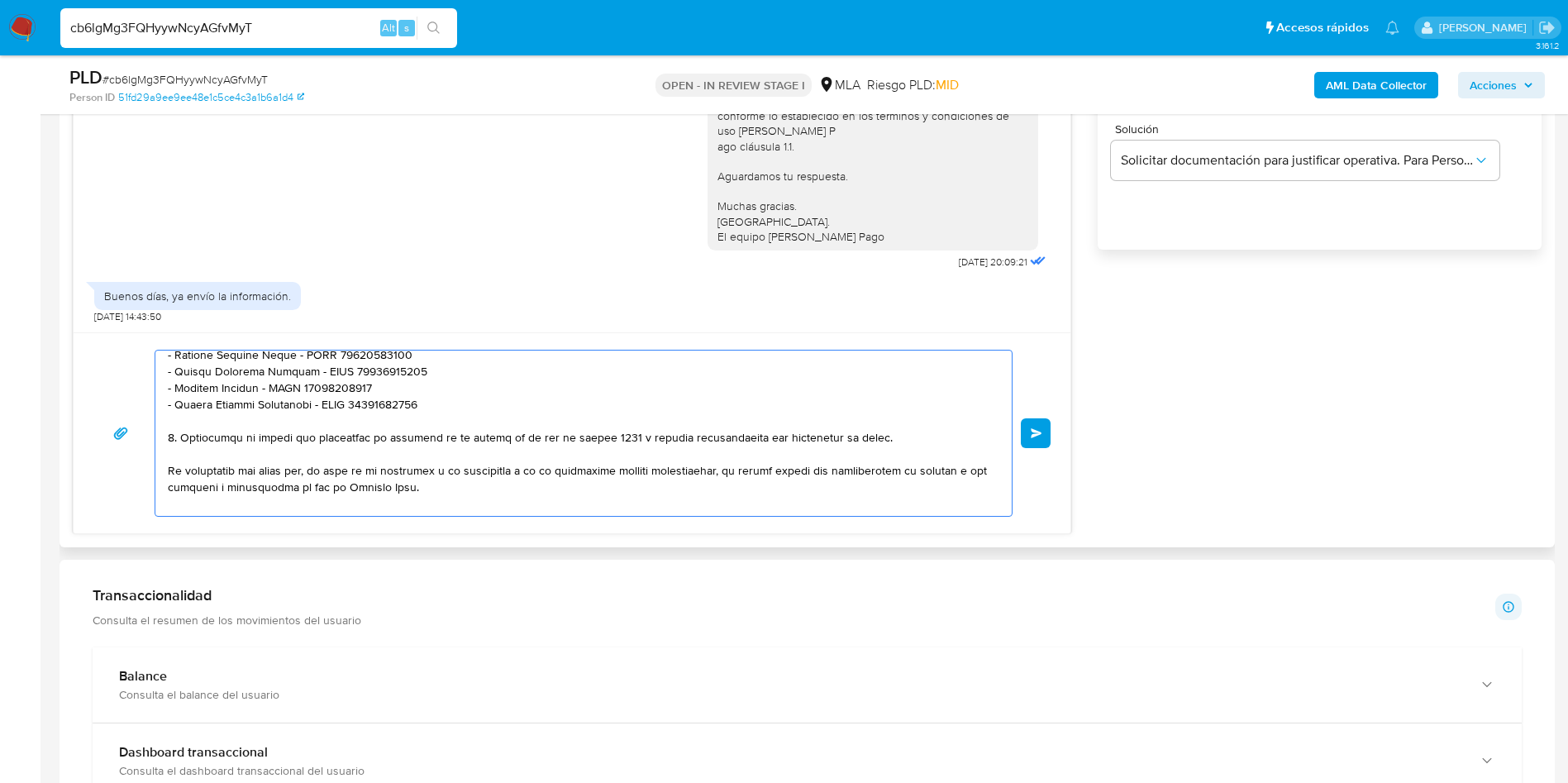
scroll to position [507, 0]
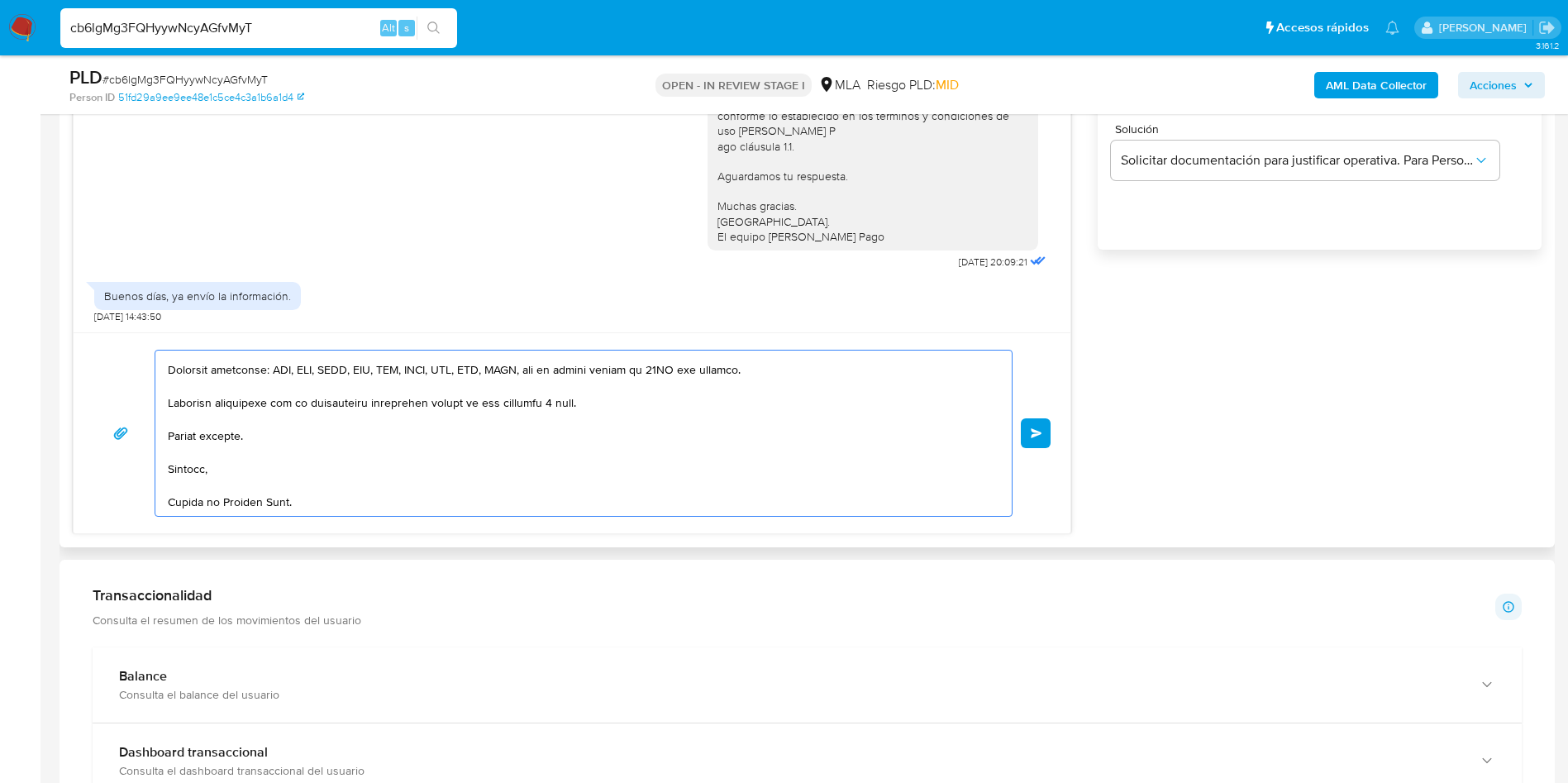
click at [641, 455] on textarea at bounding box center [579, 433] width 823 height 165
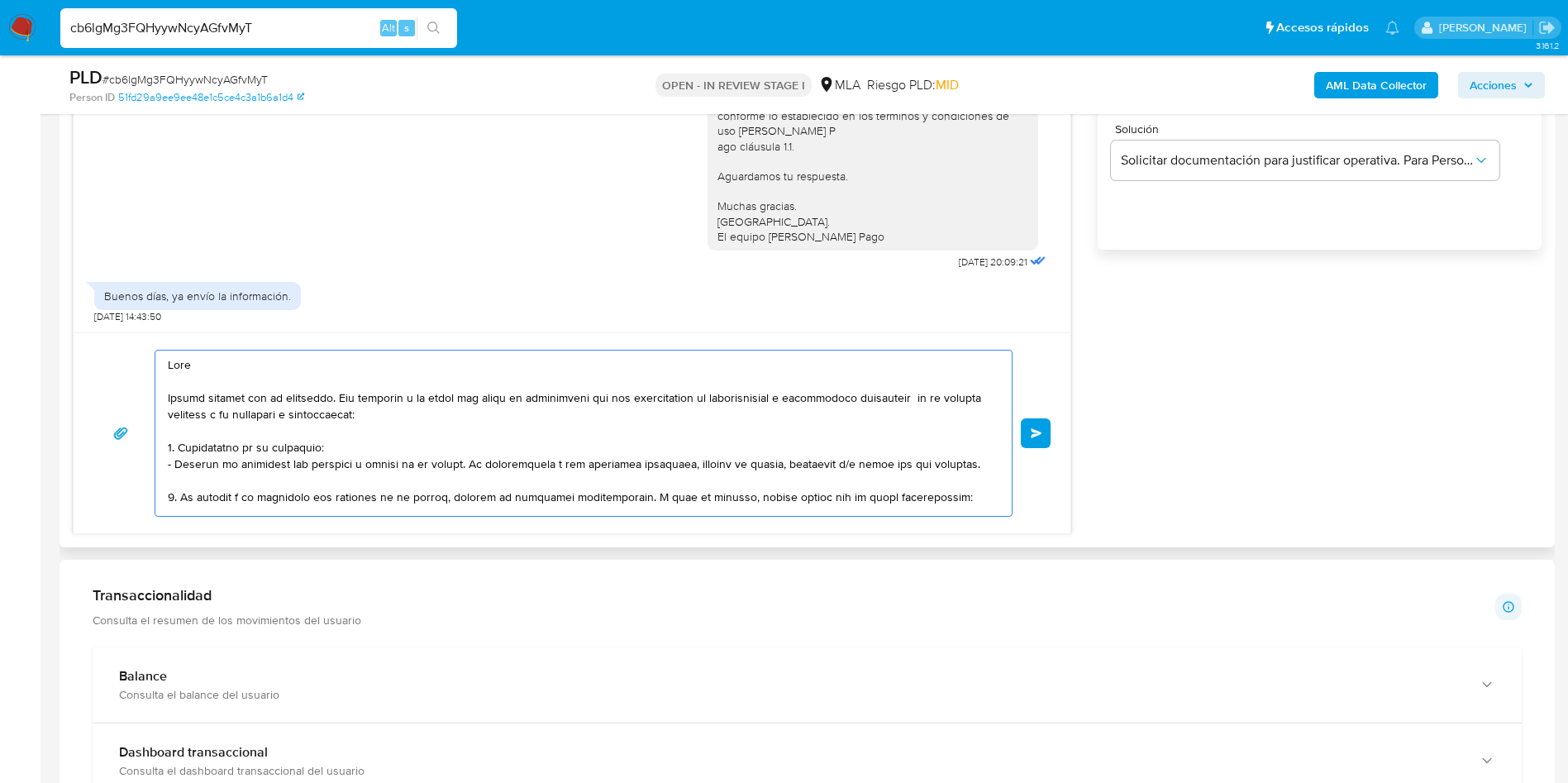
drag, startPoint x: 641, startPoint y: 455, endPoint x: 649, endPoint y: 453, distance: 8.2
click at [641, 455] on textarea at bounding box center [579, 433] width 823 height 165
click at [709, 450] on textarea at bounding box center [579, 433] width 823 height 165
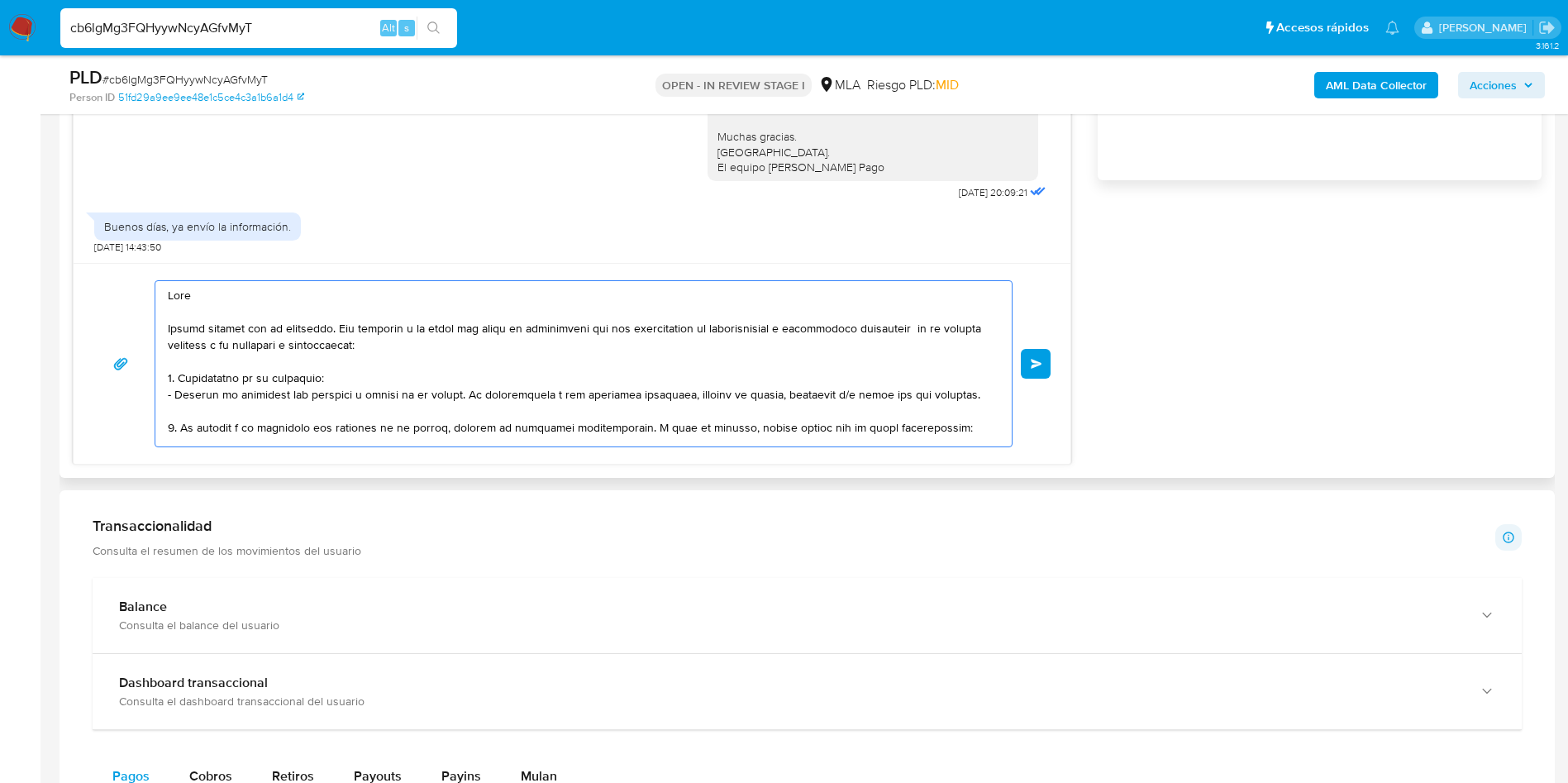
scroll to position [1196, 0]
click at [427, 403] on textarea at bounding box center [579, 360] width 823 height 165
click at [470, 358] on textarea at bounding box center [579, 360] width 823 height 165
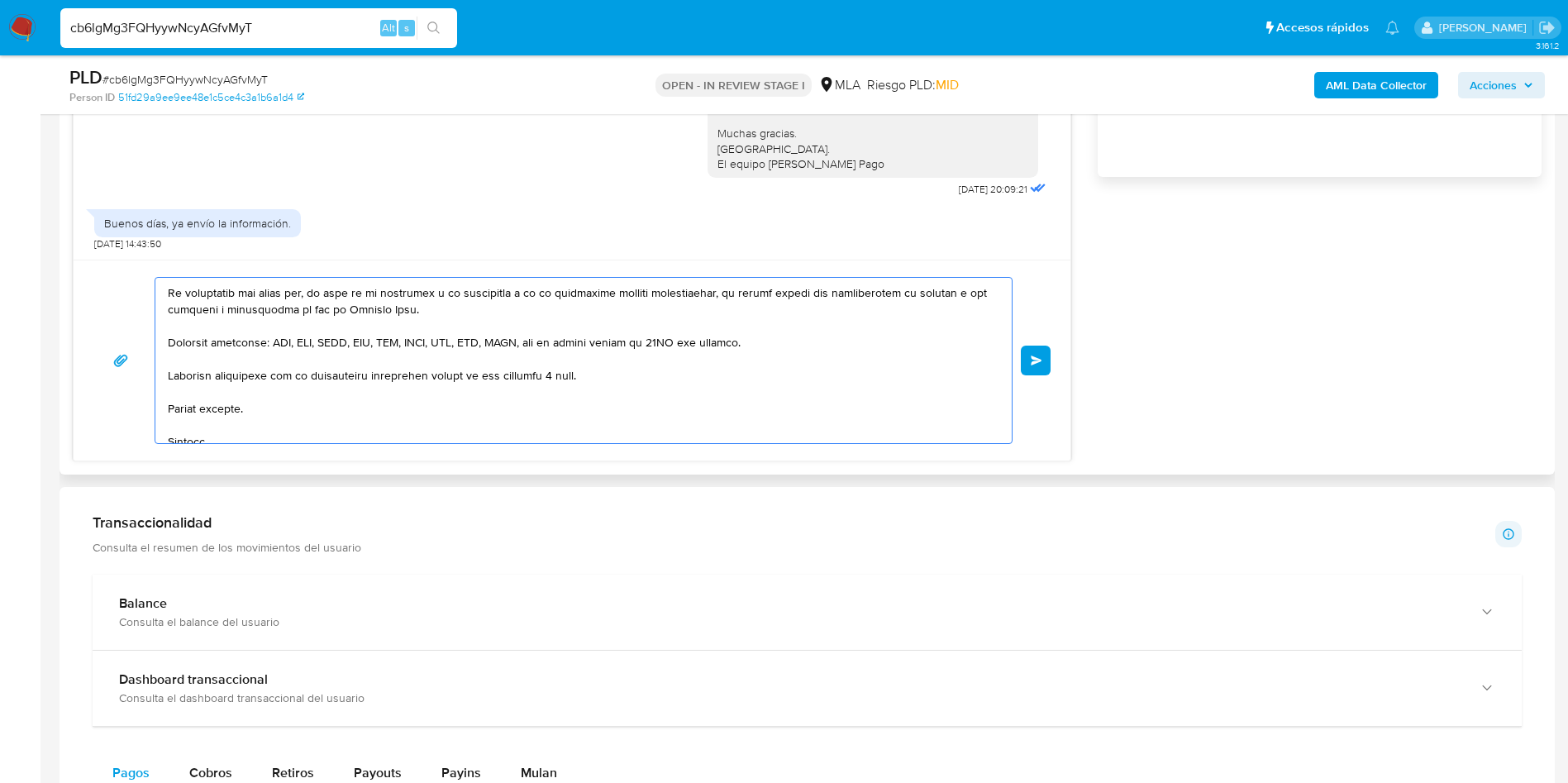
scroll to position [507, 0]
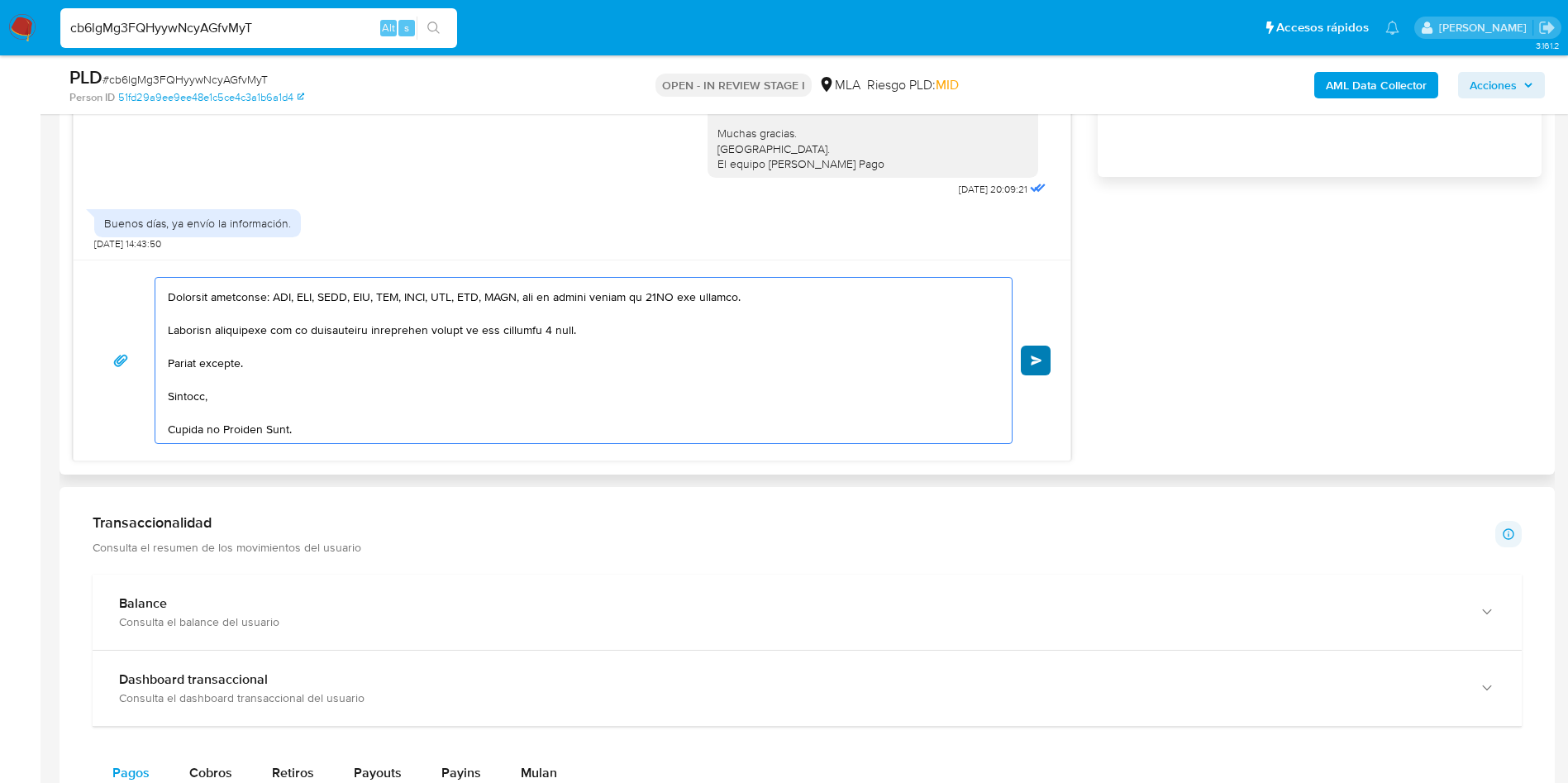
type textarea "Hola Muchas gracias por tu respuesta. Con relación a la misma por favor te soli…"
click at [1042, 353] on button "Enviar" at bounding box center [1036, 360] width 30 height 30
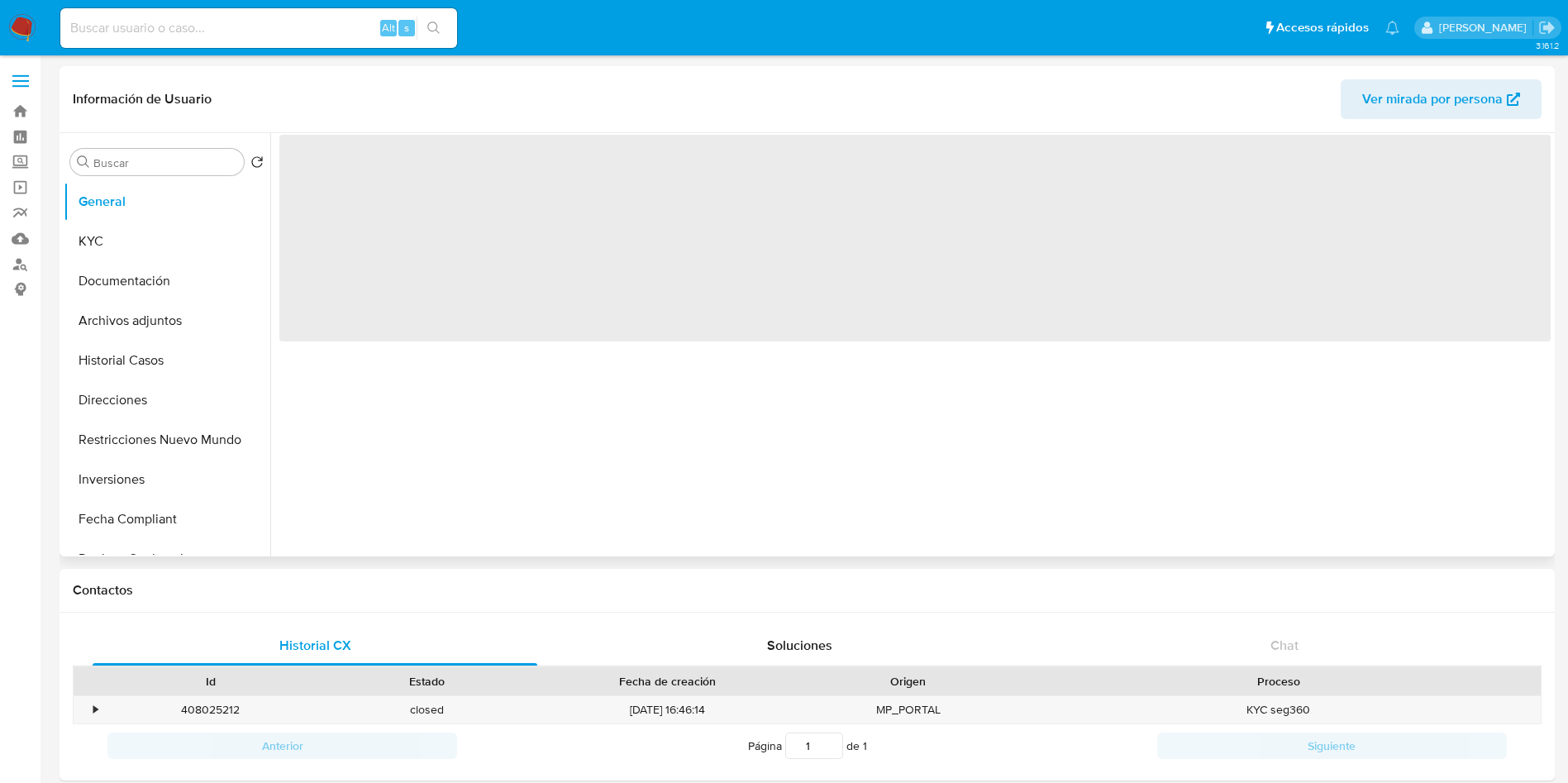
select select "10"
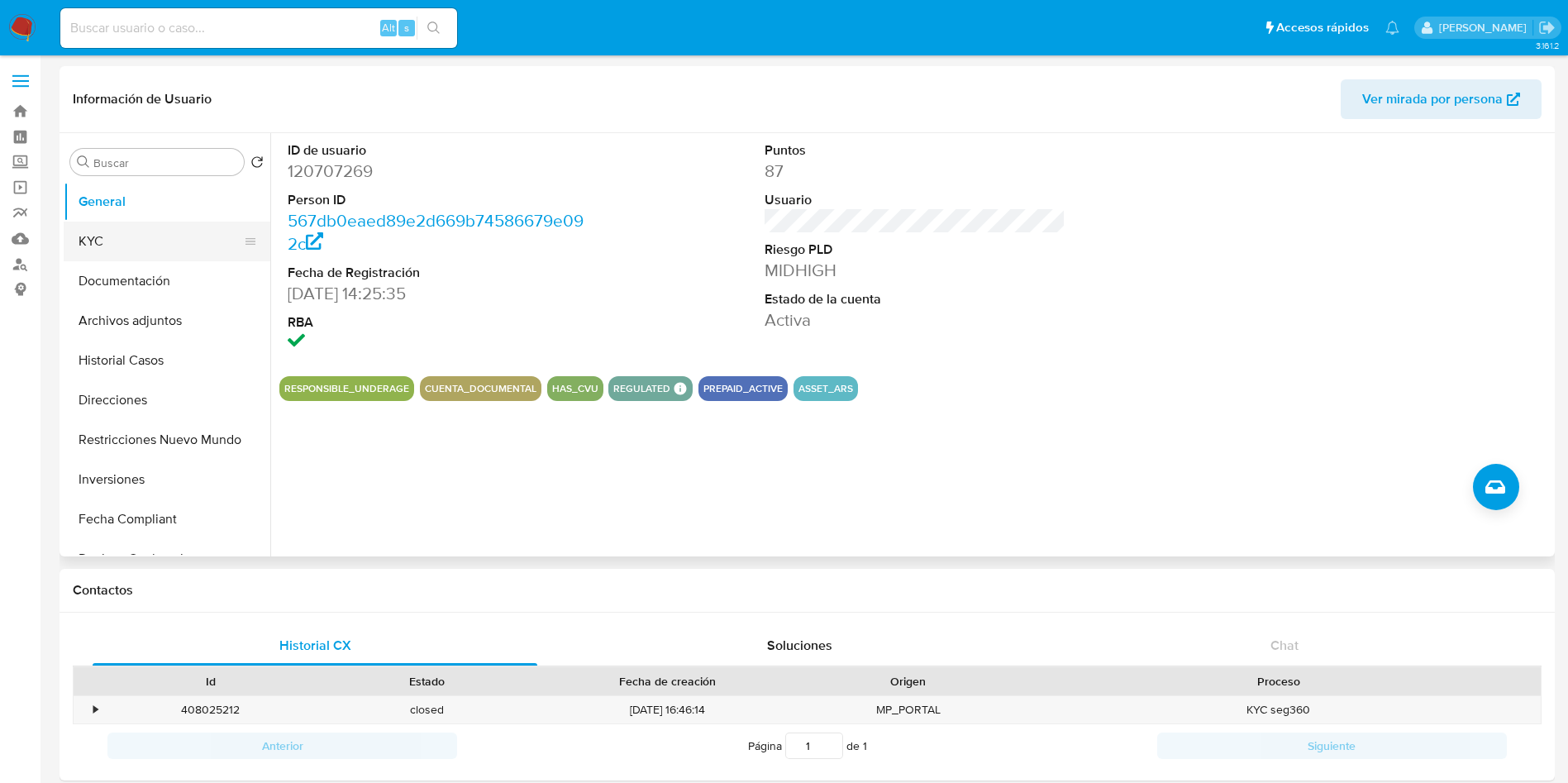
drag, startPoint x: 161, startPoint y: 251, endPoint x: 145, endPoint y: 256, distance: 16.8
click at [157, 253] on button "KYC" at bounding box center [161, 241] width 193 height 39
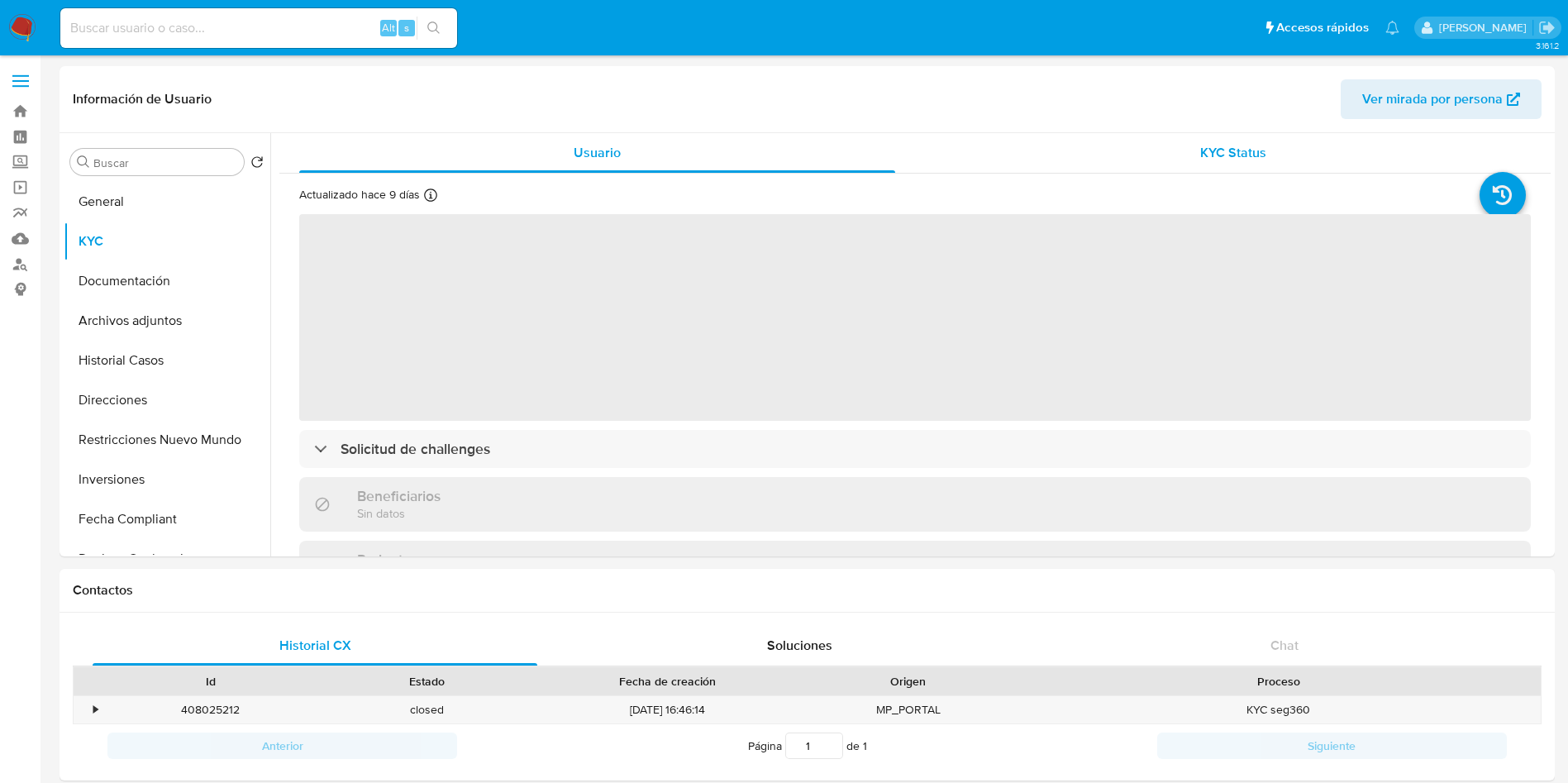
click at [1241, 143] on span "KYC Status" at bounding box center [1233, 152] width 66 height 19
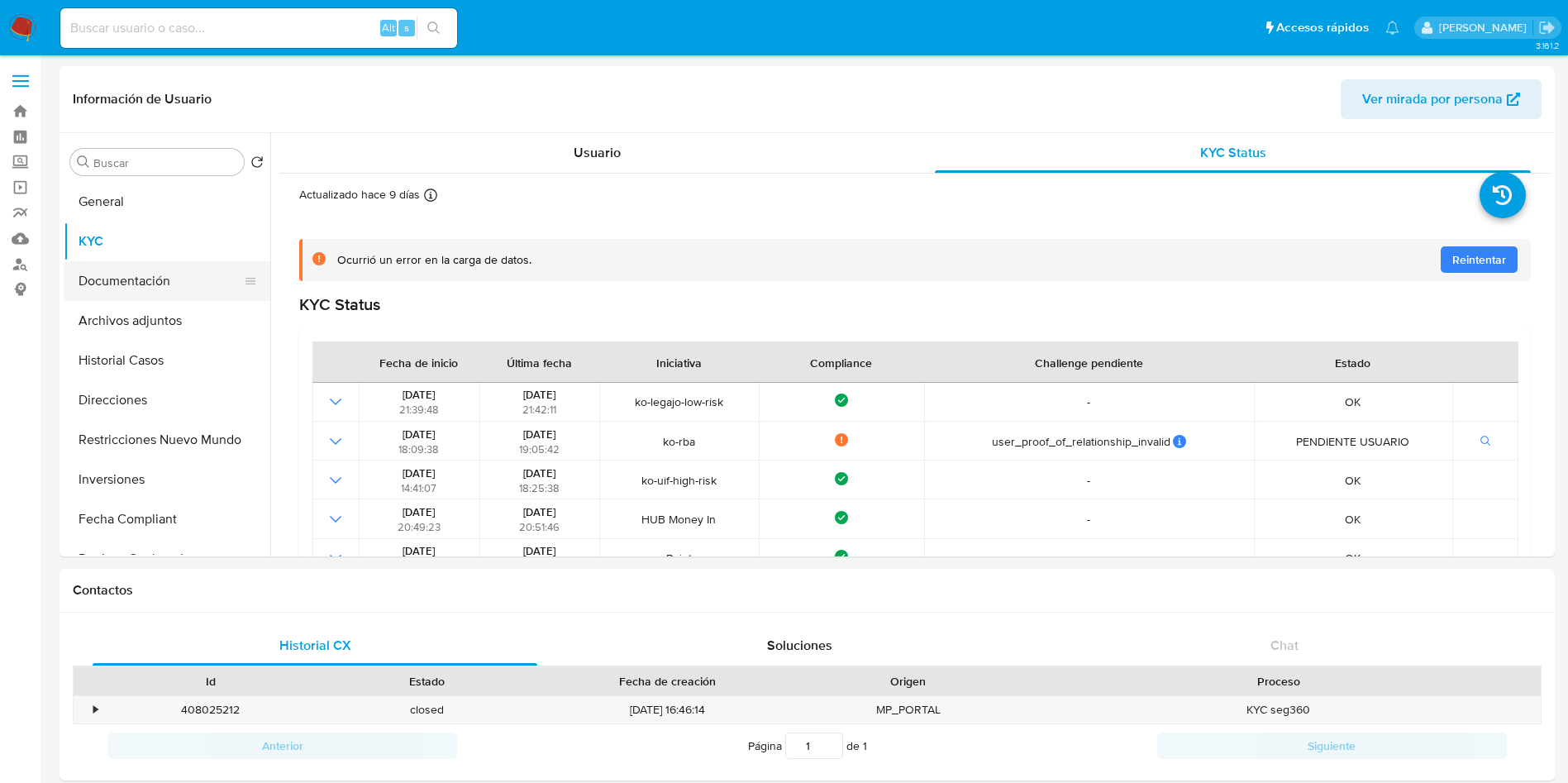
click at [162, 288] on button "Documentación" at bounding box center [161, 281] width 193 height 39
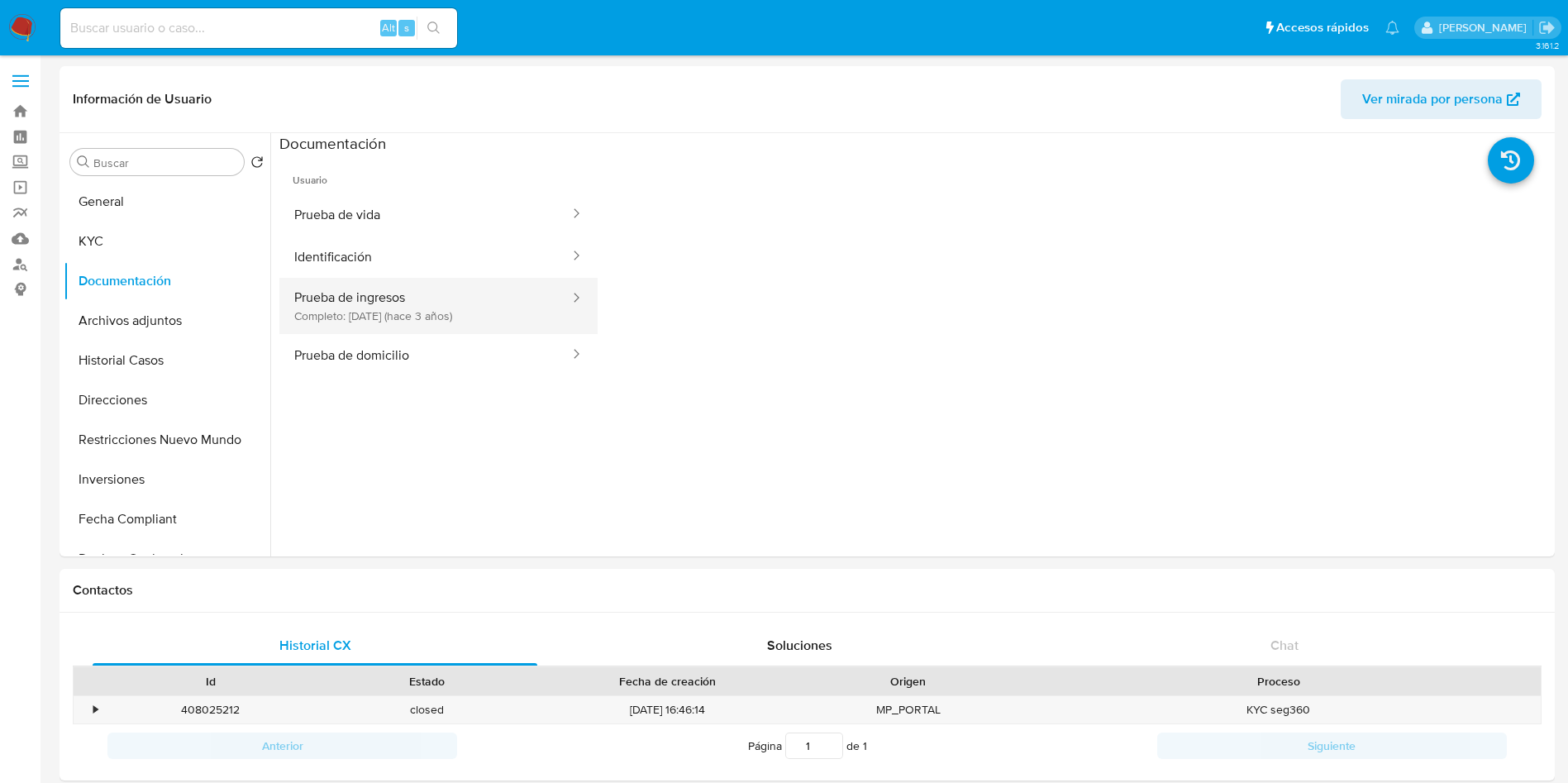
click at [485, 307] on button "Prueba de ingresos Completo: [DATE] (hace 3 años)" at bounding box center [425, 305] width 292 height 56
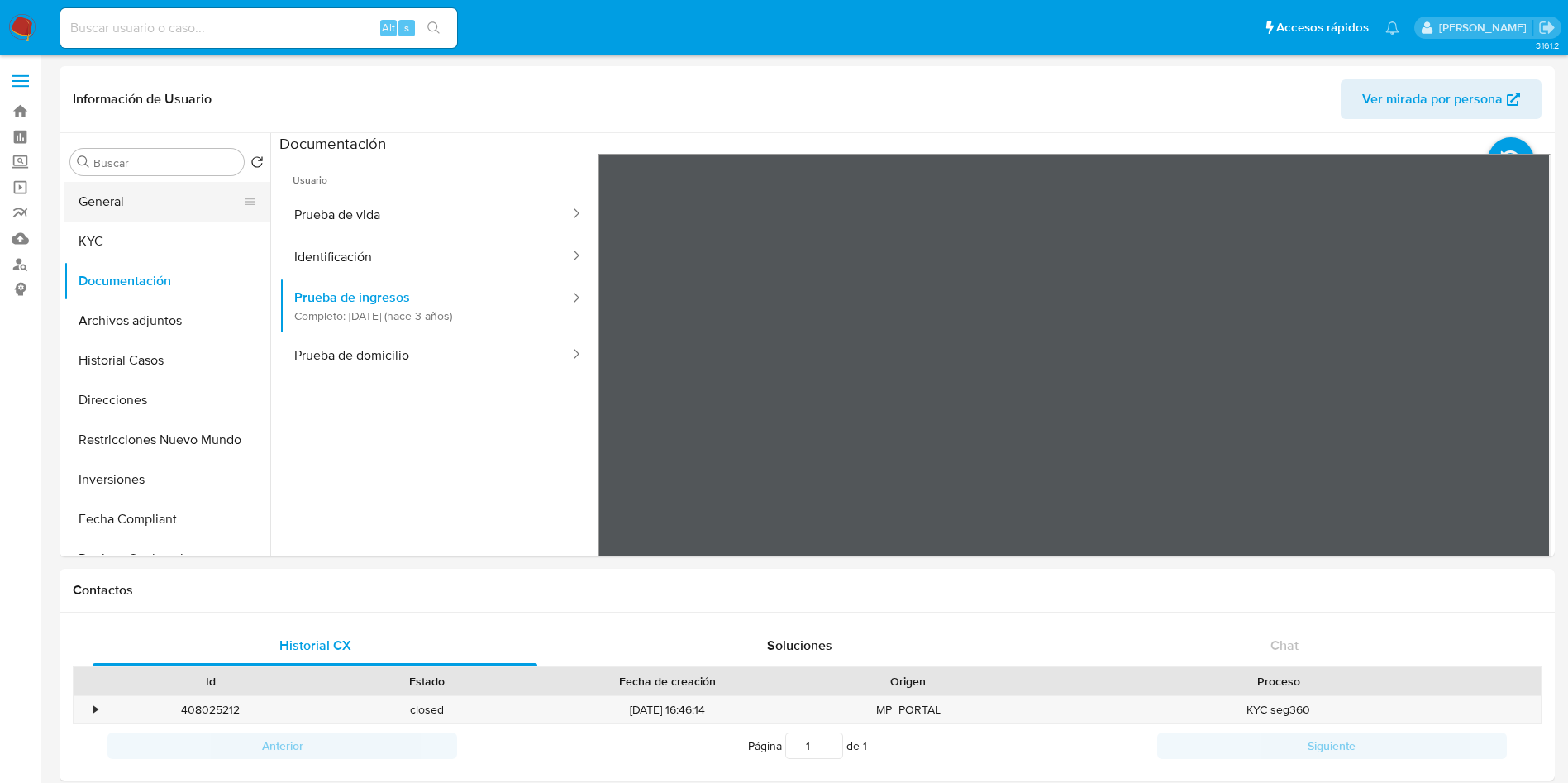
click at [187, 204] on button "General" at bounding box center [161, 202] width 193 height 39
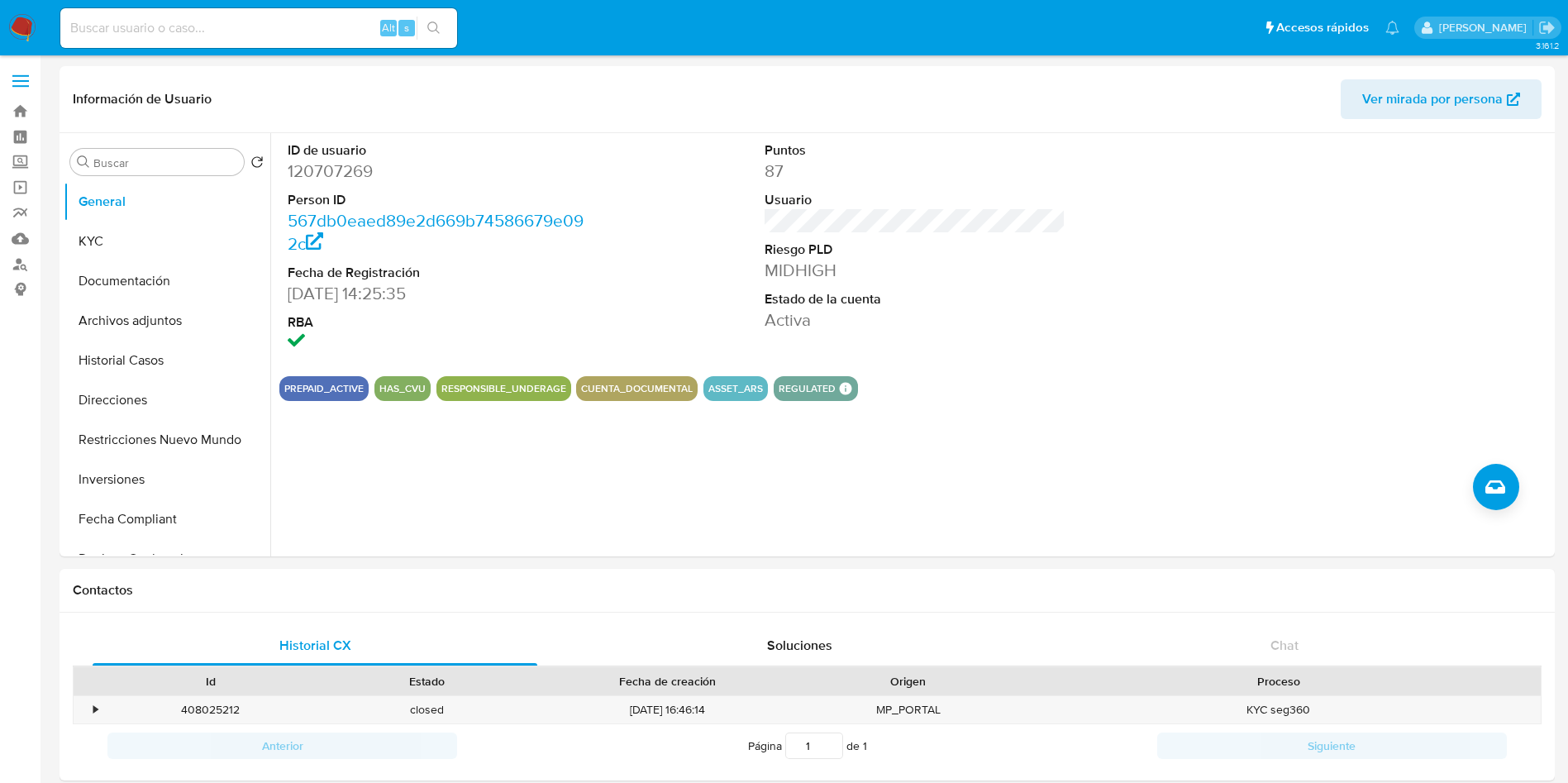
drag, startPoint x: 105, startPoint y: 239, endPoint x: 270, endPoint y: 257, distance: 166.0
click at [106, 239] on button "KYC" at bounding box center [167, 241] width 207 height 39
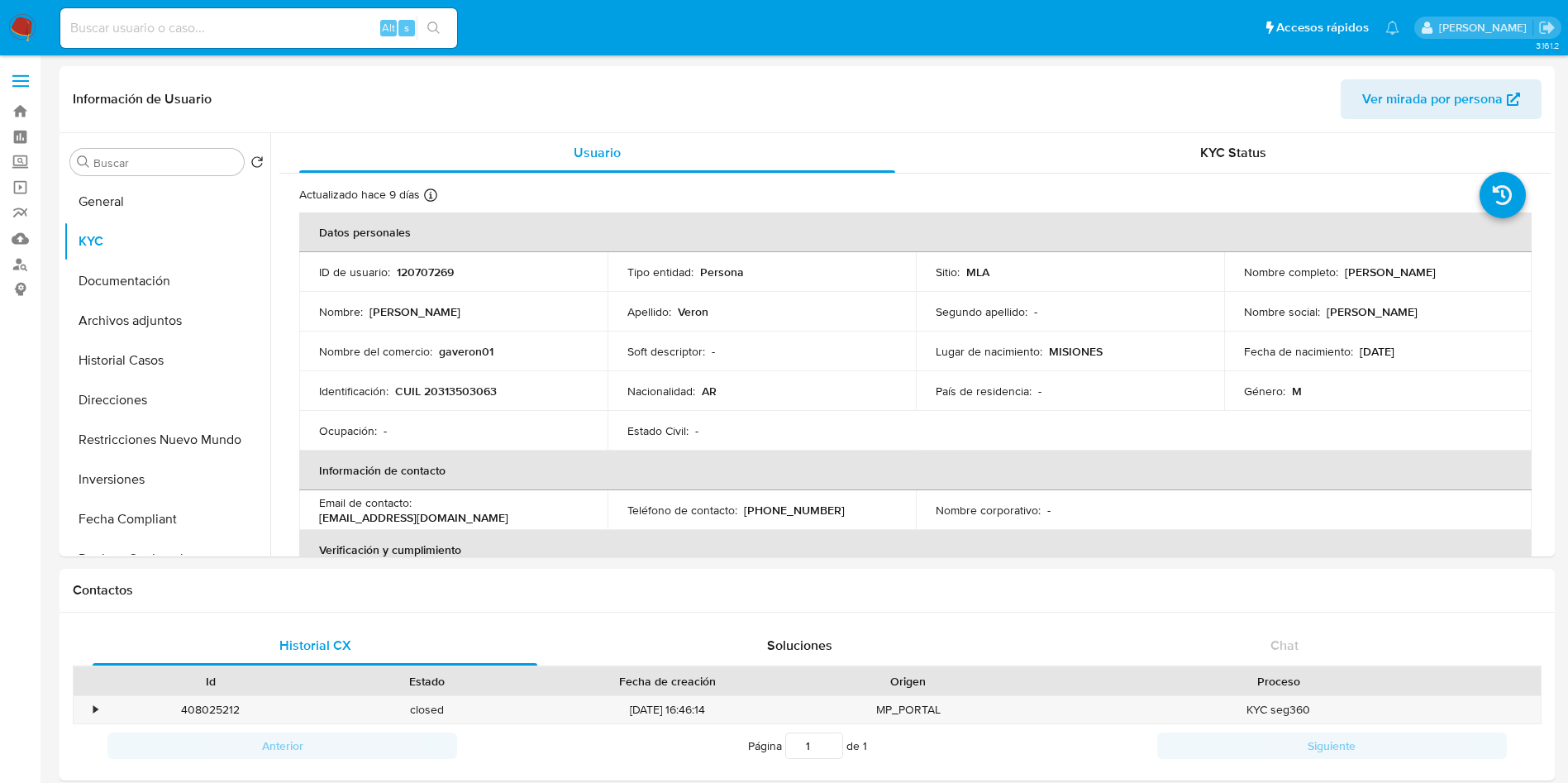
drag, startPoint x: 1335, startPoint y: 267, endPoint x: 1474, endPoint y: 261, distance: 139.1
click at [1474, 261] on td "Nombre completo : [PERSON_NAME]" at bounding box center [1378, 272] width 308 height 39
copy div "[PERSON_NAME]"
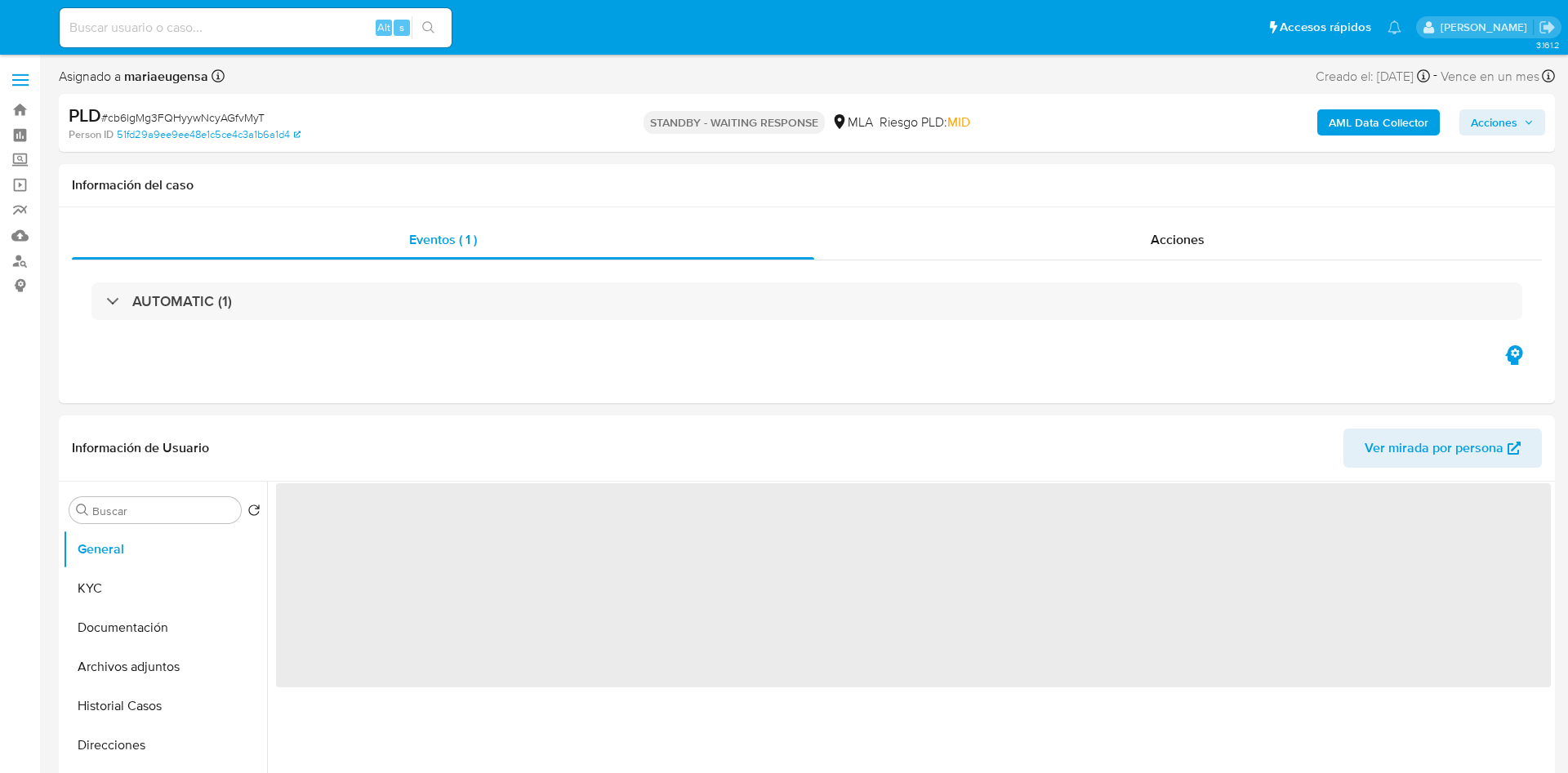
select select "10"
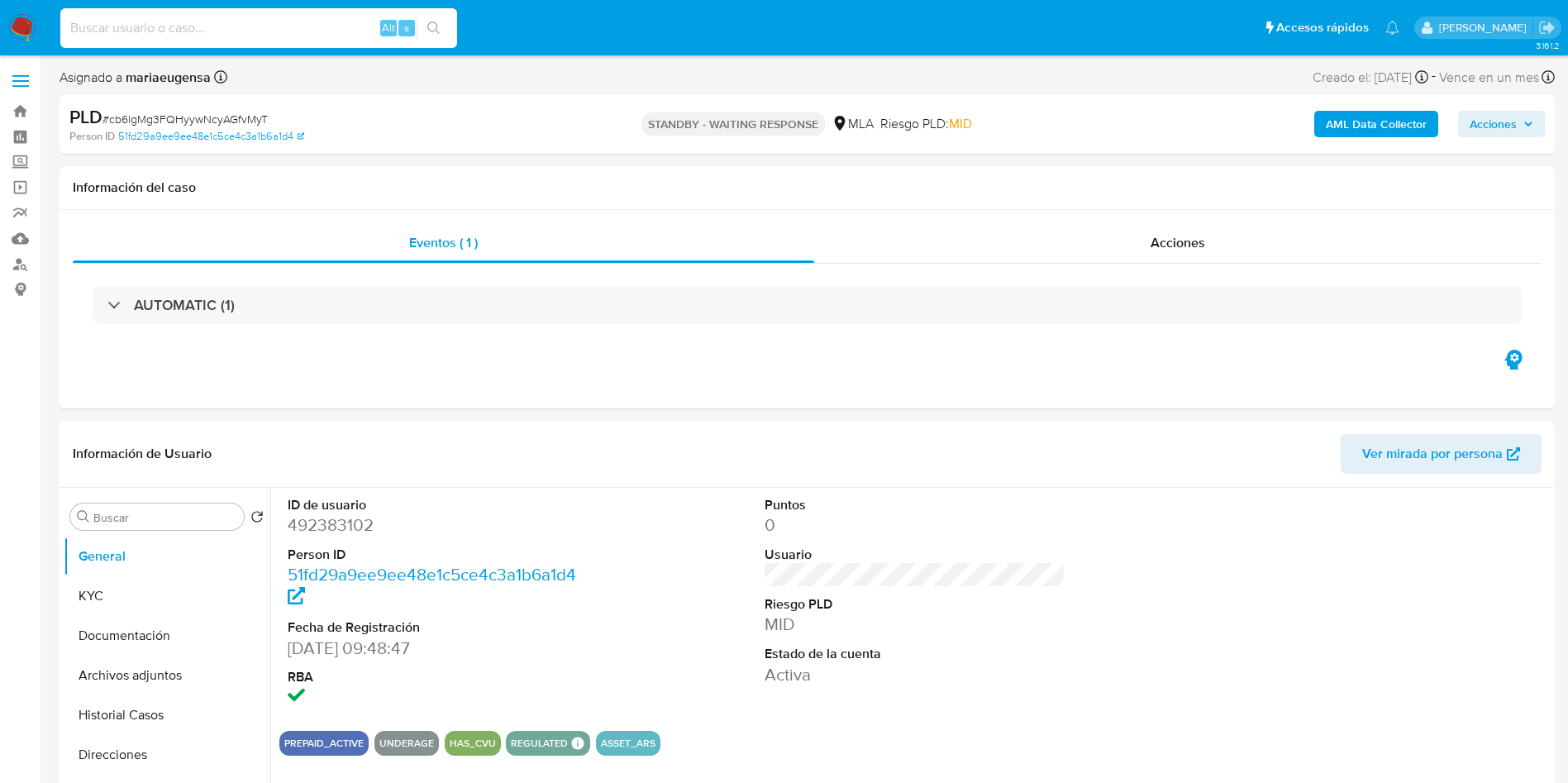
click at [177, 31] on input at bounding box center [258, 29] width 397 height 22
paste input "wwbaF1ng5moRMQ5xAL2asWgk"
type input "wwbaF1ng5moRMQ5xAL2asWgk"
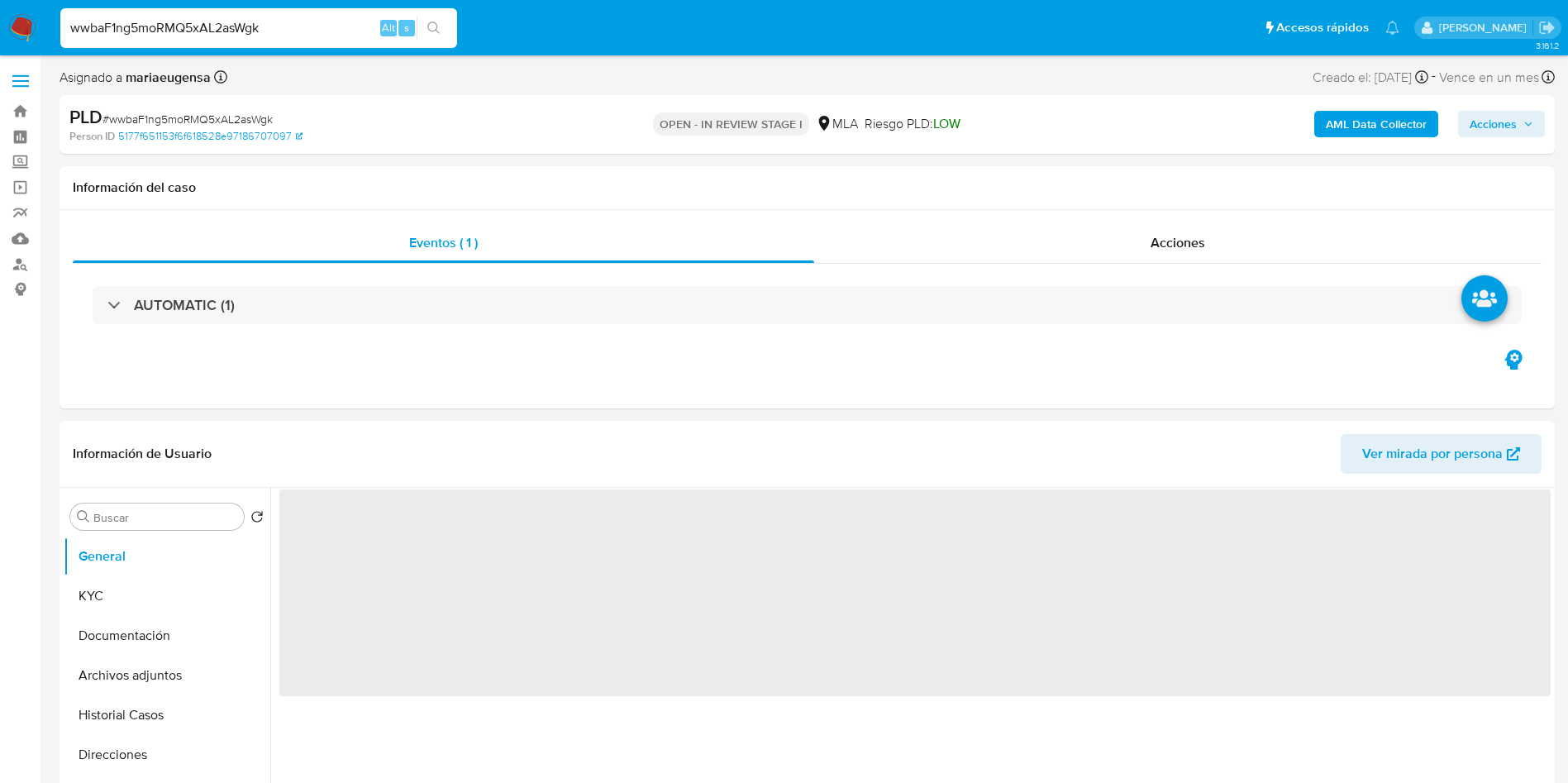
select select "10"
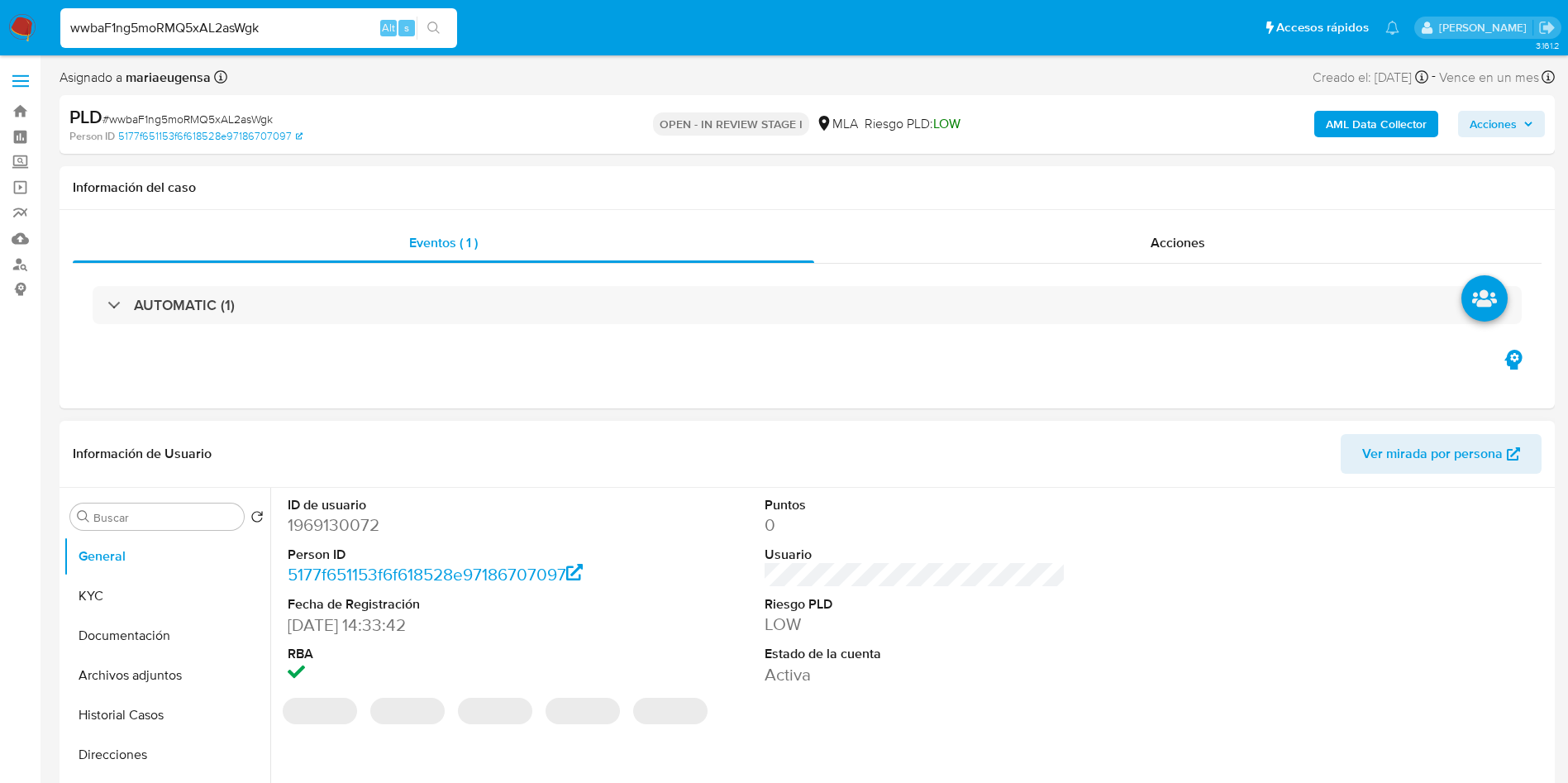
click at [307, 536] on dd "1969130072" at bounding box center [438, 525] width 301 height 24
click at [312, 528] on dd "1969130072" at bounding box center [438, 525] width 301 height 24
copy dd "1969130072"
click at [312, 528] on dd "1969130072" at bounding box center [438, 525] width 301 height 24
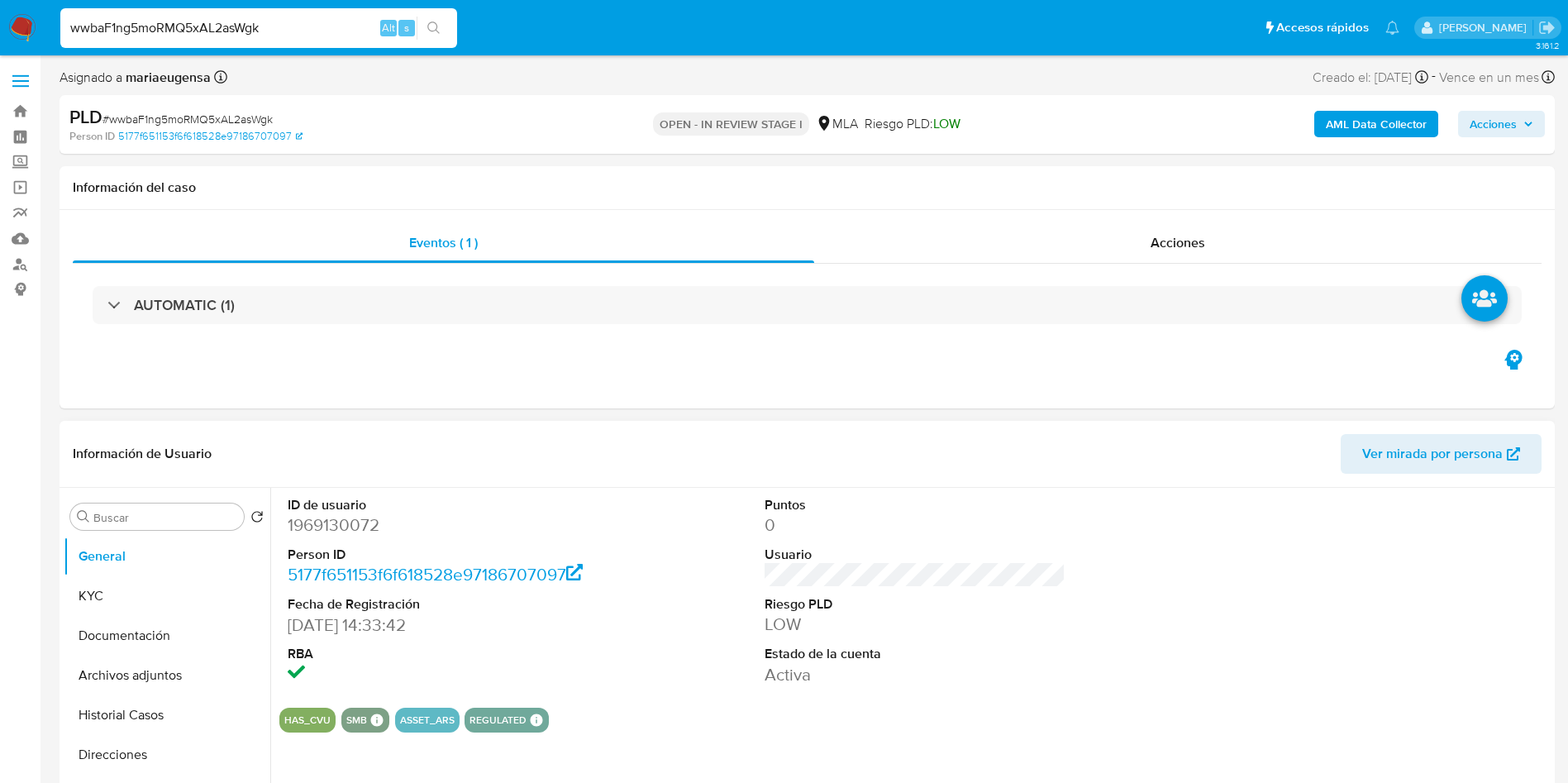
click at [358, 523] on dd "1969130072" at bounding box center [438, 525] width 301 height 24
copy dd "1969130072"
click at [358, 523] on dd "1969130072" at bounding box center [438, 525] width 301 height 24
